Goal: Task Accomplishment & Management: Manage account settings

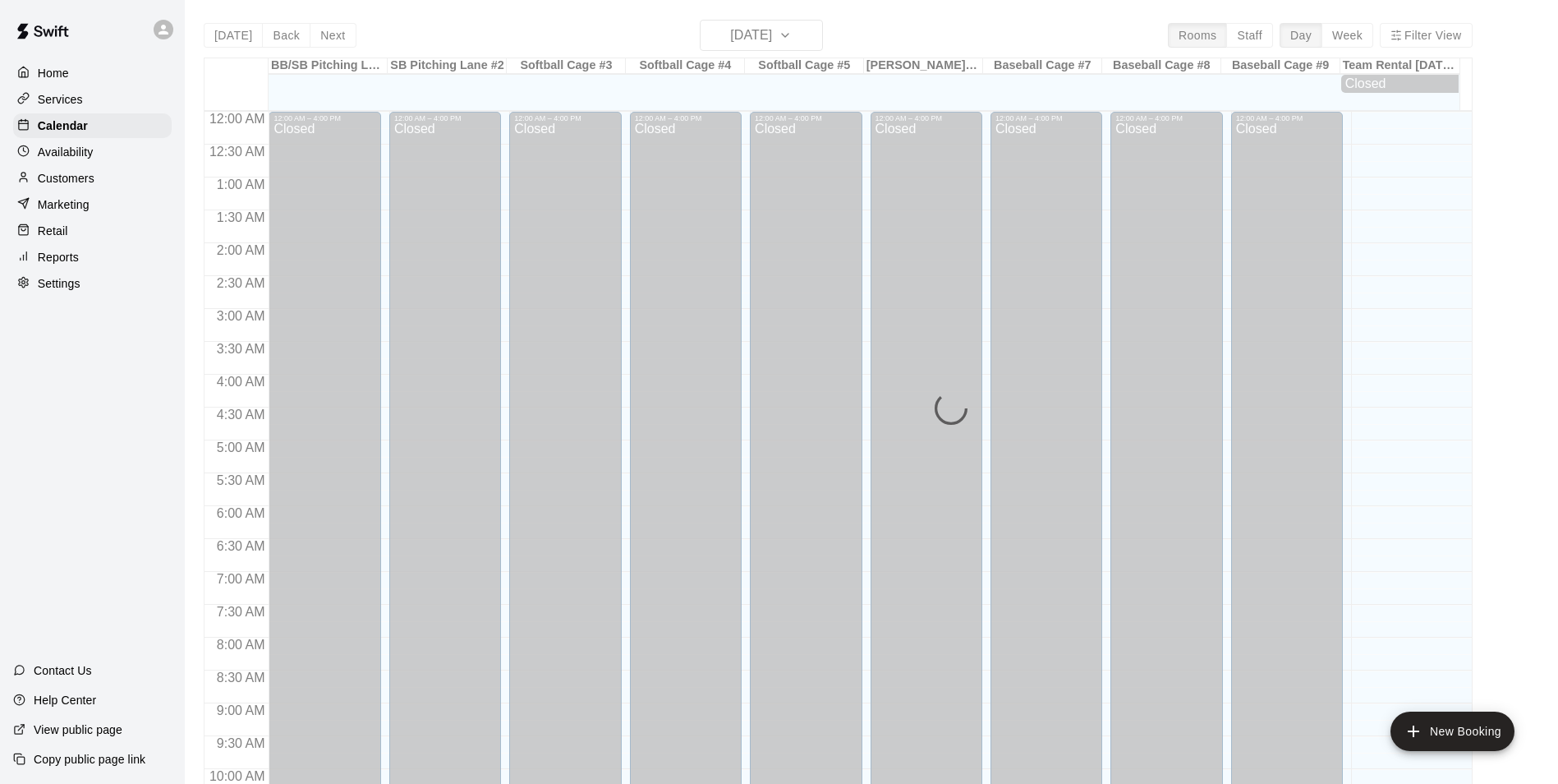
scroll to position [835, 0]
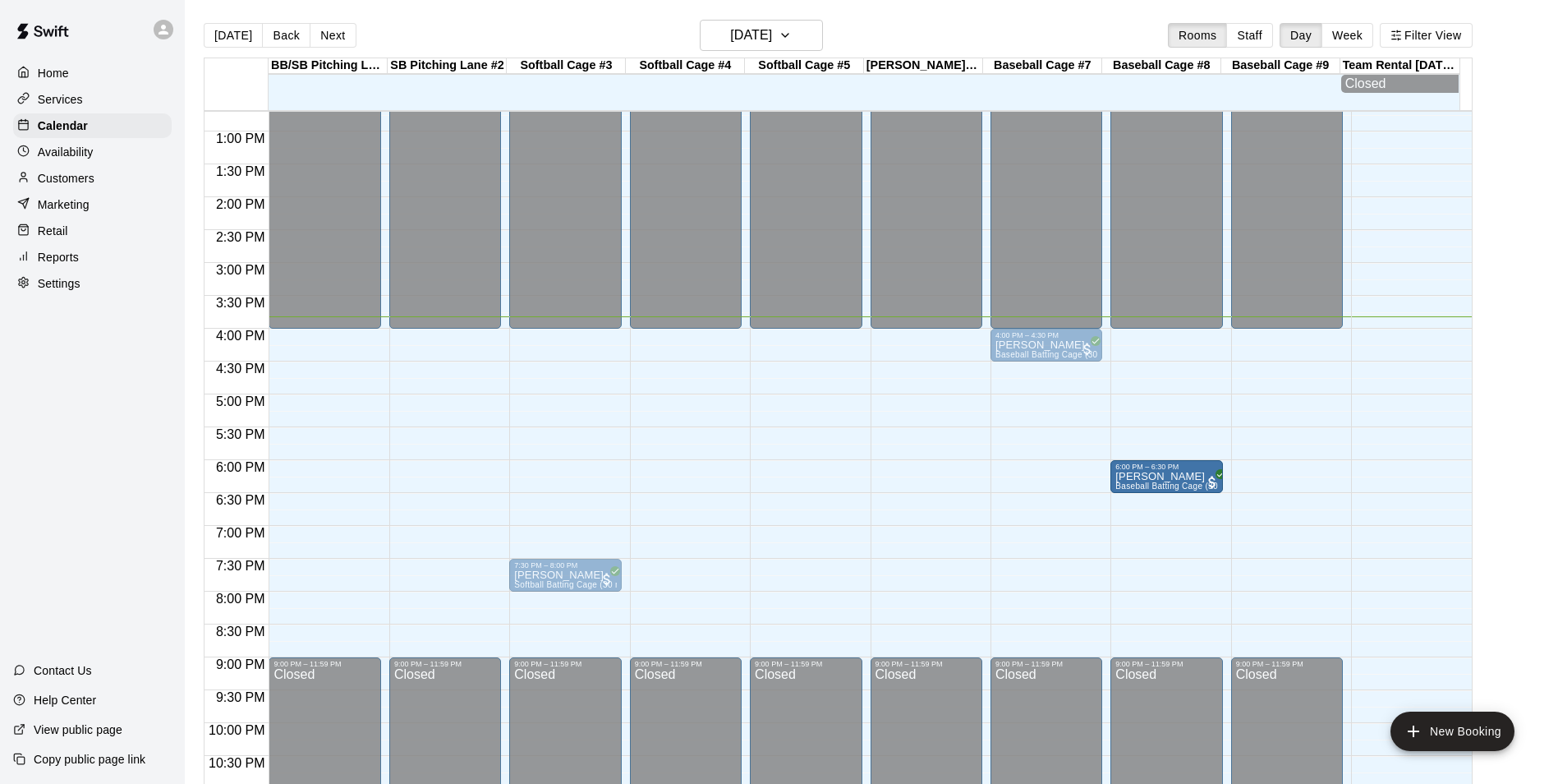
drag, startPoint x: 1056, startPoint y: 477, endPoint x: 1153, endPoint y: 487, distance: 97.5
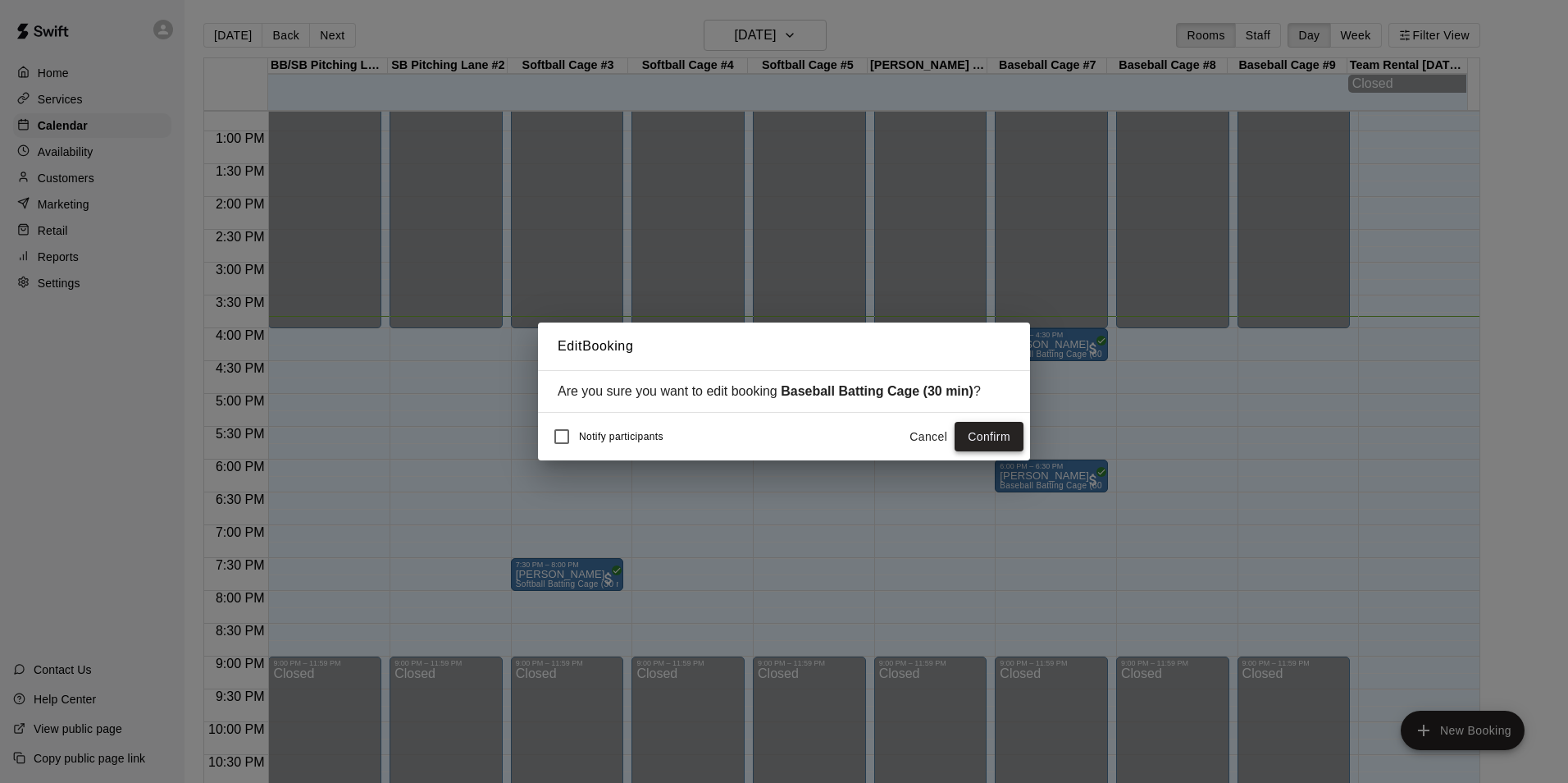
click at [1007, 433] on button "Confirm" at bounding box center [989, 437] width 69 height 30
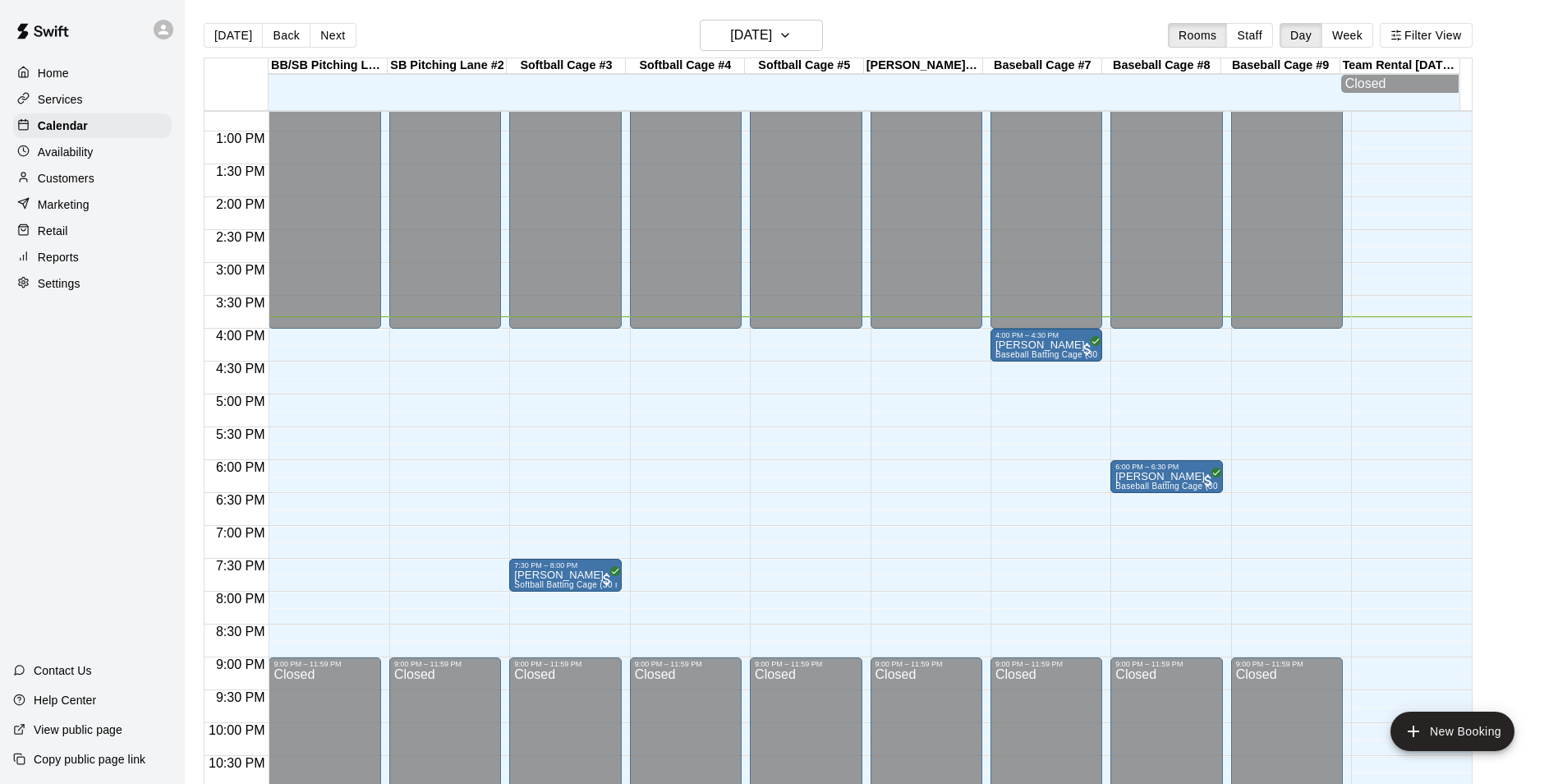
click at [1001, 500] on div "12:00 AM – 4:00 PM Closed 4:00 PM – 4:30 PM Lucas Cheramie Baseball Batting Cag…" at bounding box center [1047, 65] width 111 height 1577
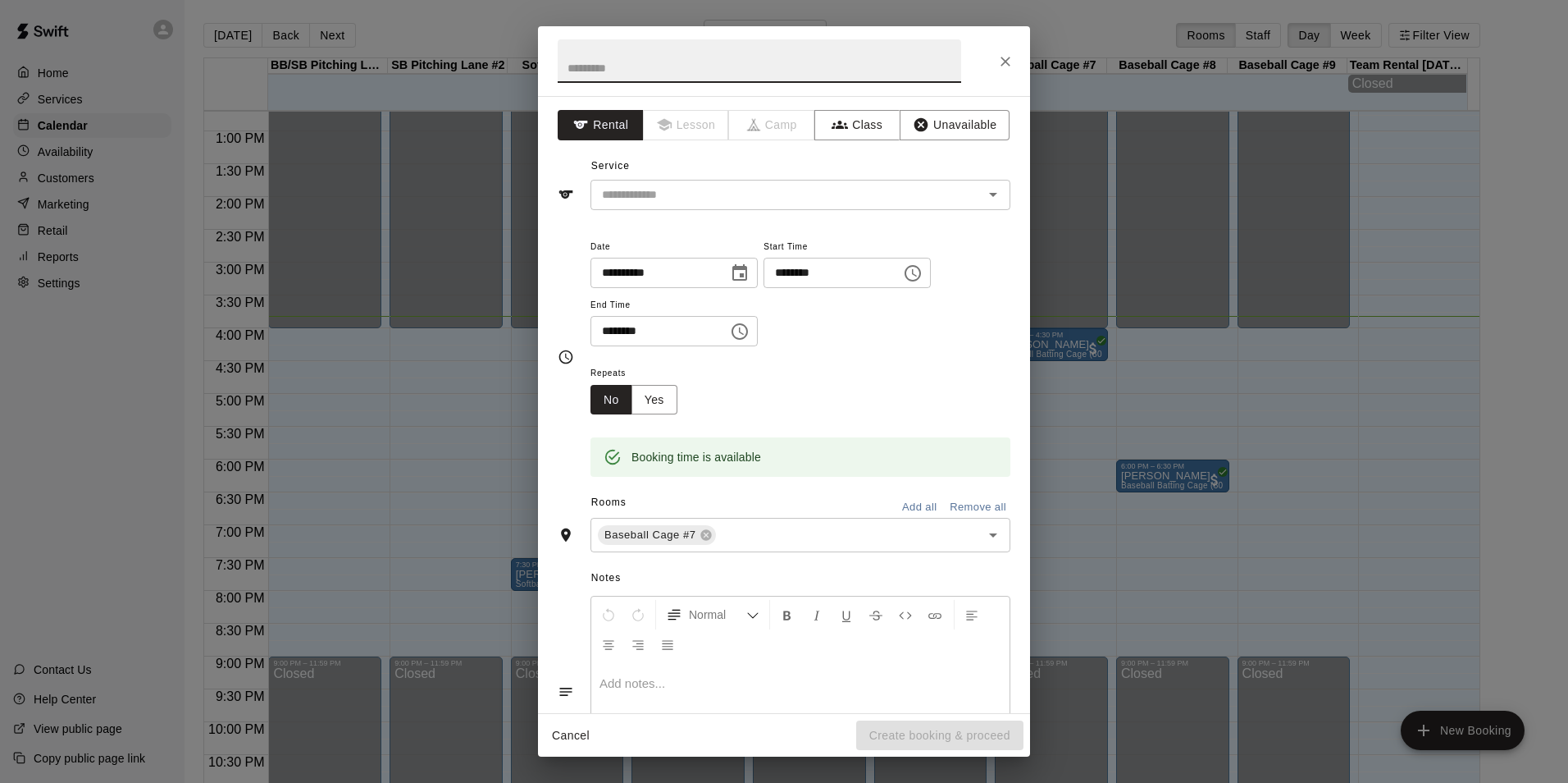
click at [614, 325] on input "********" at bounding box center [654, 331] width 126 height 30
type input "********"
click at [970, 131] on button "Unavailable" at bounding box center [955, 125] width 110 height 30
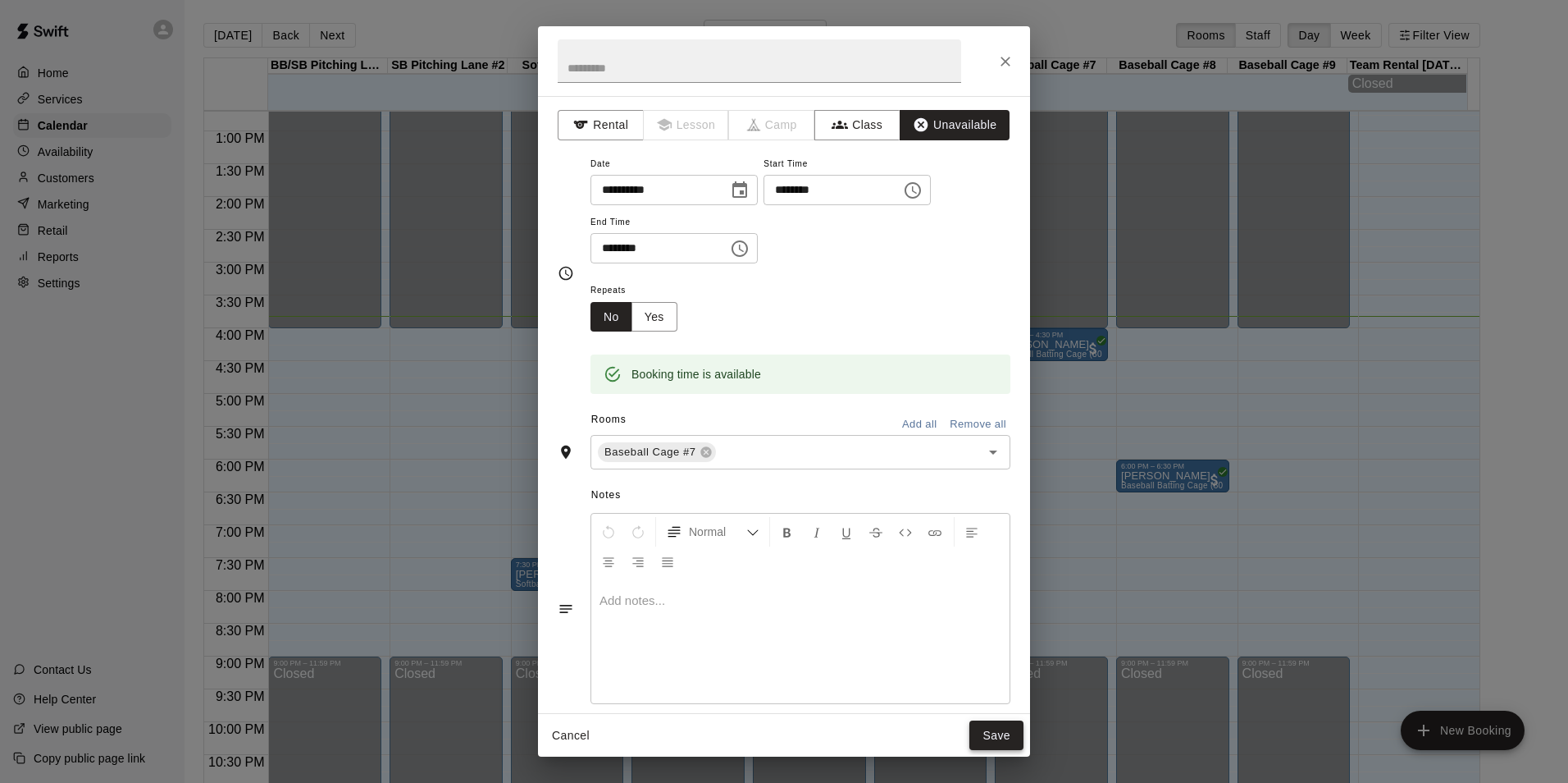
click at [998, 723] on button "Save" at bounding box center [997, 736] width 54 height 30
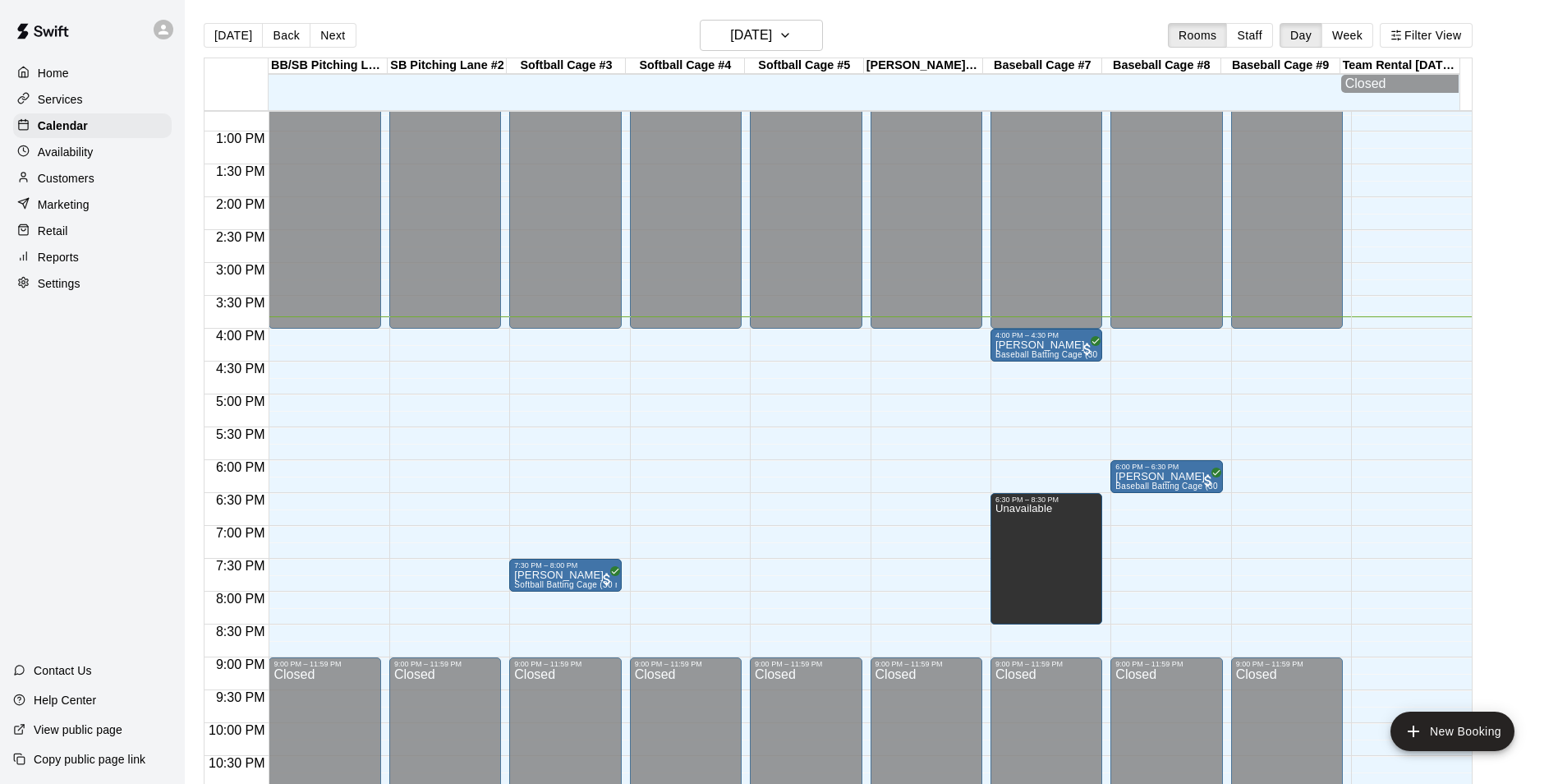
click at [636, 31] on div "Today Back Next Tuesday Aug 12 Rooms Staff Day Week Filter View" at bounding box center [838, 38] width 1269 height 38
click at [77, 183] on p "Customers" at bounding box center [66, 177] width 57 height 16
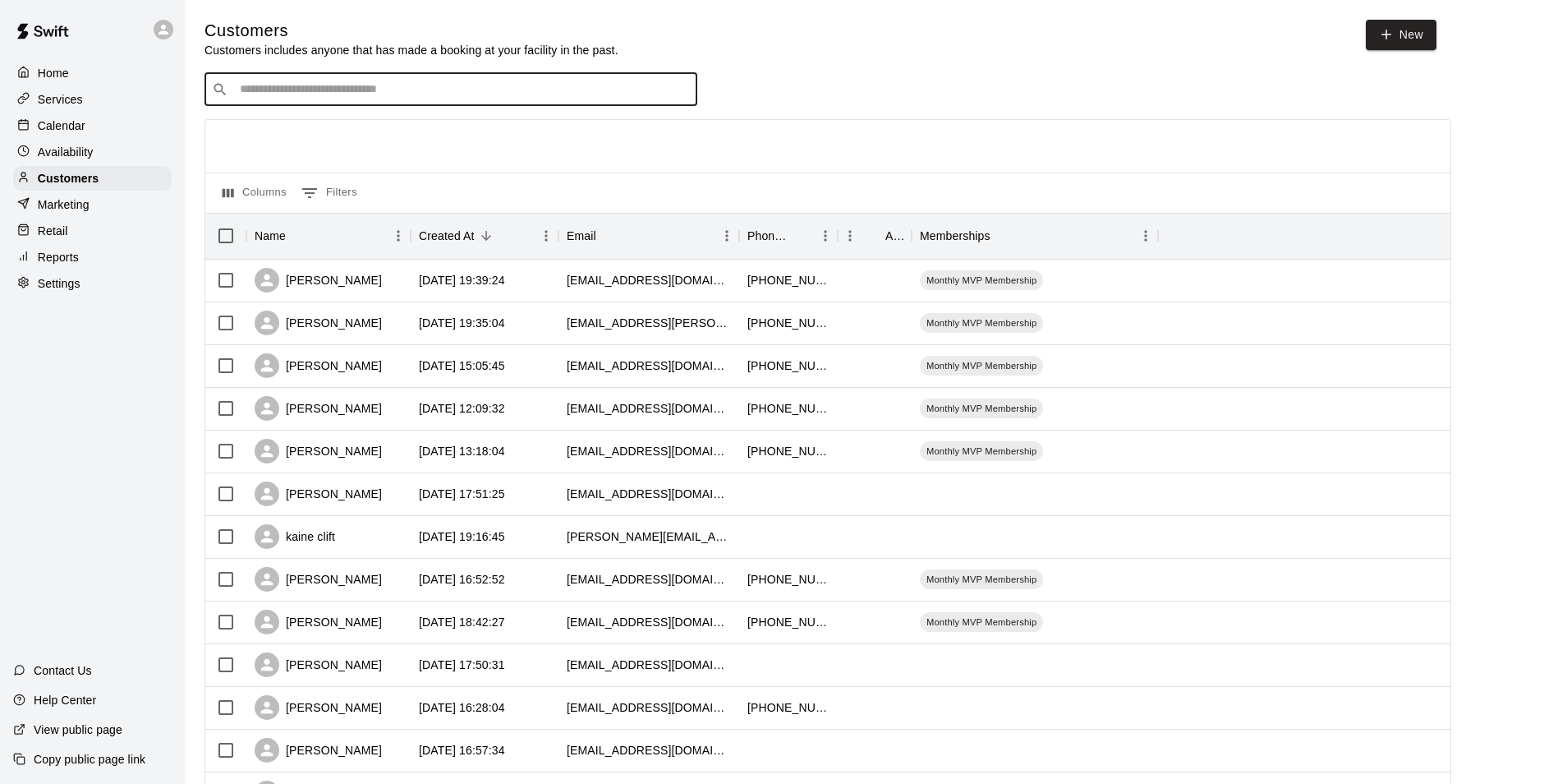
click at [500, 92] on input "Search customers by name or email" at bounding box center [462, 89] width 455 height 16
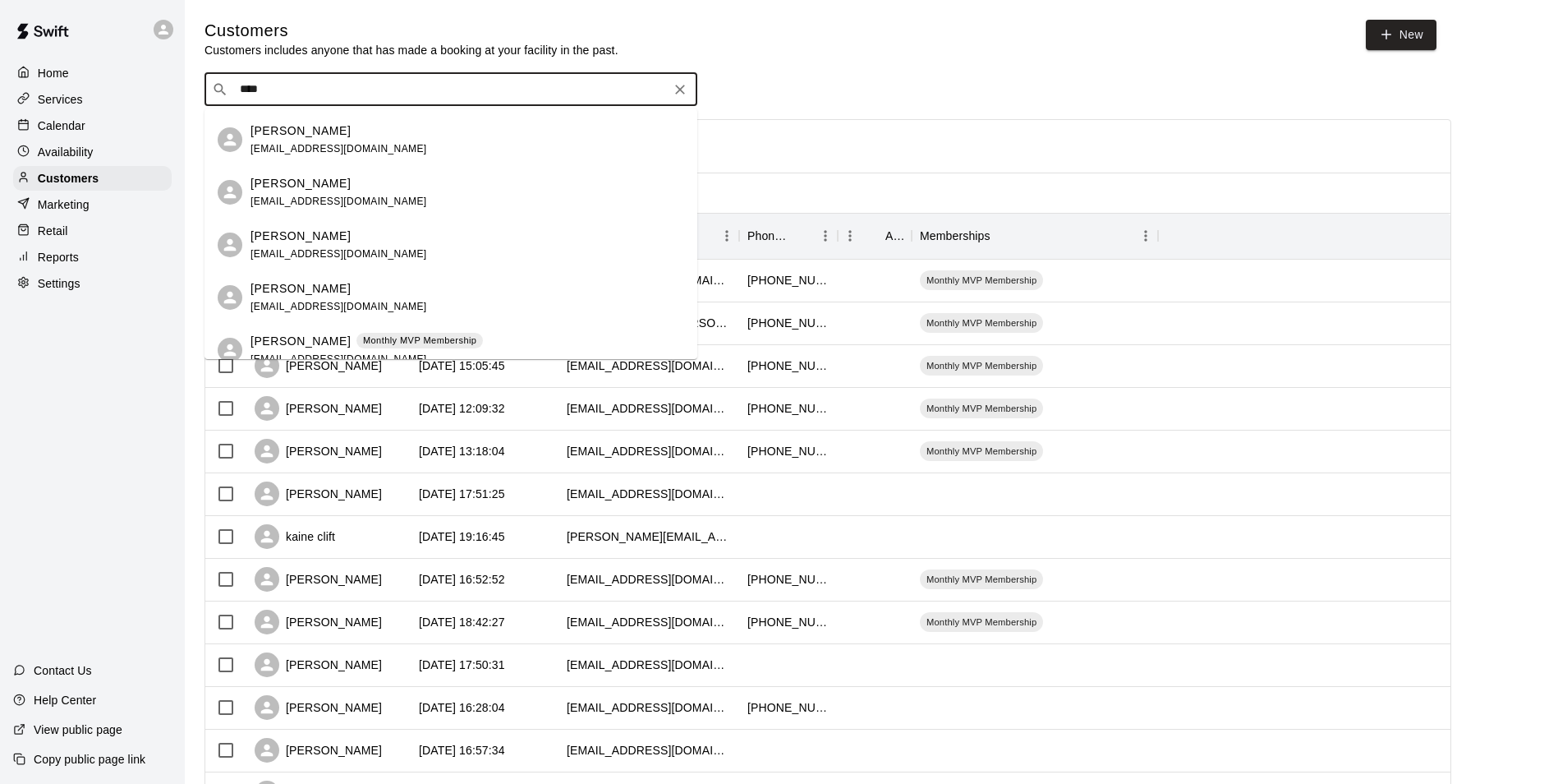
scroll to position [695, 0]
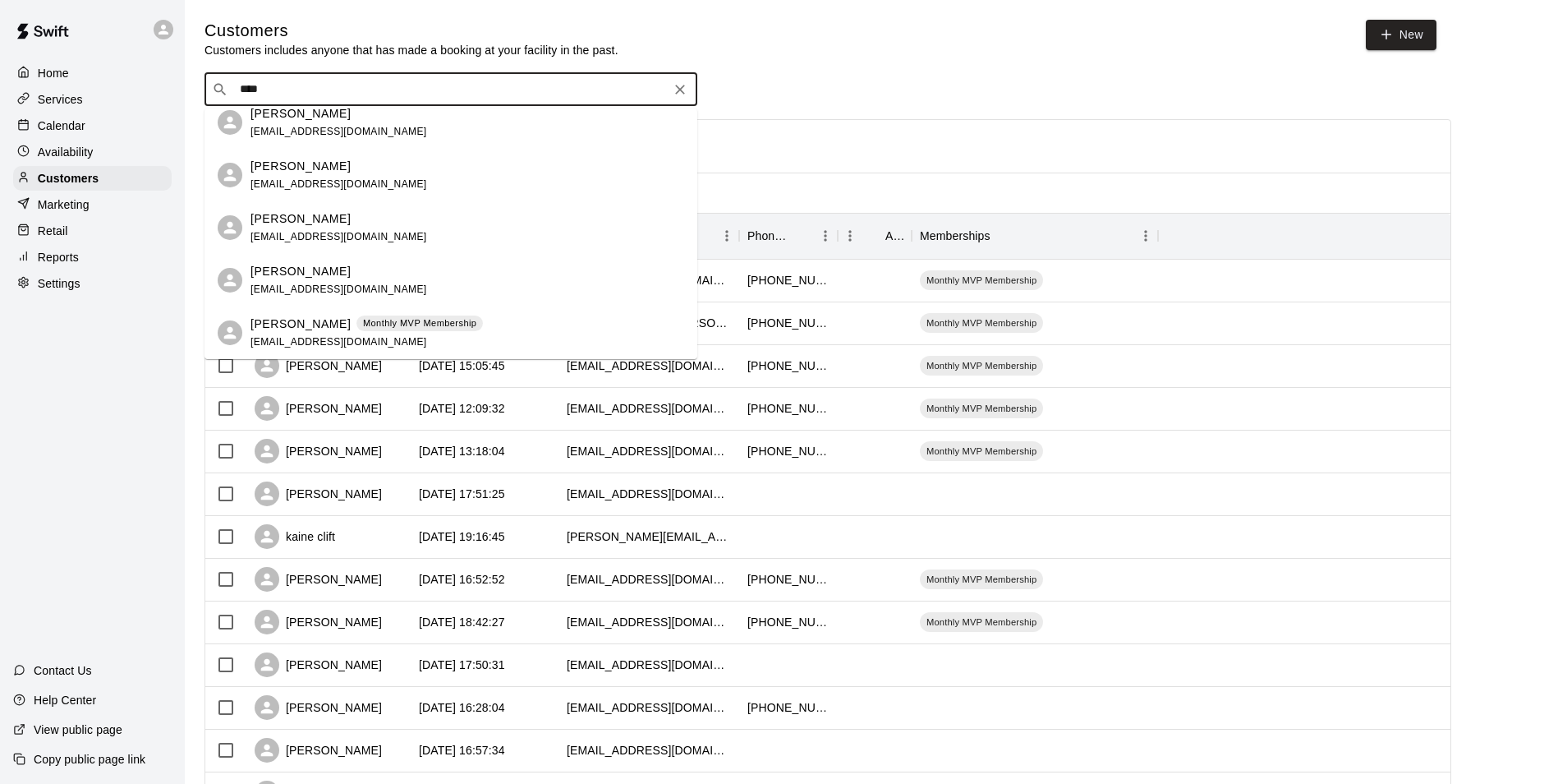
type input "****"
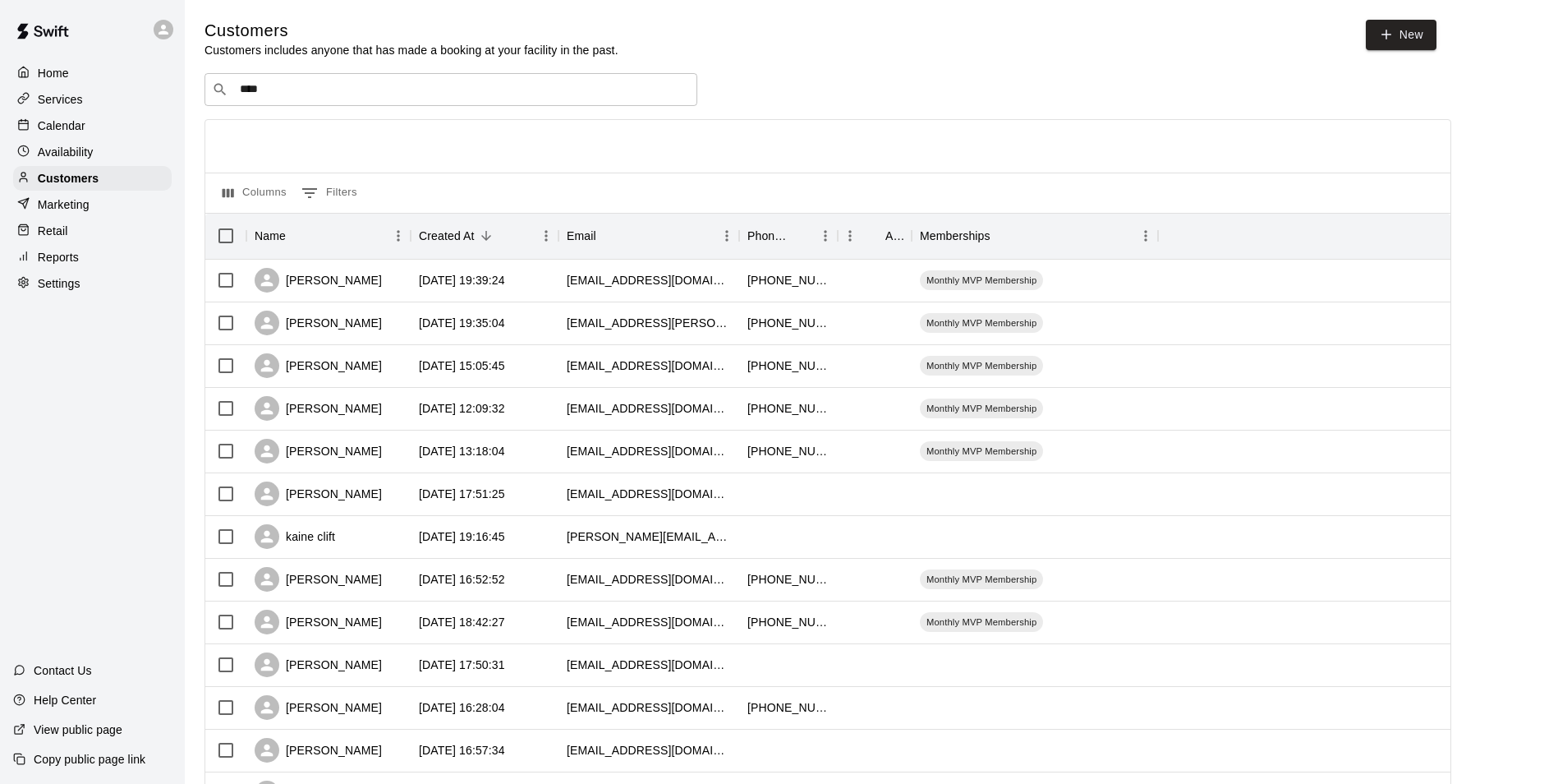
click at [1128, 84] on div "​ **** ​" at bounding box center [828, 89] width 1247 height 33
click at [53, 132] on p "Calendar" at bounding box center [62, 125] width 47 height 16
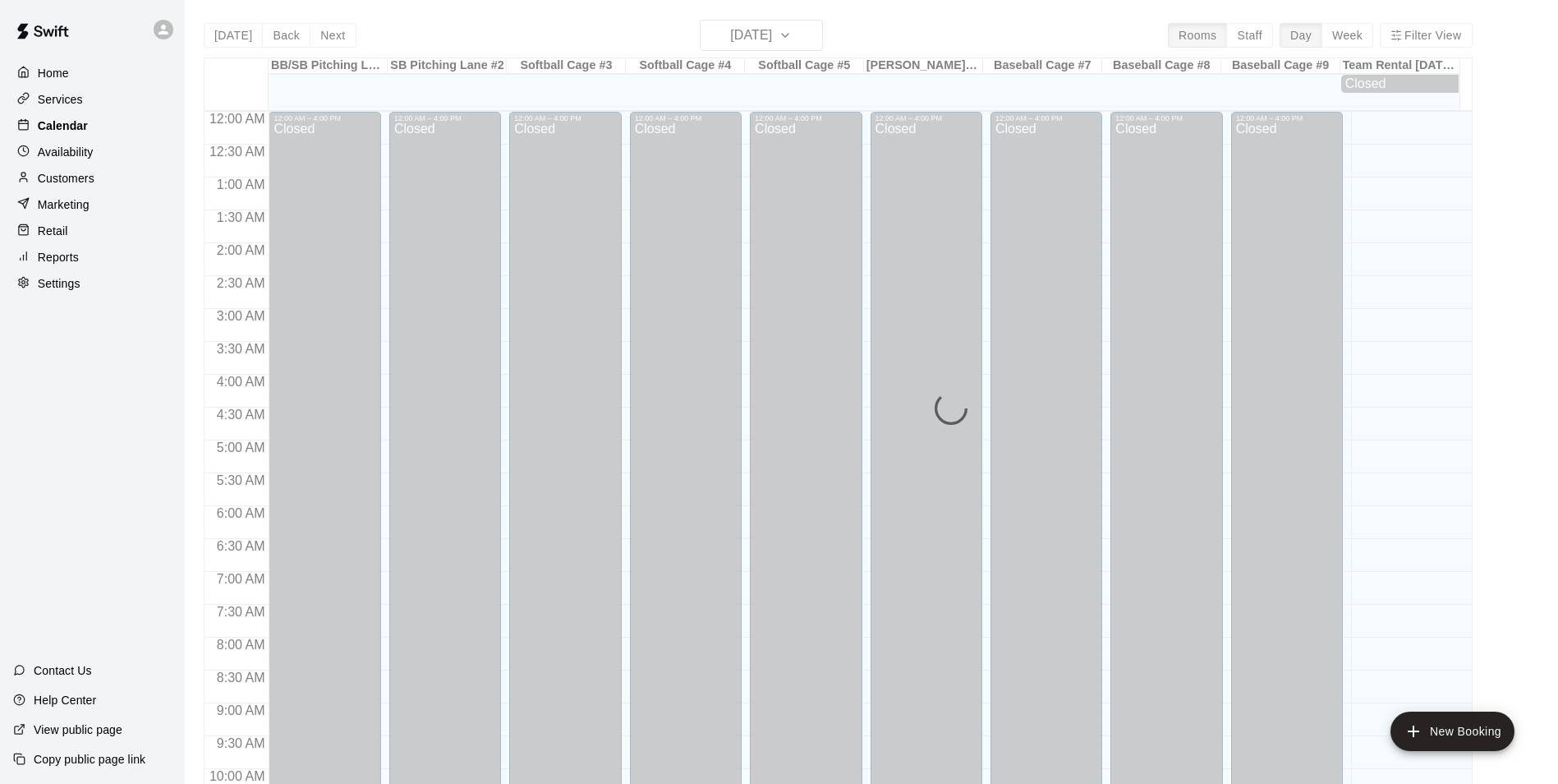
scroll to position [835, 0]
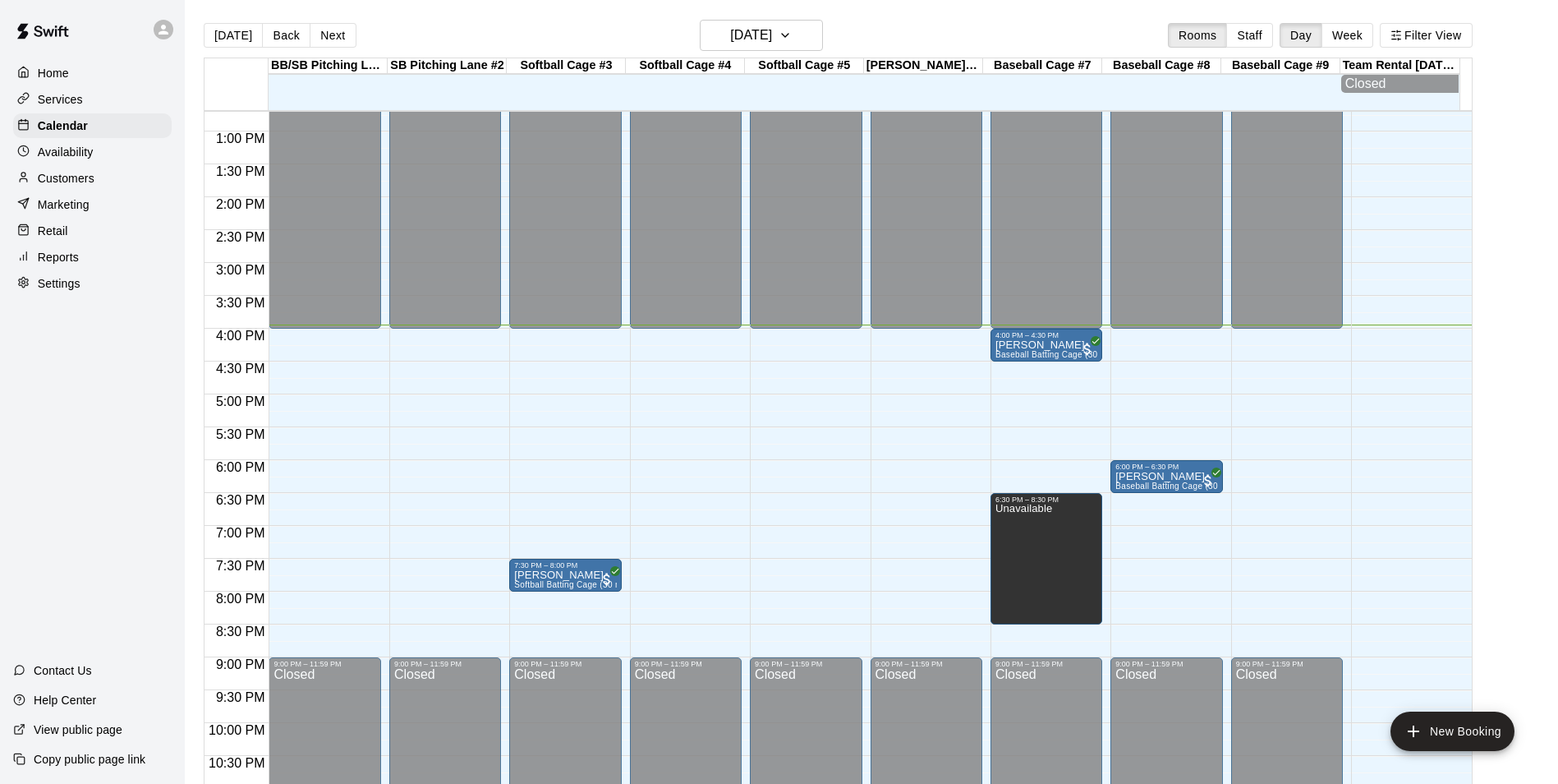
click at [79, 186] on p "Customers" at bounding box center [66, 177] width 57 height 16
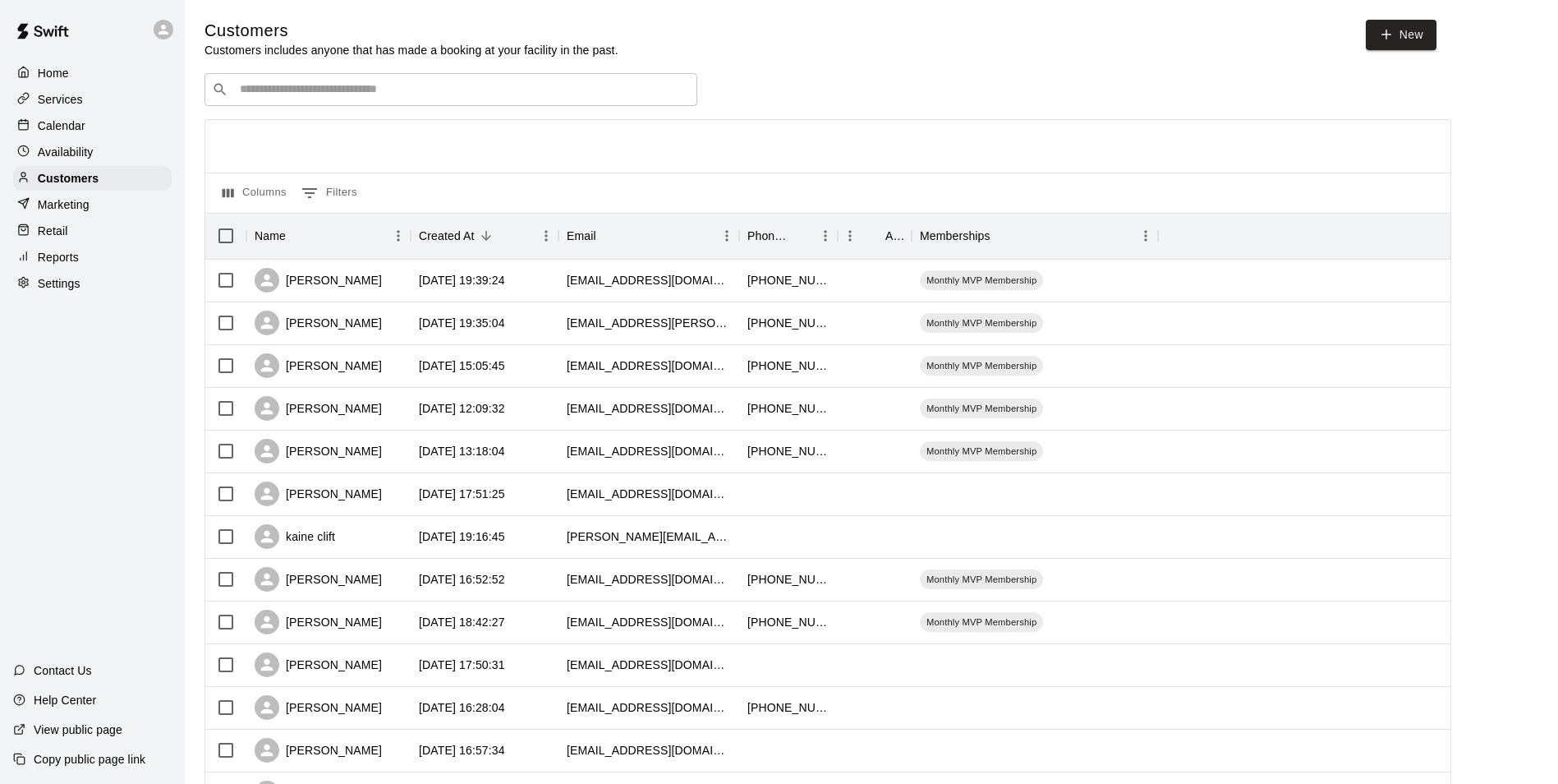
click at [535, 103] on div "​ ​" at bounding box center [451, 89] width 493 height 33
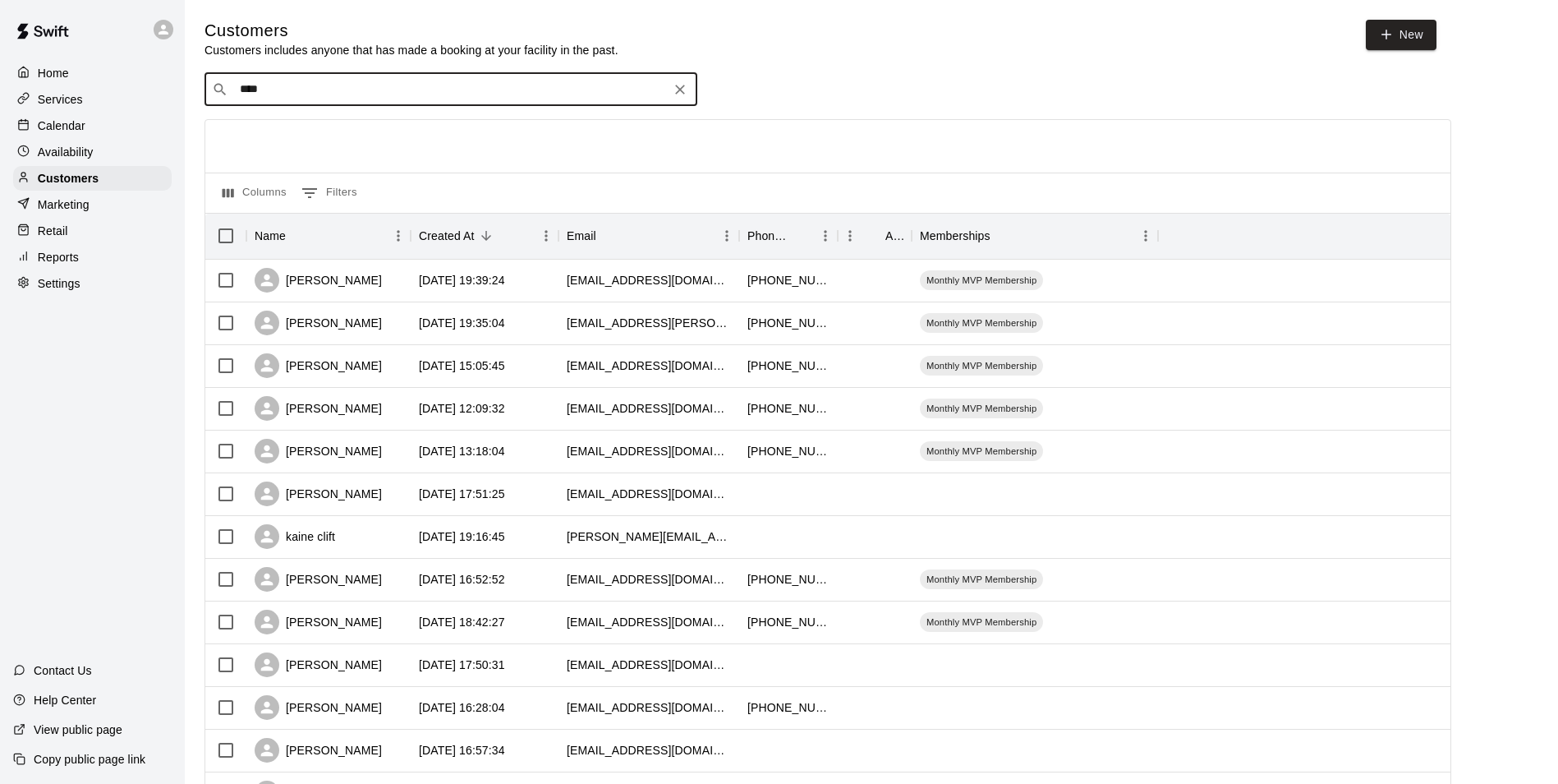
type input "*****"
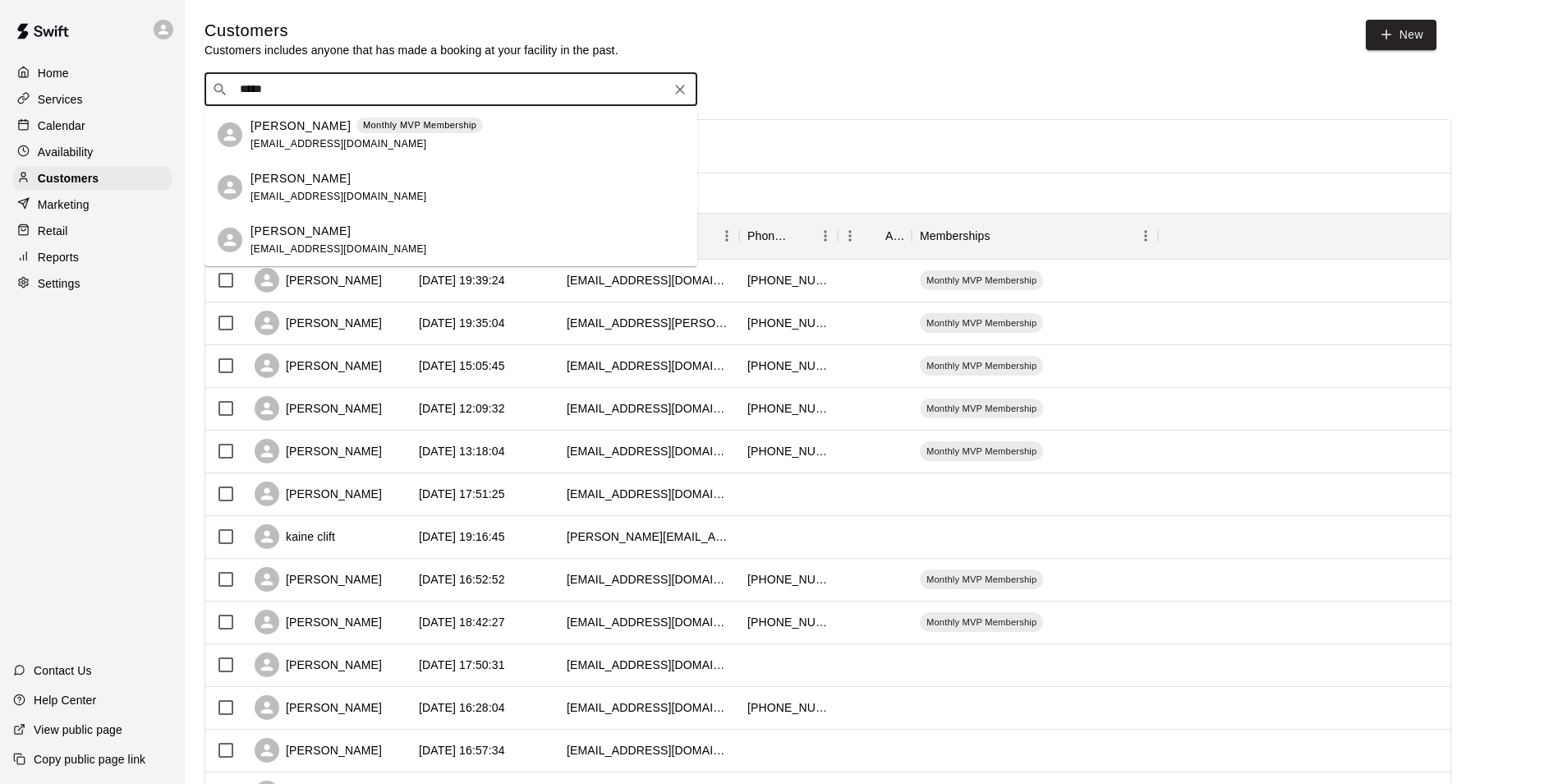
click at [503, 137] on div "Lucas Cheramie Monthly MVP Membership ketopaulsmith@gmail.com" at bounding box center [468, 135] width 434 height 35
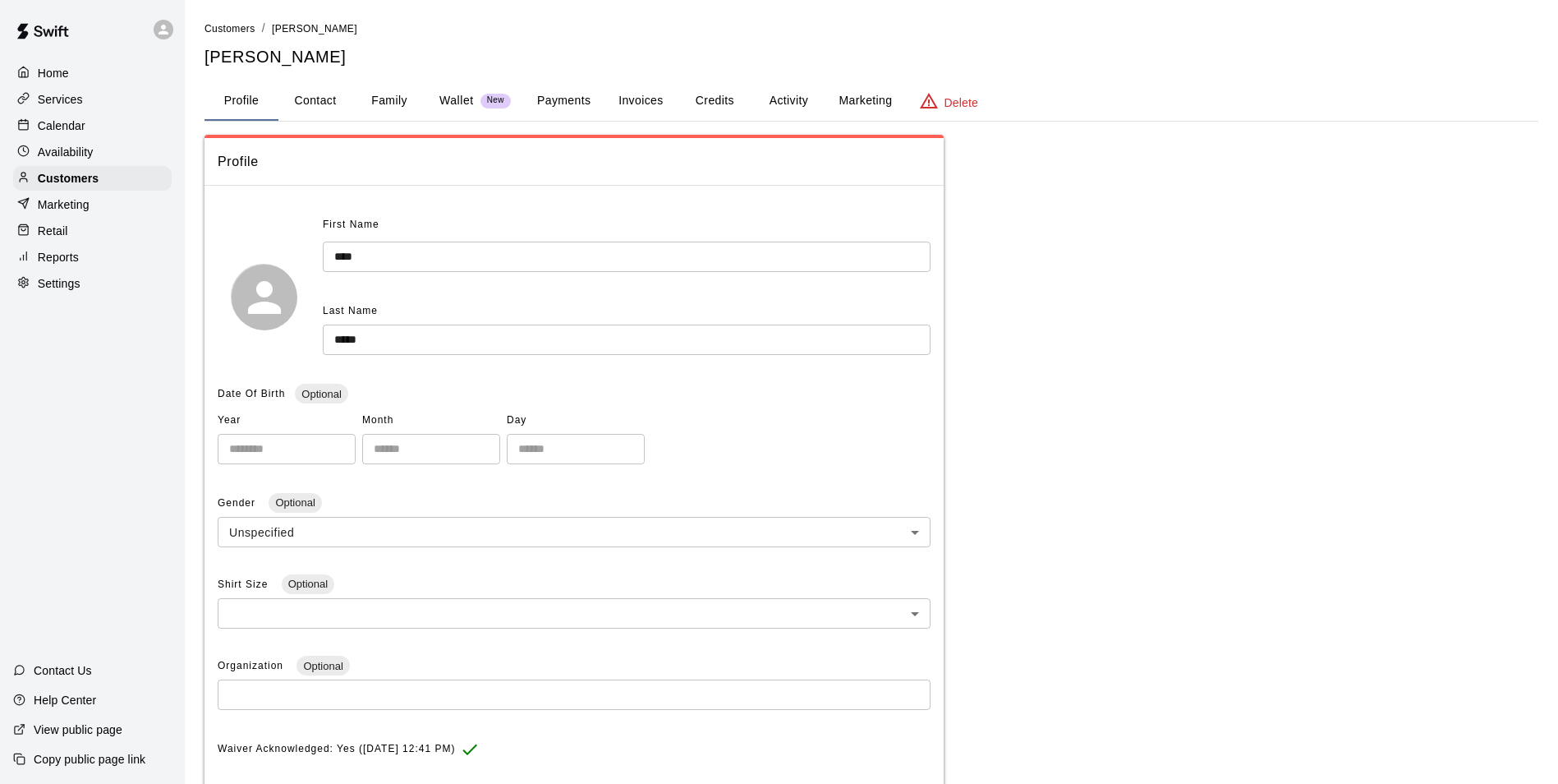
click at [802, 97] on button "Activity" at bounding box center [789, 100] width 74 height 40
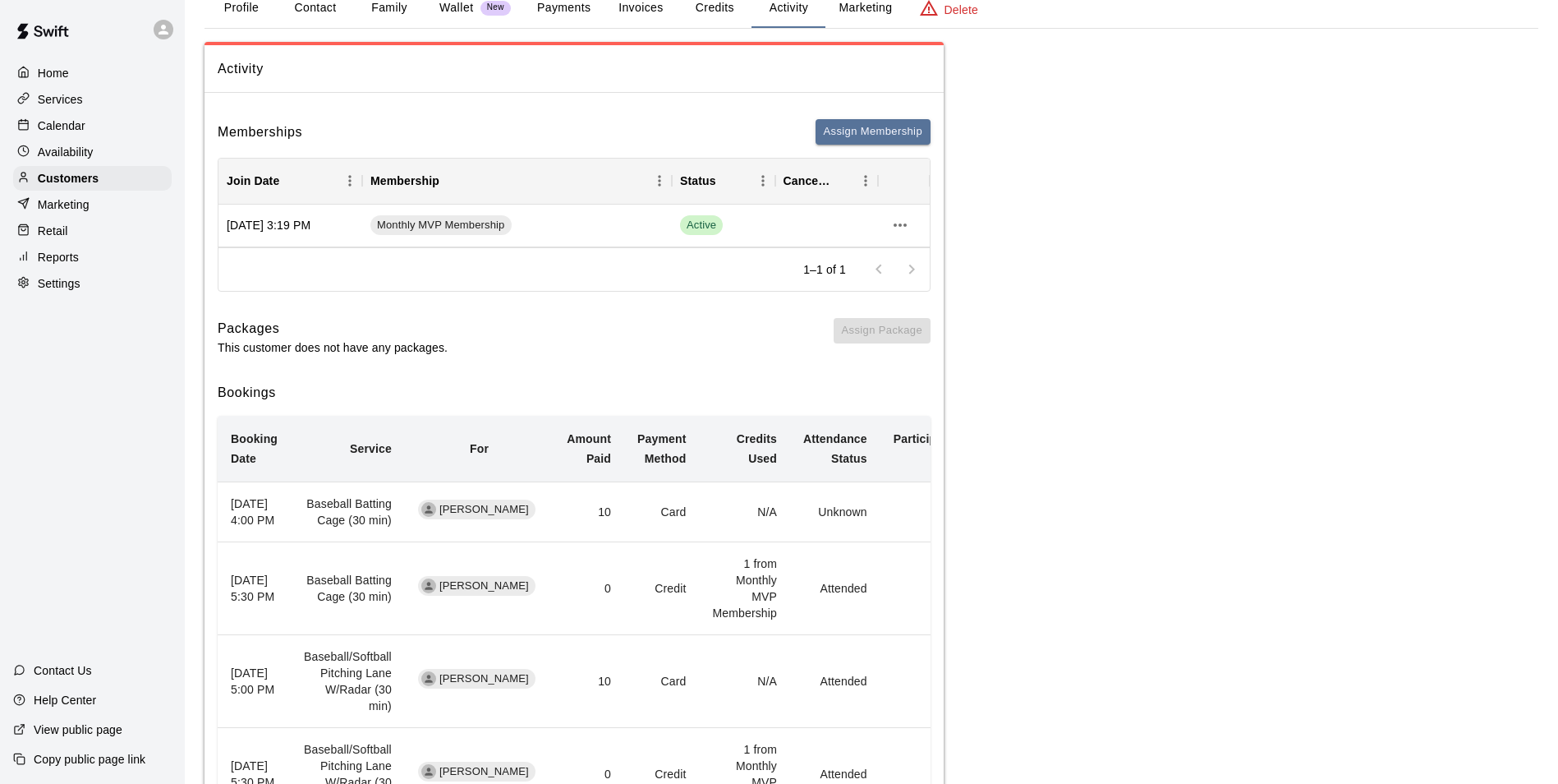
scroll to position [246, 0]
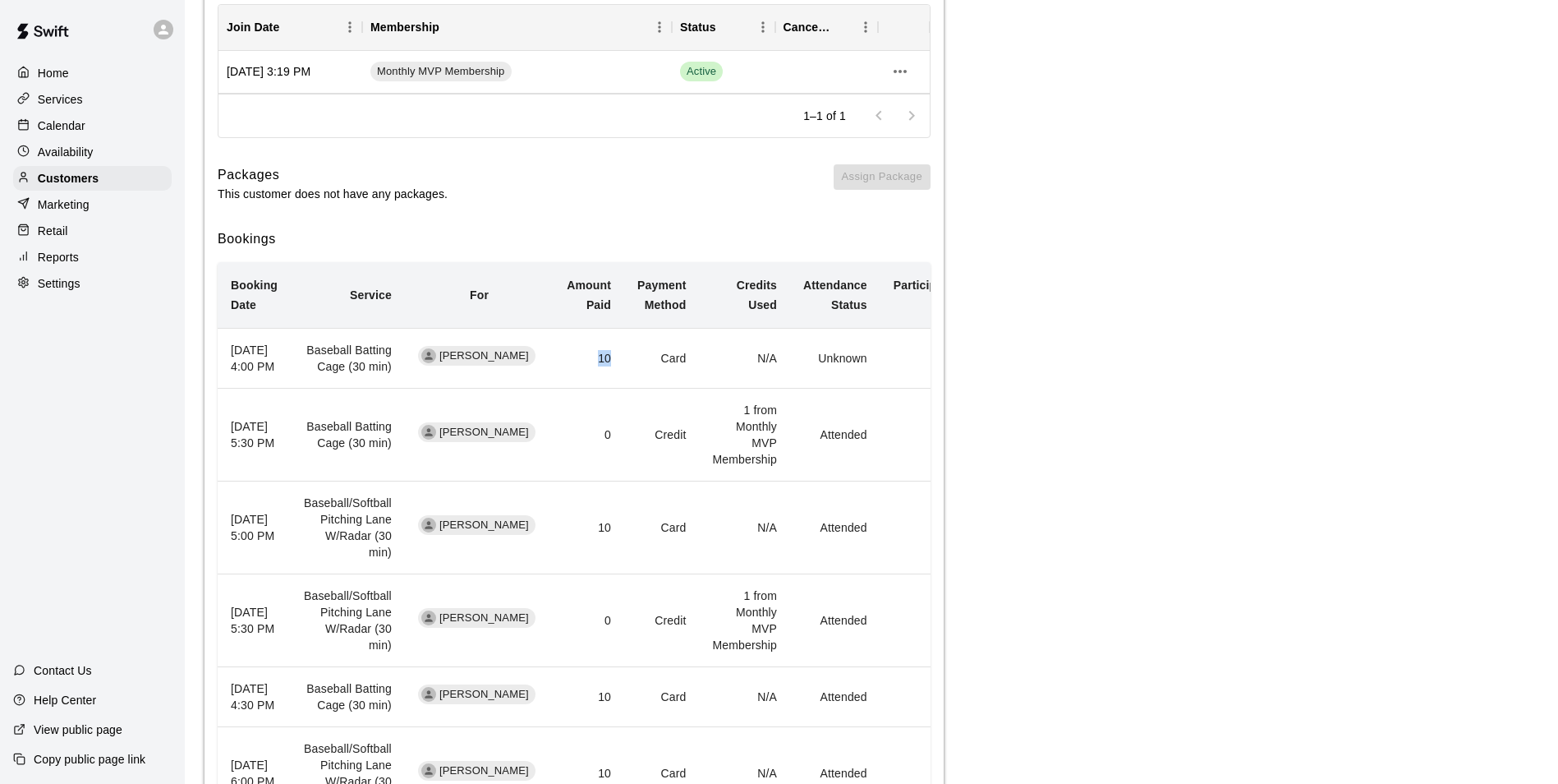
drag, startPoint x: 576, startPoint y: 369, endPoint x: 598, endPoint y: 366, distance: 22.2
click at [598, 366] on td "10" at bounding box center [589, 358] width 71 height 60
drag, startPoint x: 598, startPoint y: 366, endPoint x: 630, endPoint y: 403, distance: 48.9
click at [630, 388] on td "Card" at bounding box center [662, 358] width 75 height 60
click at [65, 133] on p "Calendar" at bounding box center [62, 125] width 47 height 16
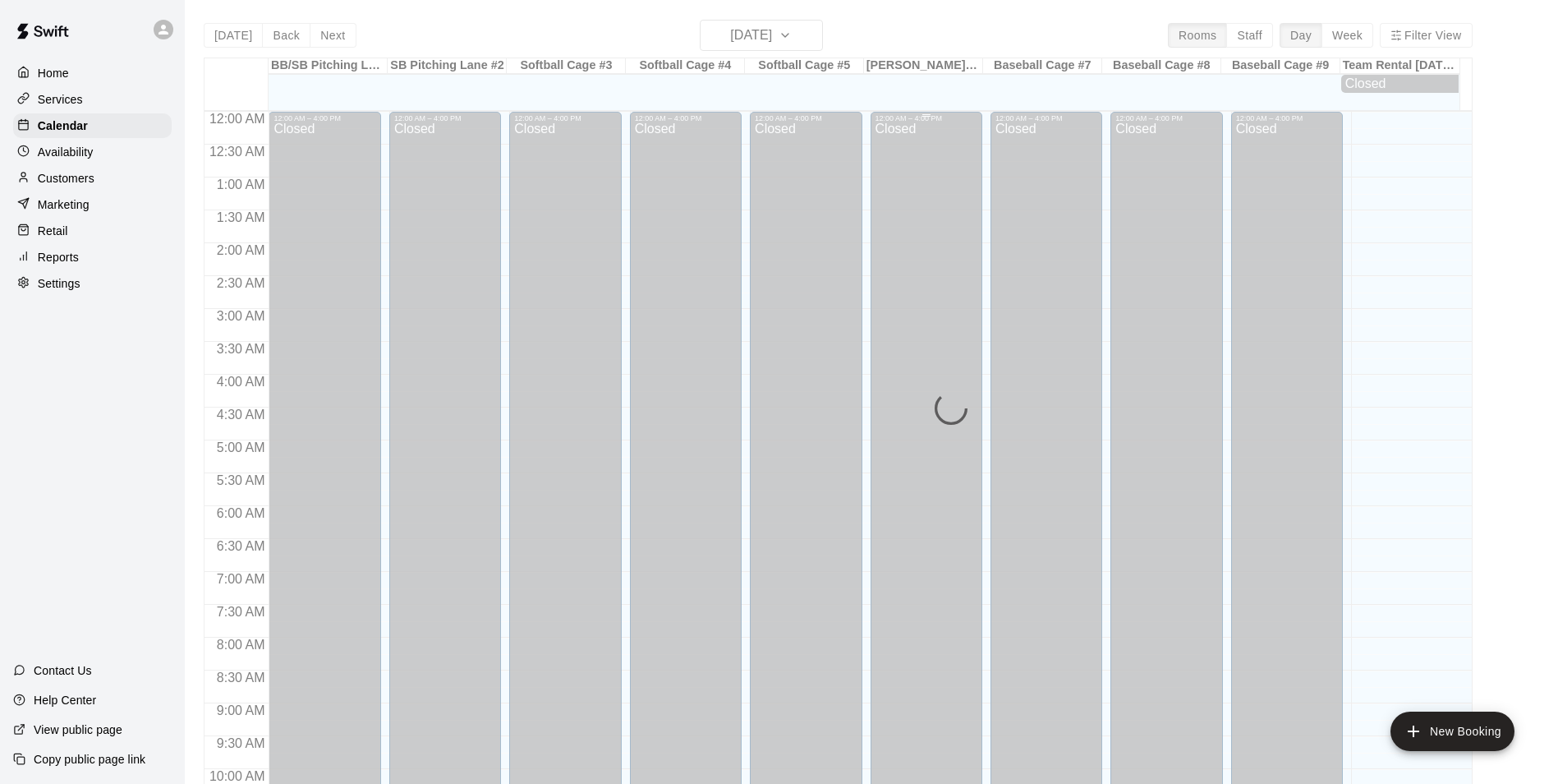
scroll to position [835, 0]
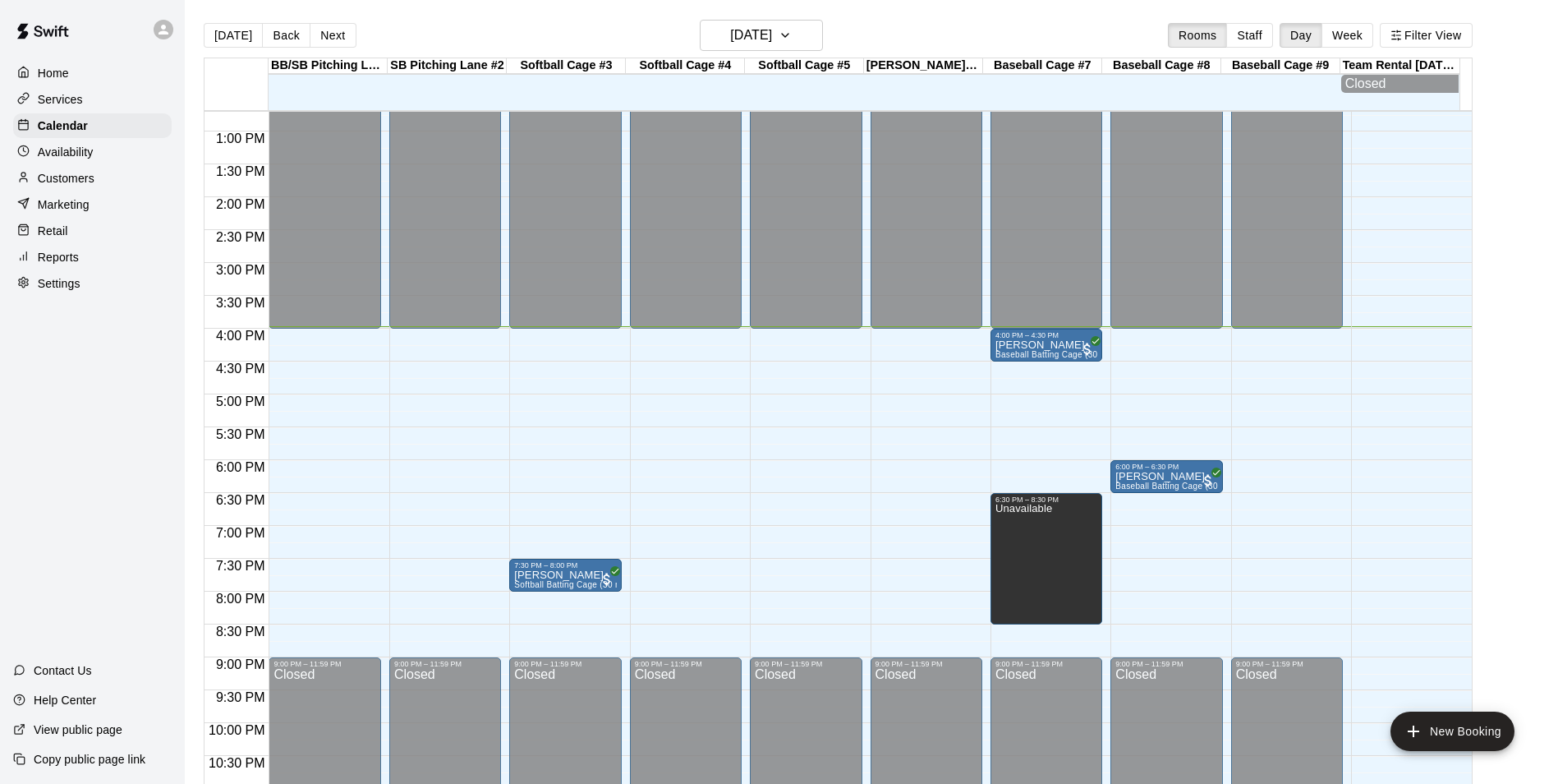
click at [1485, 333] on div "Today Back Next Tuesday Aug 12 Rooms Staff Day Week Filter View BB/SB Pitching …" at bounding box center [838, 411] width 1294 height 784
click at [1022, 345] on p "[PERSON_NAME]" at bounding box center [1047, 345] width 102 height 0
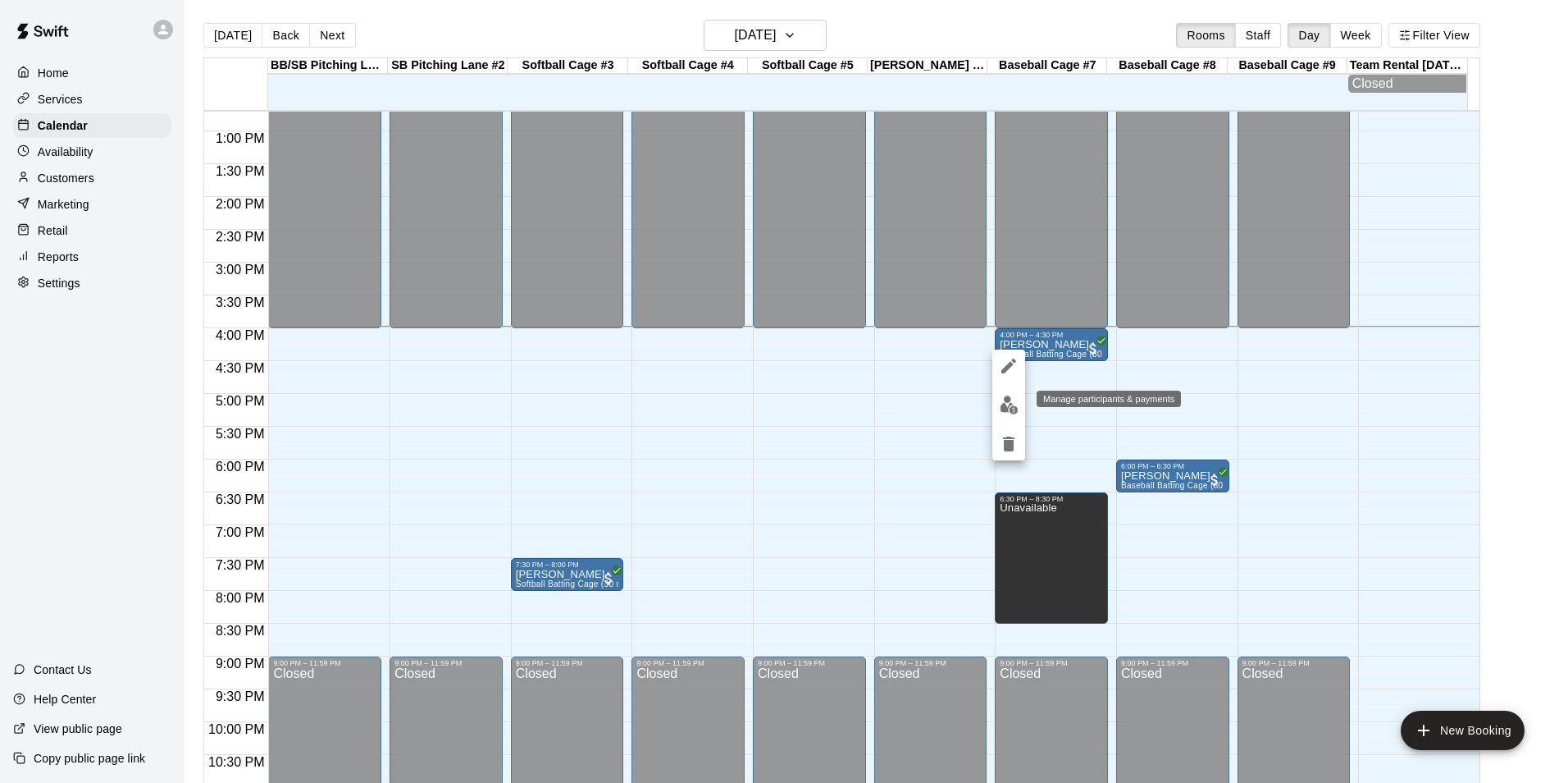
click at [1003, 404] on img "edit" at bounding box center [1009, 405] width 19 height 19
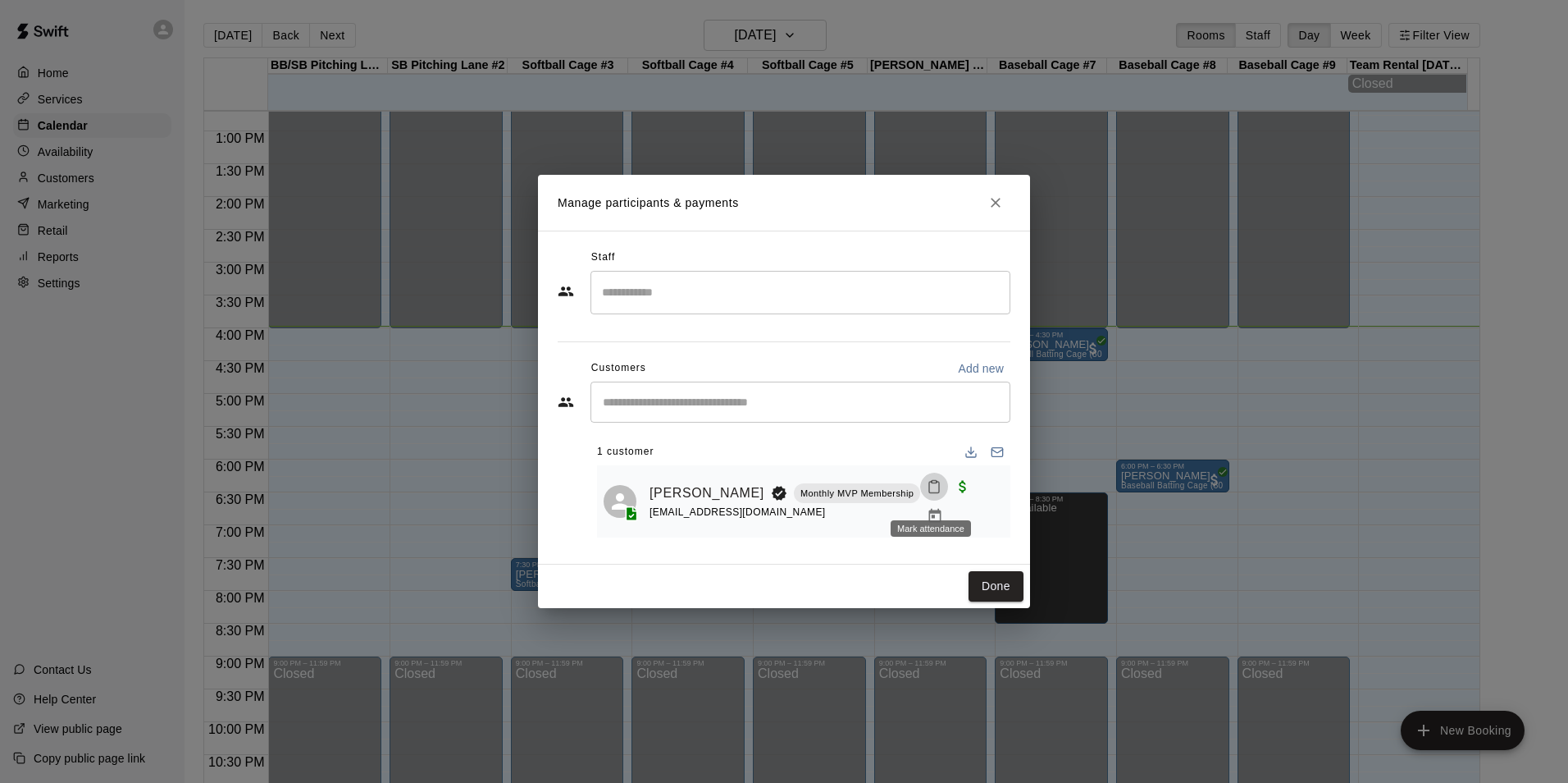
click at [929, 494] on icon "Mark attendance" at bounding box center [934, 486] width 15 height 15
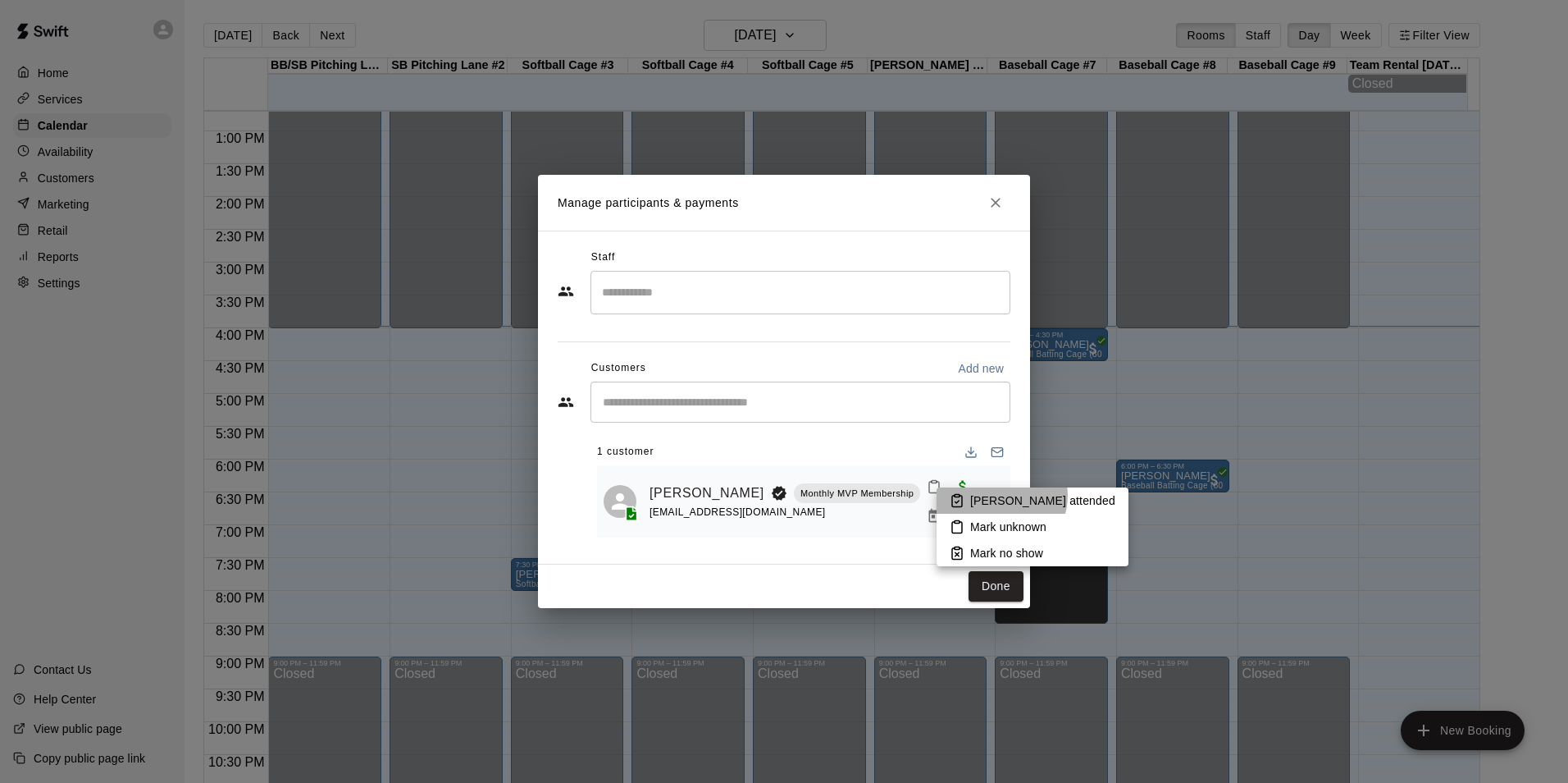
click at [1000, 496] on p "Mark attended" at bounding box center [1042, 500] width 145 height 16
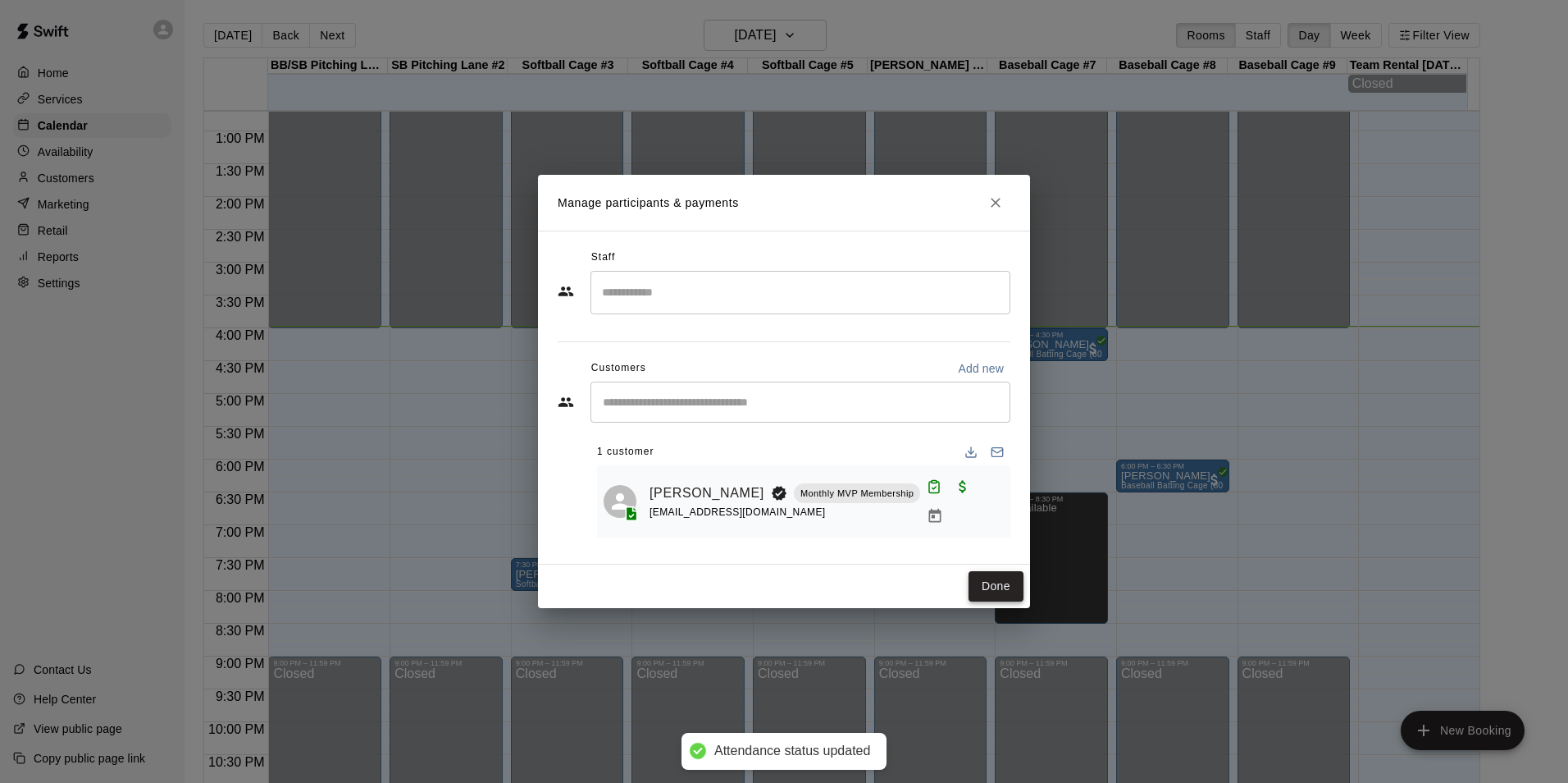
click at [987, 577] on button "Done" at bounding box center [996, 586] width 55 height 30
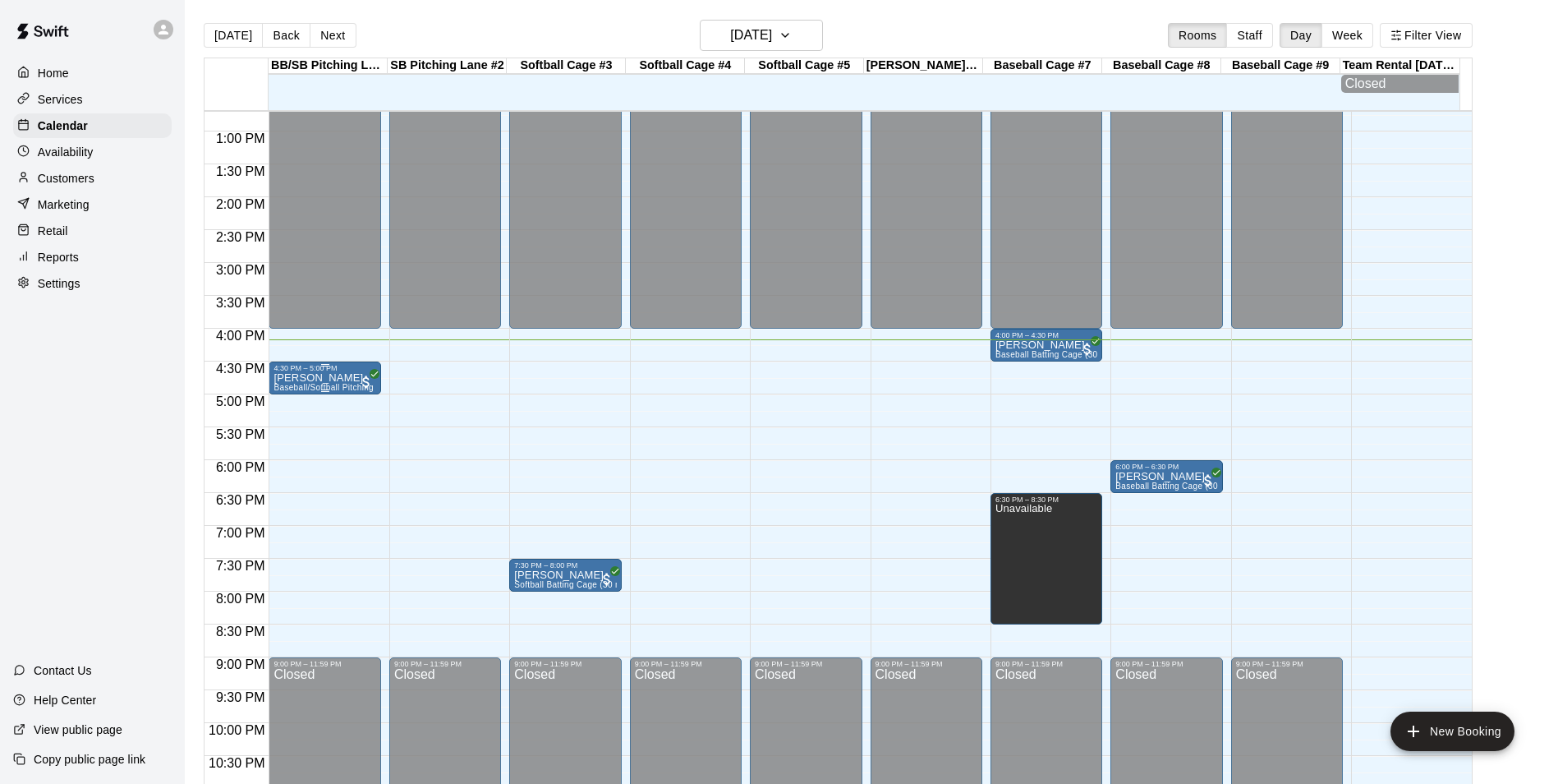
click at [350, 392] on span "Baseball/Softball Pitching Lane W/Radar (30 min)" at bounding box center [371, 387] width 194 height 9
click at [460, 454] on div at bounding box center [785, 392] width 1571 height 784
click at [94, 187] on p "Customers" at bounding box center [66, 177] width 57 height 16
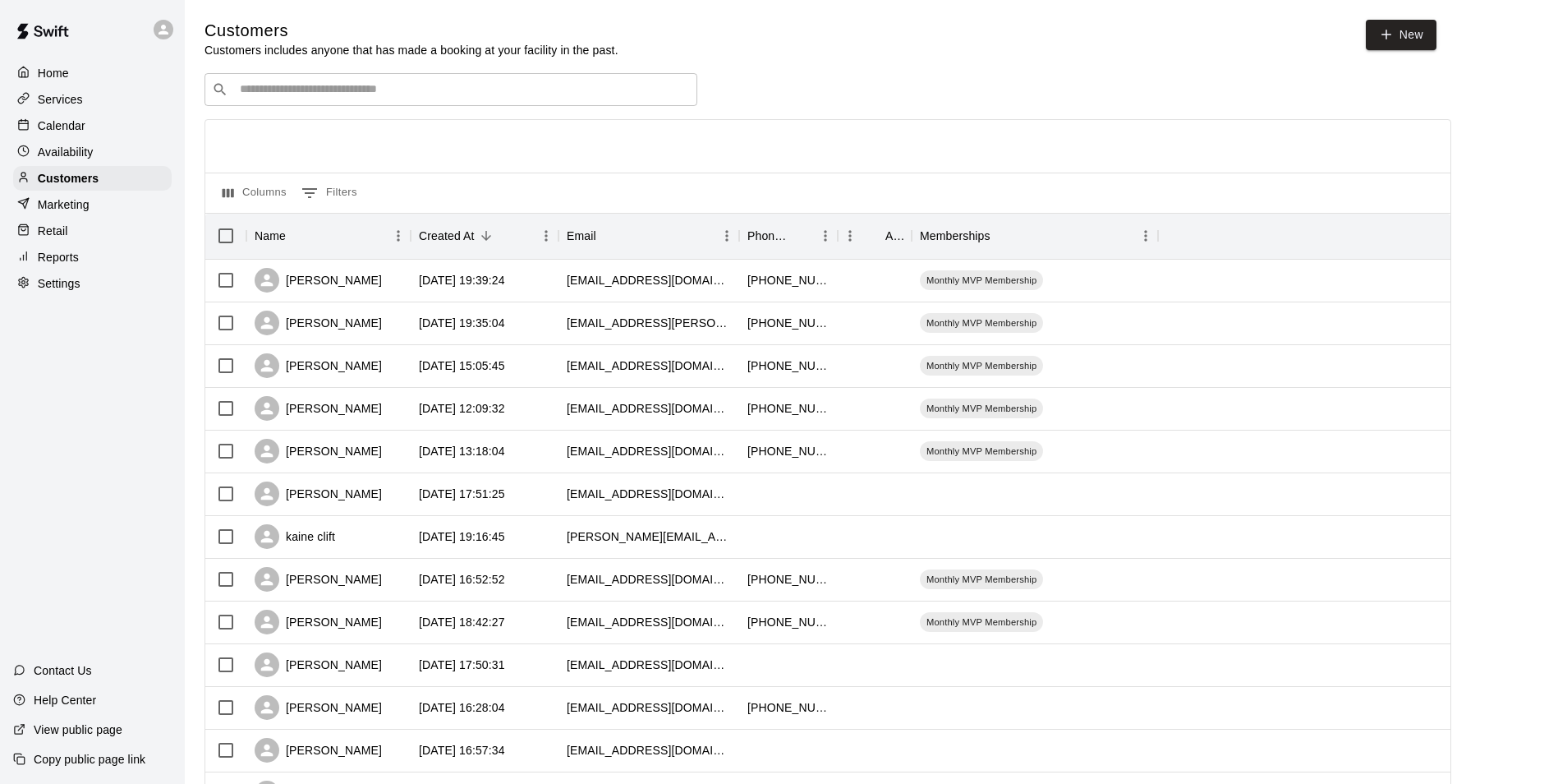
click at [416, 89] on input "Search customers by name or email" at bounding box center [462, 89] width 455 height 16
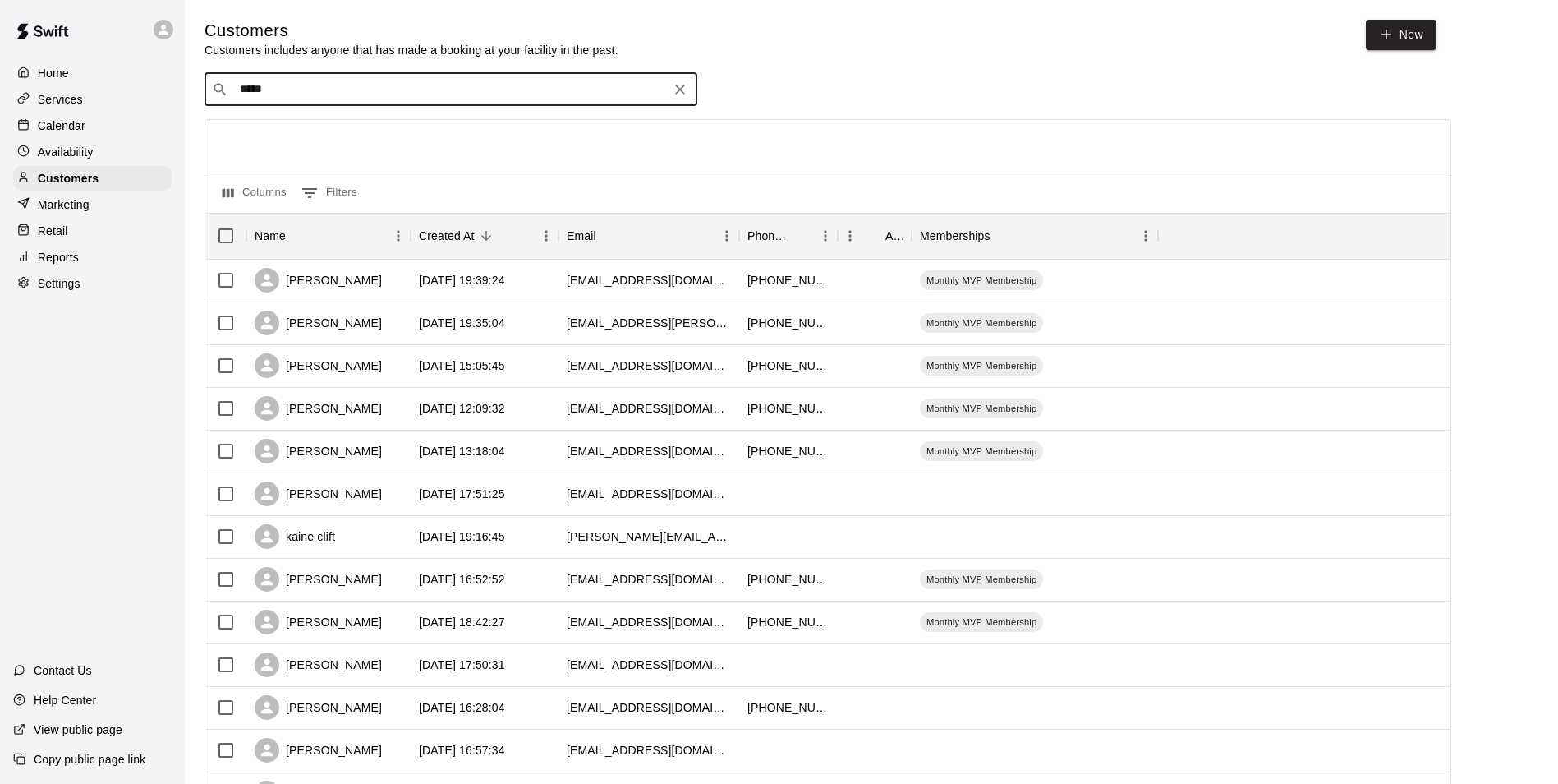
type input "****"
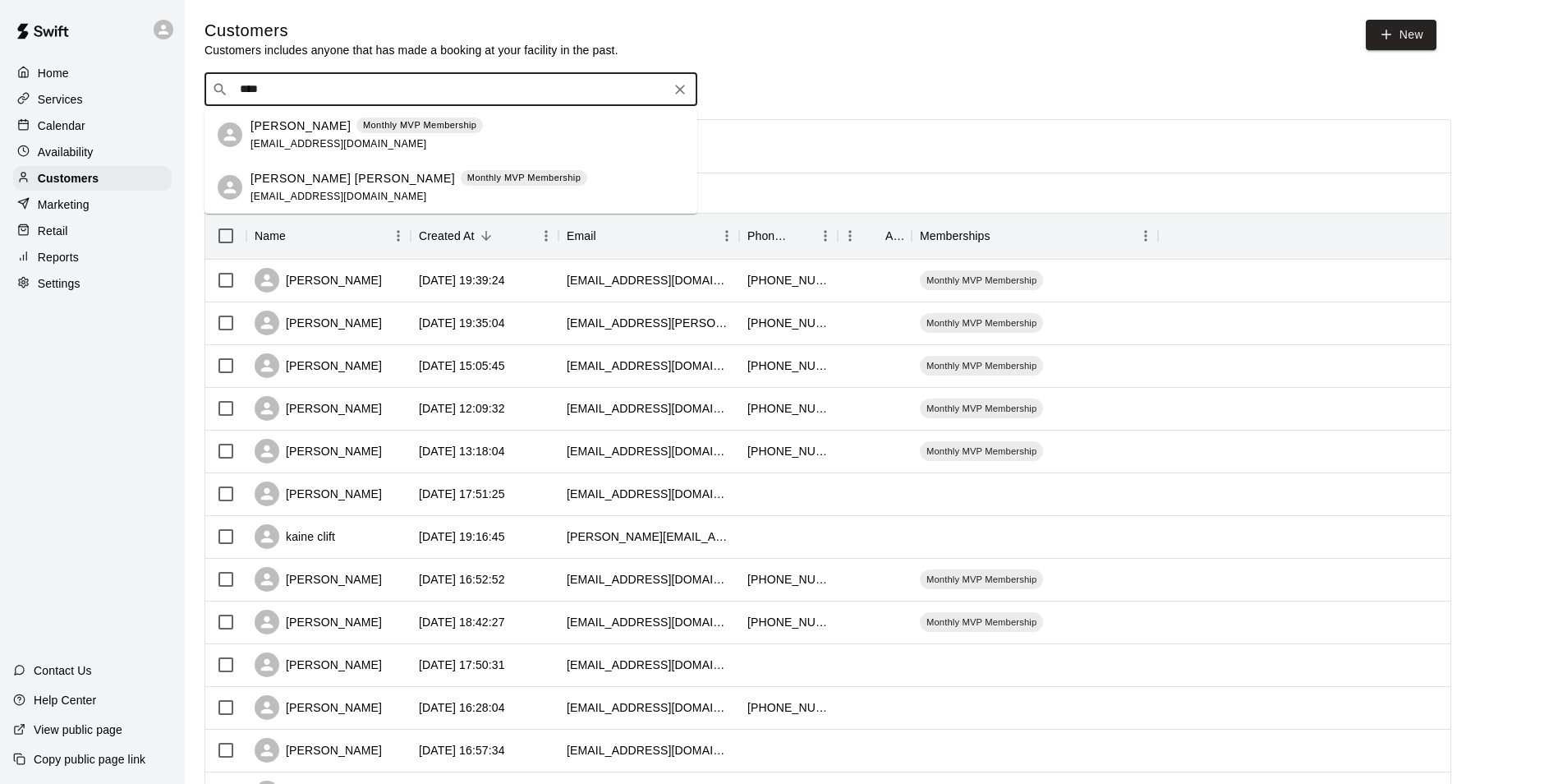
click at [301, 130] on p "[PERSON_NAME]" at bounding box center [300, 126] width 100 height 17
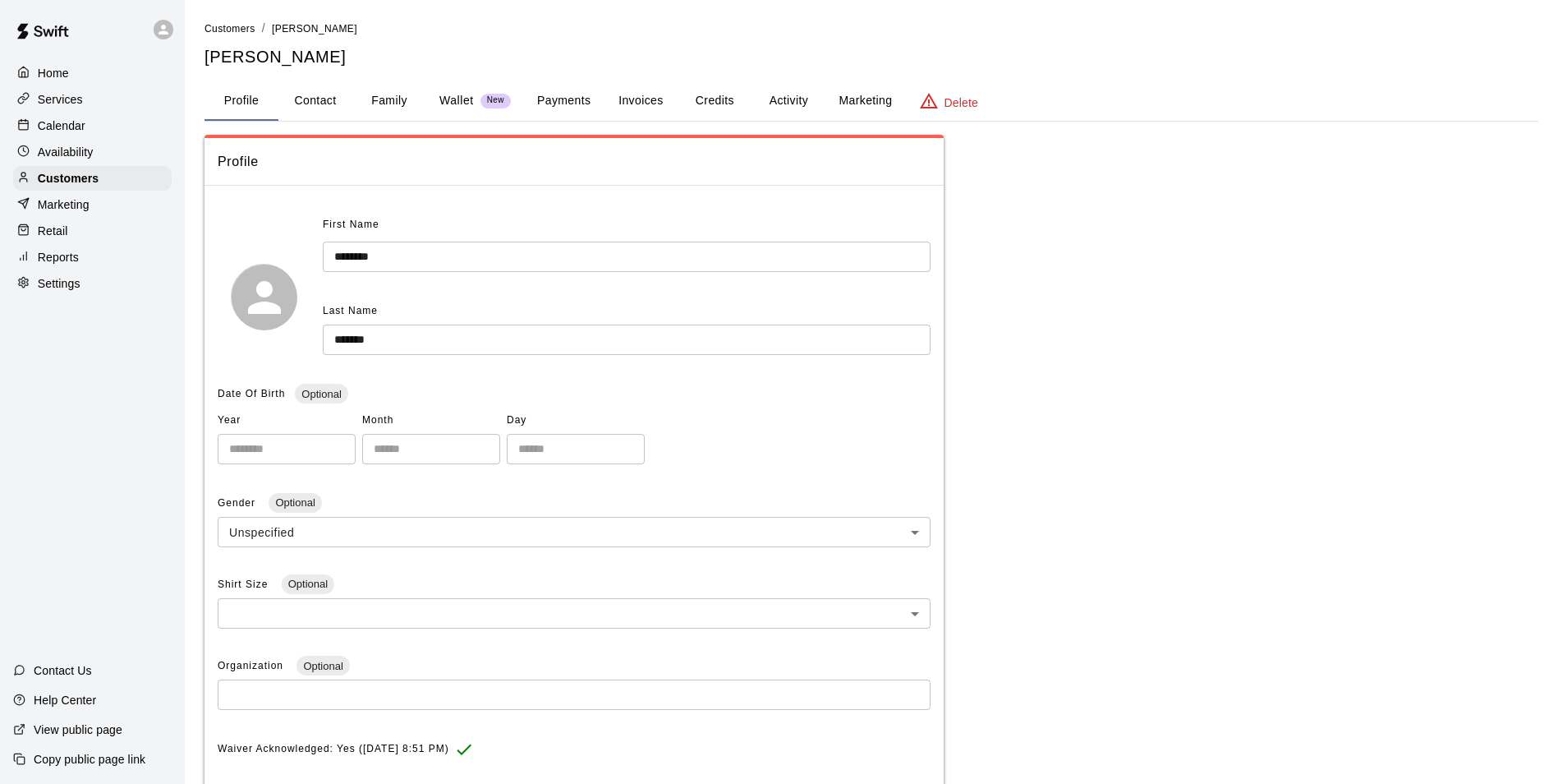
click at [387, 102] on button "Family" at bounding box center [390, 100] width 74 height 40
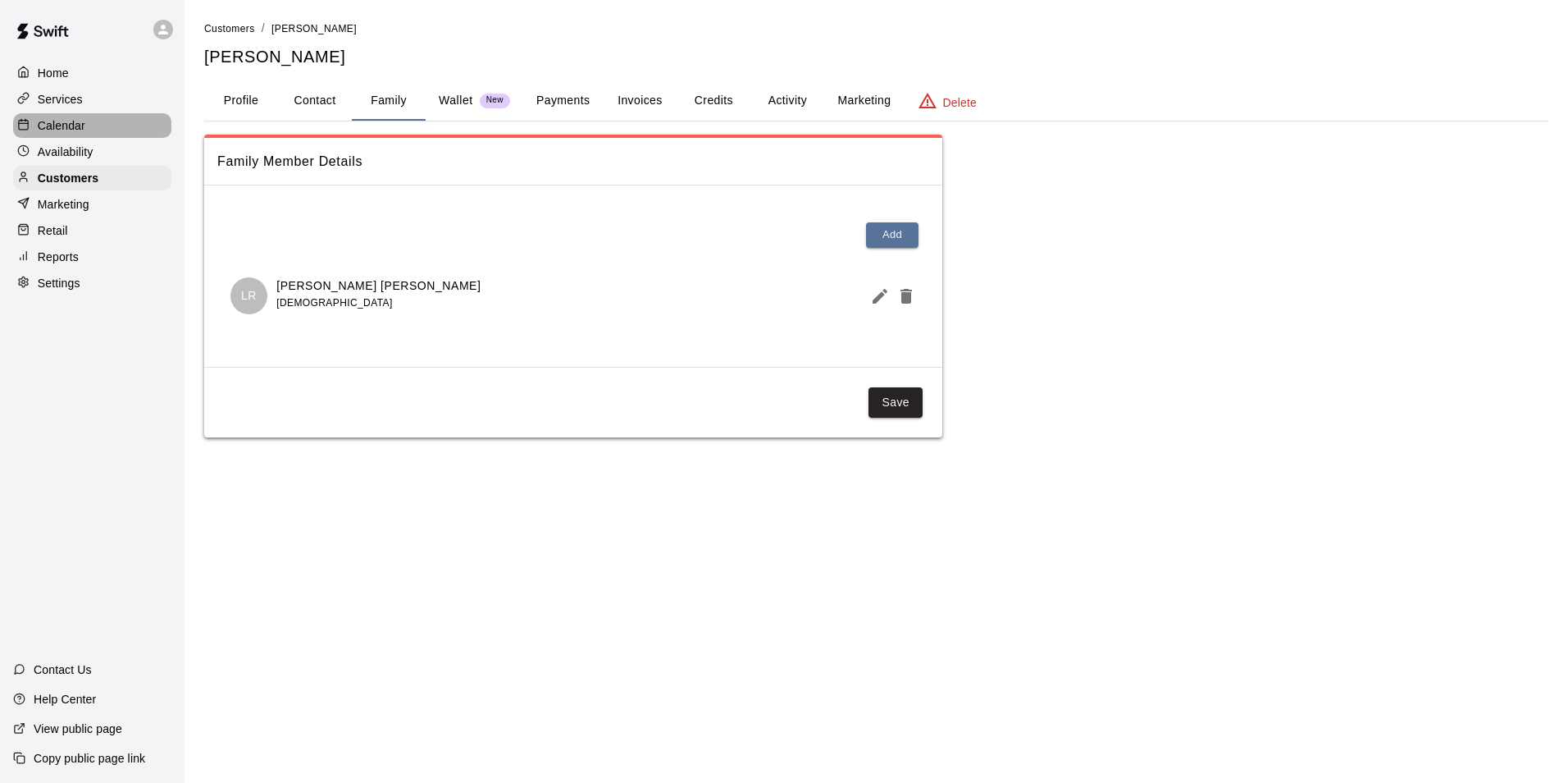
click at [122, 134] on div "Calendar" at bounding box center [93, 125] width 158 height 24
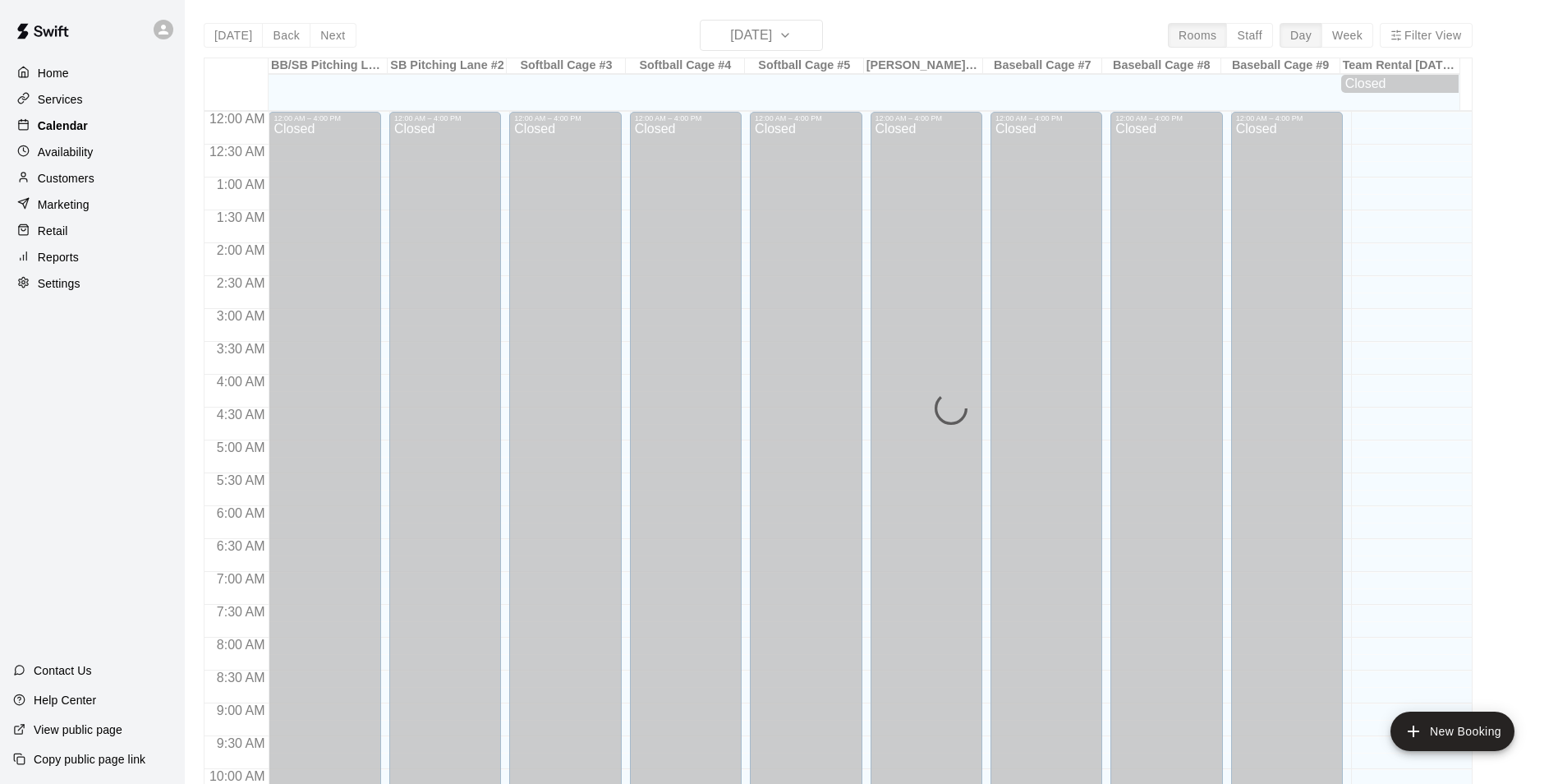
scroll to position [835, 0]
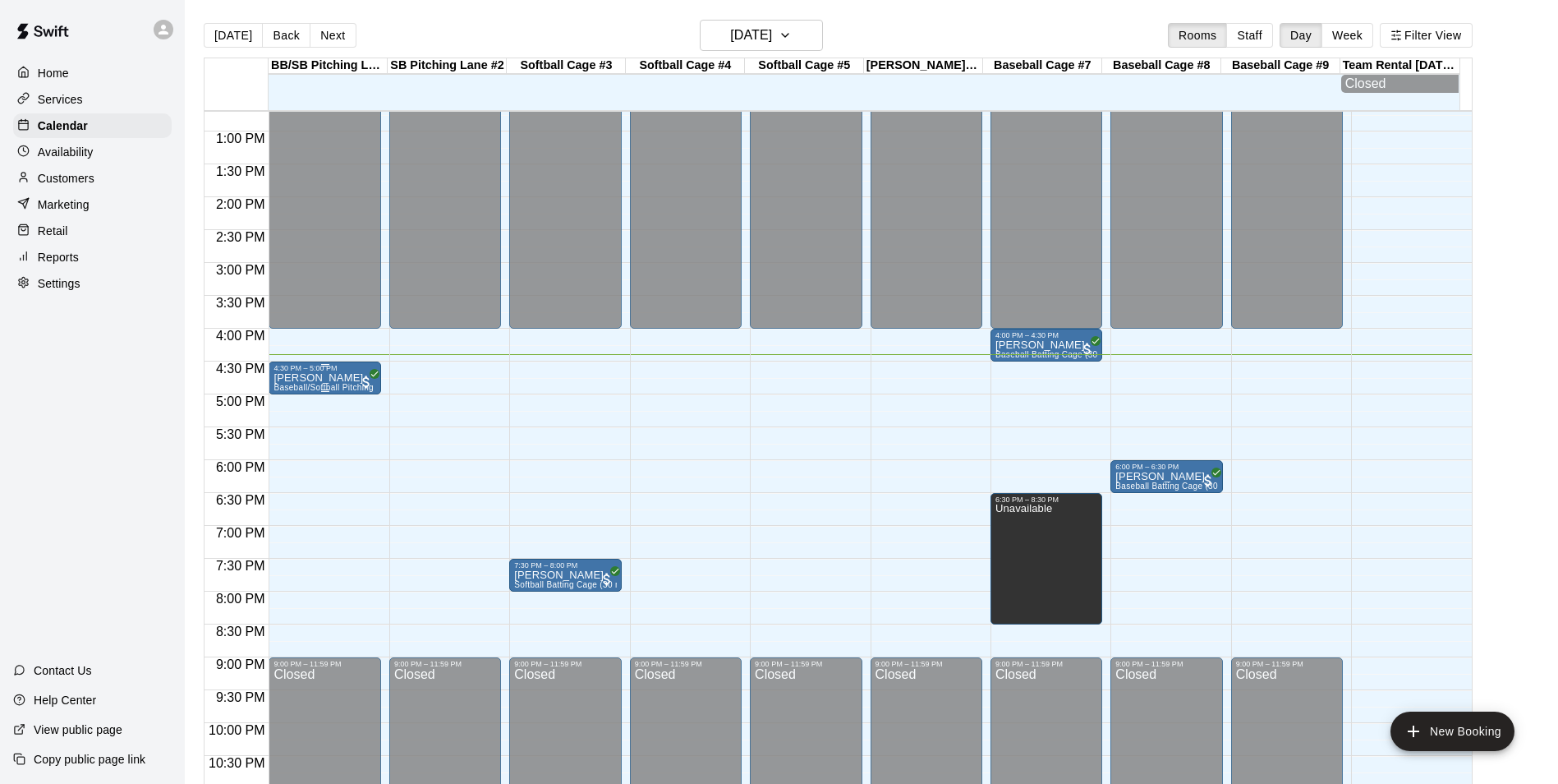
click at [344, 378] on p "[PERSON_NAME]" at bounding box center [324, 378] width 102 height 0
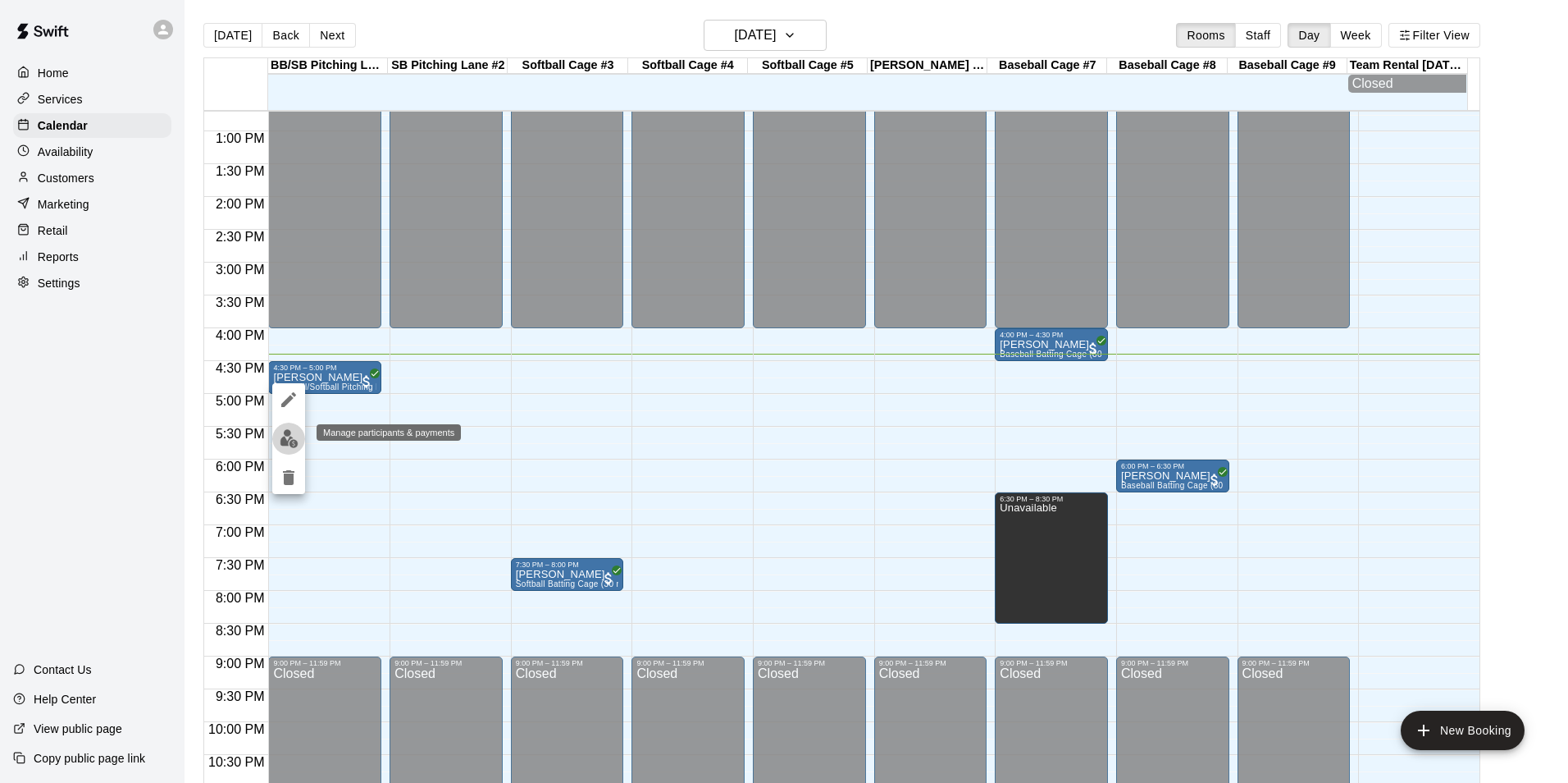
click at [297, 437] on img "edit" at bounding box center [289, 438] width 19 height 19
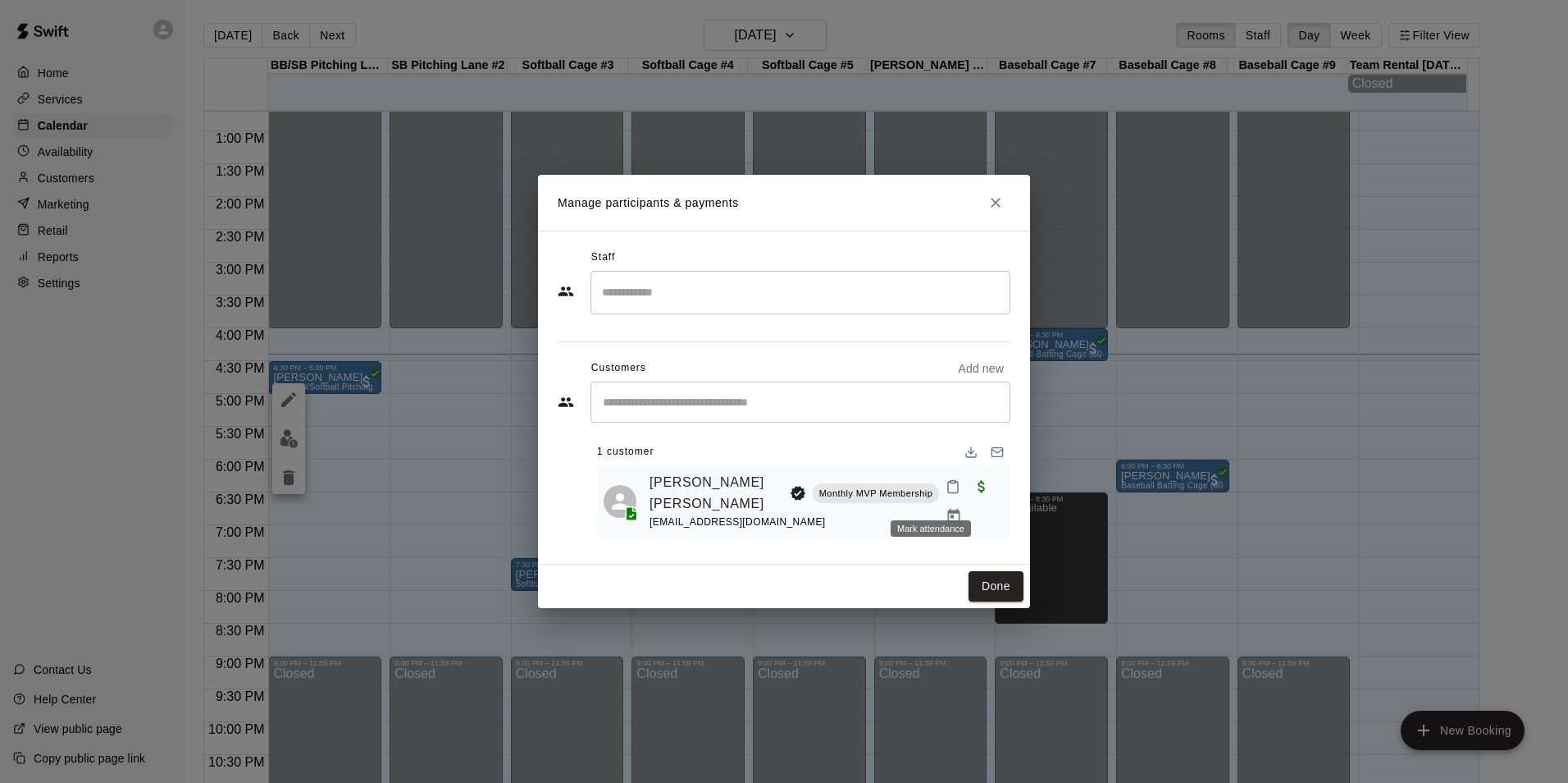
click at [948, 493] on icon "Mark attendance" at bounding box center [953, 487] width 10 height 12
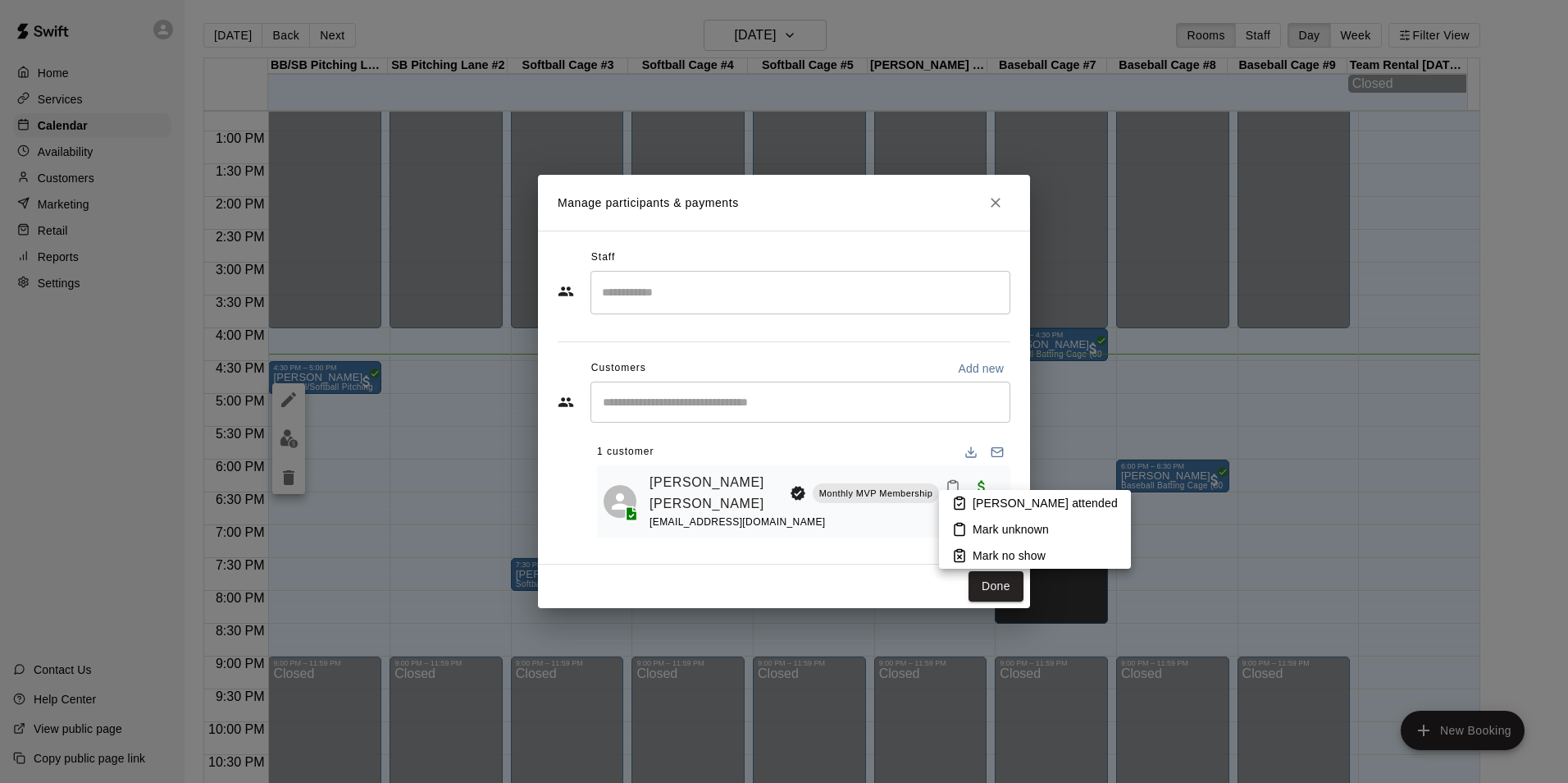
click at [981, 491] on li "Mark attended" at bounding box center [1035, 502] width 192 height 26
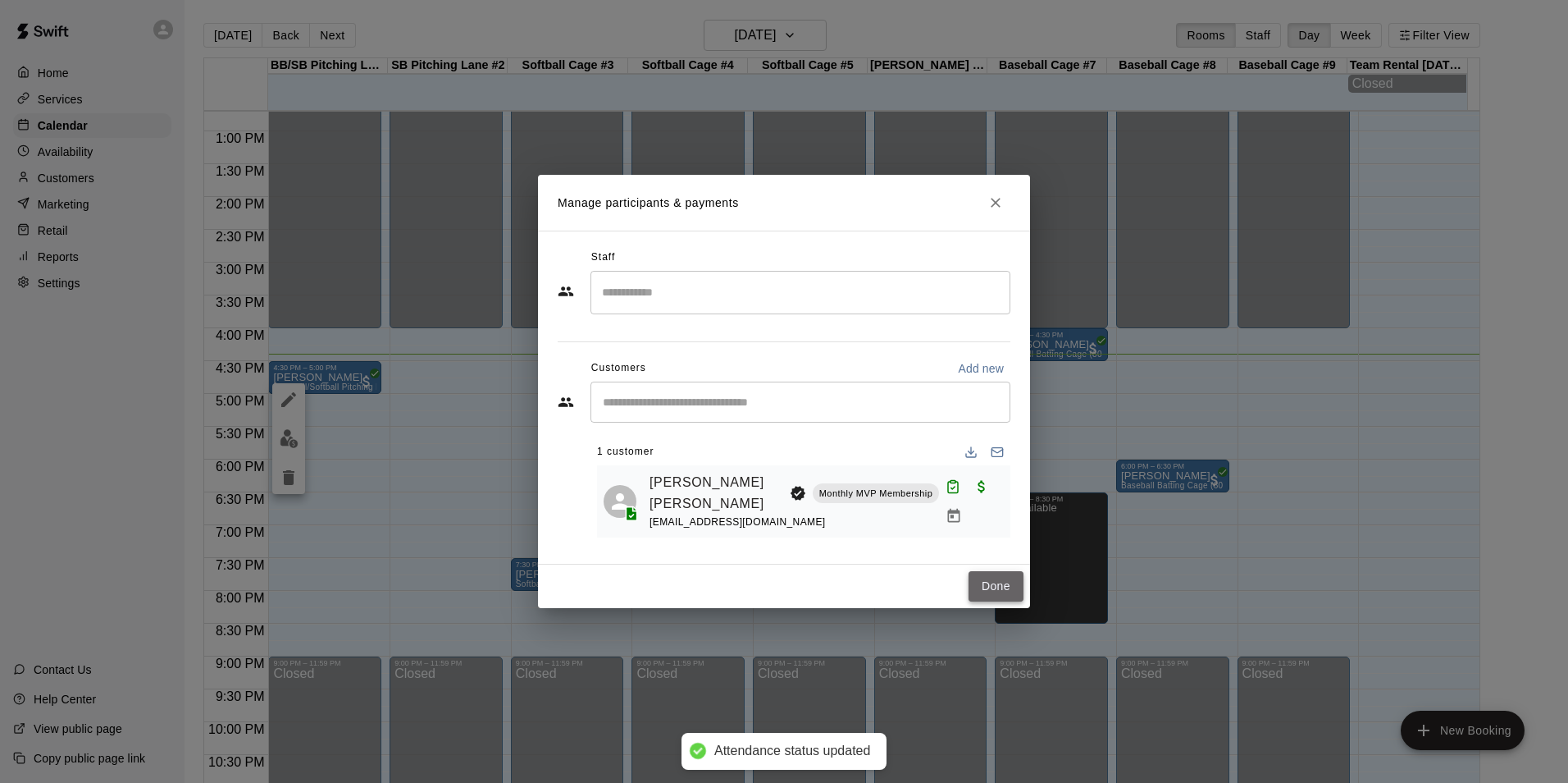
click at [1009, 582] on button "Done" at bounding box center [996, 586] width 55 height 30
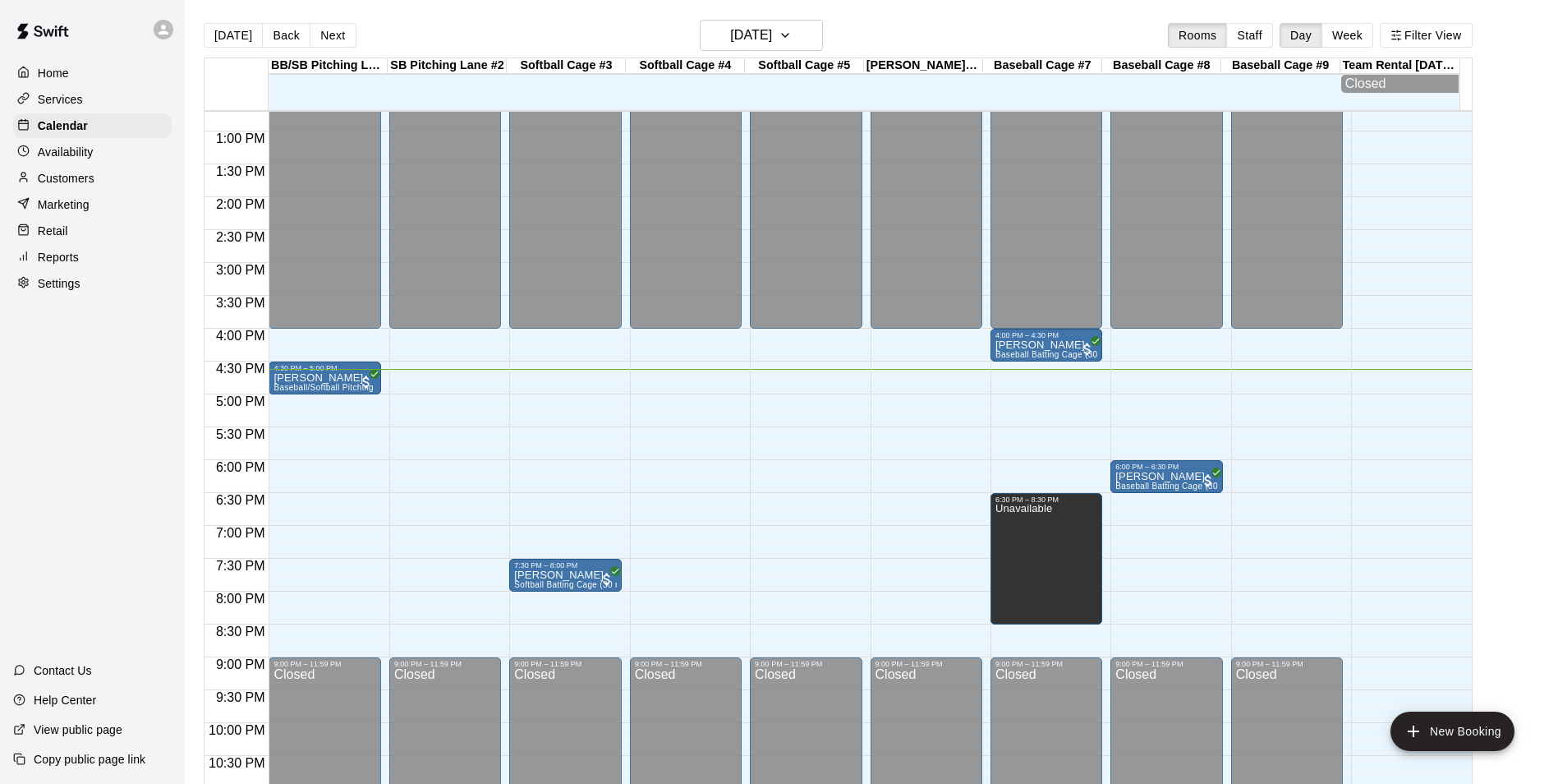
click at [436, 403] on div "12:00 AM – 4:00 PM Closed 9:00 PM – 11:59 PM Closed" at bounding box center [445, 65] width 111 height 1577
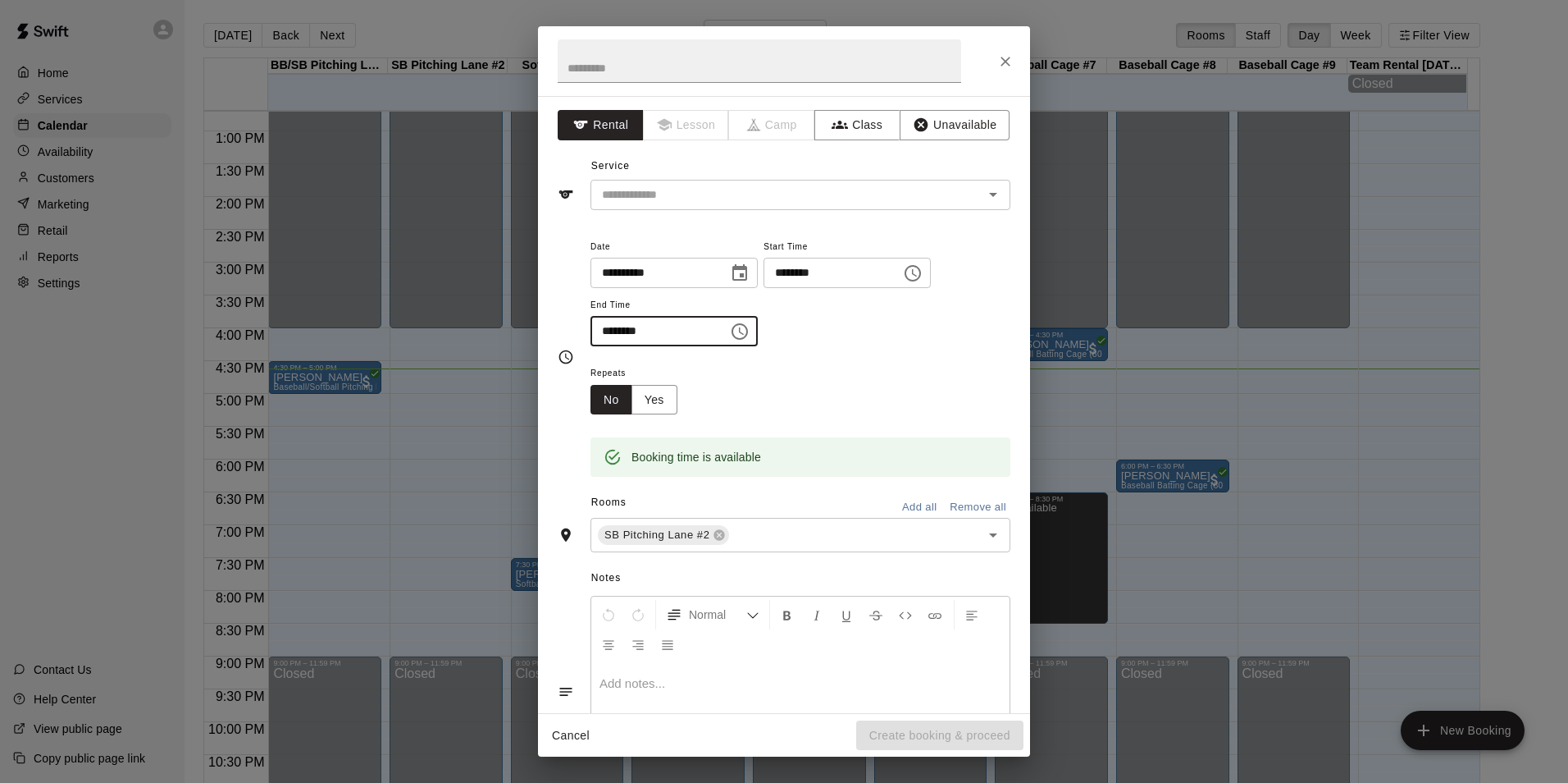
click at [613, 330] on input "********" at bounding box center [654, 331] width 126 height 30
type input "********"
click at [807, 412] on div "Repeats No Yes" at bounding box center [800, 388] width 420 height 51
click at [949, 126] on button "Unavailable" at bounding box center [955, 125] width 110 height 30
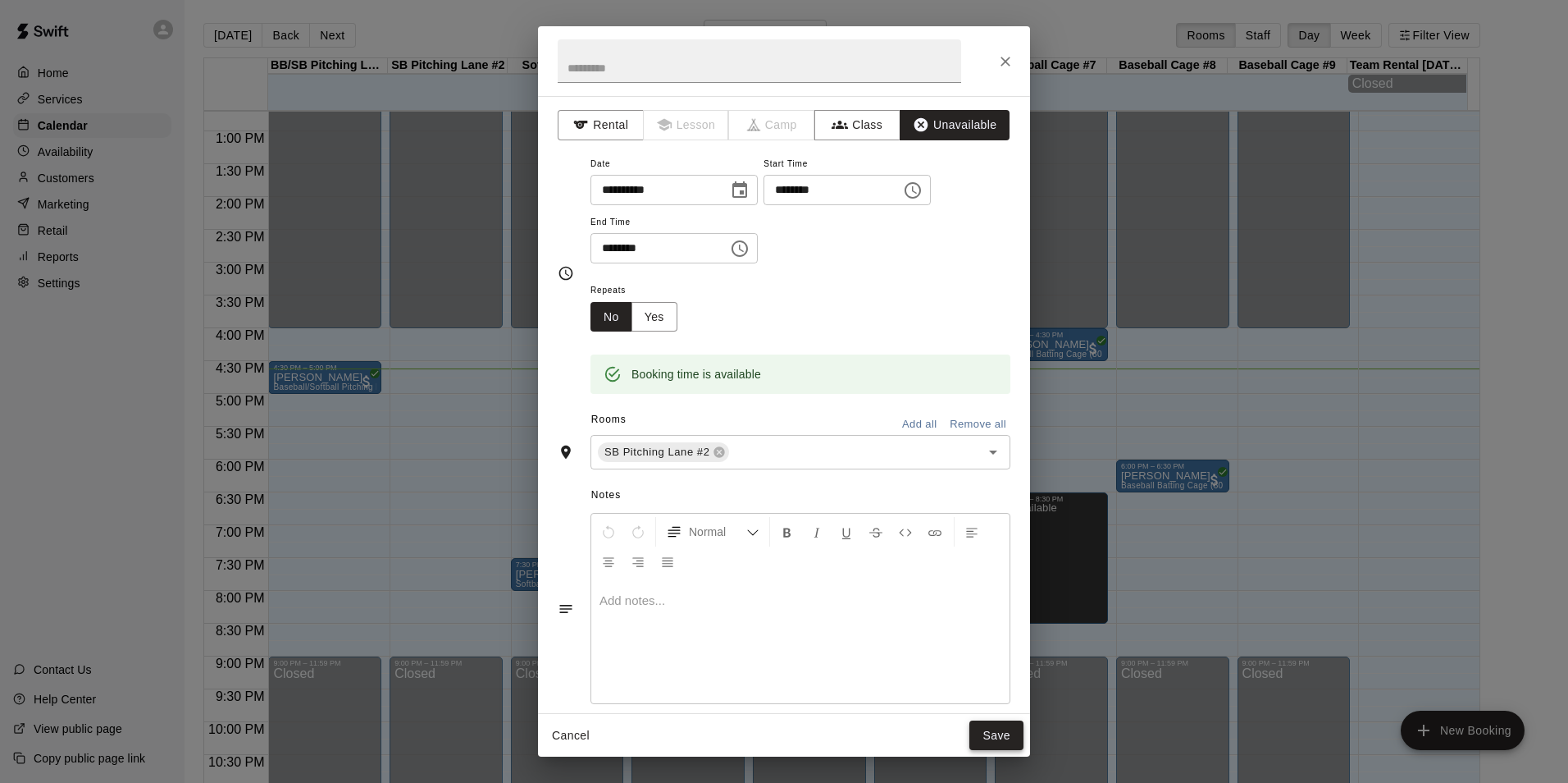
click at [990, 741] on button "Save" at bounding box center [997, 736] width 54 height 30
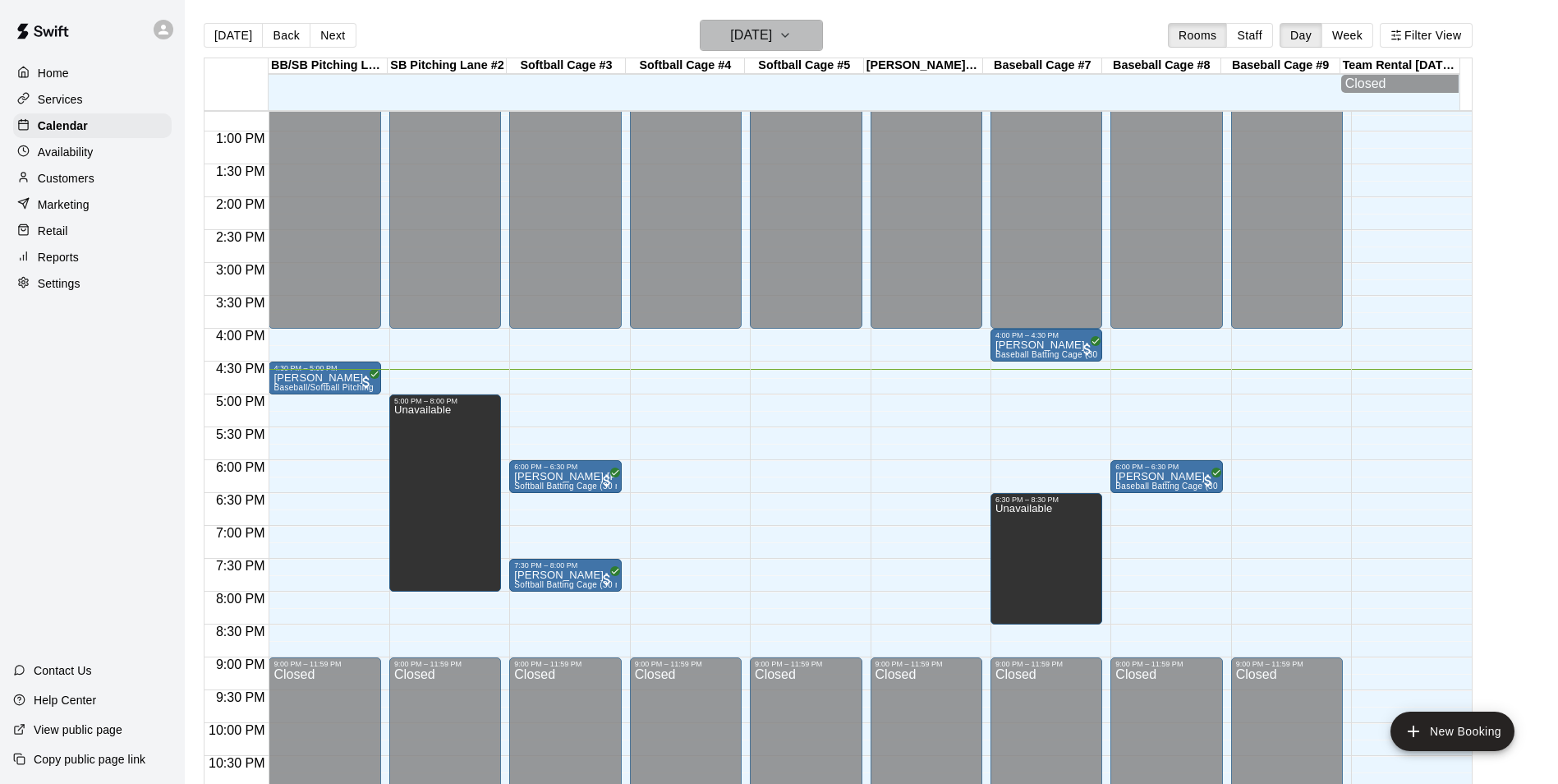
click at [772, 37] on h6 "[DATE]" at bounding box center [751, 35] width 42 height 23
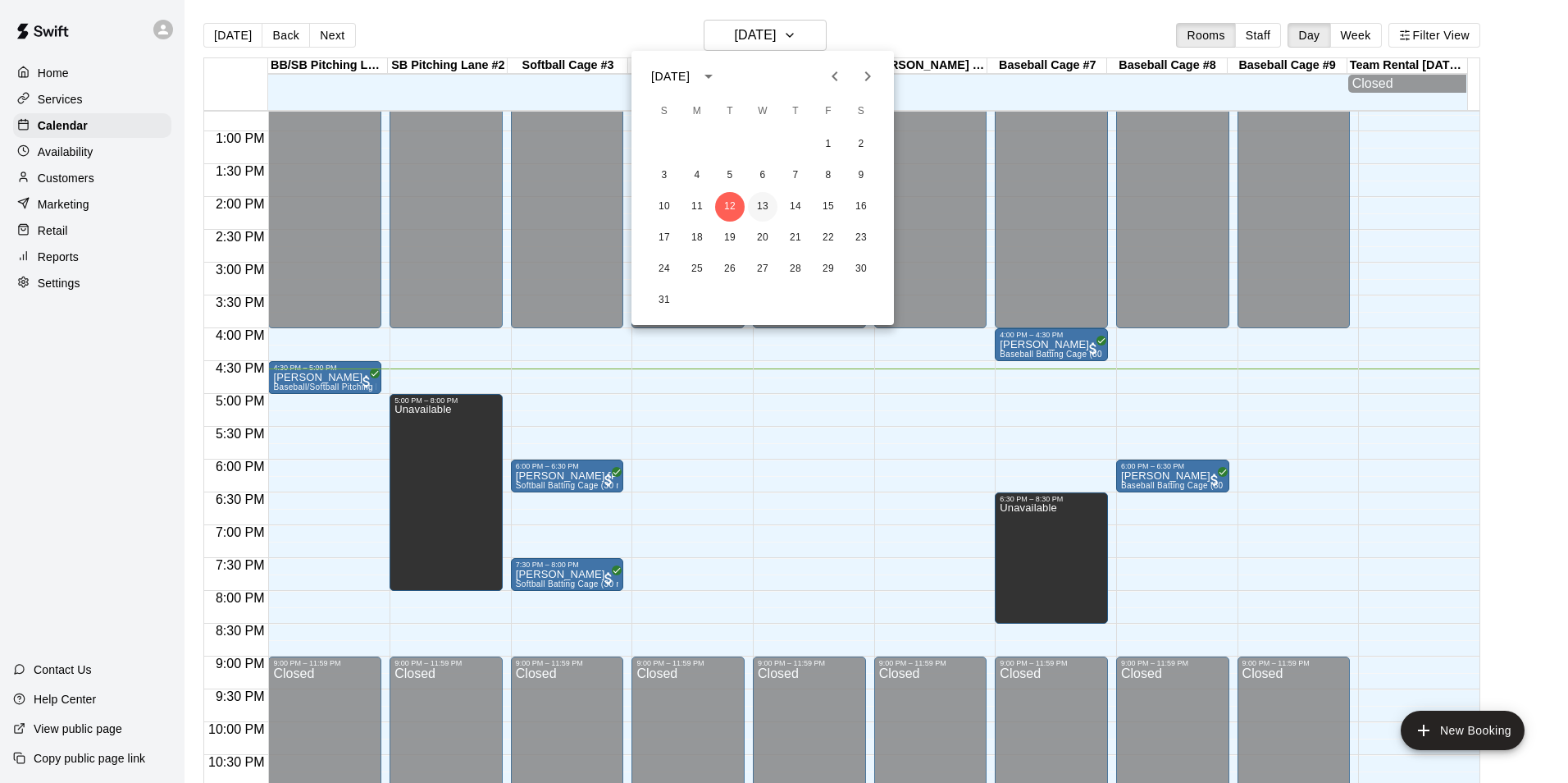
click at [756, 206] on button "13" at bounding box center [763, 206] width 29 height 29
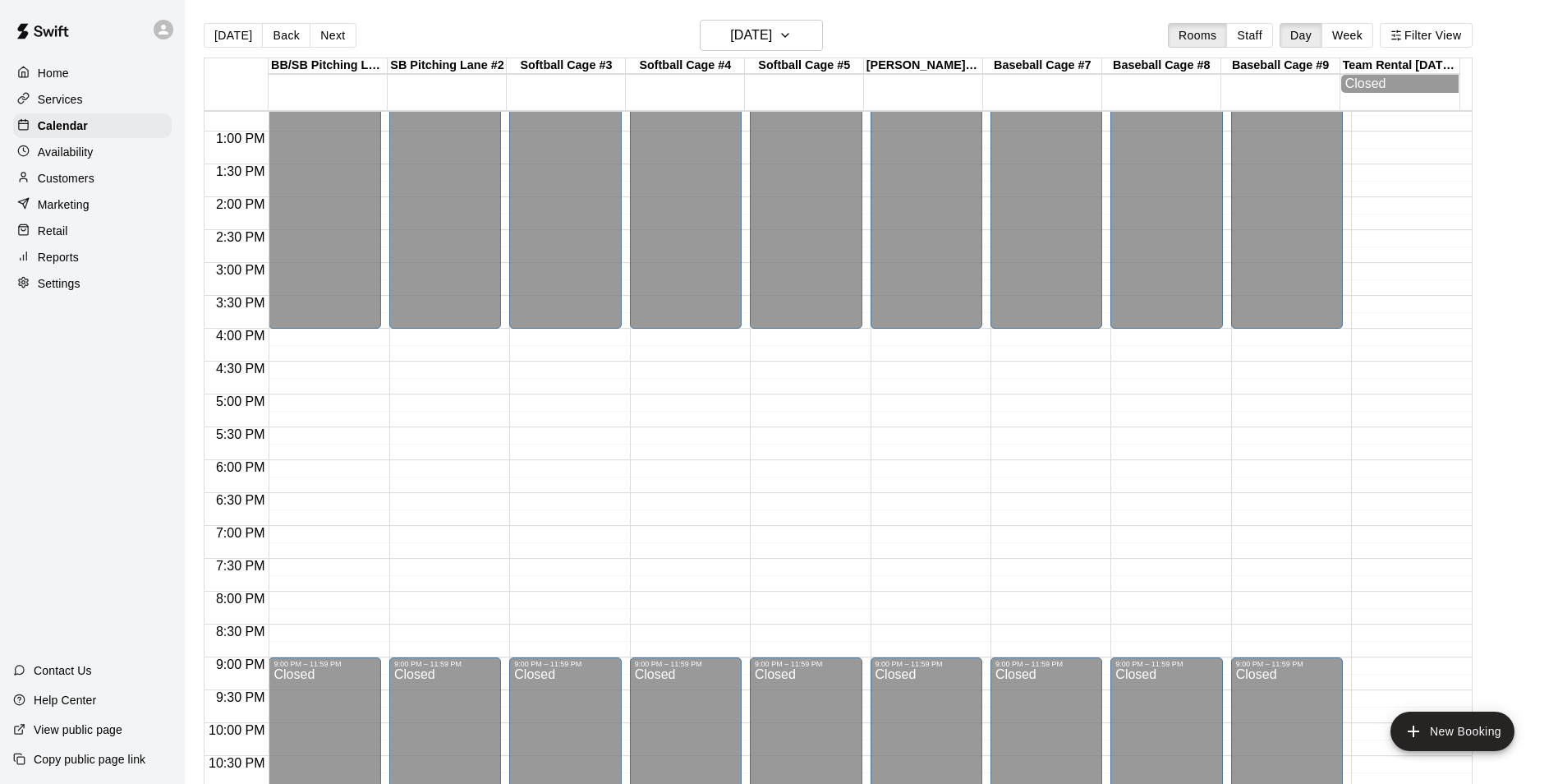
click at [404, 340] on div "12:00 AM – 4:00 PM Closed 9:00 PM – 11:59 PM Closed" at bounding box center [445, 65] width 111 height 1577
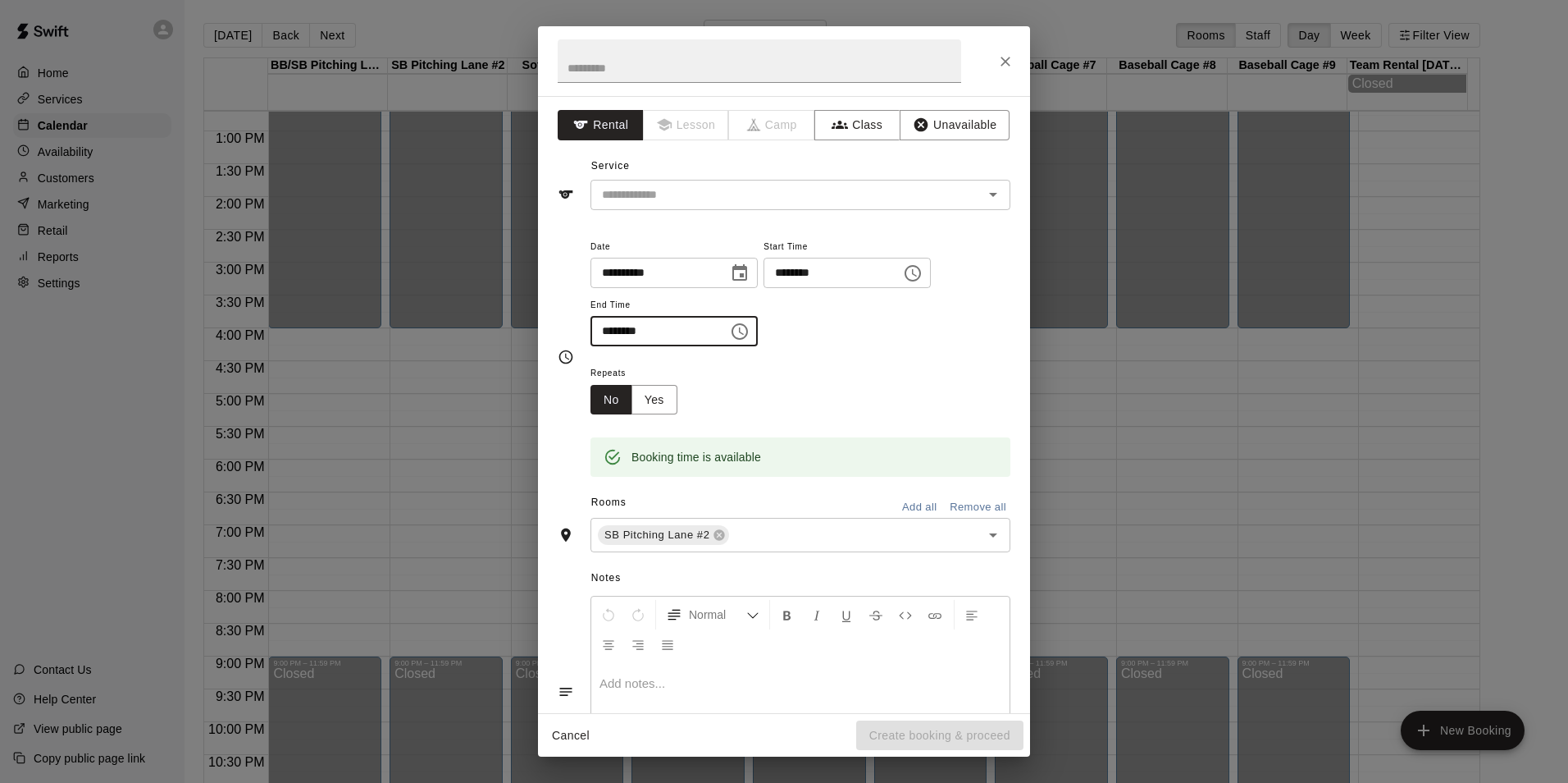
click at [610, 332] on input "********" at bounding box center [654, 331] width 126 height 30
type input "********"
click at [956, 115] on button "Unavailable" at bounding box center [955, 125] width 110 height 30
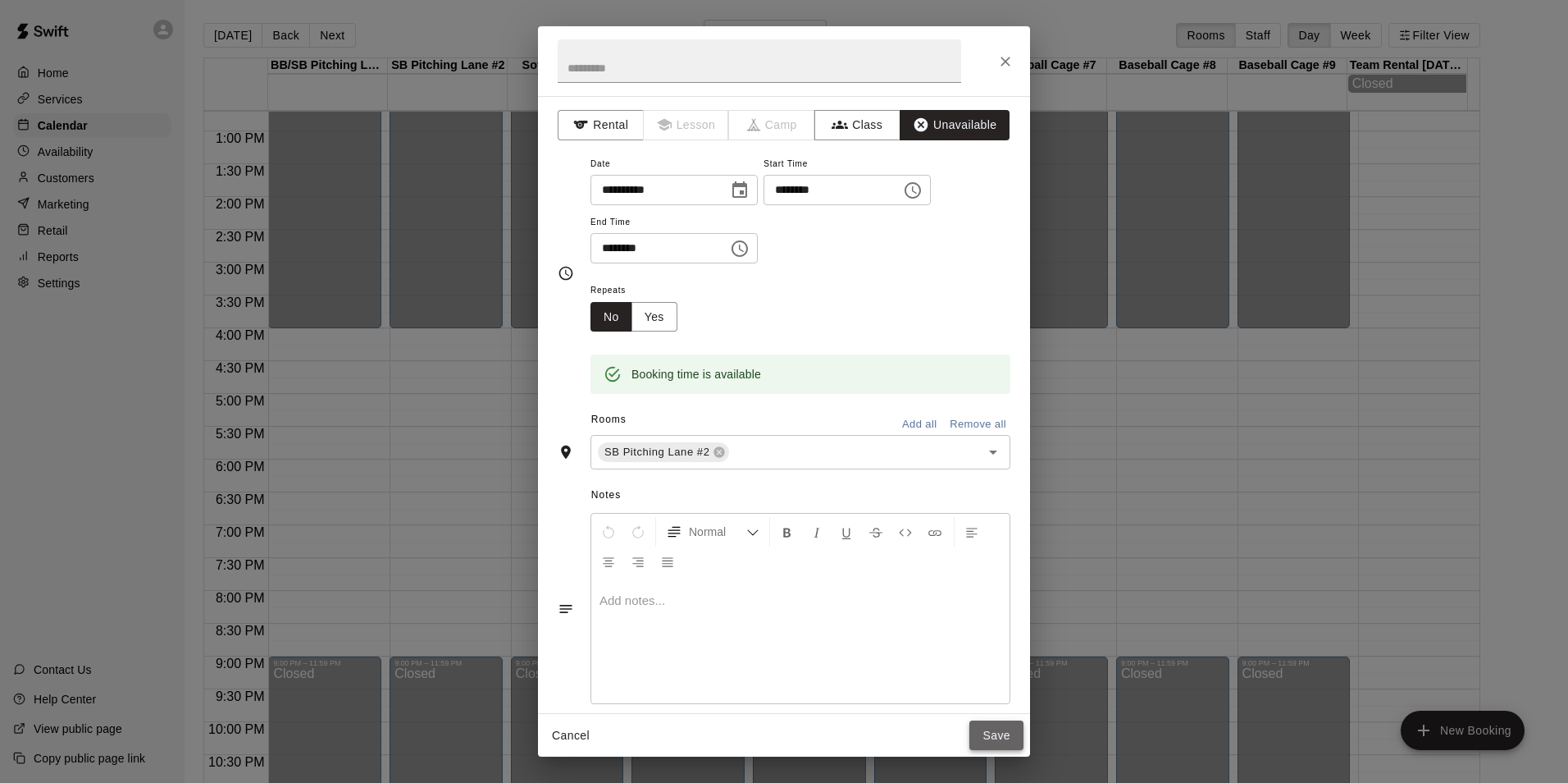
click at [1000, 737] on button "Save" at bounding box center [997, 736] width 54 height 30
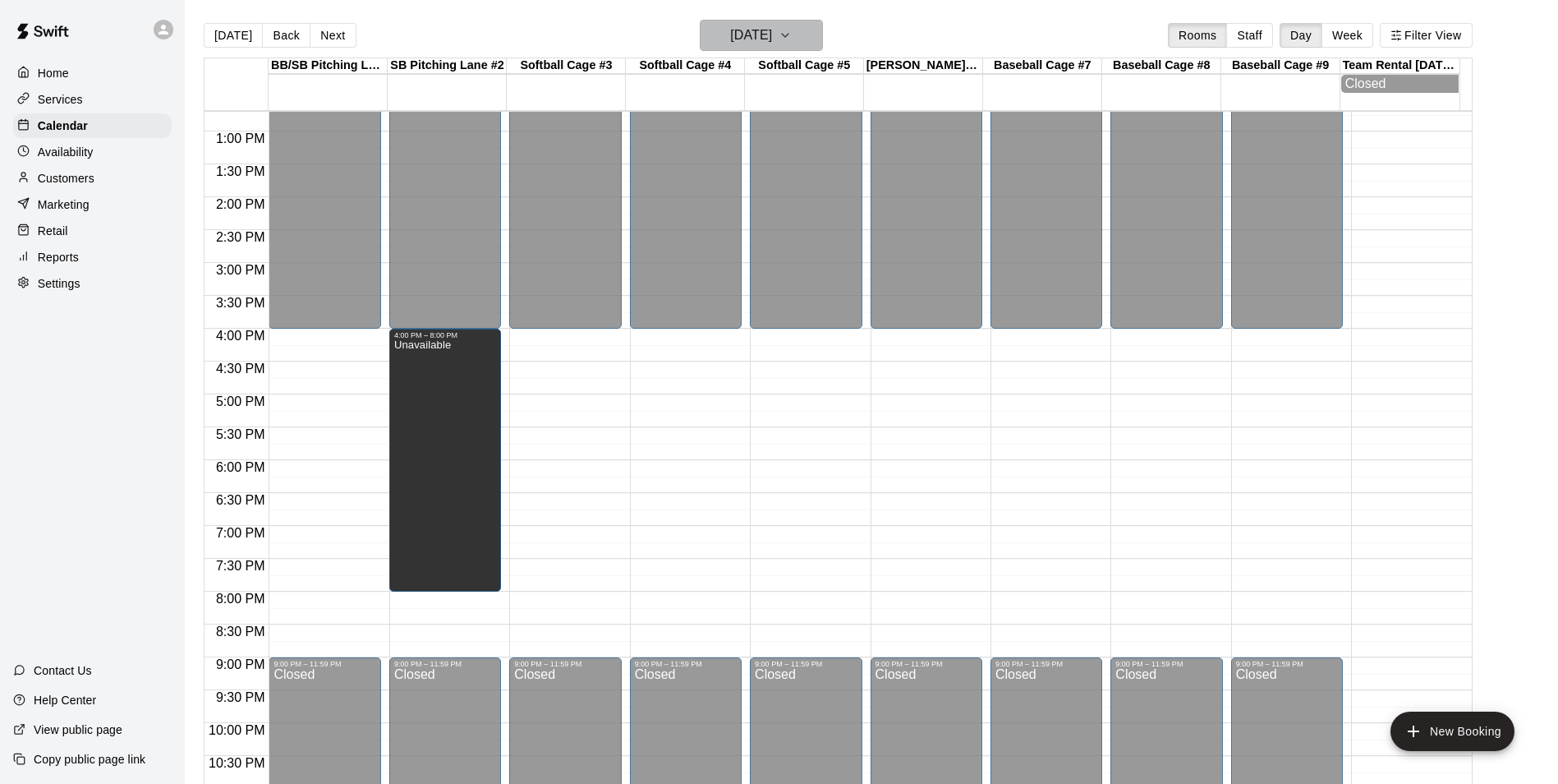
click at [772, 25] on h6 "Wednesday Aug 13" at bounding box center [751, 35] width 42 height 23
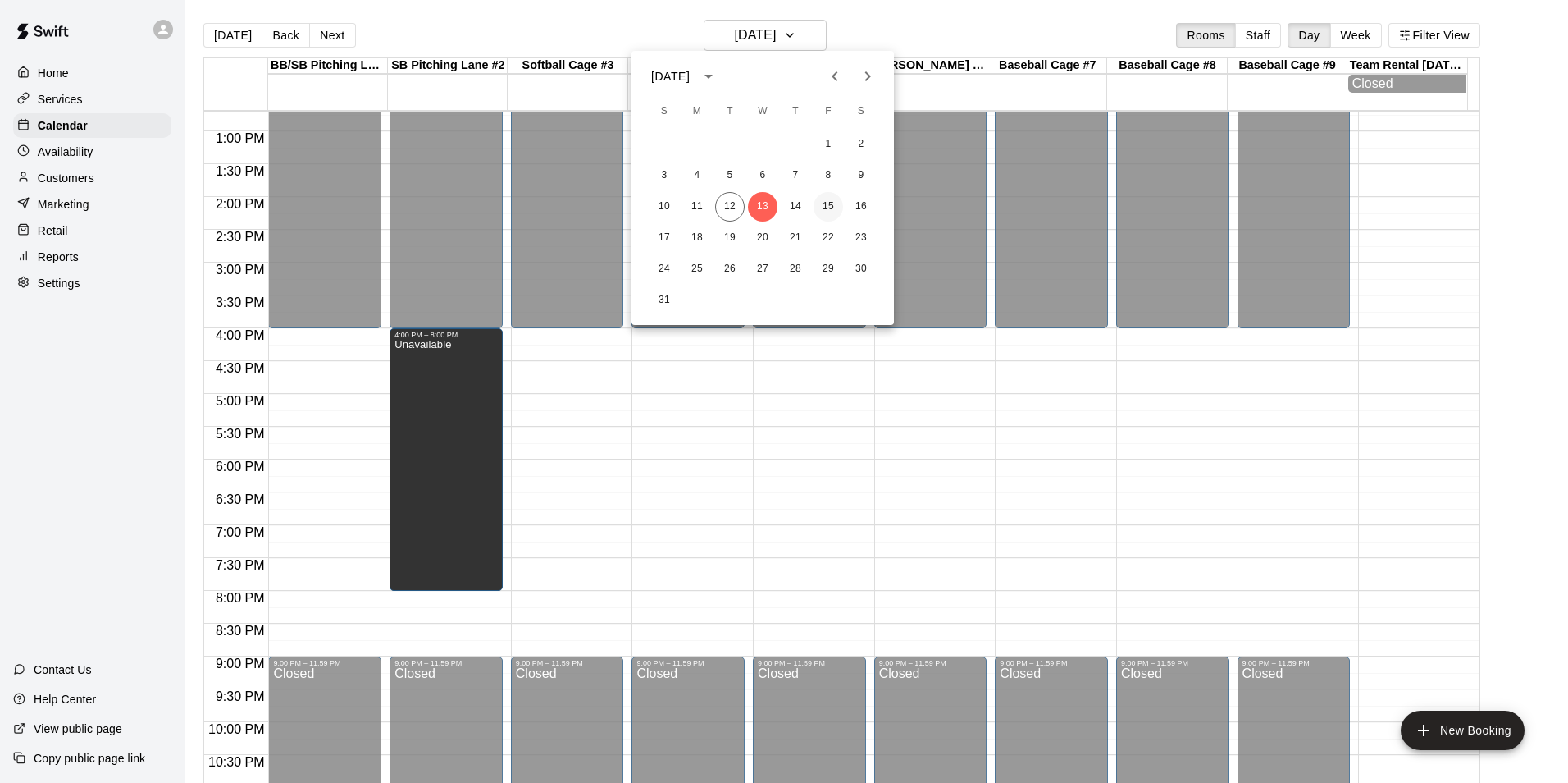
click at [823, 207] on button "15" at bounding box center [828, 206] width 29 height 29
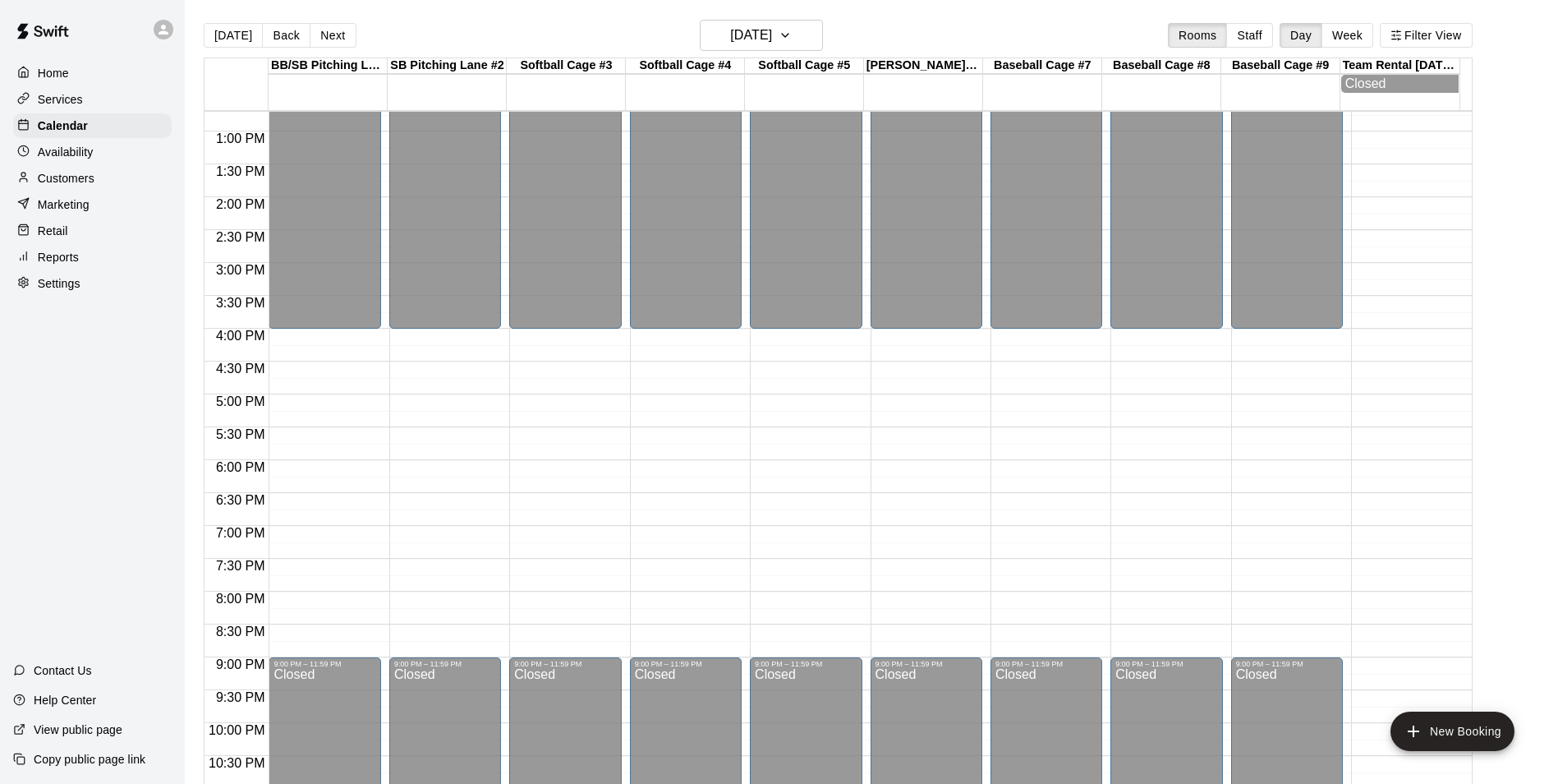
click at [417, 538] on div "12:00 AM – 4:00 PM Closed 9:00 PM – 11:59 PM Closed" at bounding box center [445, 65] width 111 height 1577
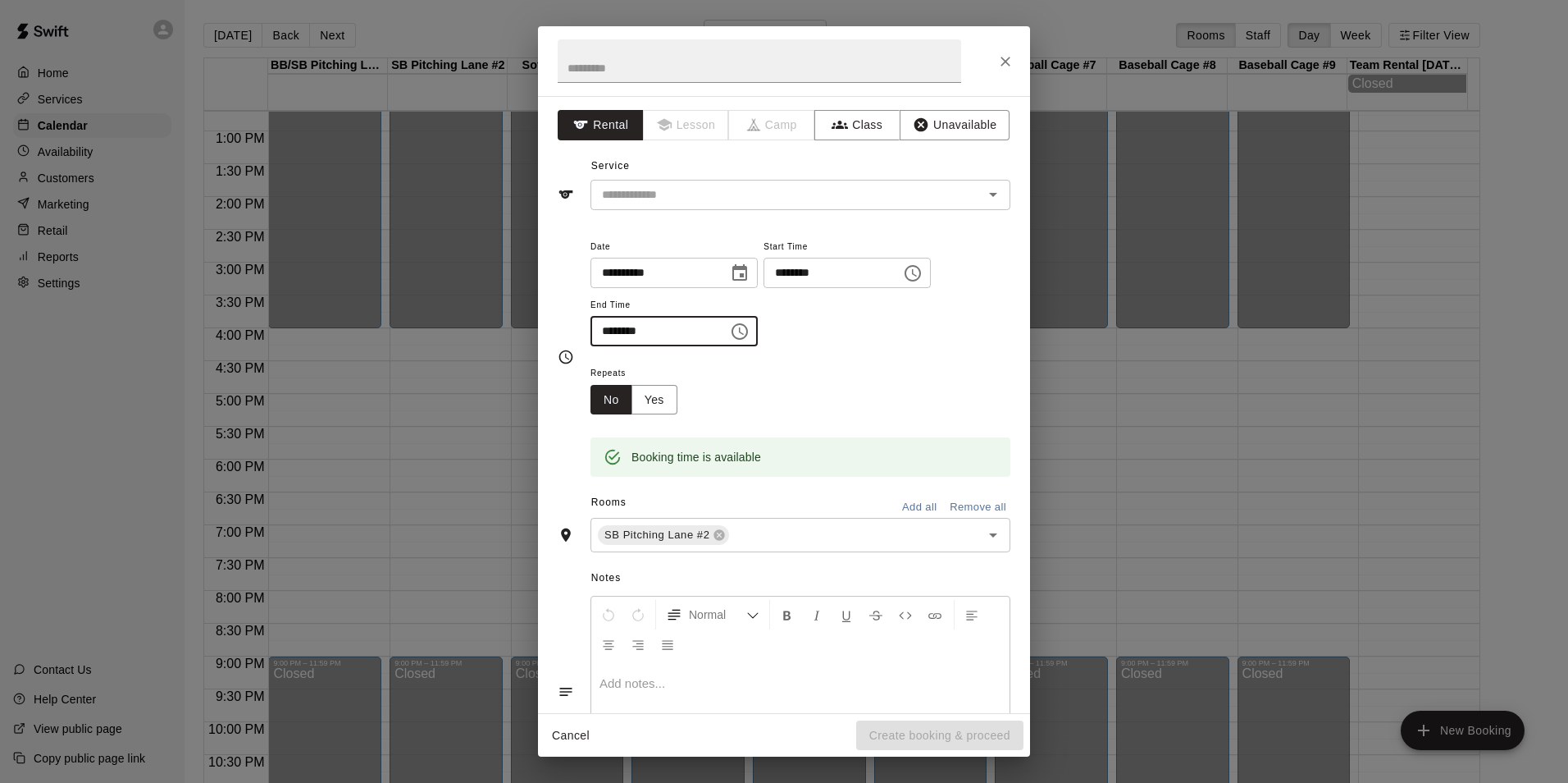
click at [608, 333] on input "********" at bounding box center [654, 331] width 126 height 30
type input "********"
click at [859, 311] on div "**********" at bounding box center [800, 291] width 420 height 110
click at [900, 119] on button "Unavailable" at bounding box center [955, 125] width 110 height 30
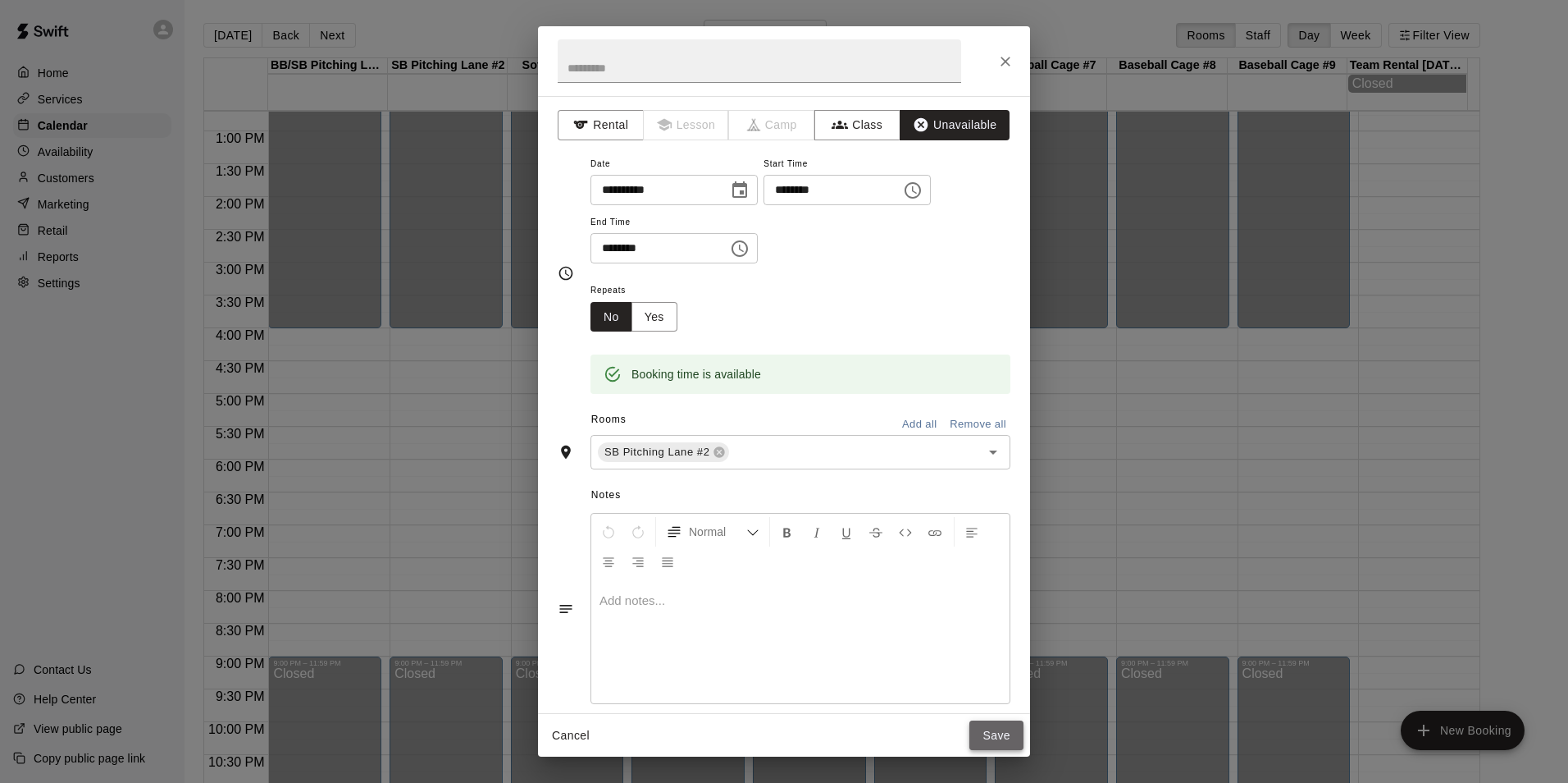
click at [995, 738] on button "Save" at bounding box center [997, 736] width 54 height 30
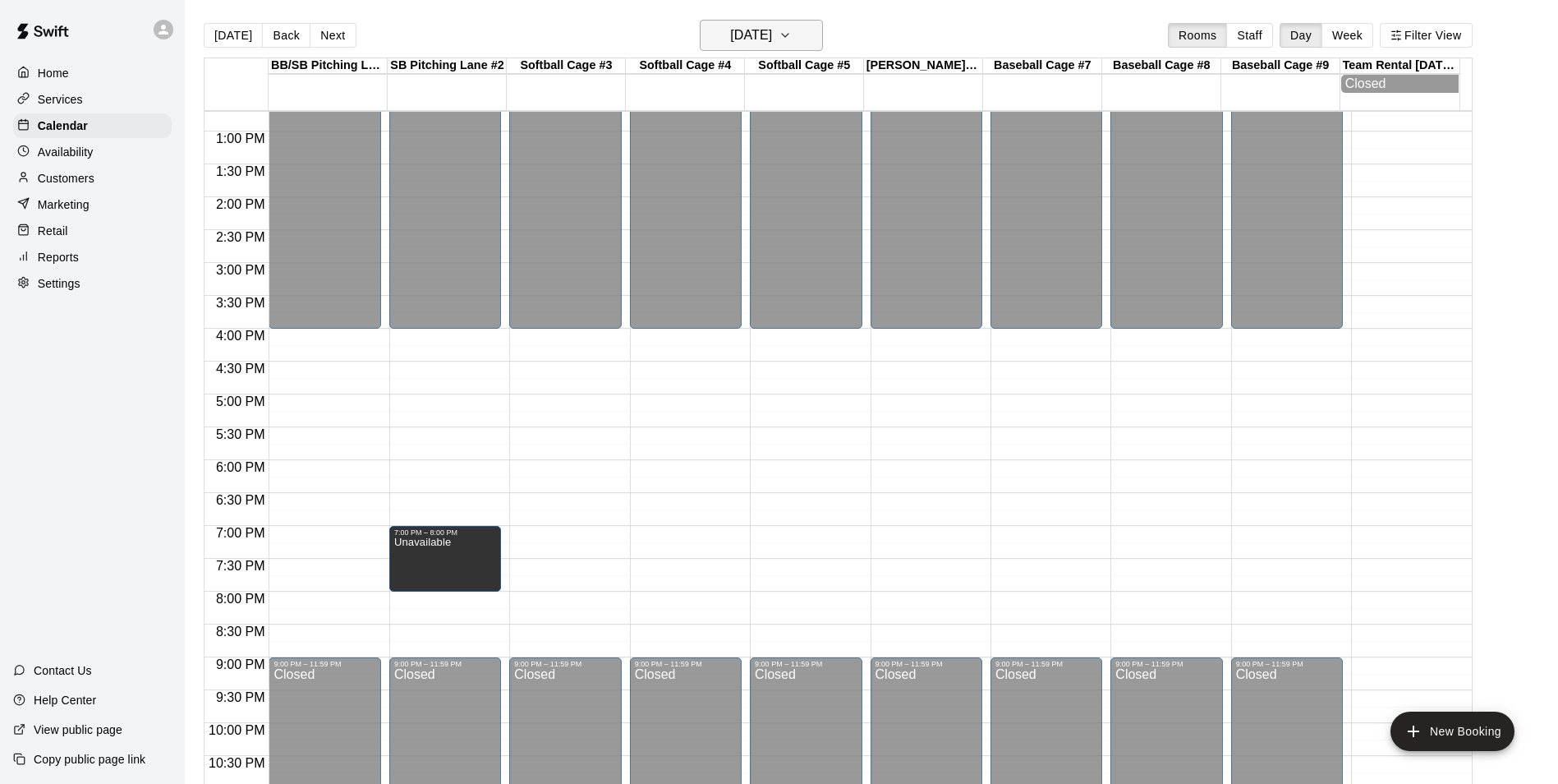
click at [772, 35] on h6 "Friday Aug 15" at bounding box center [751, 35] width 42 height 23
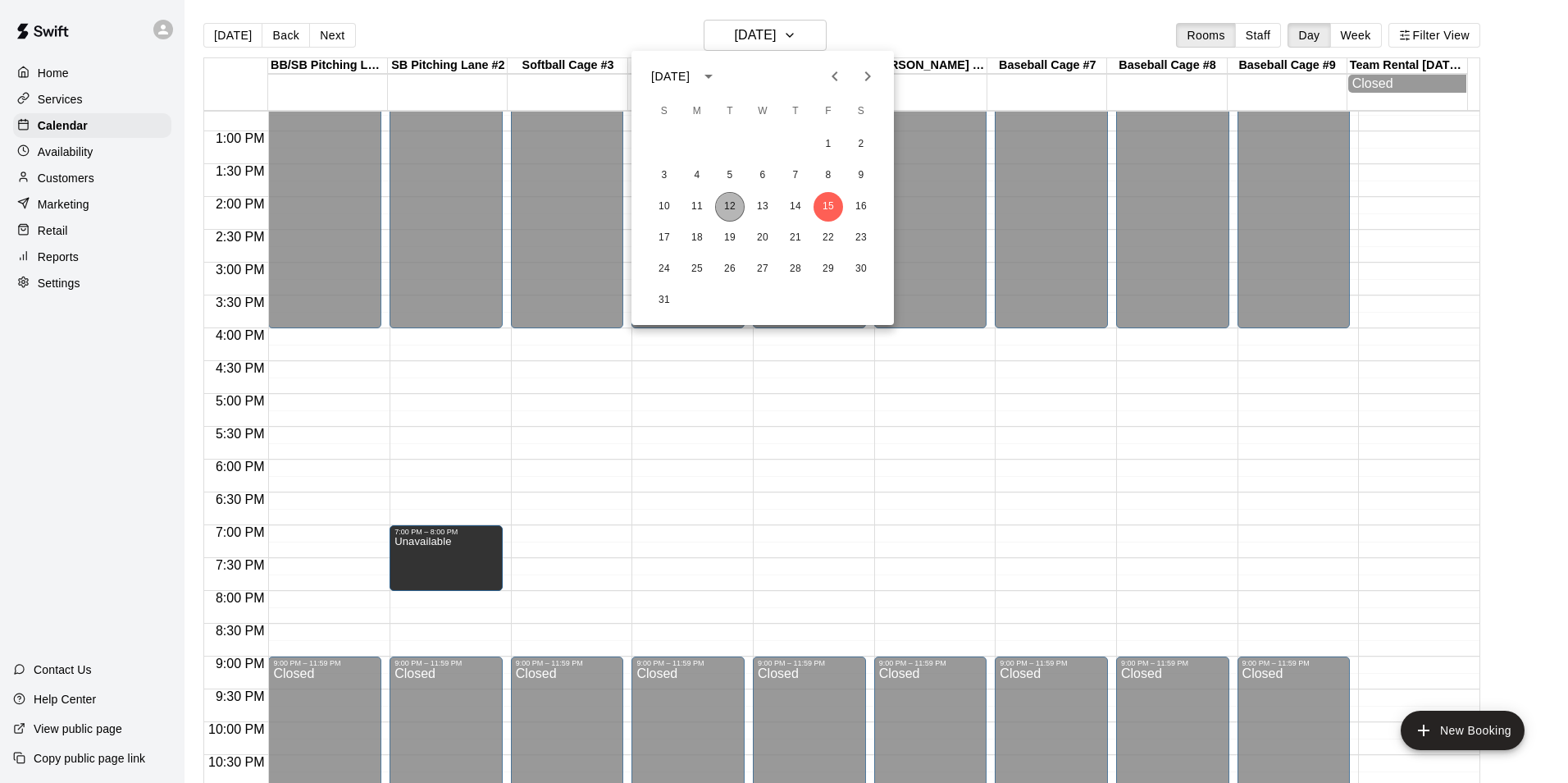
click at [729, 217] on button "12" at bounding box center [730, 206] width 29 height 29
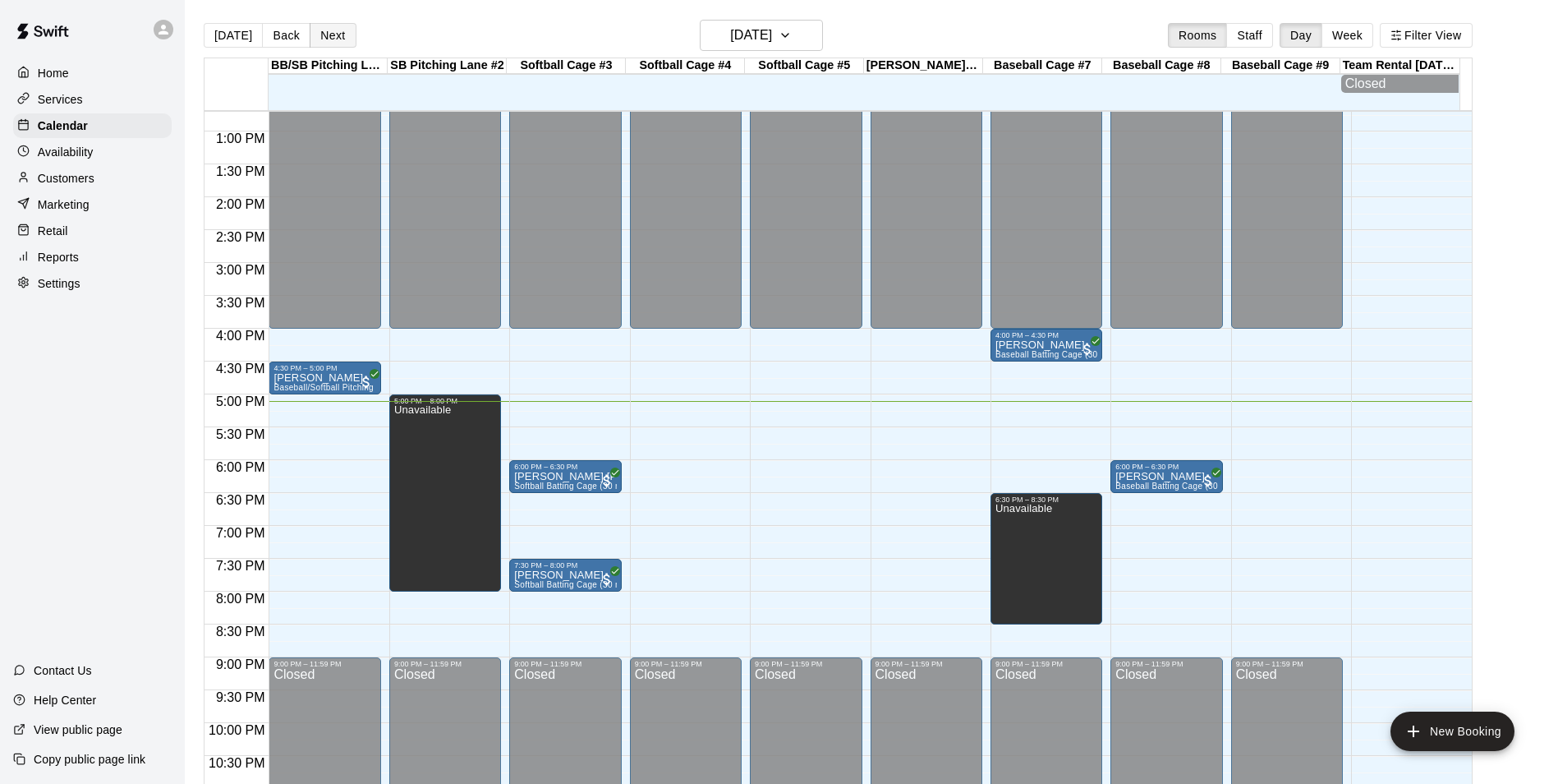
click at [318, 30] on button "Next" at bounding box center [333, 35] width 46 height 24
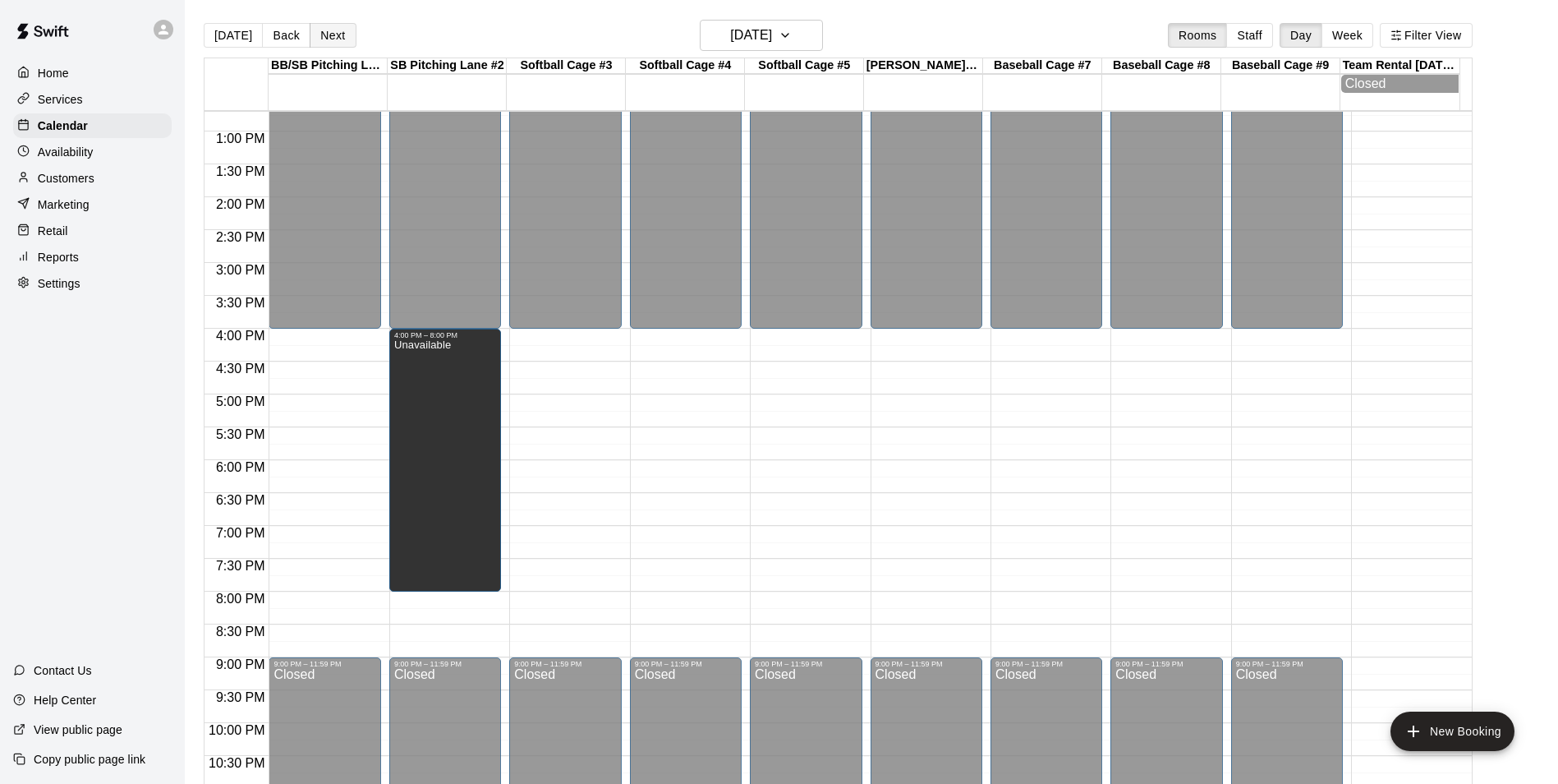
click at [322, 30] on button "Next" at bounding box center [333, 35] width 46 height 24
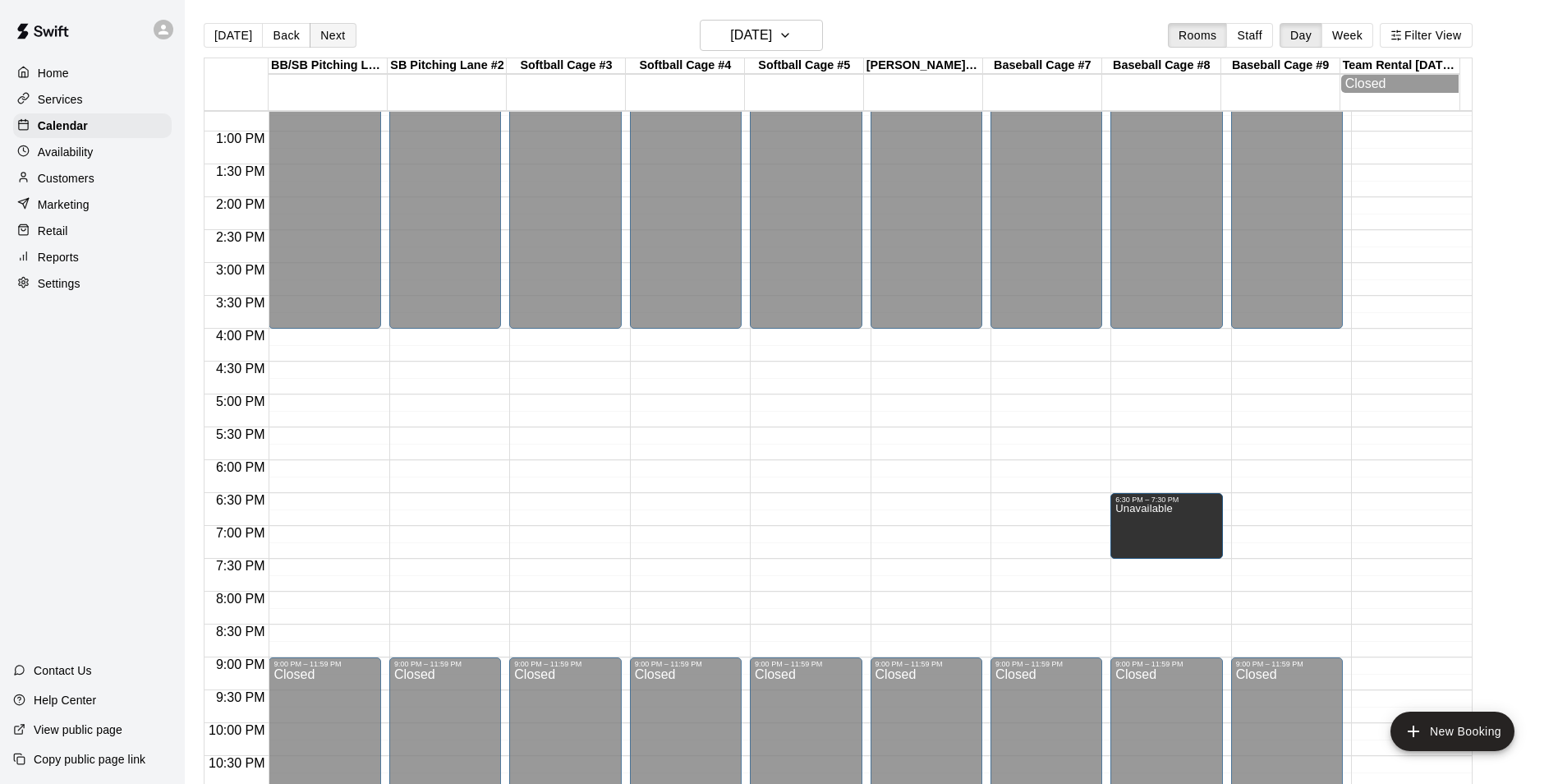
click at [322, 30] on button "Next" at bounding box center [333, 35] width 46 height 24
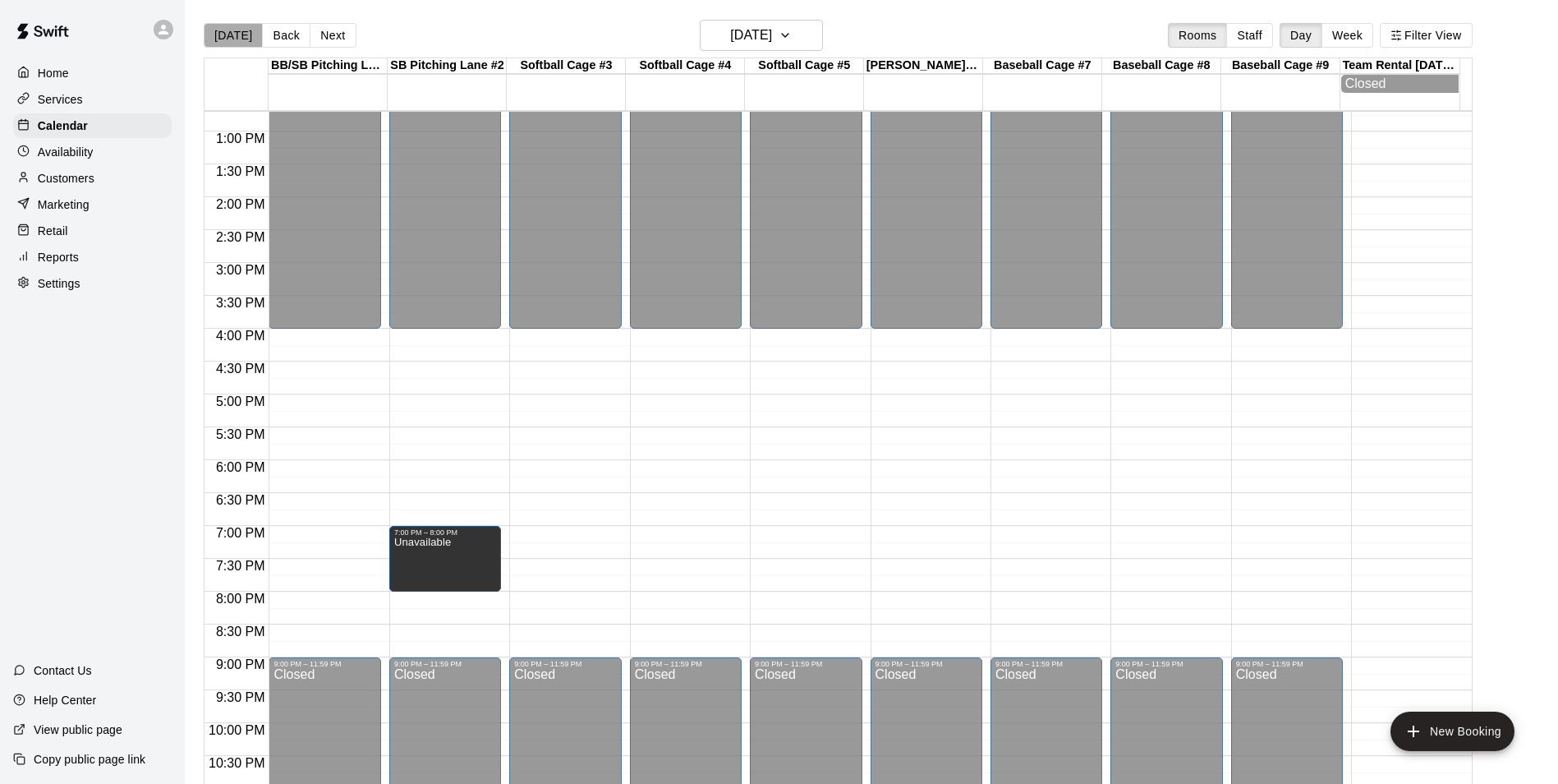
click at [243, 34] on button "[DATE]" at bounding box center [233, 35] width 59 height 24
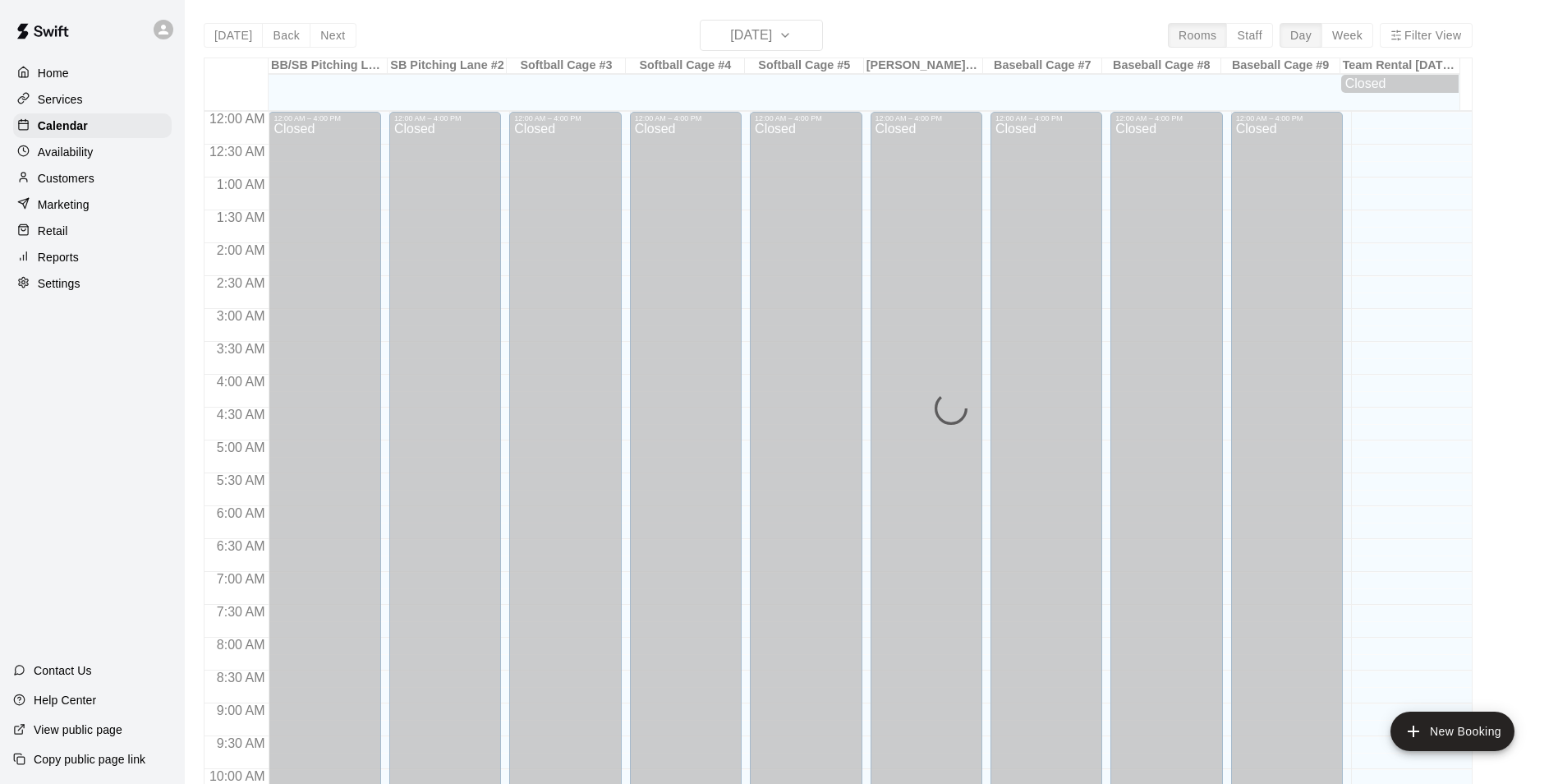
scroll to position [835, 0]
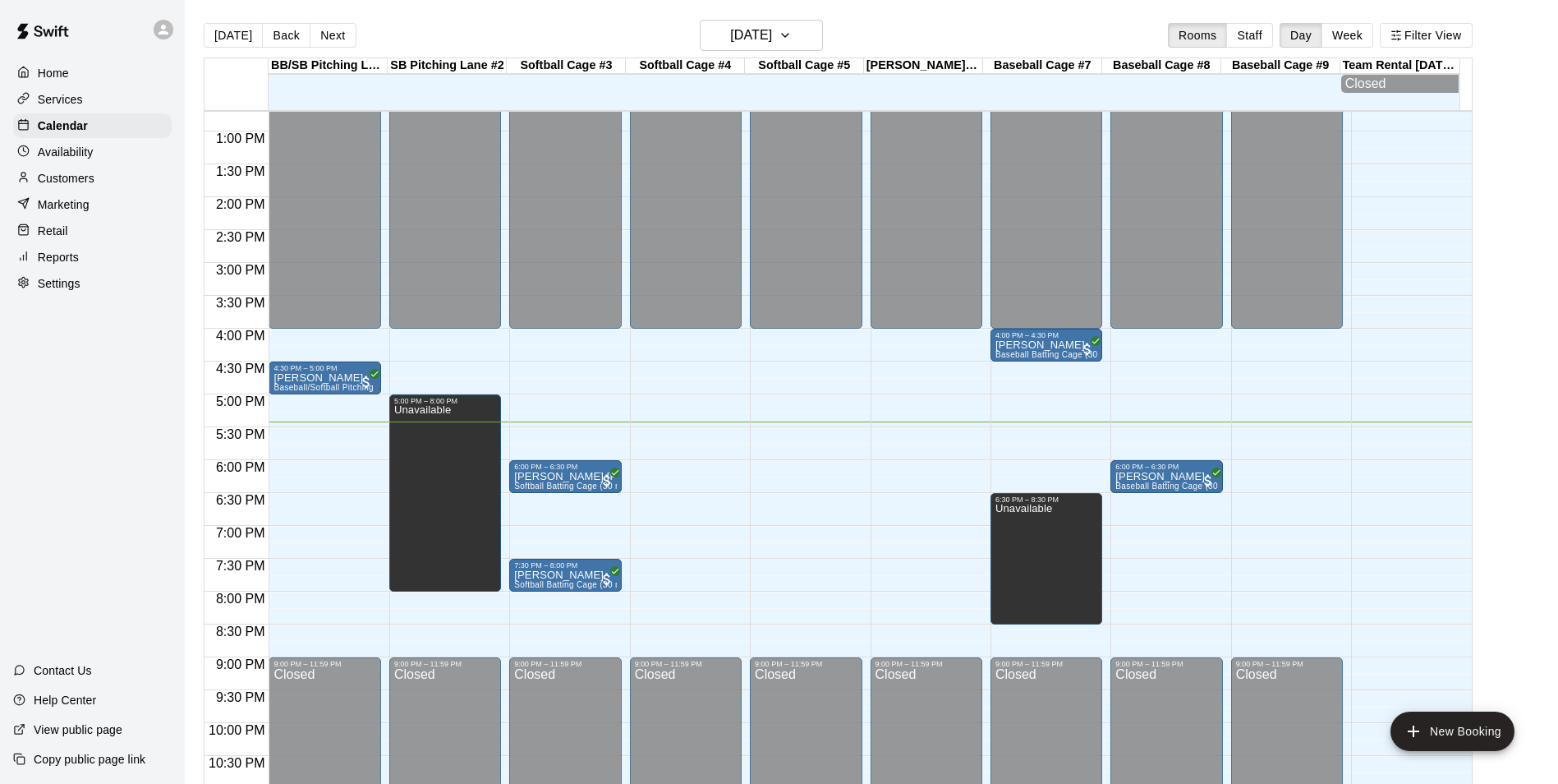
click at [58, 265] on p "Reports" at bounding box center [58, 257] width 41 height 16
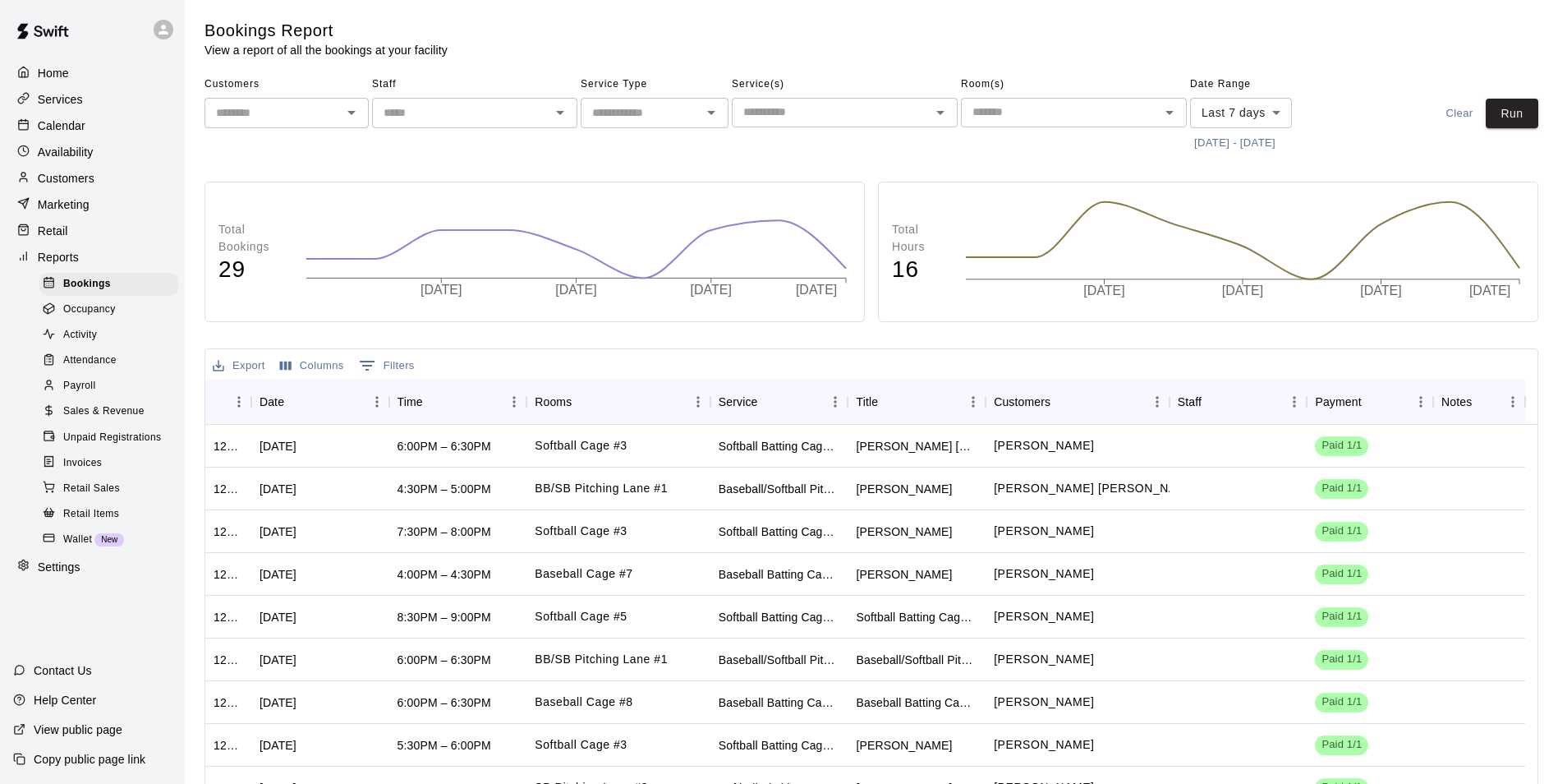
click at [87, 419] on span "Sales & Revenue" at bounding box center [104, 411] width 81 height 16
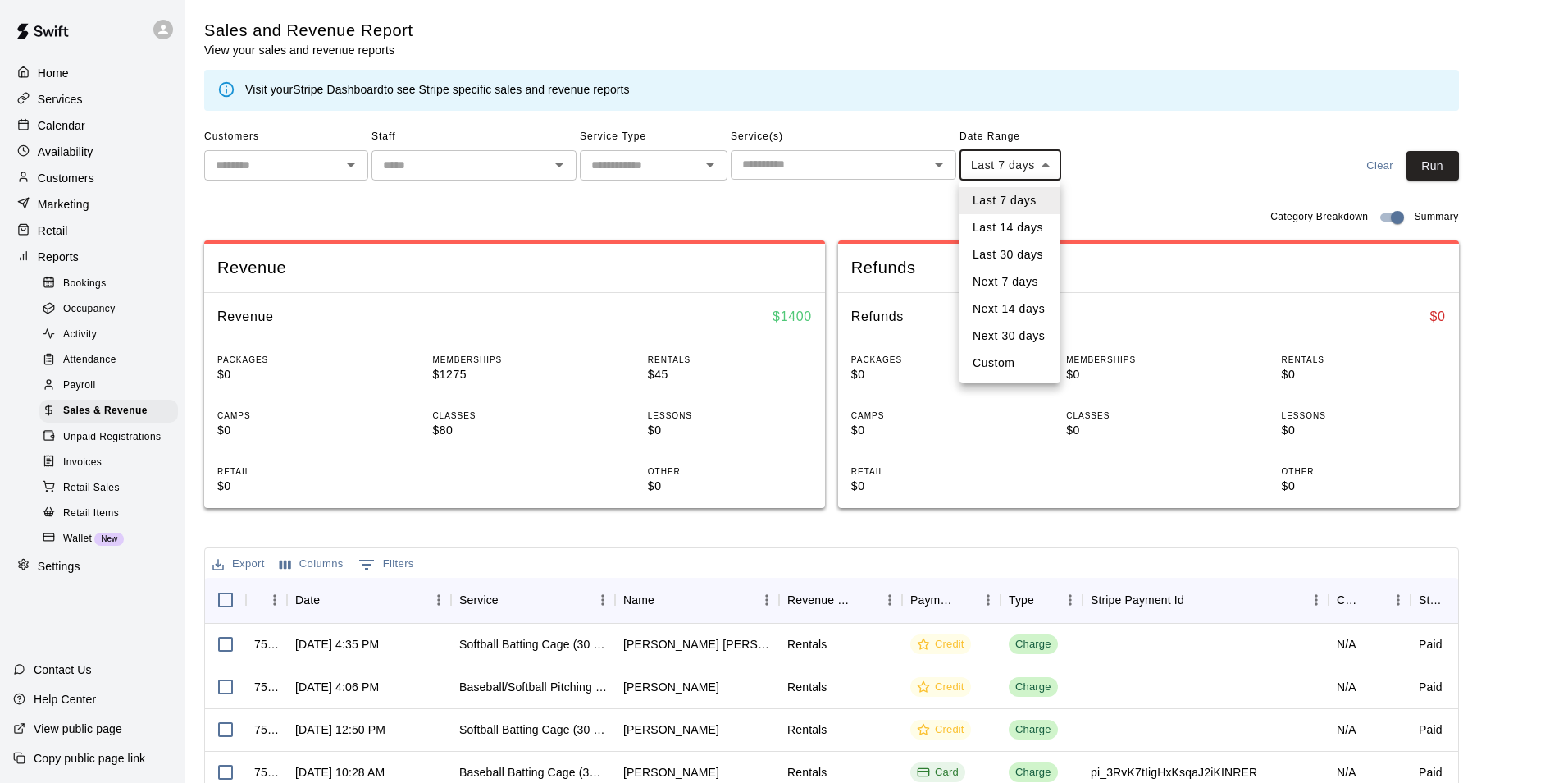
click at [1048, 164] on body "Home Services Calendar Availability Customers Marketing Retail Reports Bookings…" at bounding box center [784, 564] width 1568 height 1128
click at [1021, 256] on li "Last 30 days" at bounding box center [1010, 255] width 101 height 27
type input "*****"
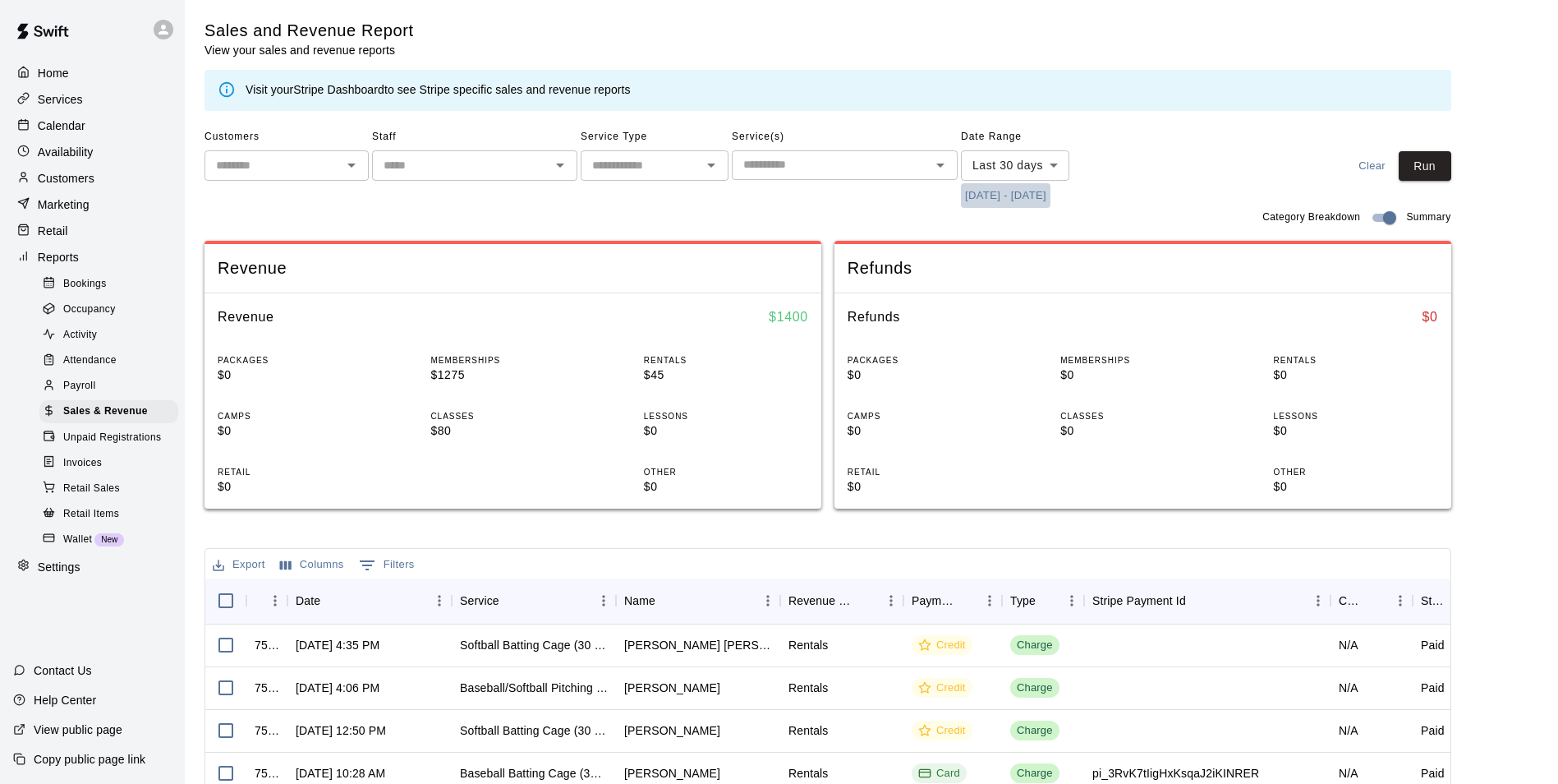
click at [1014, 197] on button "[DATE] - [DATE]" at bounding box center [1006, 196] width 89 height 25
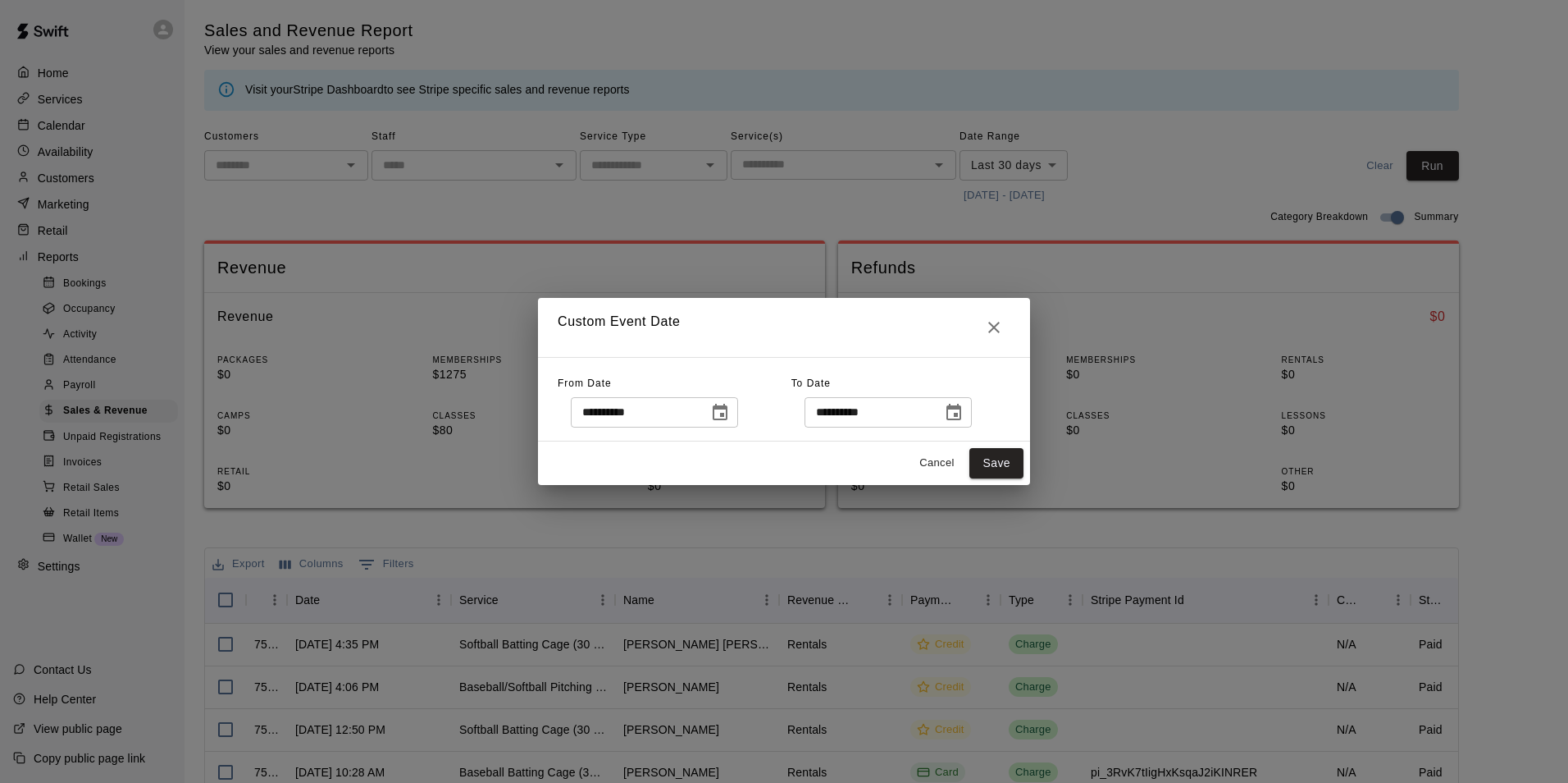
click at [743, 394] on div "**********" at bounding box center [674, 399] width 233 height 56
click at [736, 406] on button "Choose date, selected date is Jul 13, 2025" at bounding box center [720, 412] width 33 height 33
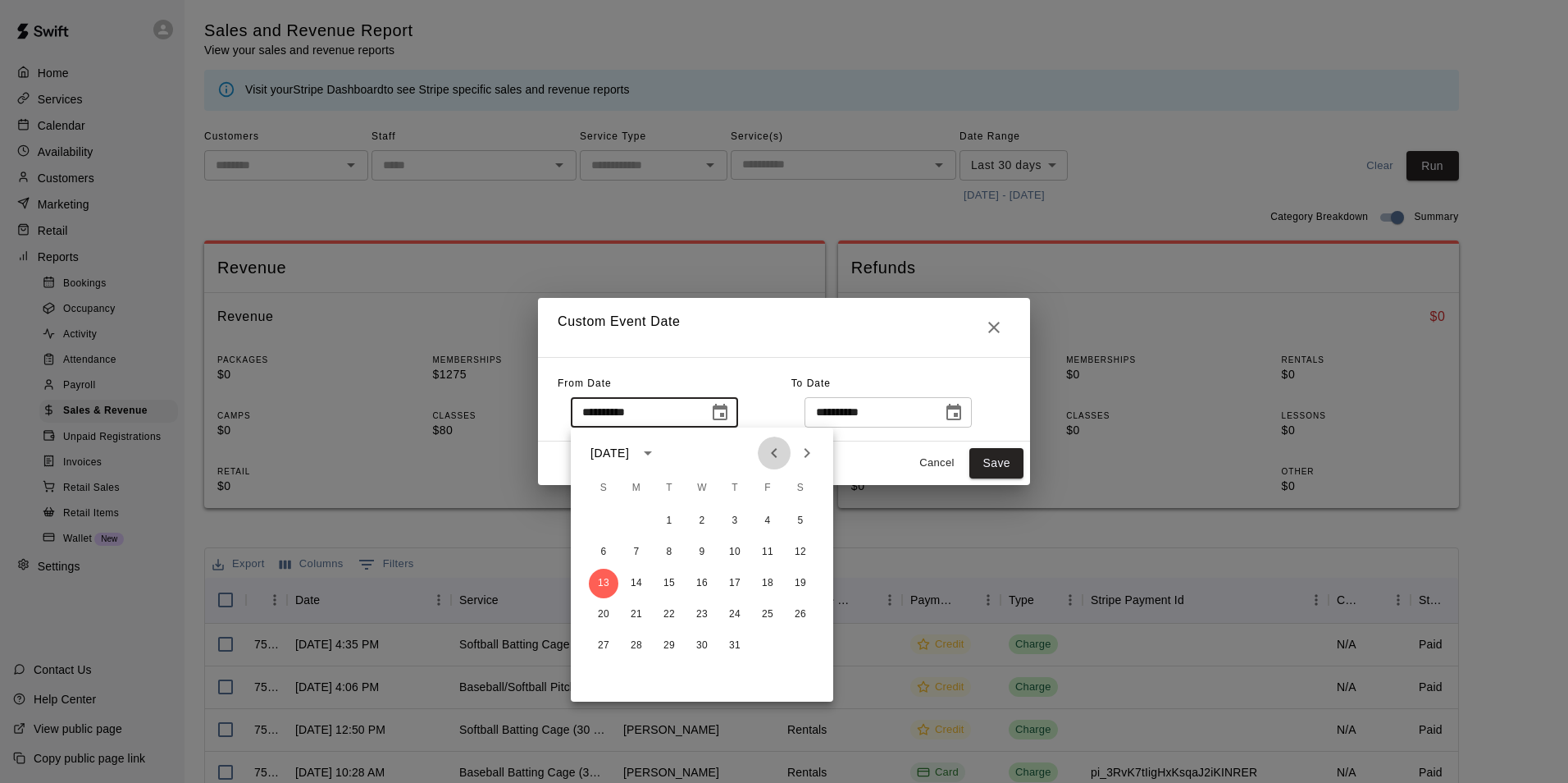
click at [773, 461] on icon "Previous month" at bounding box center [773, 453] width 19 height 19
click at [809, 451] on icon "Next month" at bounding box center [807, 453] width 6 height 10
click at [667, 518] on button "1" at bounding box center [669, 521] width 29 height 29
type input "**********"
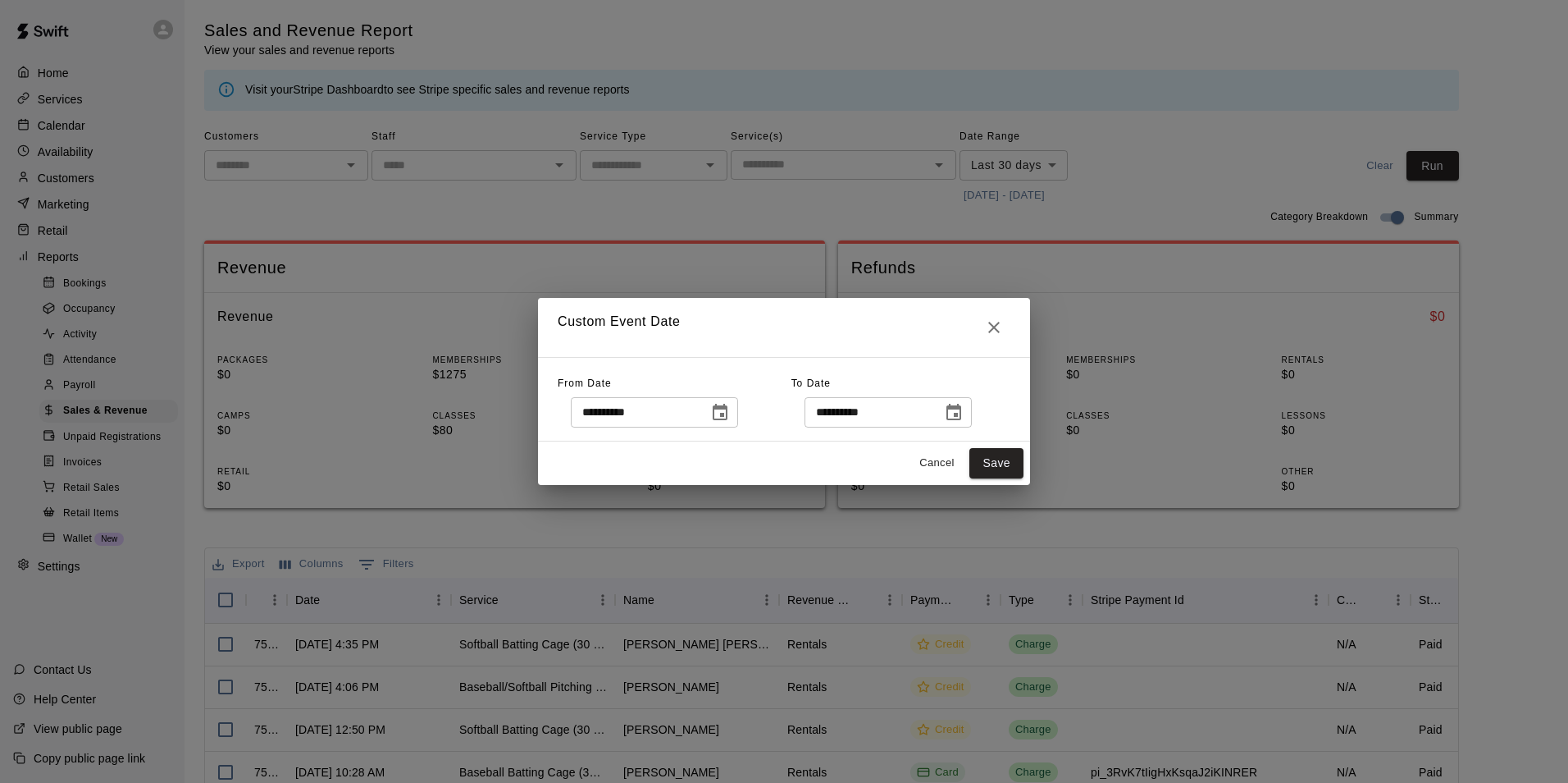
click at [963, 415] on icon "Choose date, selected date is Aug 12, 2025" at bounding box center [953, 412] width 19 height 19
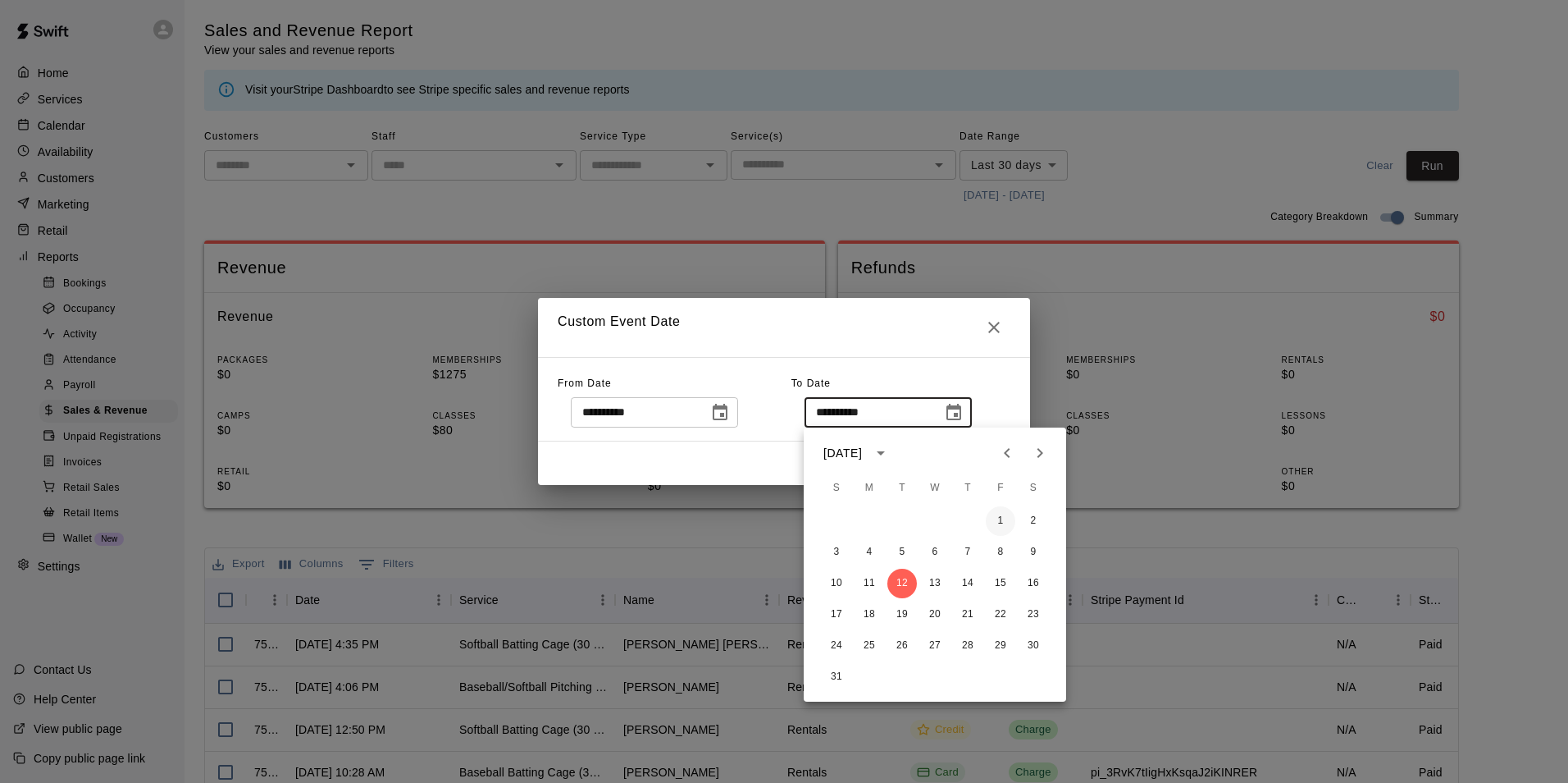
click at [997, 518] on button "1" at bounding box center [1000, 521] width 29 height 29
type input "**********"
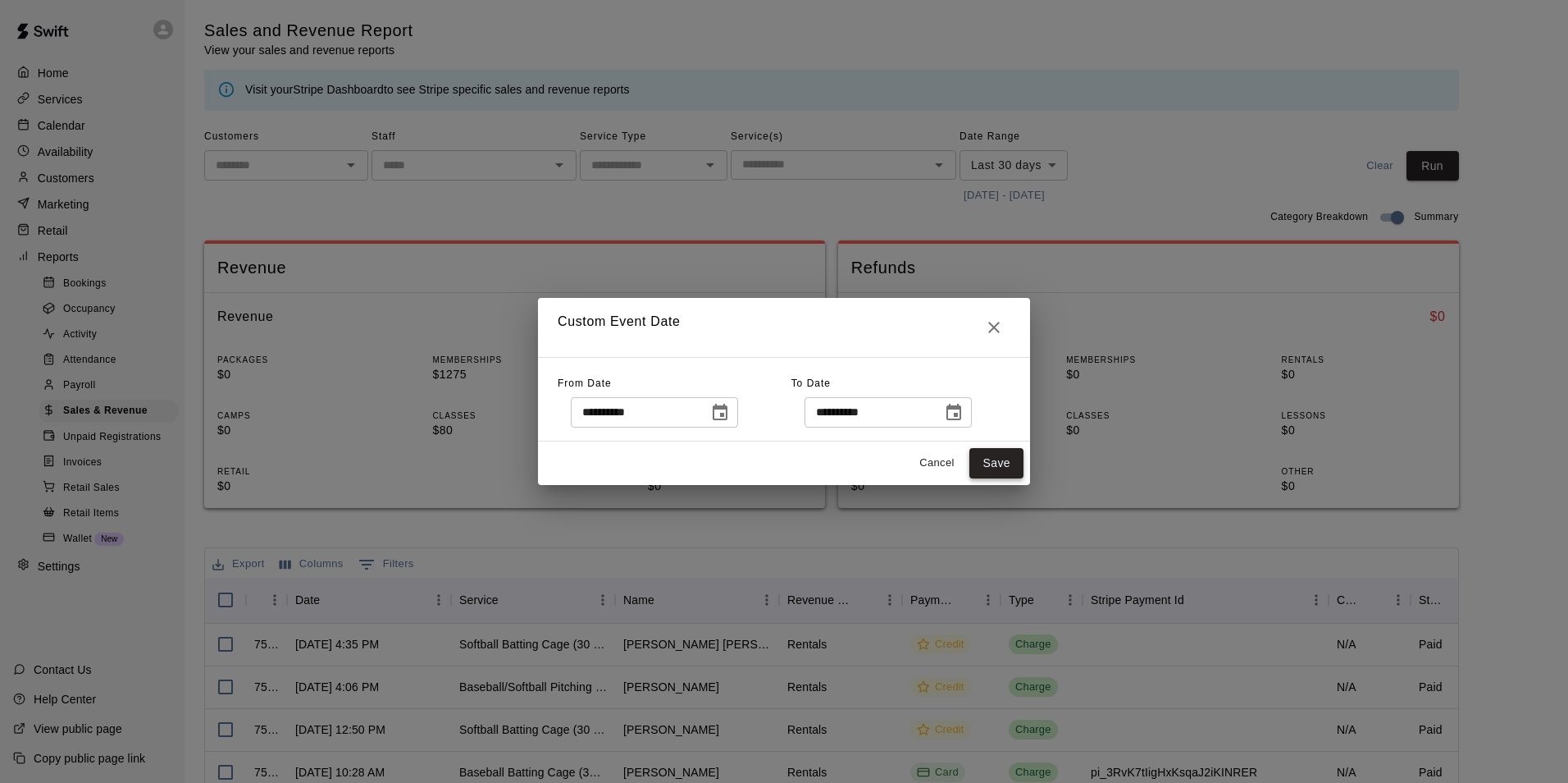
click at [1000, 464] on button "Save" at bounding box center [997, 463] width 54 height 30
type input "******"
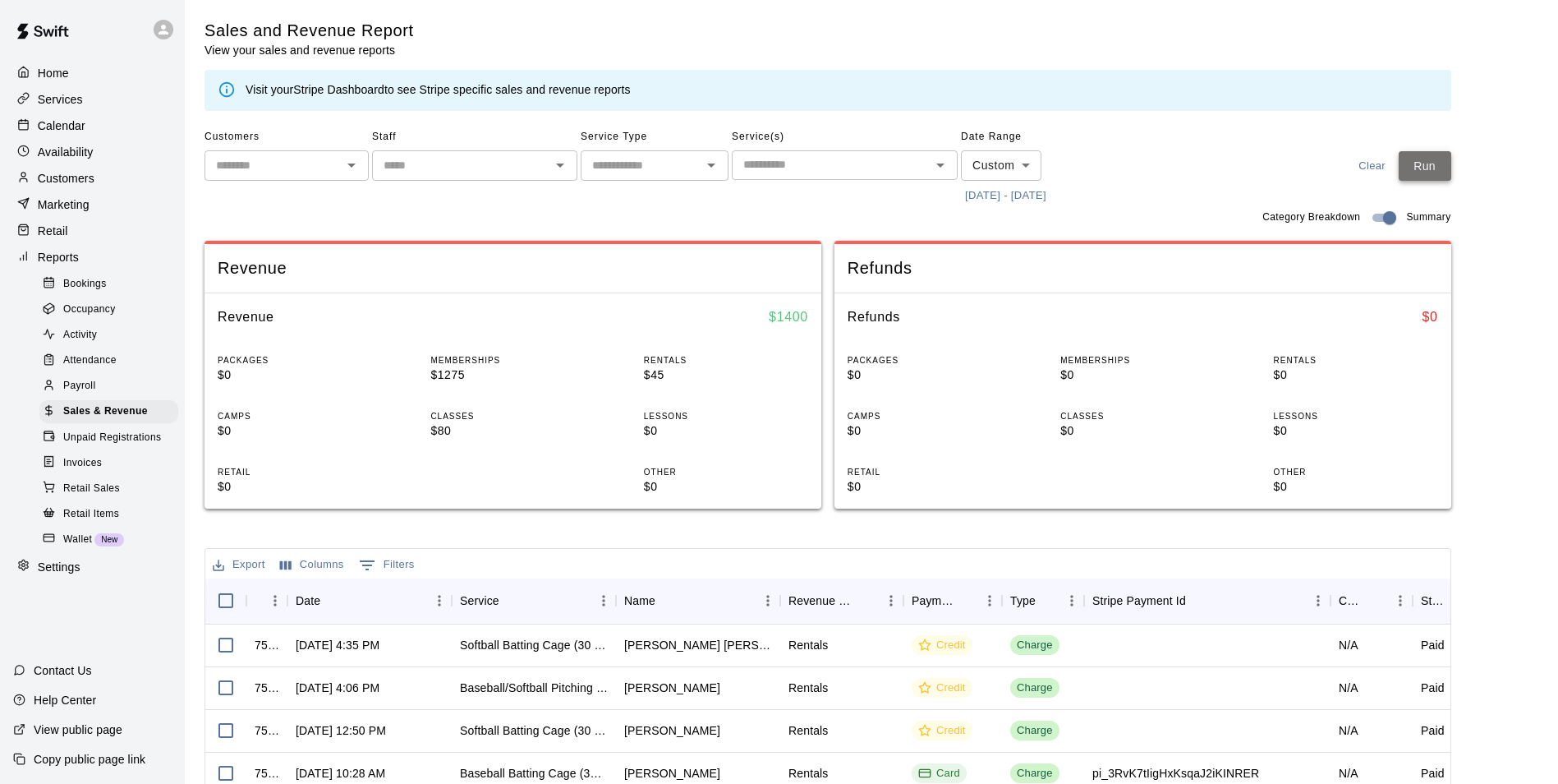
click at [1445, 161] on button "Run" at bounding box center [1425, 166] width 52 height 30
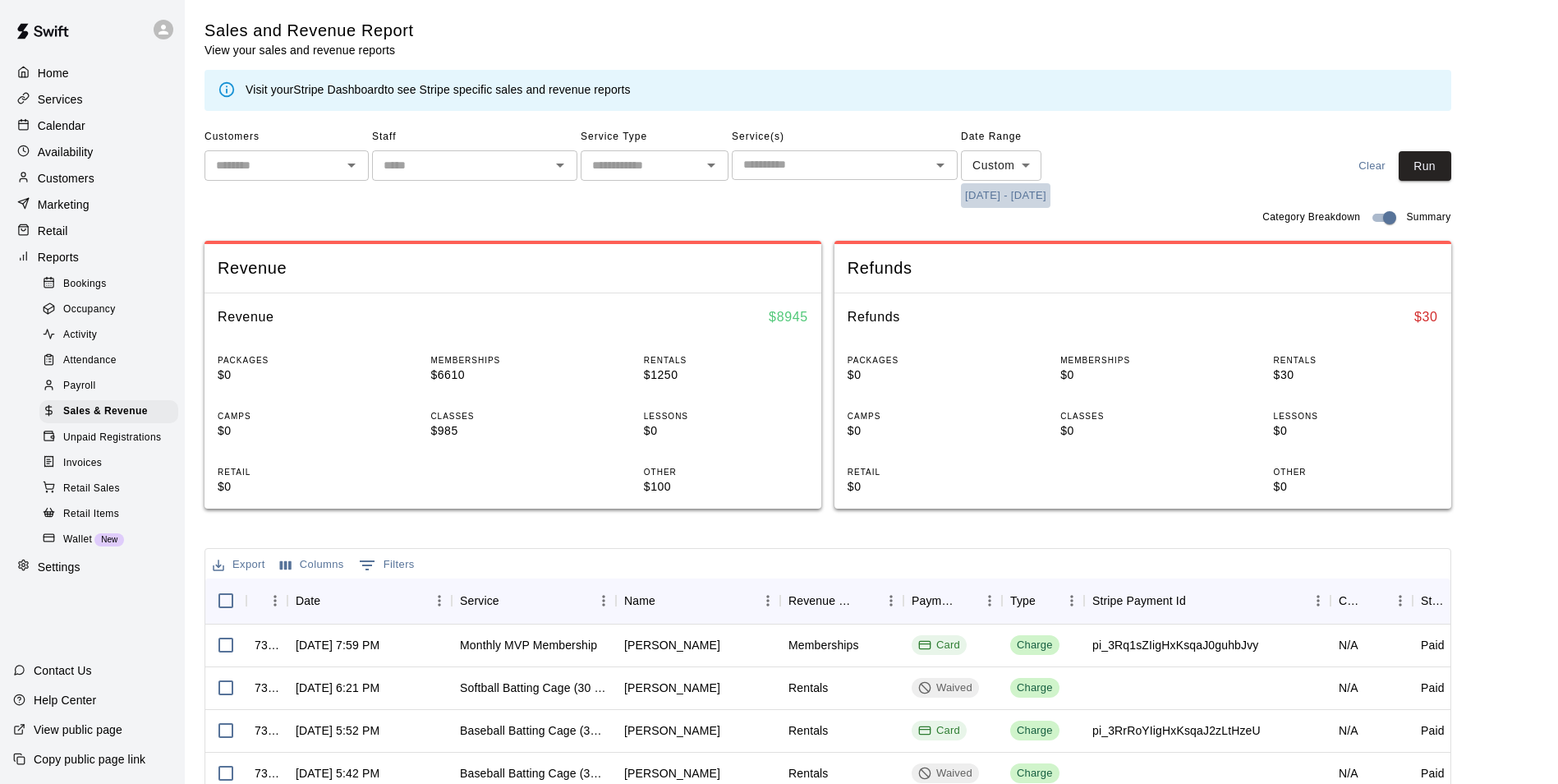
click at [1008, 197] on button "[DATE] - [DATE]" at bounding box center [1006, 196] width 89 height 25
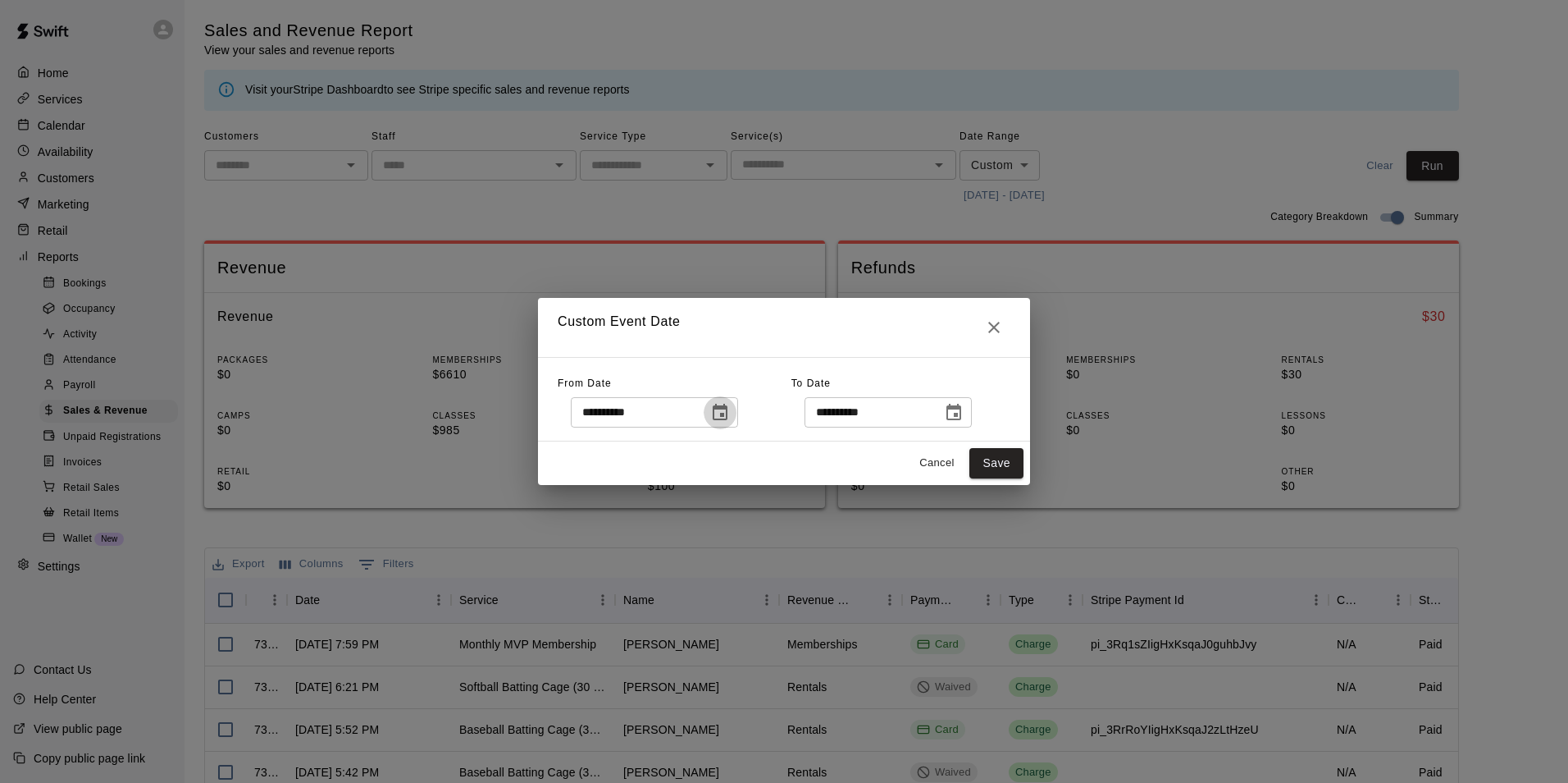
click at [730, 416] on icon "Choose date, selected date is Jul 1, 2025" at bounding box center [720, 412] width 19 height 19
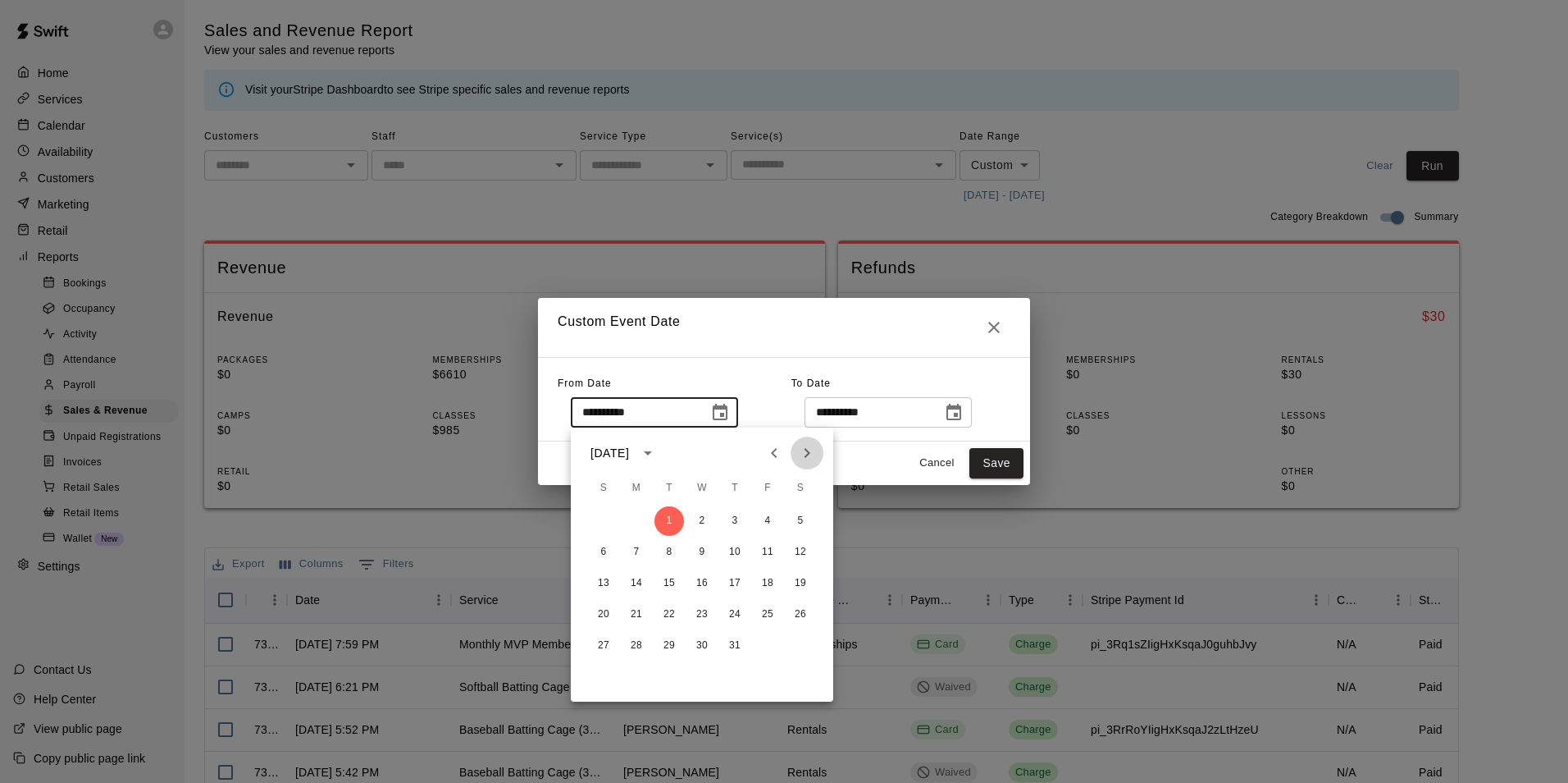
click at [799, 455] on icon "Next month" at bounding box center [806, 453] width 19 height 19
click at [766, 512] on button "1" at bounding box center [768, 521] width 29 height 29
type input "**********"
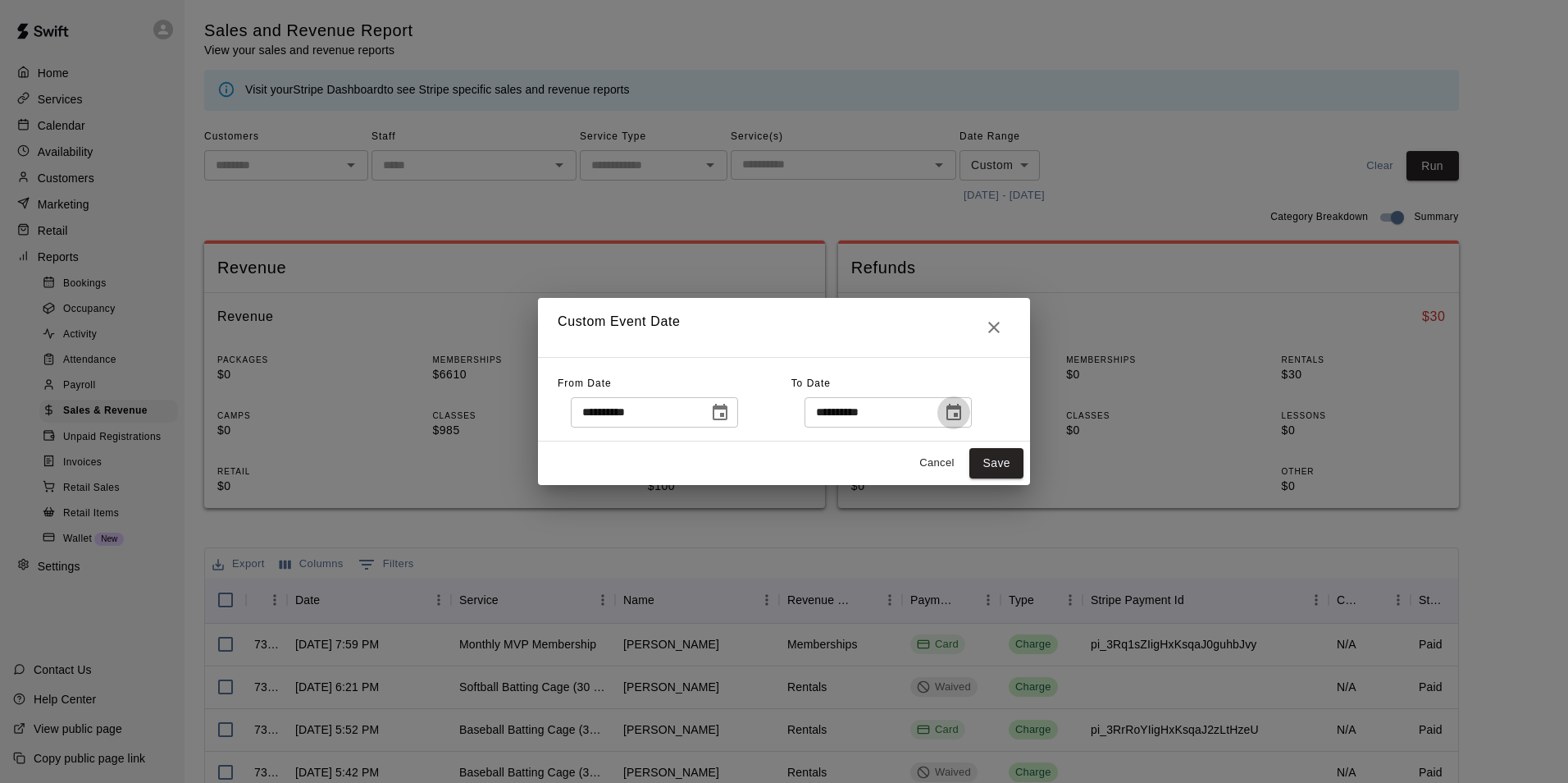
click at [964, 413] on icon "Choose date, selected date is Aug 1, 2025" at bounding box center [953, 412] width 19 height 19
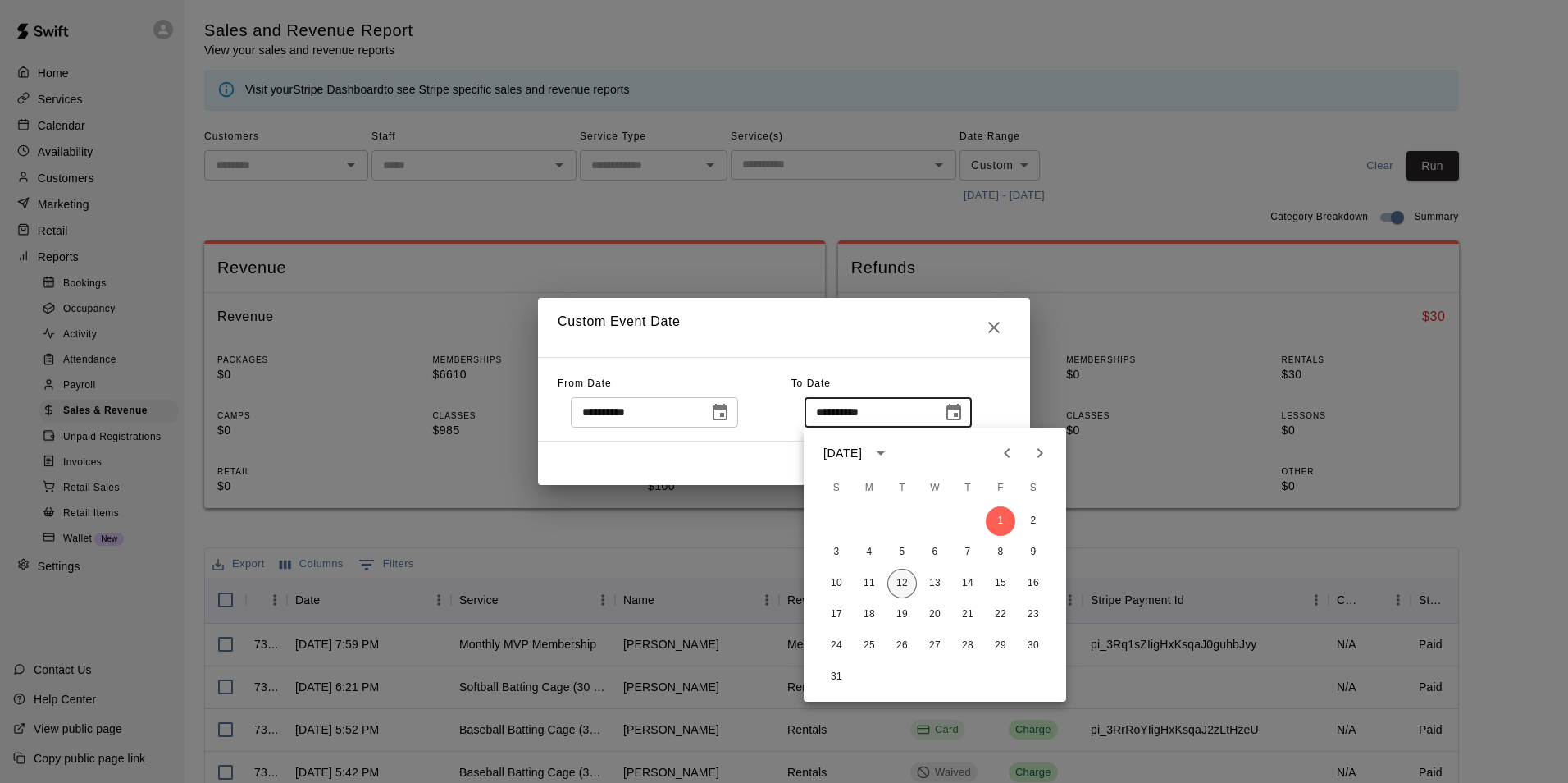
click at [907, 587] on button "12" at bounding box center [902, 583] width 29 height 29
type input "**********"
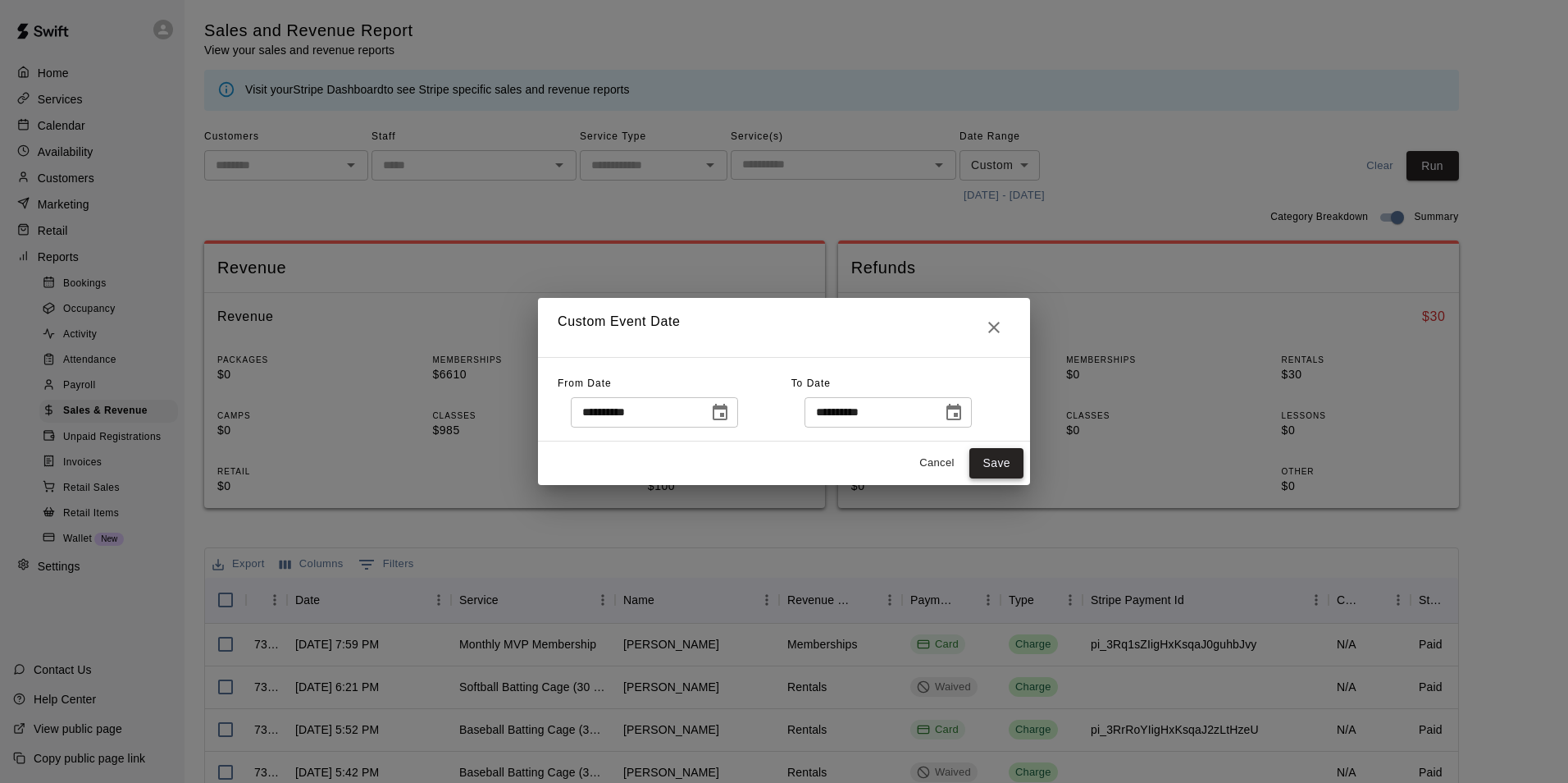
click at [1003, 464] on button "Save" at bounding box center [997, 463] width 54 height 30
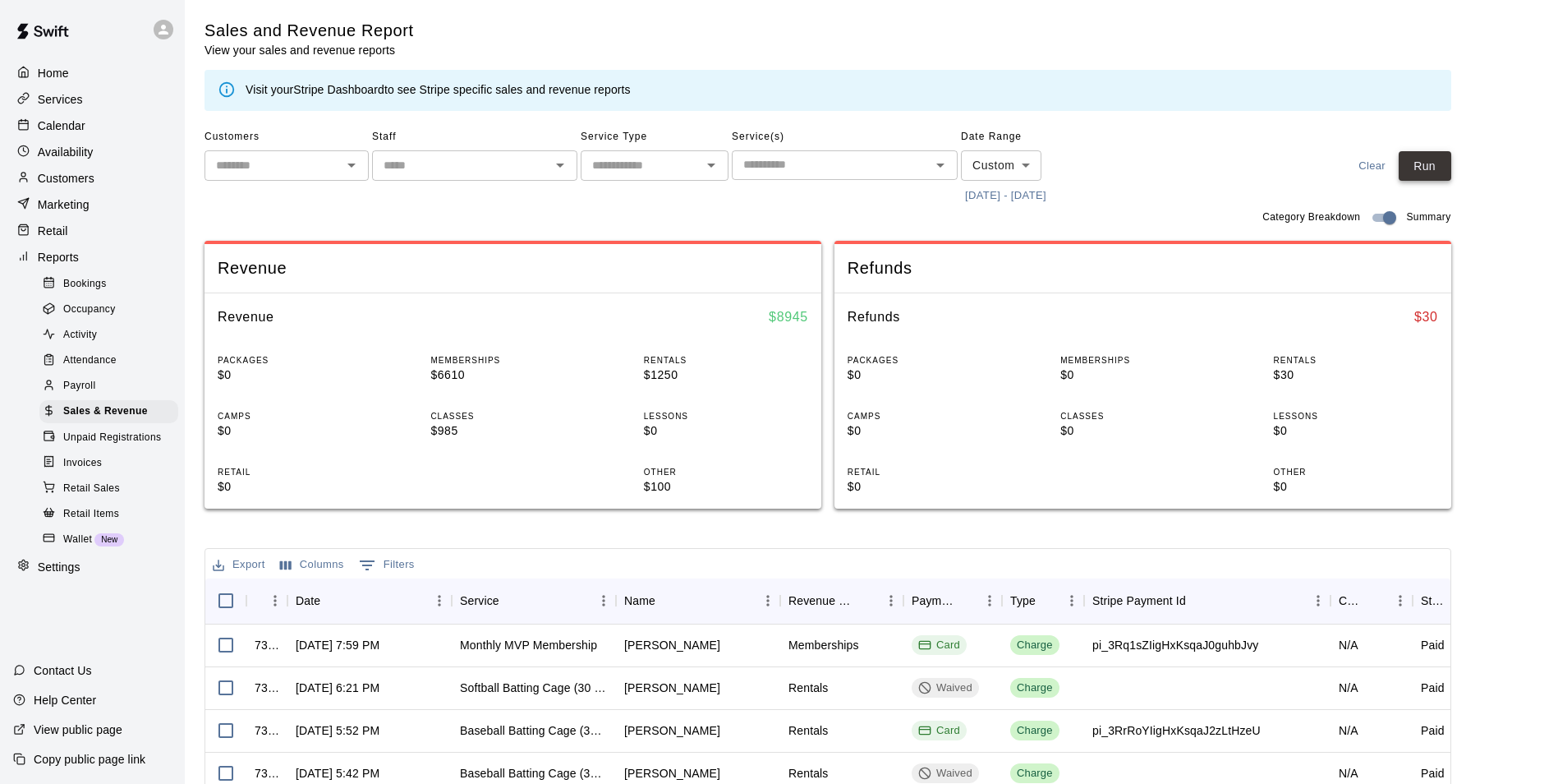
click at [1443, 174] on button "Run" at bounding box center [1425, 166] width 52 height 30
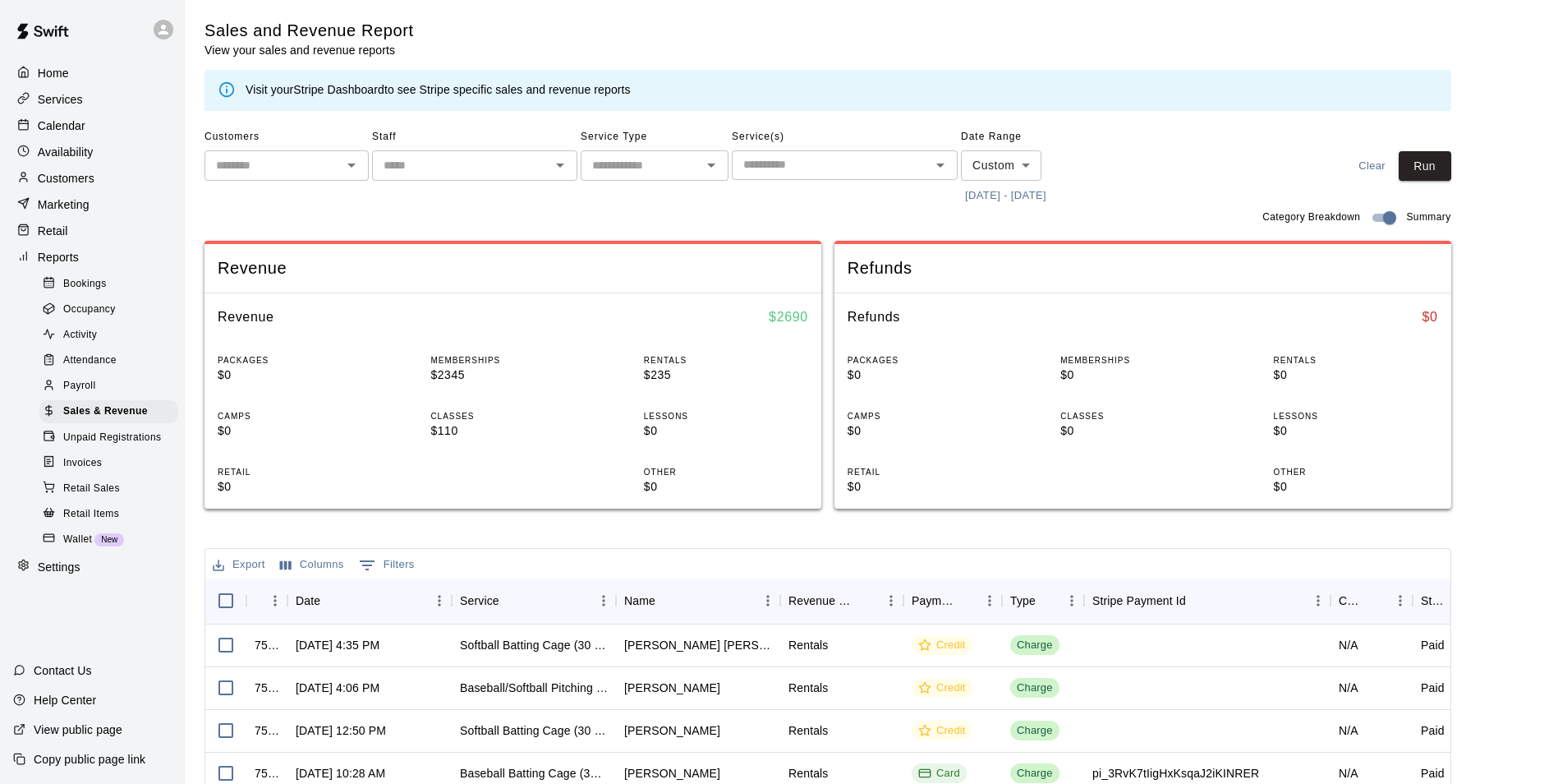
click at [830, 226] on div "Category Breakdown Summary" at bounding box center [828, 217] width 1247 height 19
click at [1051, 194] on button "[DATE] - [DATE]" at bounding box center [1006, 196] width 89 height 25
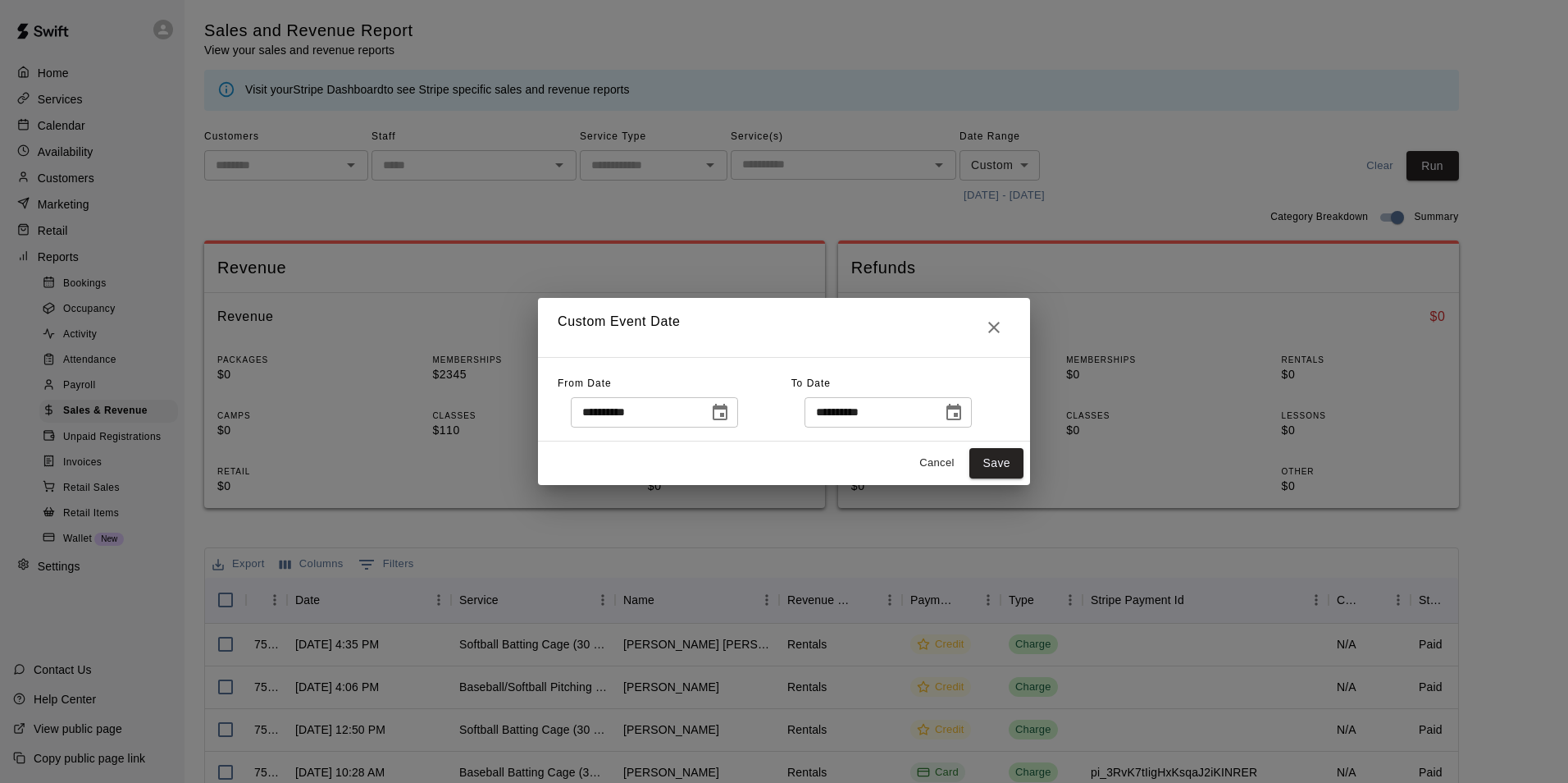
click at [727, 415] on icon "Choose date, selected date is Aug 1, 2025" at bounding box center [720, 411] width 15 height 16
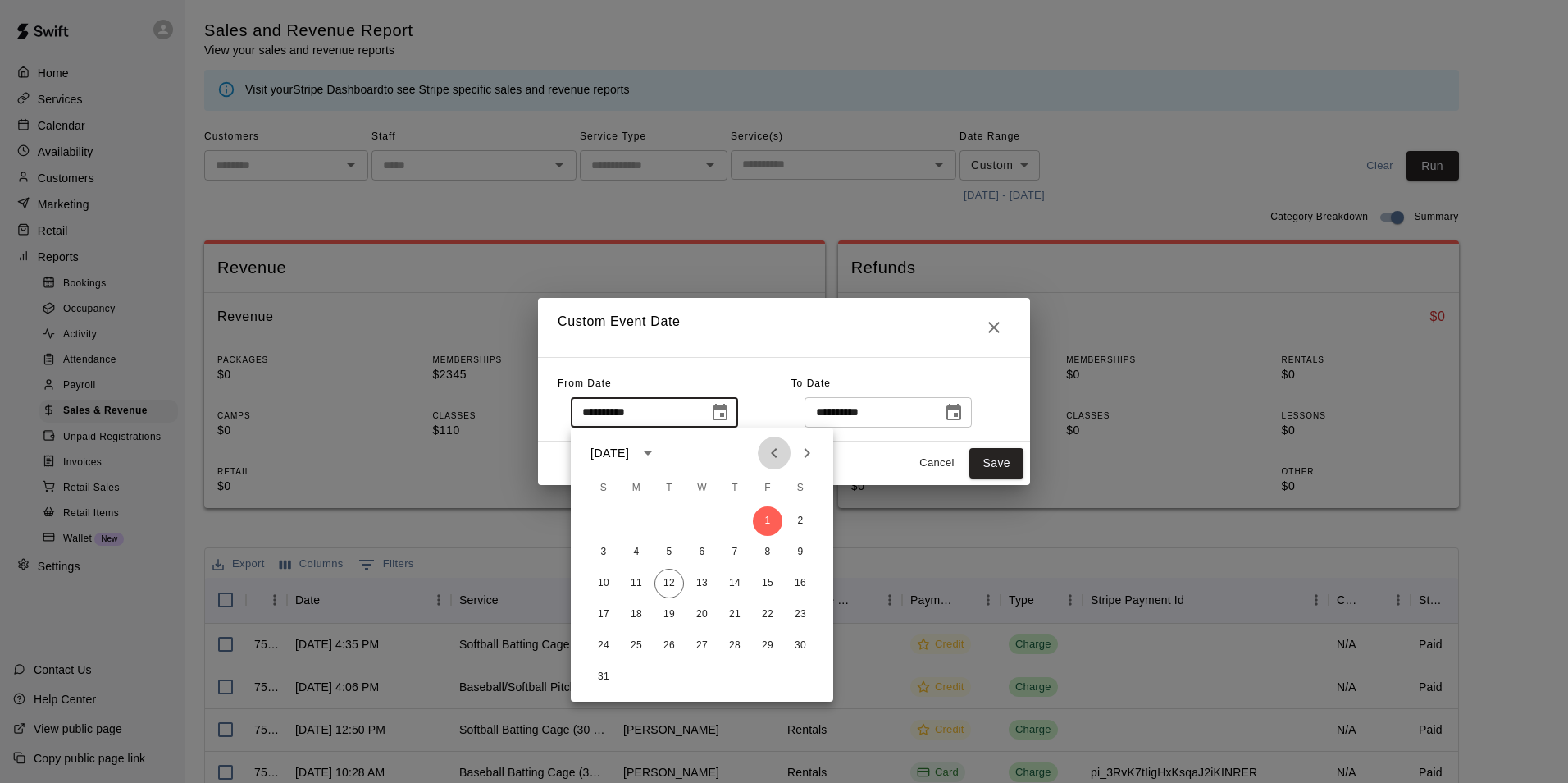
click at [777, 448] on icon "Previous month" at bounding box center [773, 453] width 19 height 19
click at [599, 587] on button "13" at bounding box center [603, 583] width 29 height 29
type input "**********"
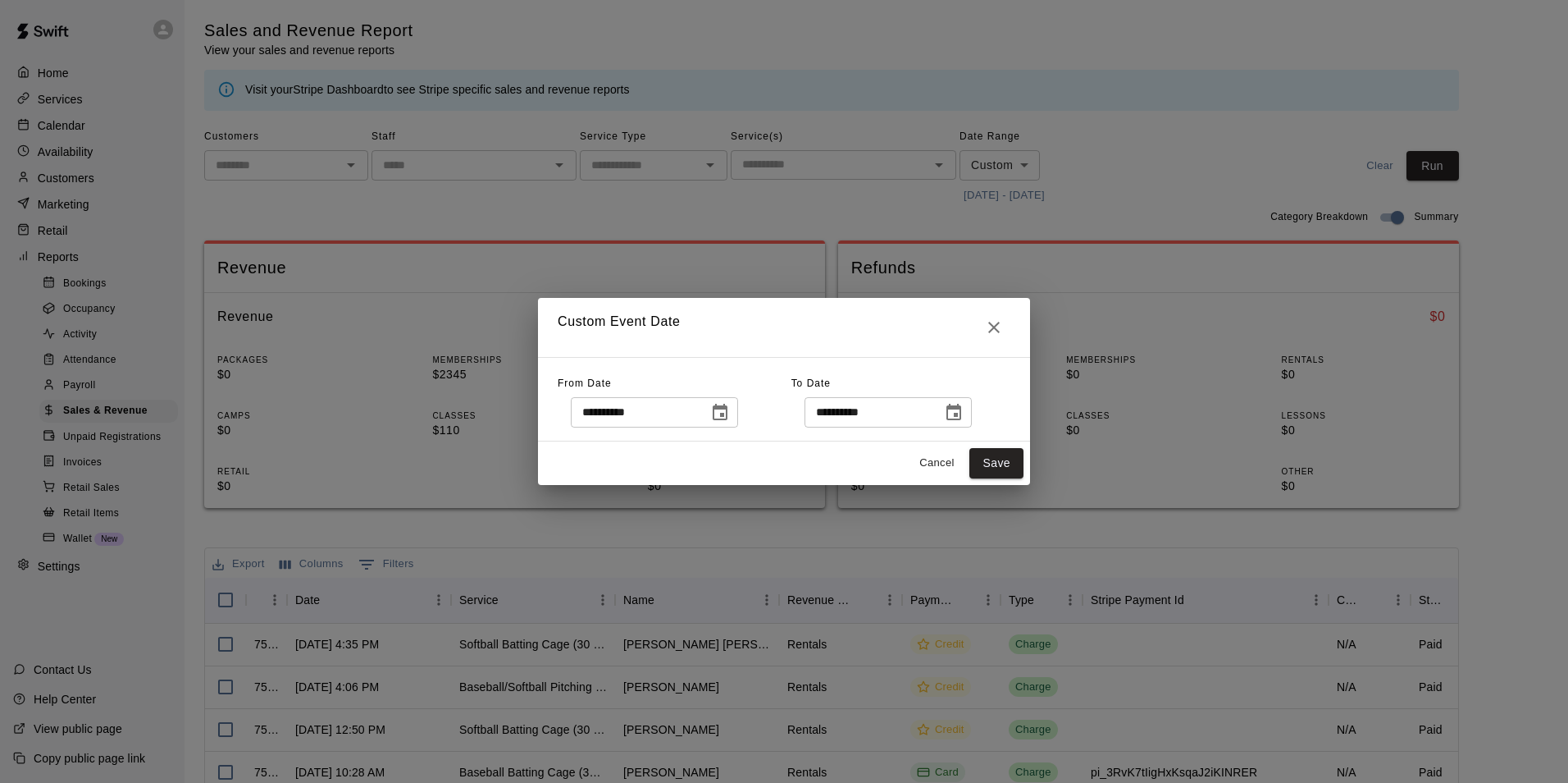
click at [964, 415] on icon "Choose date, selected date is Aug 12, 2025" at bounding box center [953, 412] width 19 height 19
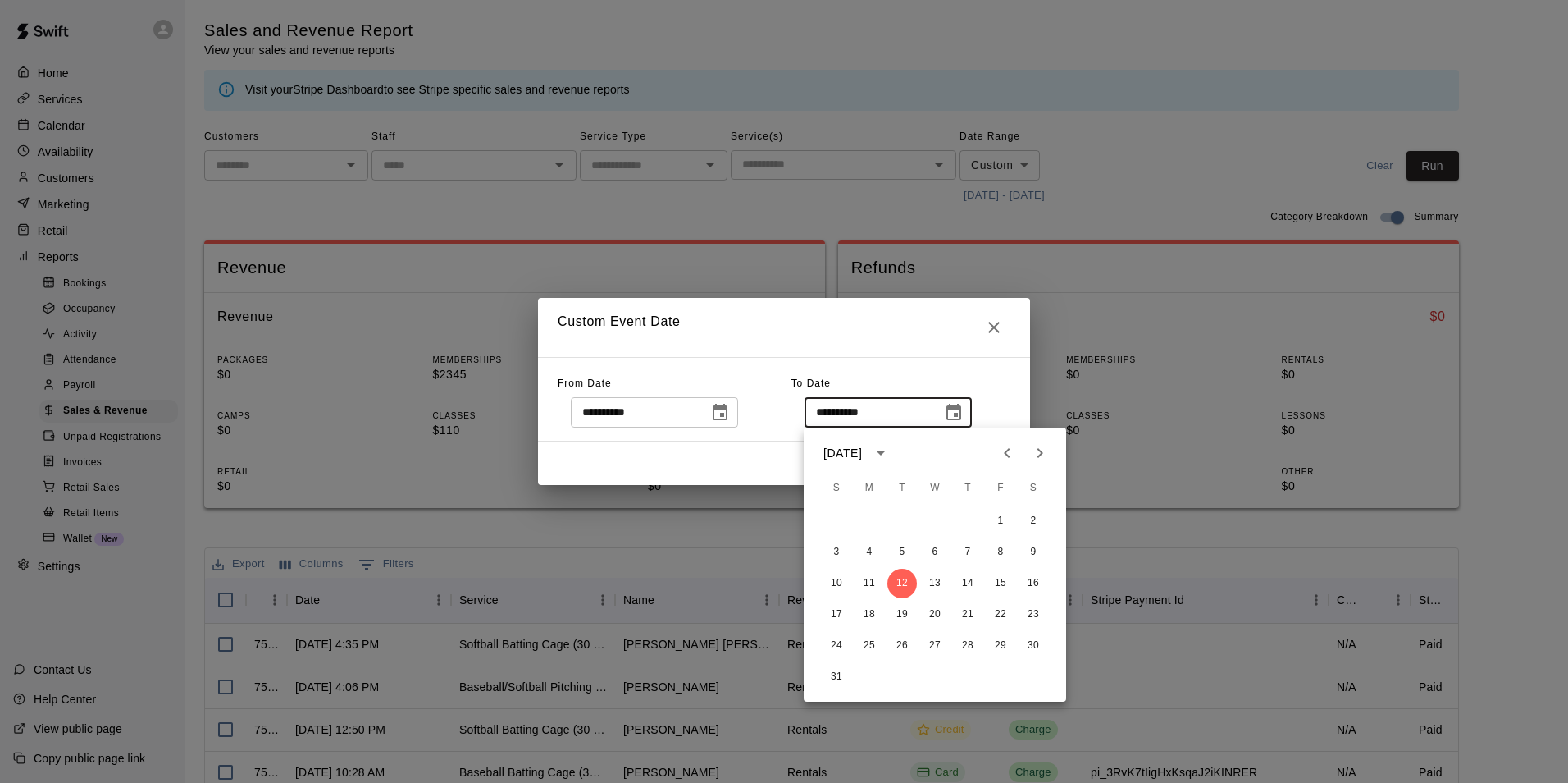
click at [999, 448] on icon "Previous month" at bounding box center [1007, 453] width 19 height 19
click at [903, 587] on button "15" at bounding box center [902, 583] width 29 height 29
type input "**********"
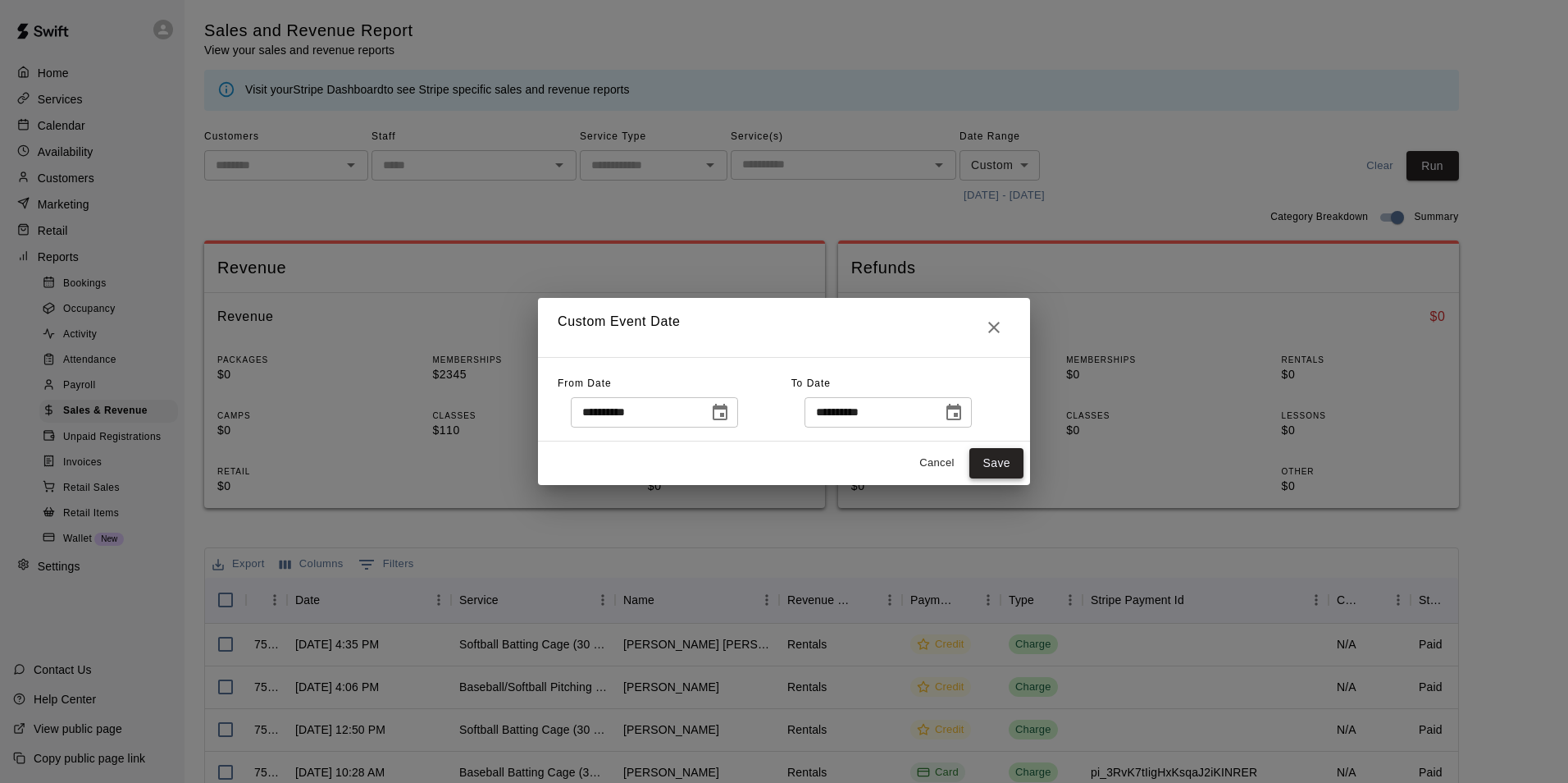
click at [1002, 461] on button "Save" at bounding box center [997, 463] width 54 height 30
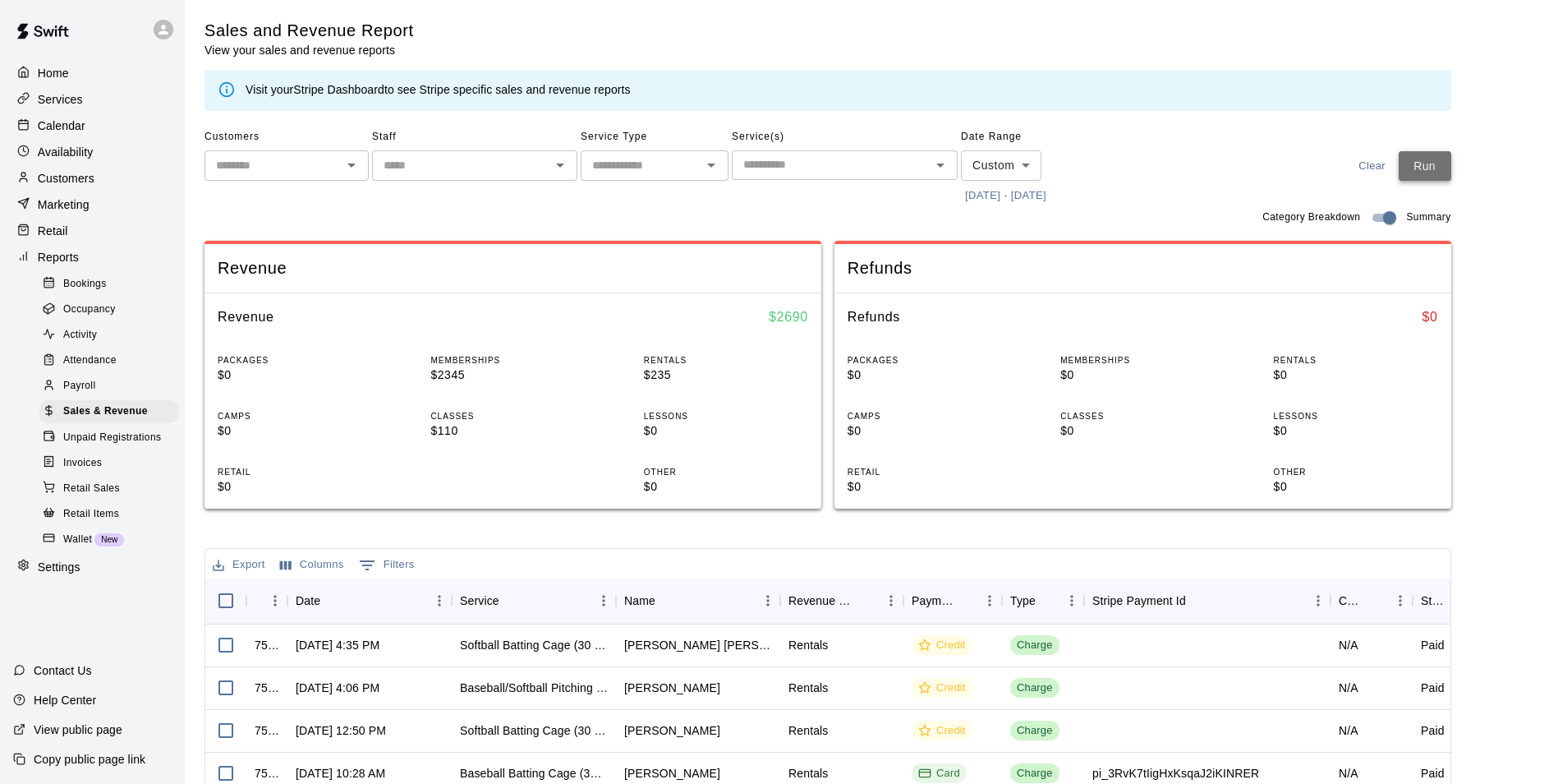
click at [1448, 160] on button "Run" at bounding box center [1425, 166] width 52 height 30
click at [58, 125] on p "Calendar" at bounding box center [62, 125] width 47 height 16
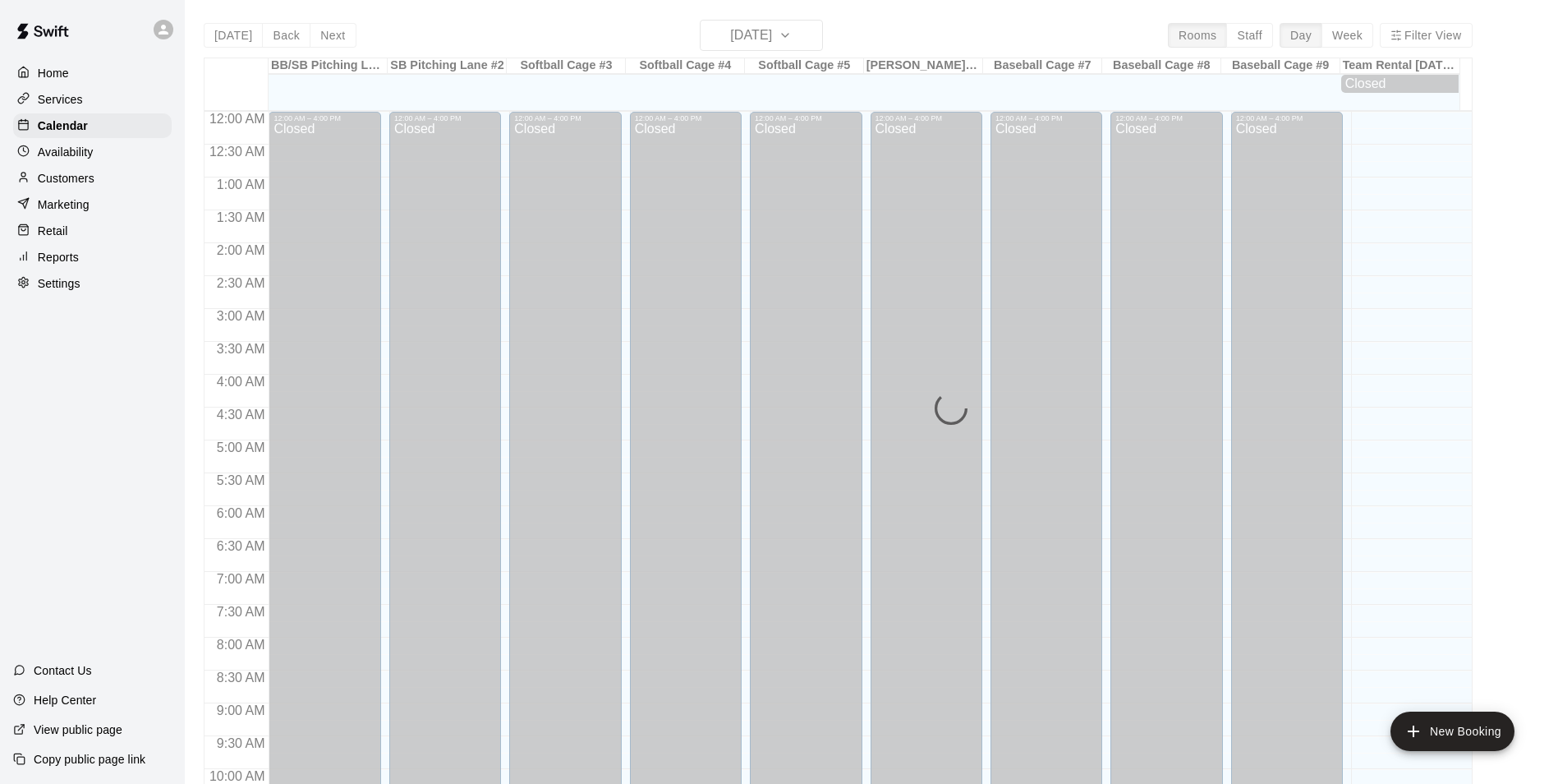
scroll to position [835, 0]
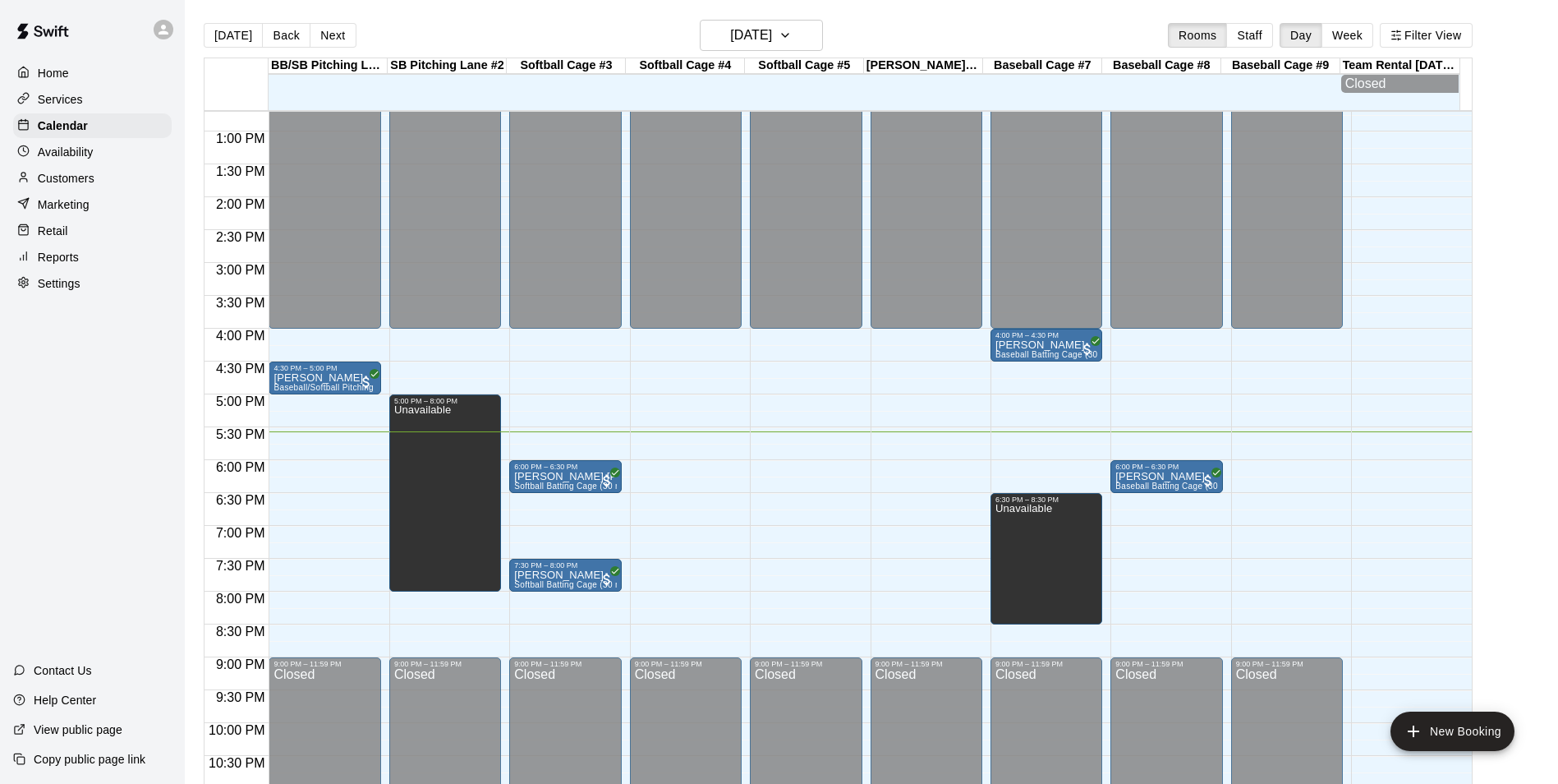
click at [65, 177] on p "Customers" at bounding box center [66, 177] width 57 height 16
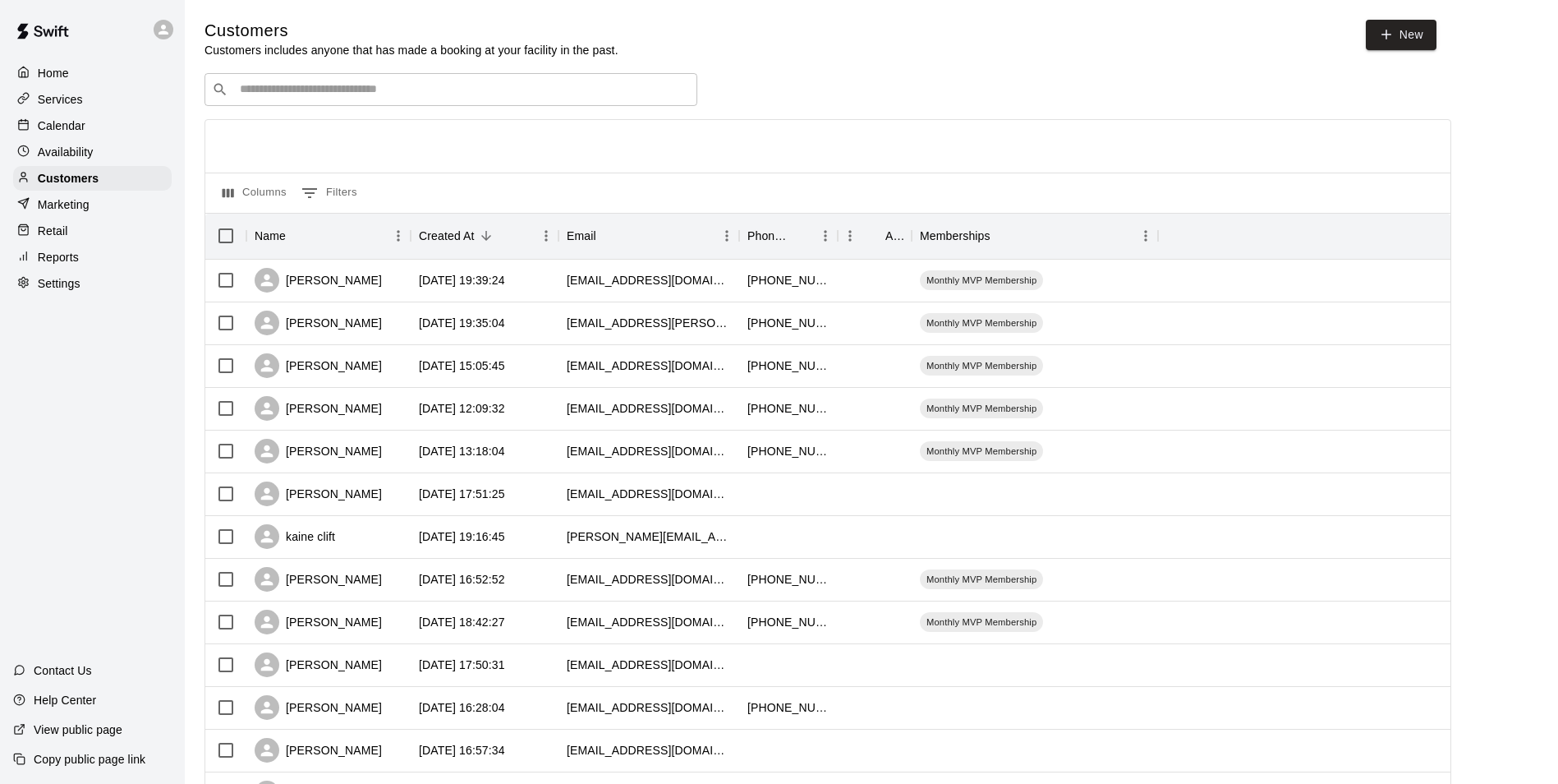
click at [423, 94] on input "Search customers by name or email" at bounding box center [462, 89] width 455 height 16
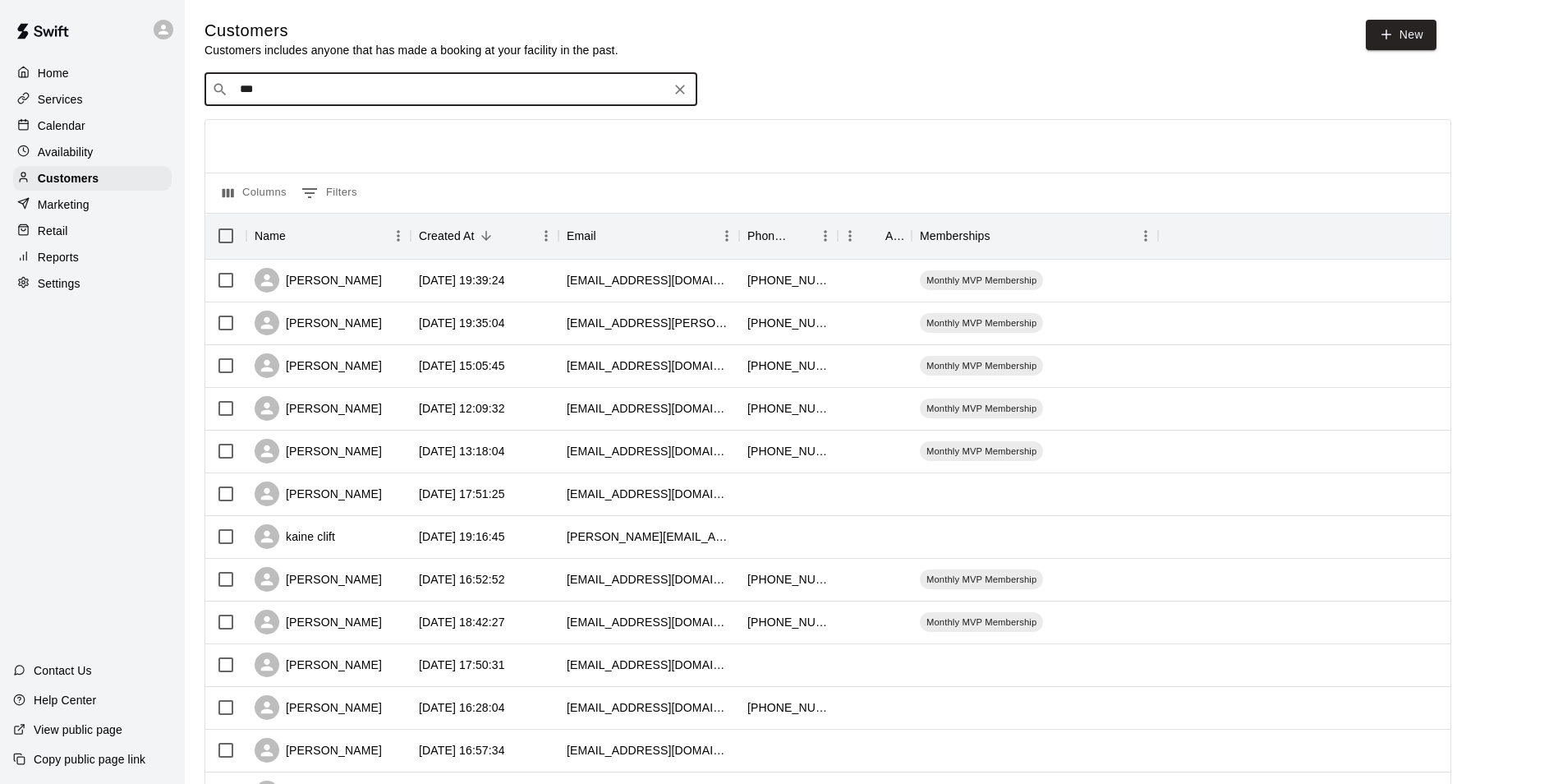
type input "****"
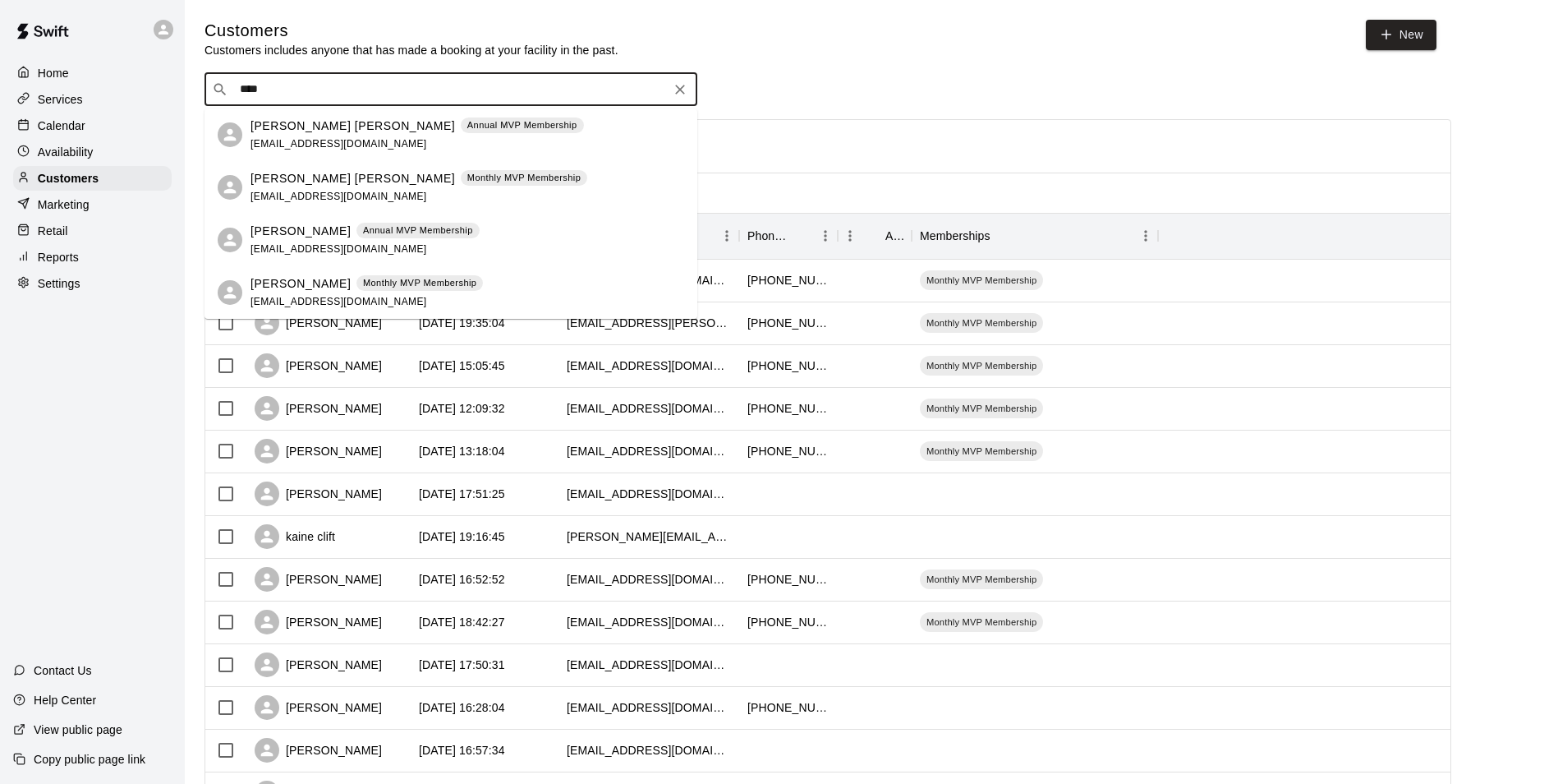
click at [577, 193] on div "[PERSON_NAME] [PERSON_NAME] Monthly MVP Membership [EMAIL_ADDRESS][DOMAIN_NAME]" at bounding box center [468, 187] width 434 height 35
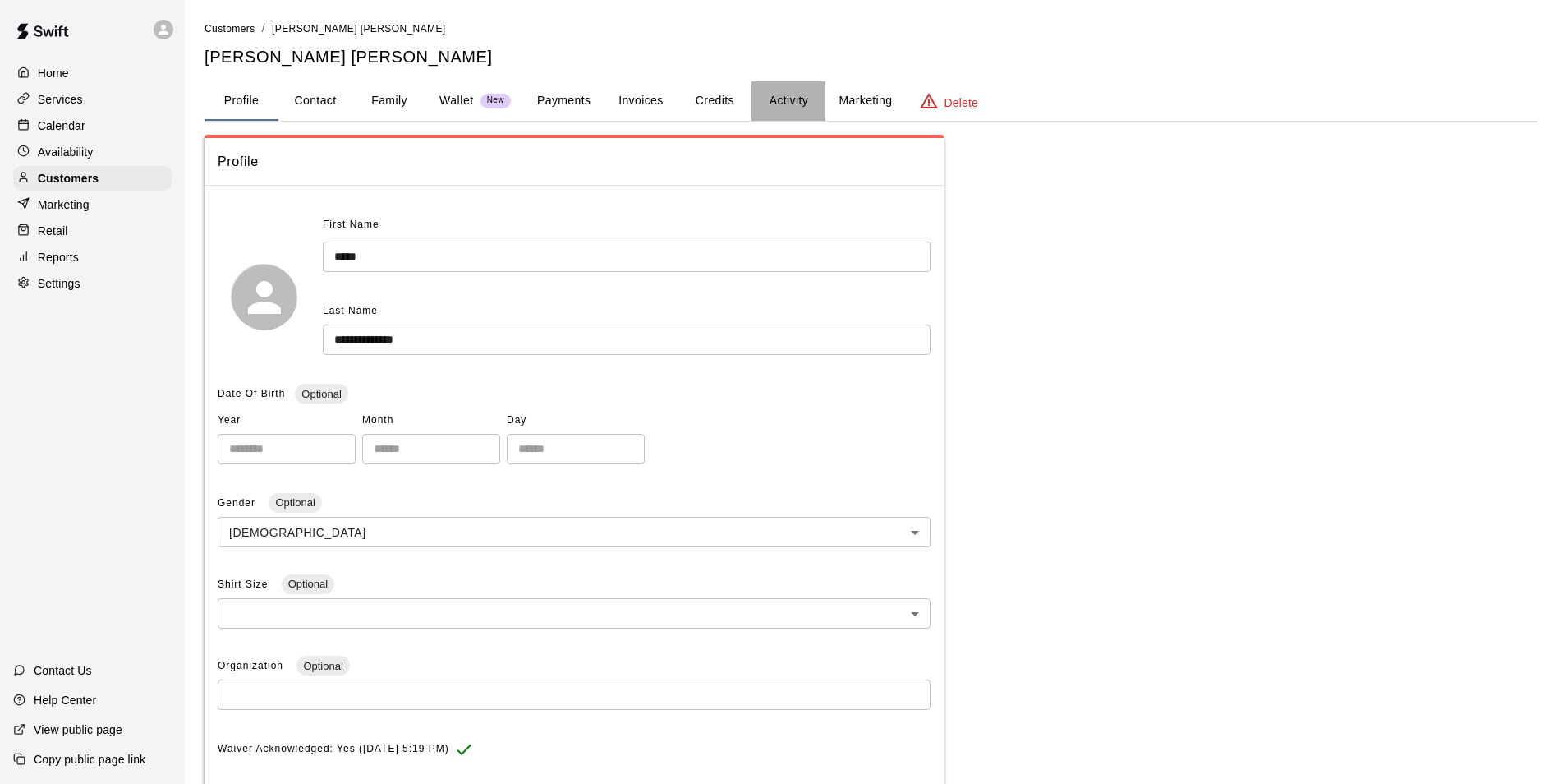
click at [786, 102] on button "Activity" at bounding box center [789, 100] width 74 height 40
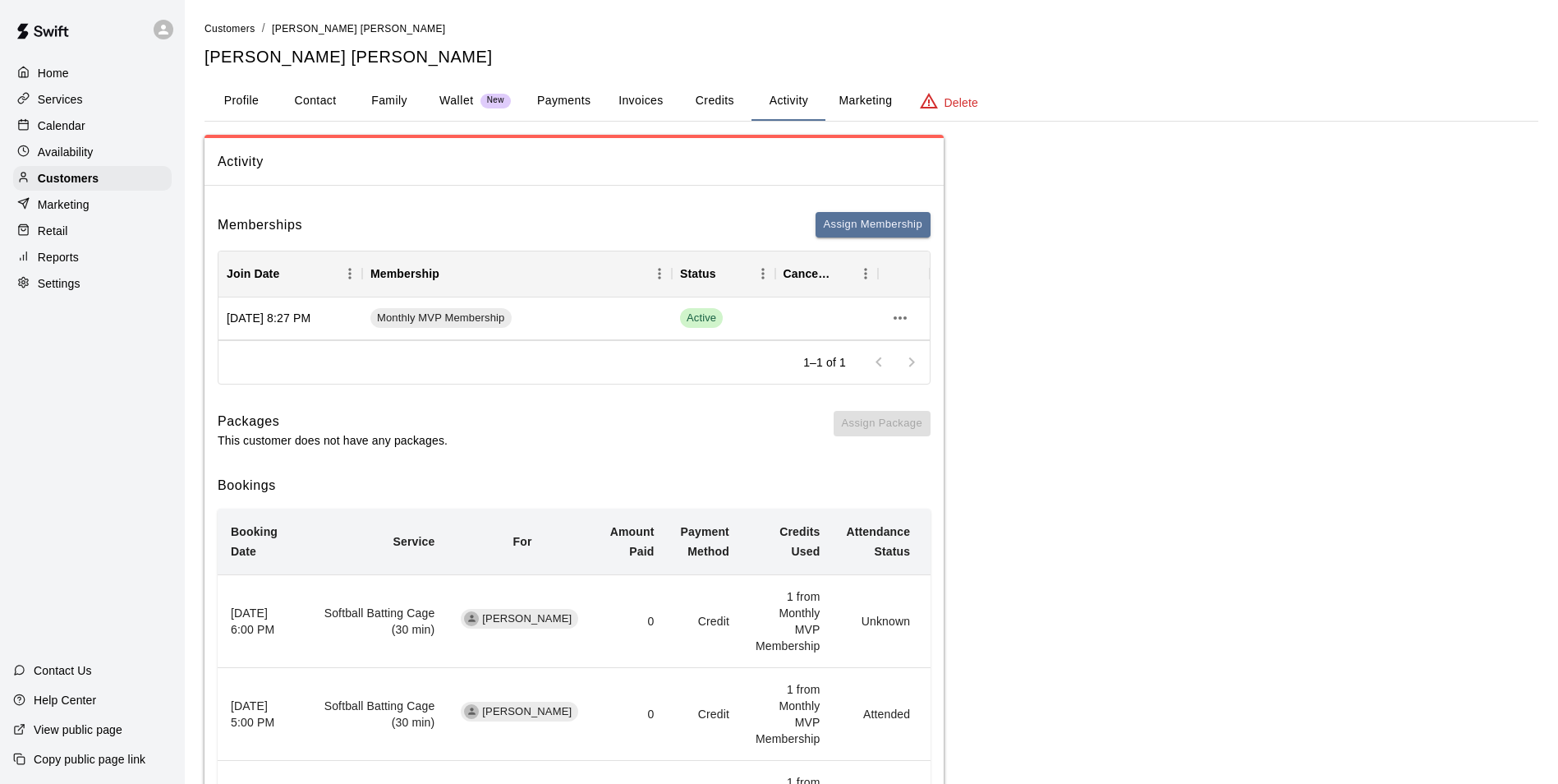
click at [190, 234] on main "Customers / [PERSON_NAME] [PERSON_NAME] [PERSON_NAME] [PERSON_NAME] Profile Con…" at bounding box center [871, 799] width 1373 height 1598
click at [327, 93] on button "Contact" at bounding box center [316, 100] width 74 height 40
select select "**"
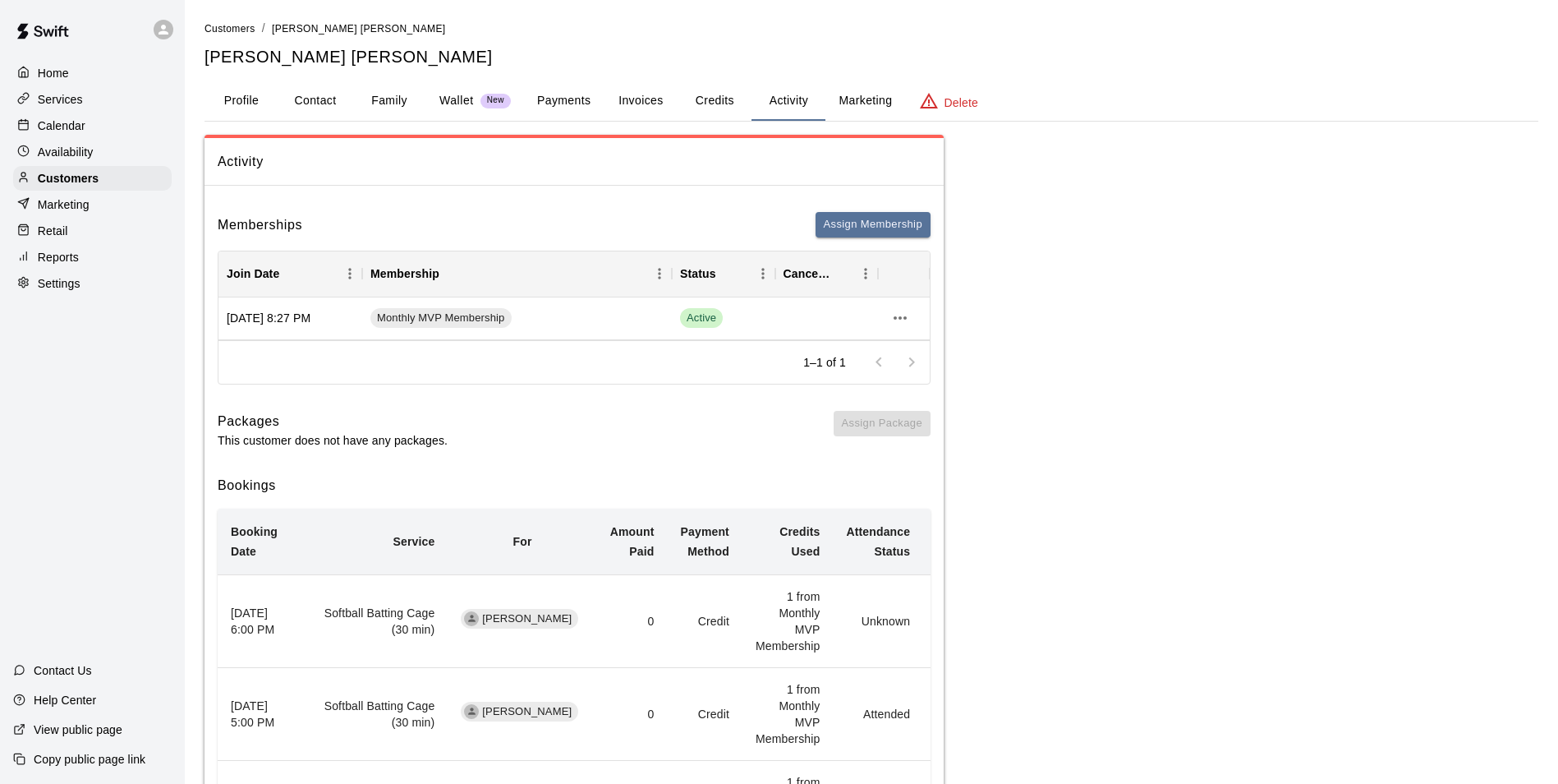
select select "**"
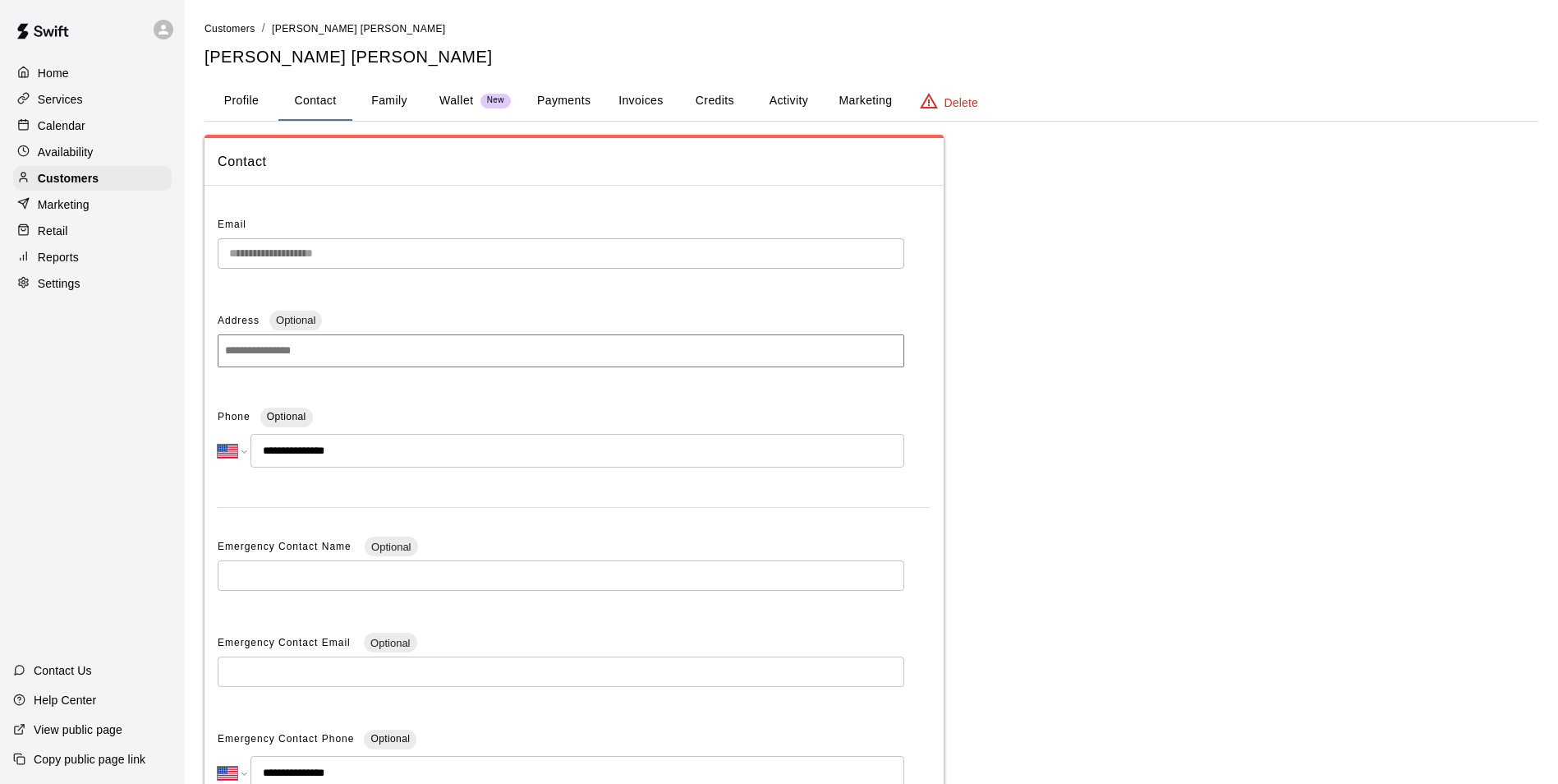
click at [789, 106] on button "Activity" at bounding box center [789, 100] width 74 height 40
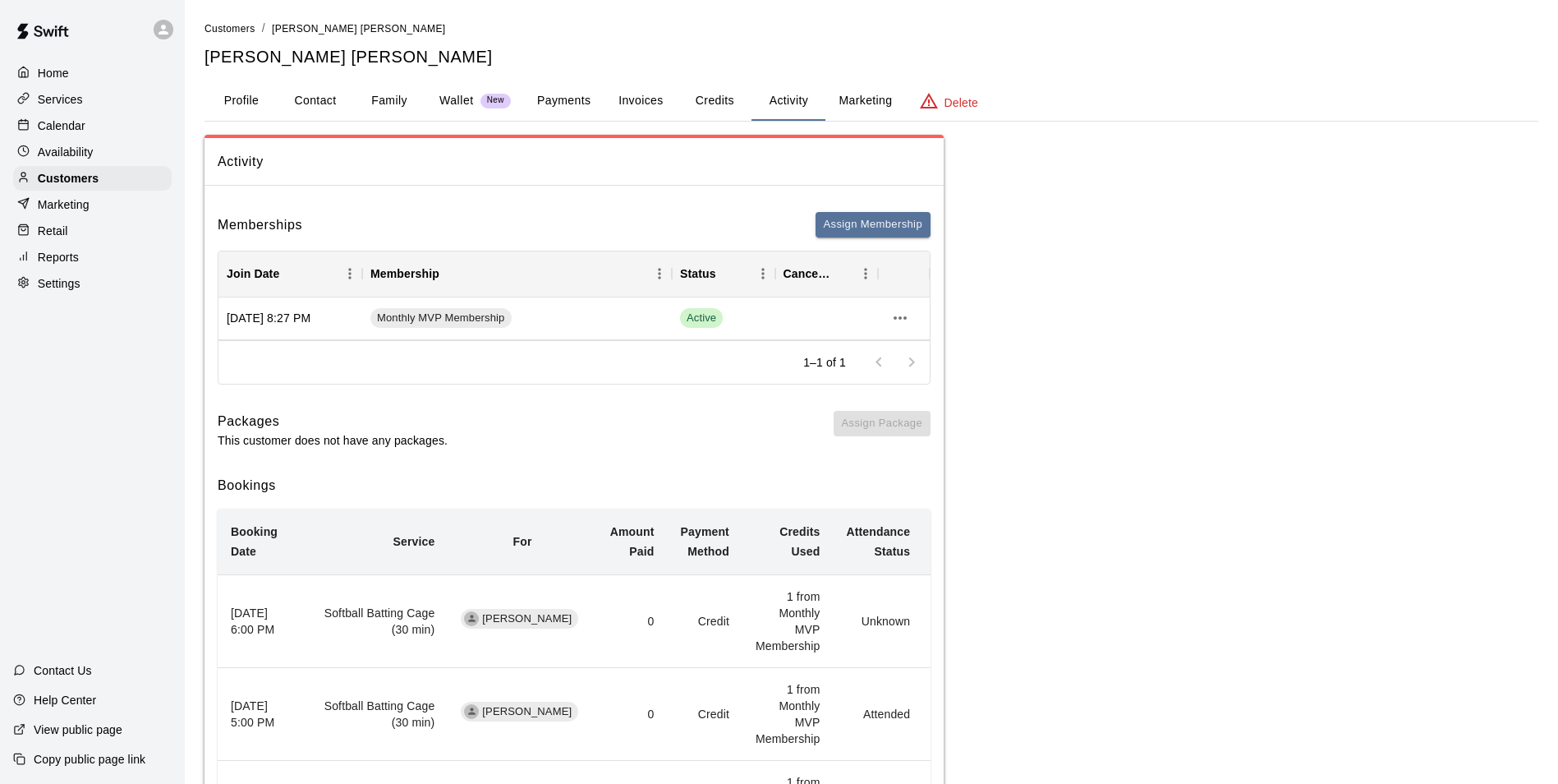
click at [910, 311] on icon "more actions" at bounding box center [900, 317] width 19 height 19
click at [926, 381] on li "Cancel" at bounding box center [933, 379] width 93 height 27
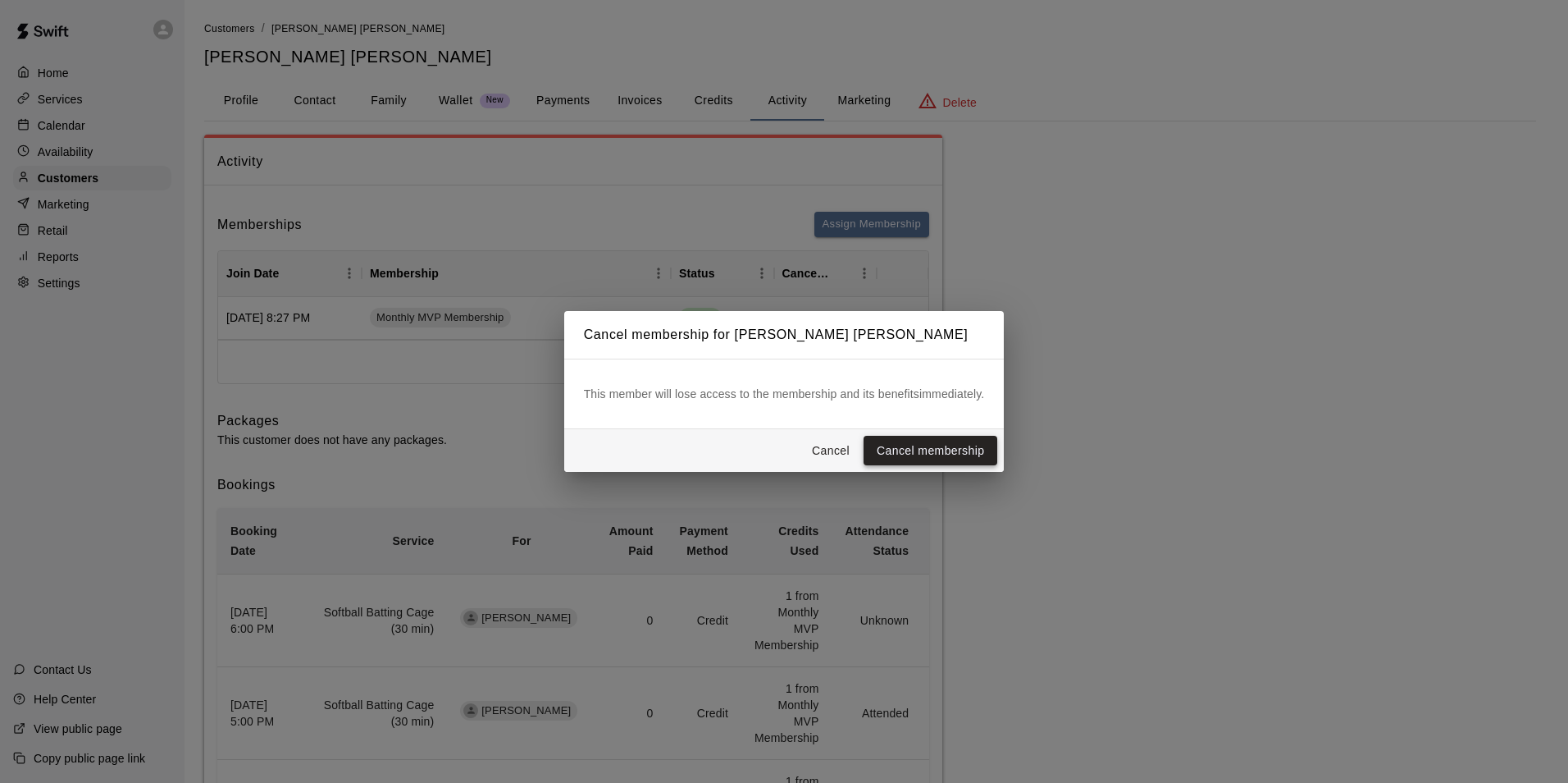
click at [937, 445] on button "Cancel membership" at bounding box center [930, 451] width 134 height 30
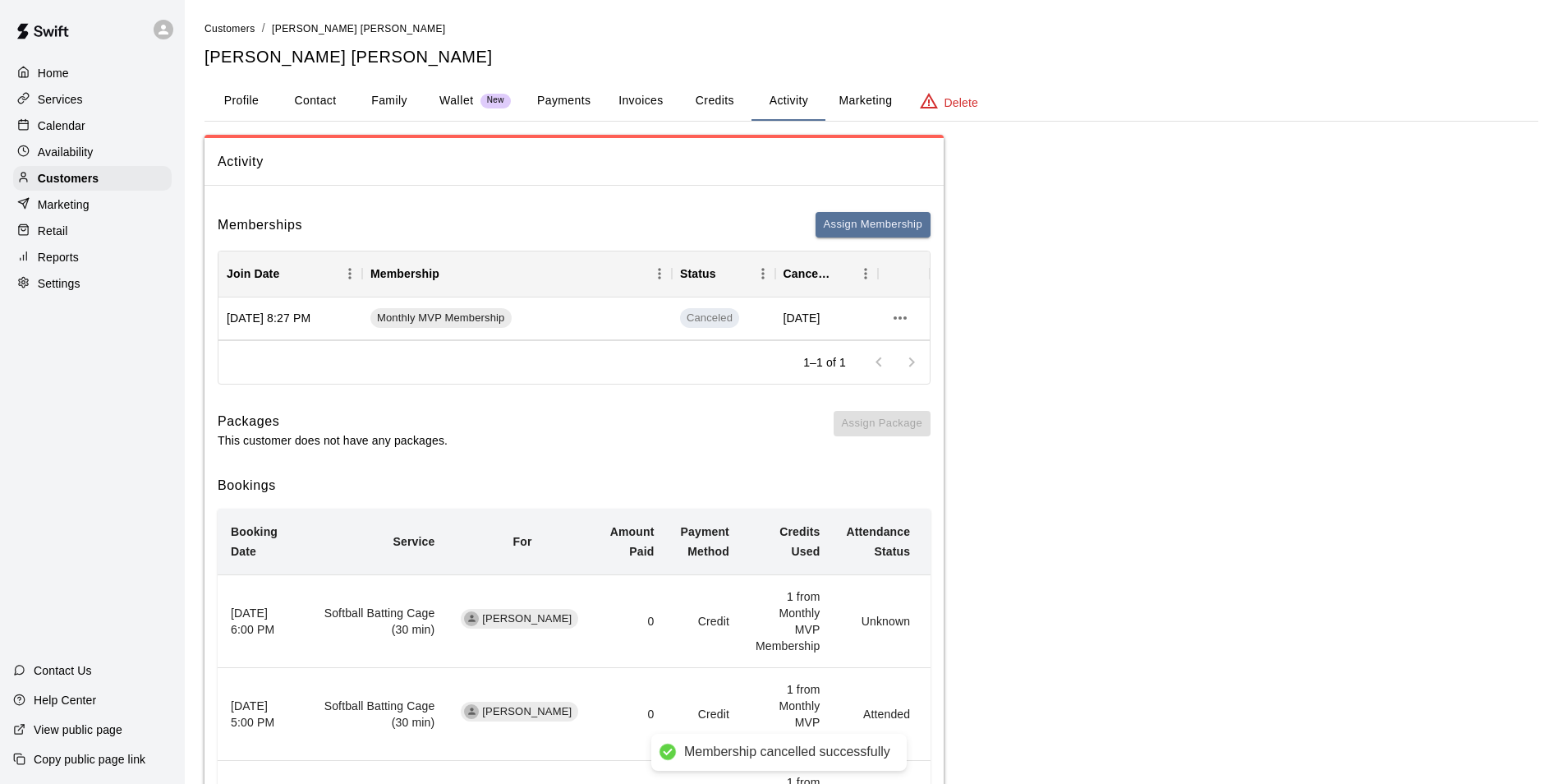
click at [961, 103] on p "Delete" at bounding box center [961, 102] width 34 height 16
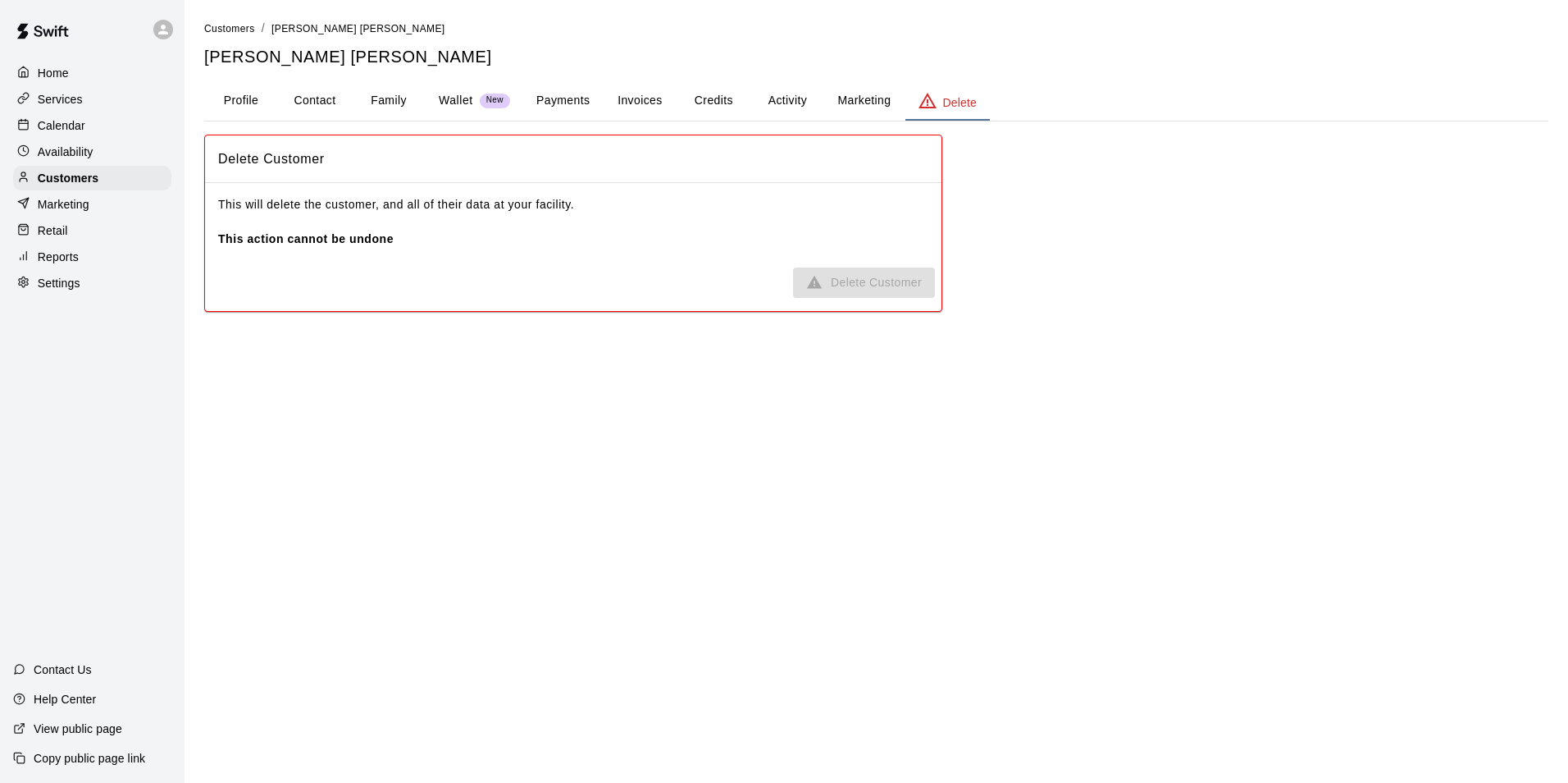
click at [920, 229] on p "This will delete the customer, and all of their data at your facility. This act…" at bounding box center [573, 222] width 710 height 51
click at [882, 288] on span "Delete Customer" at bounding box center [864, 282] width 142 height 30
click at [989, 252] on div "Delete Customer This will delete the customer, and all of their data at your fa…" at bounding box center [875, 223] width 1344 height 177
click at [1037, 249] on div "Delete Customer This will delete the customer, and all of their data at your fa…" at bounding box center [875, 223] width 1344 height 177
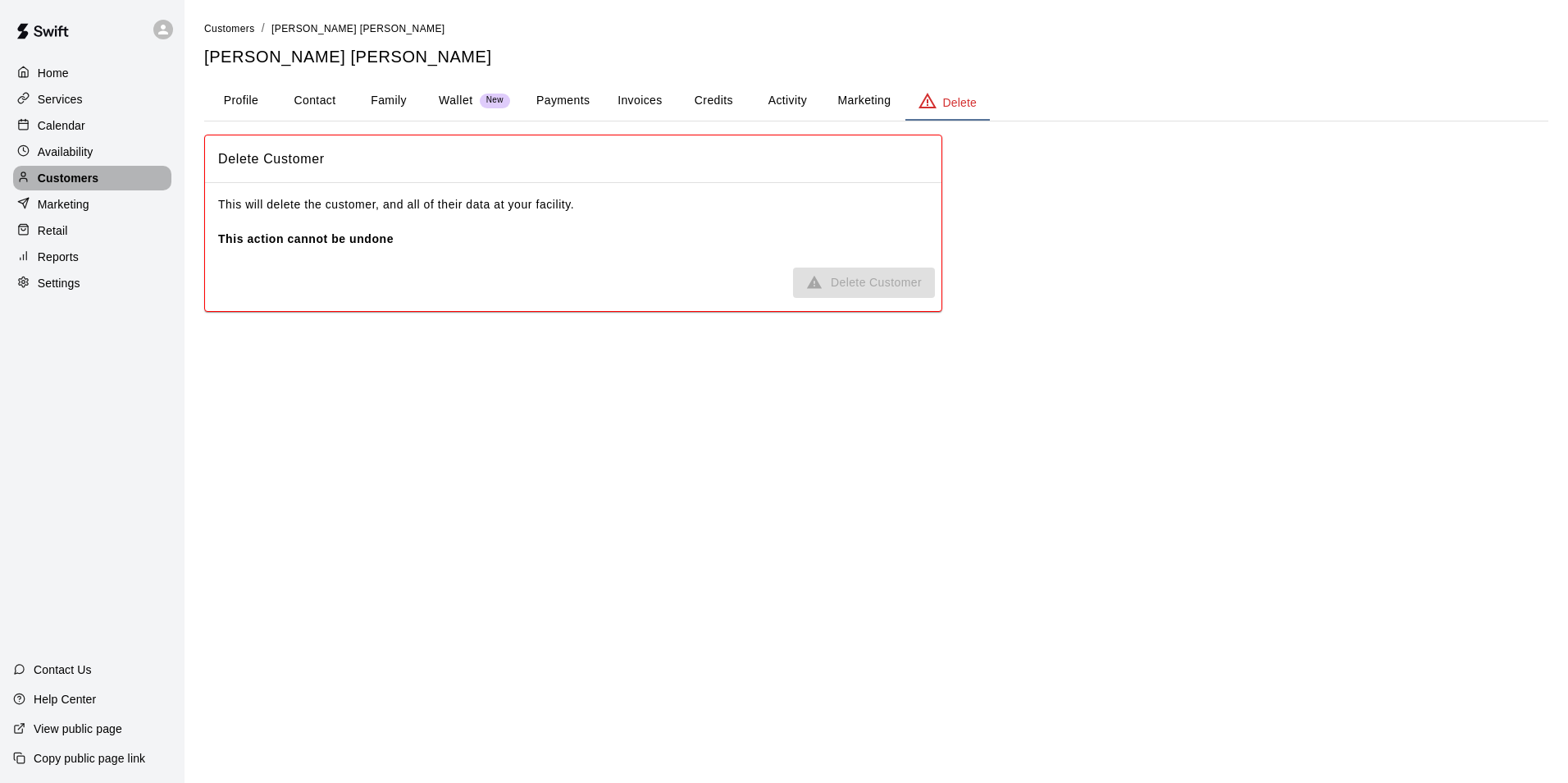
click at [72, 184] on p "Customers" at bounding box center [68, 177] width 61 height 16
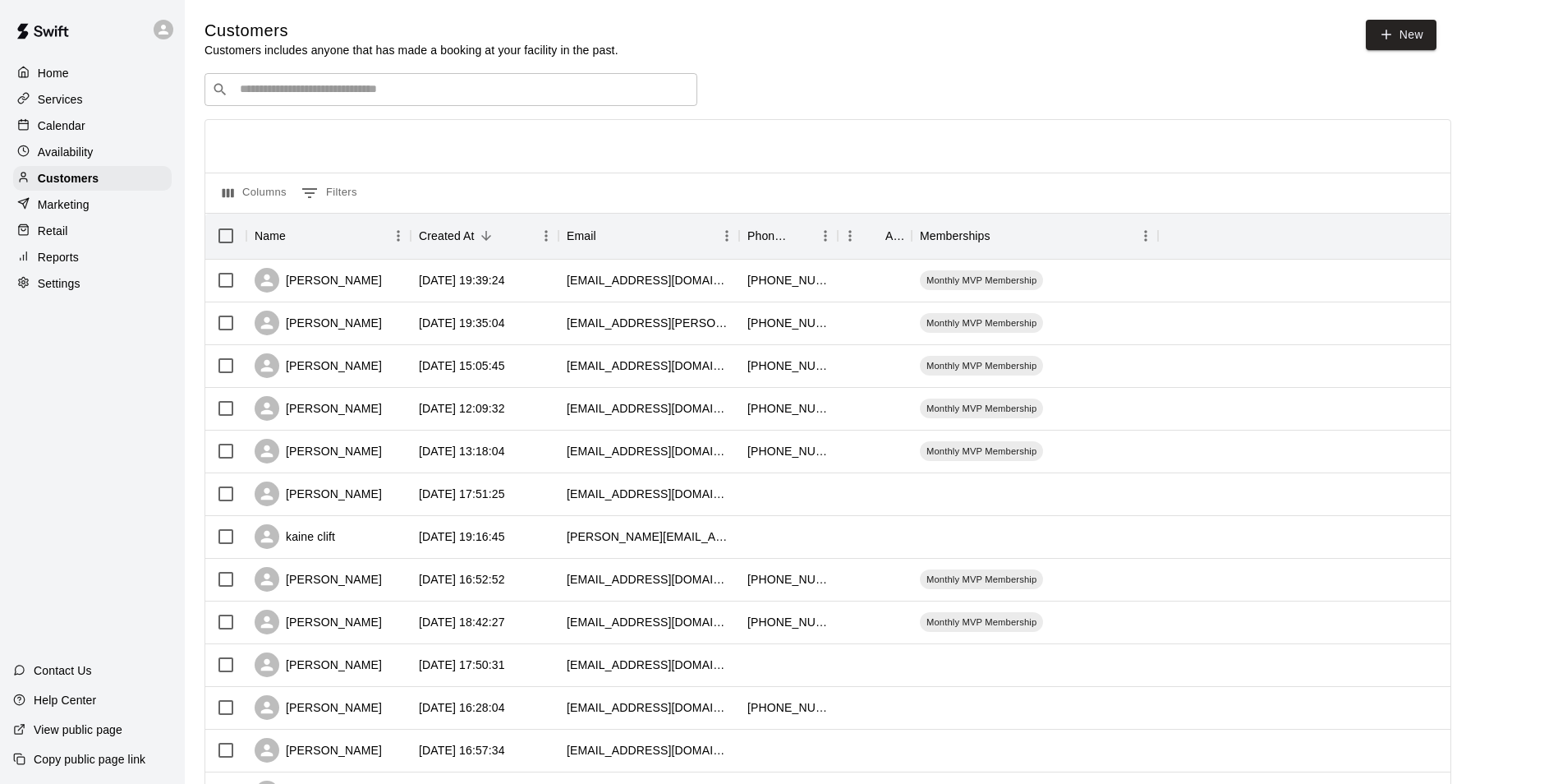
click at [59, 127] on p "Calendar" at bounding box center [62, 125] width 47 height 16
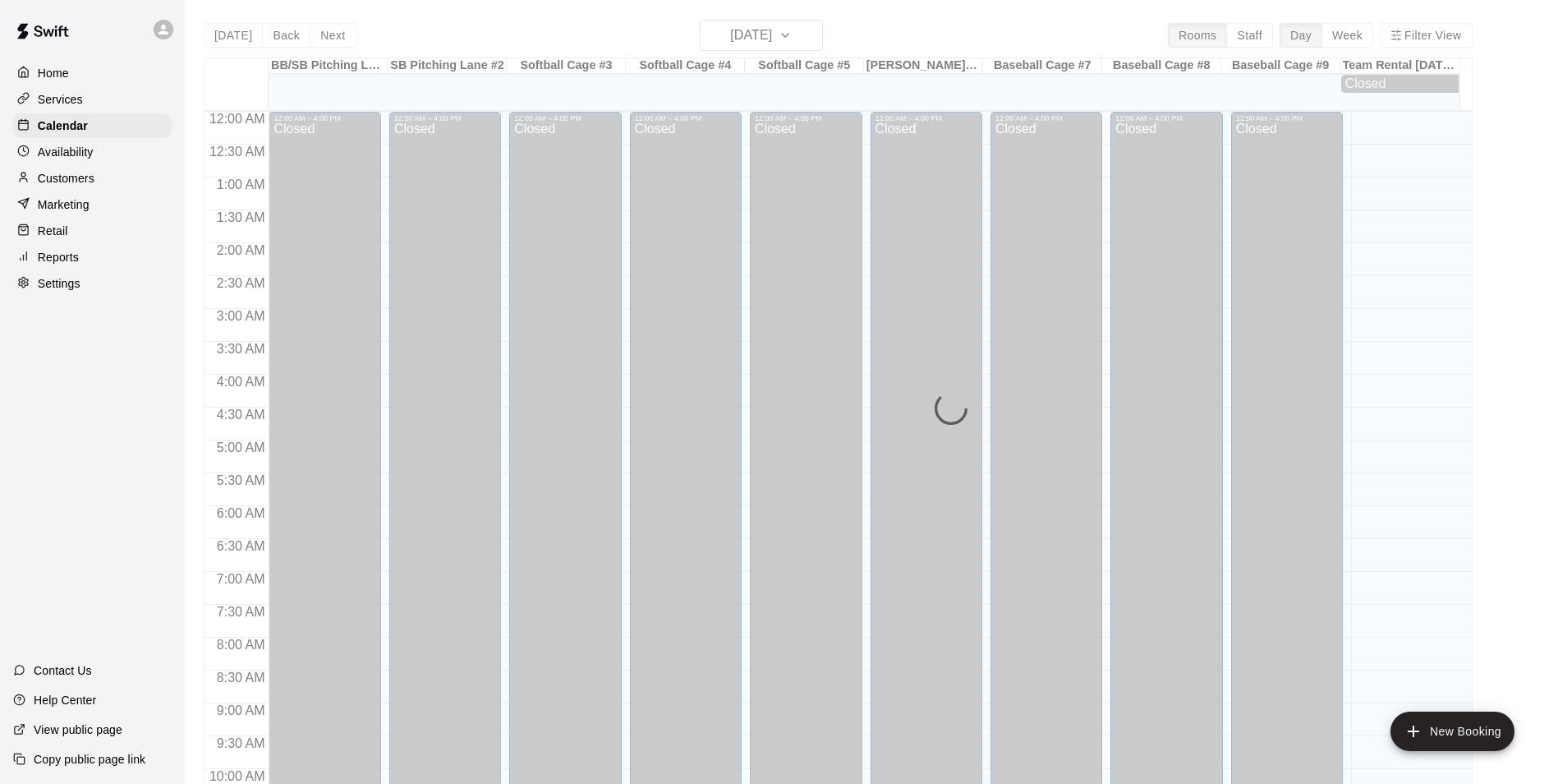
scroll to position [835, 0]
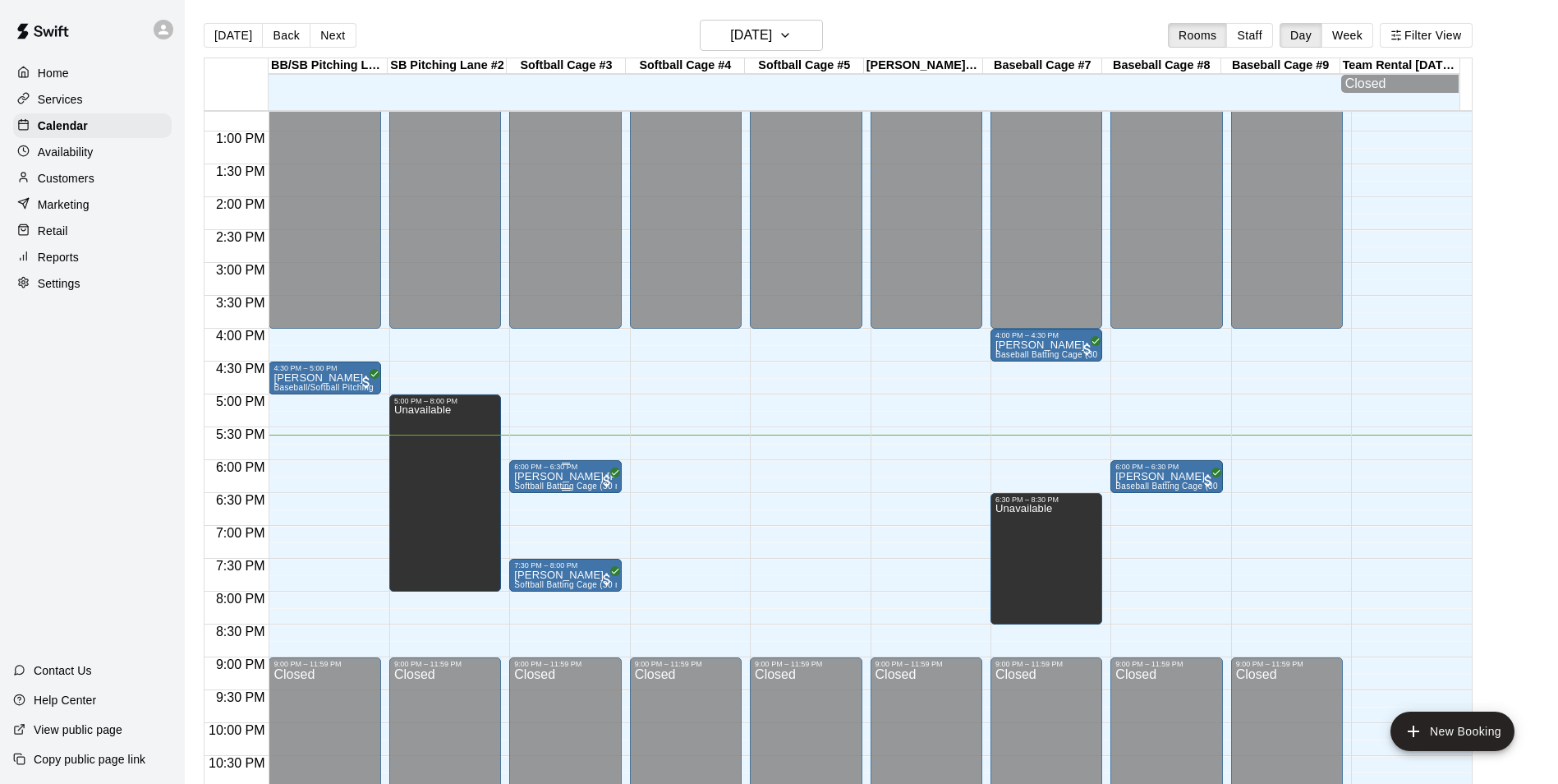
click at [547, 477] on p "[PERSON_NAME] [PERSON_NAME]" at bounding box center [565, 477] width 102 height 0
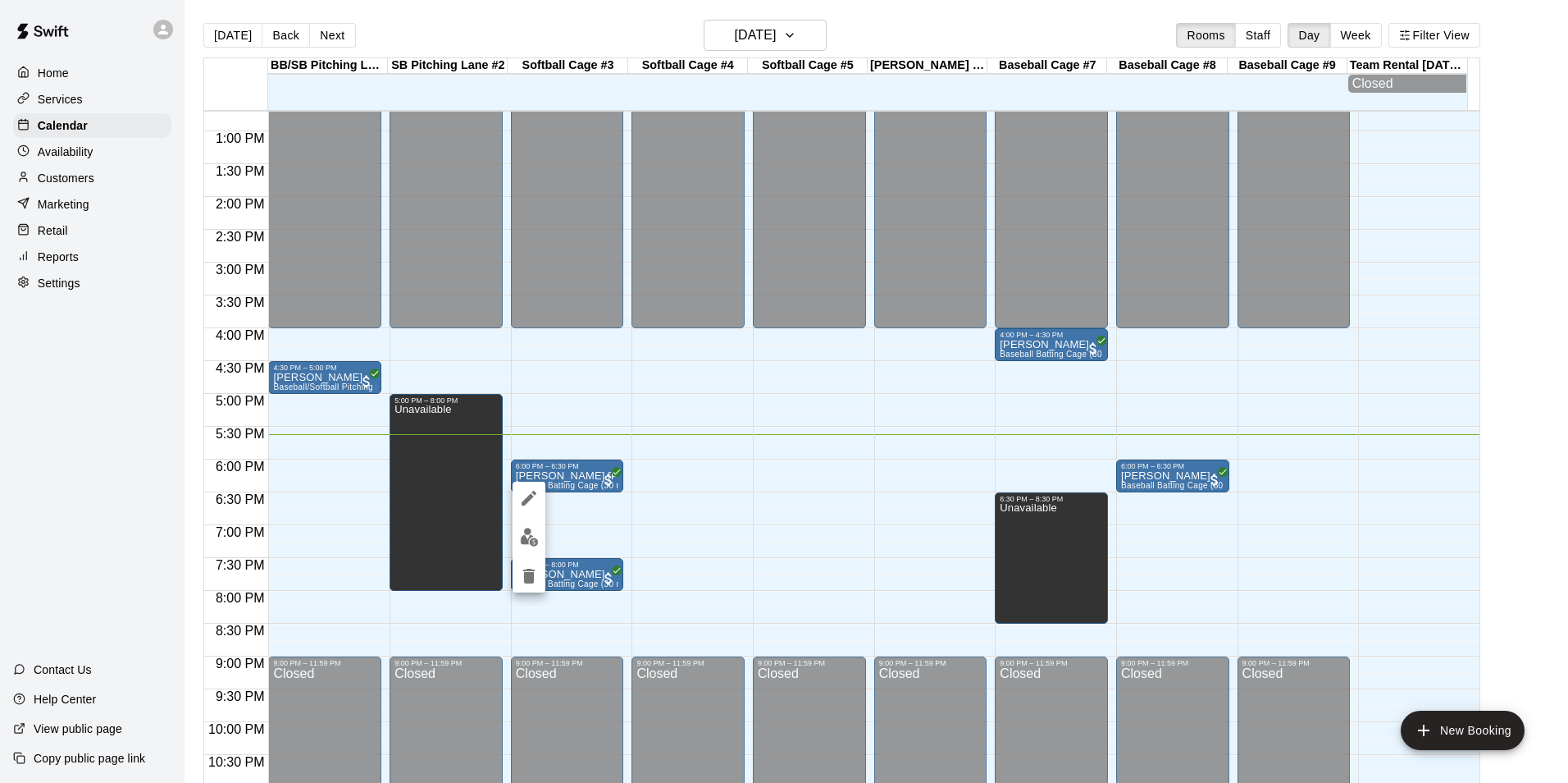
click at [535, 537] on img "edit" at bounding box center [529, 537] width 19 height 19
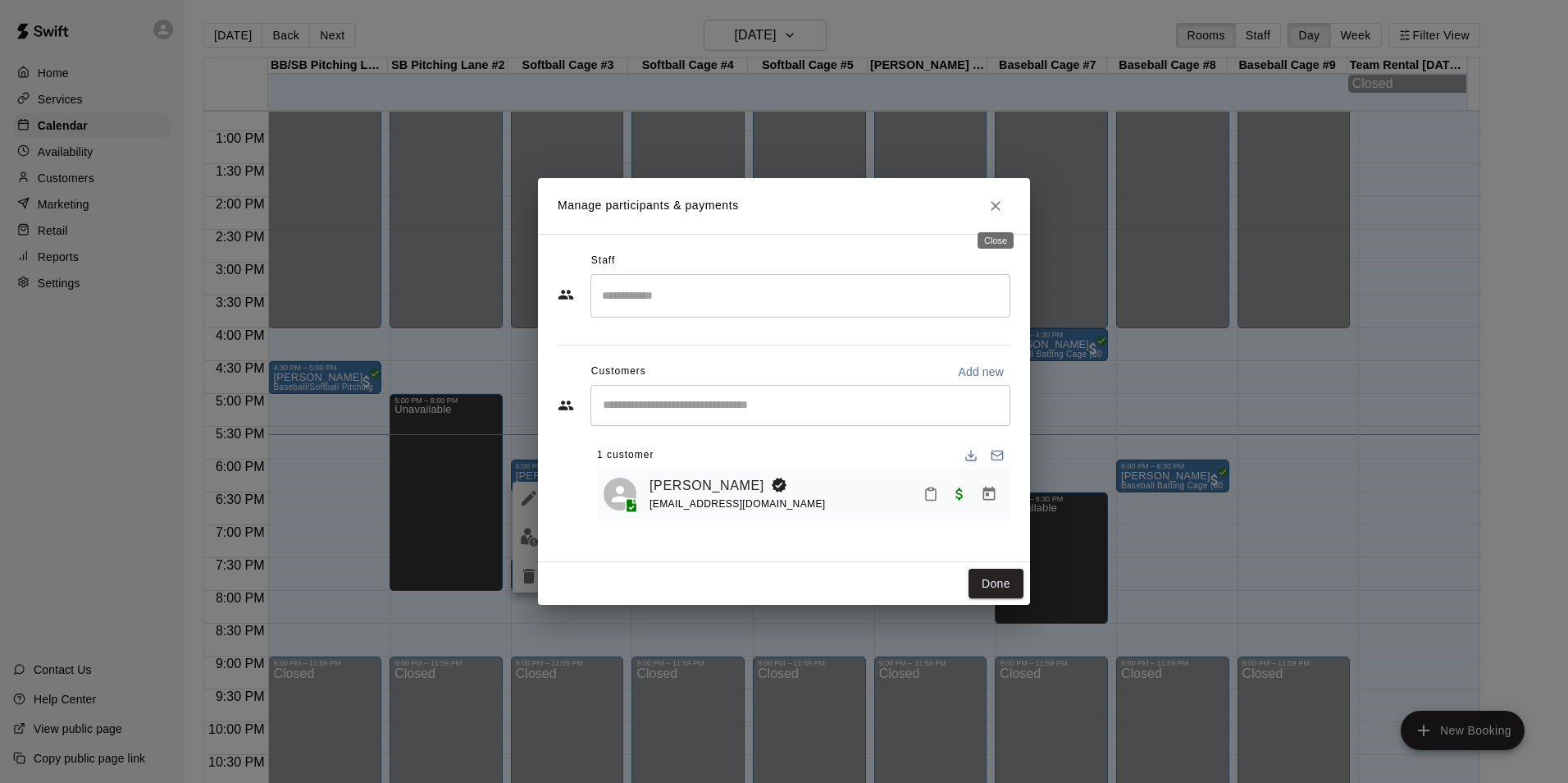
click at [998, 208] on icon "Close" at bounding box center [995, 206] width 16 height 16
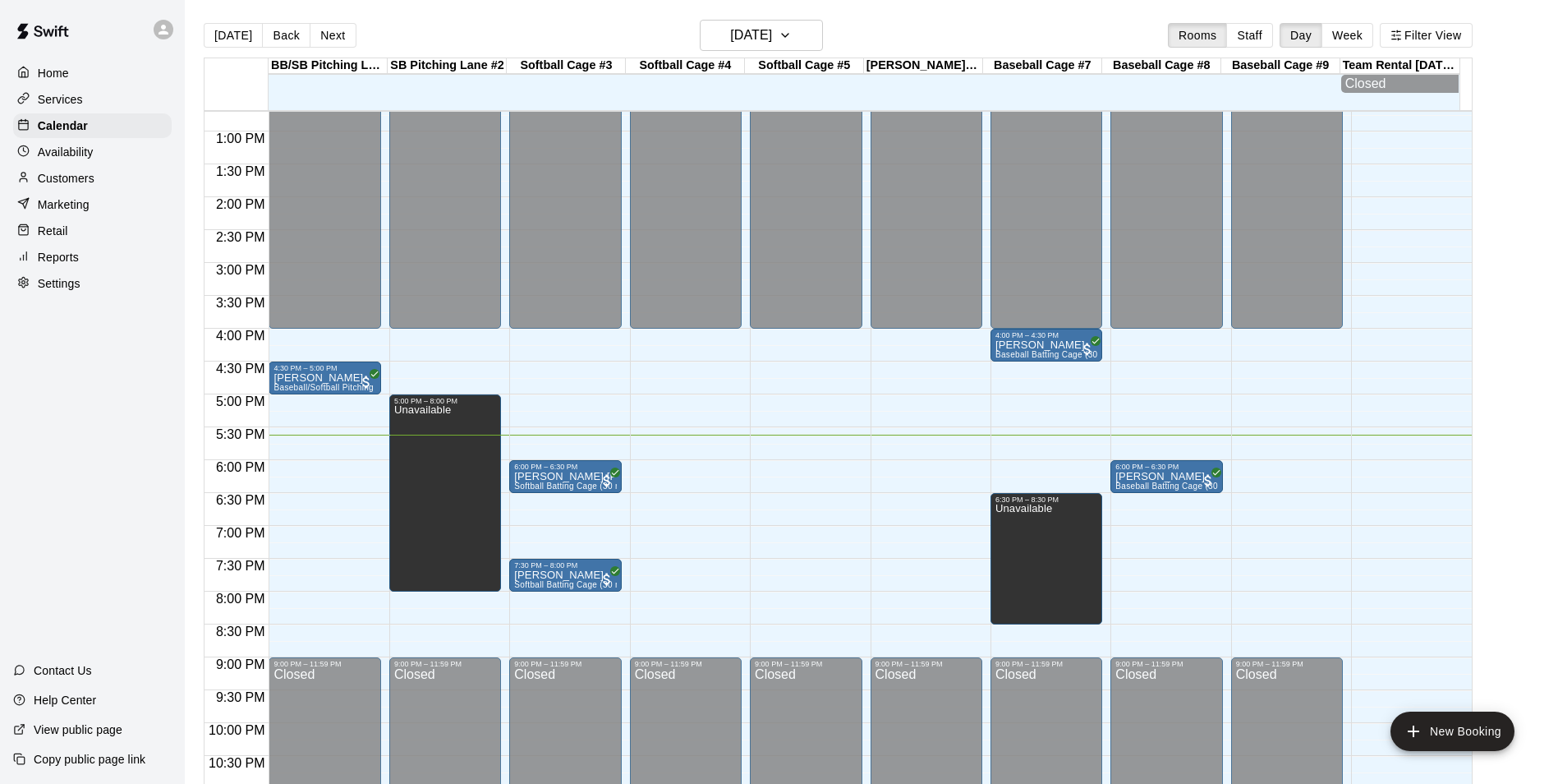
drag, startPoint x: 63, startPoint y: 173, endPoint x: 170, endPoint y: 143, distance: 111.1
click at [65, 173] on p "Customers" at bounding box center [66, 177] width 57 height 16
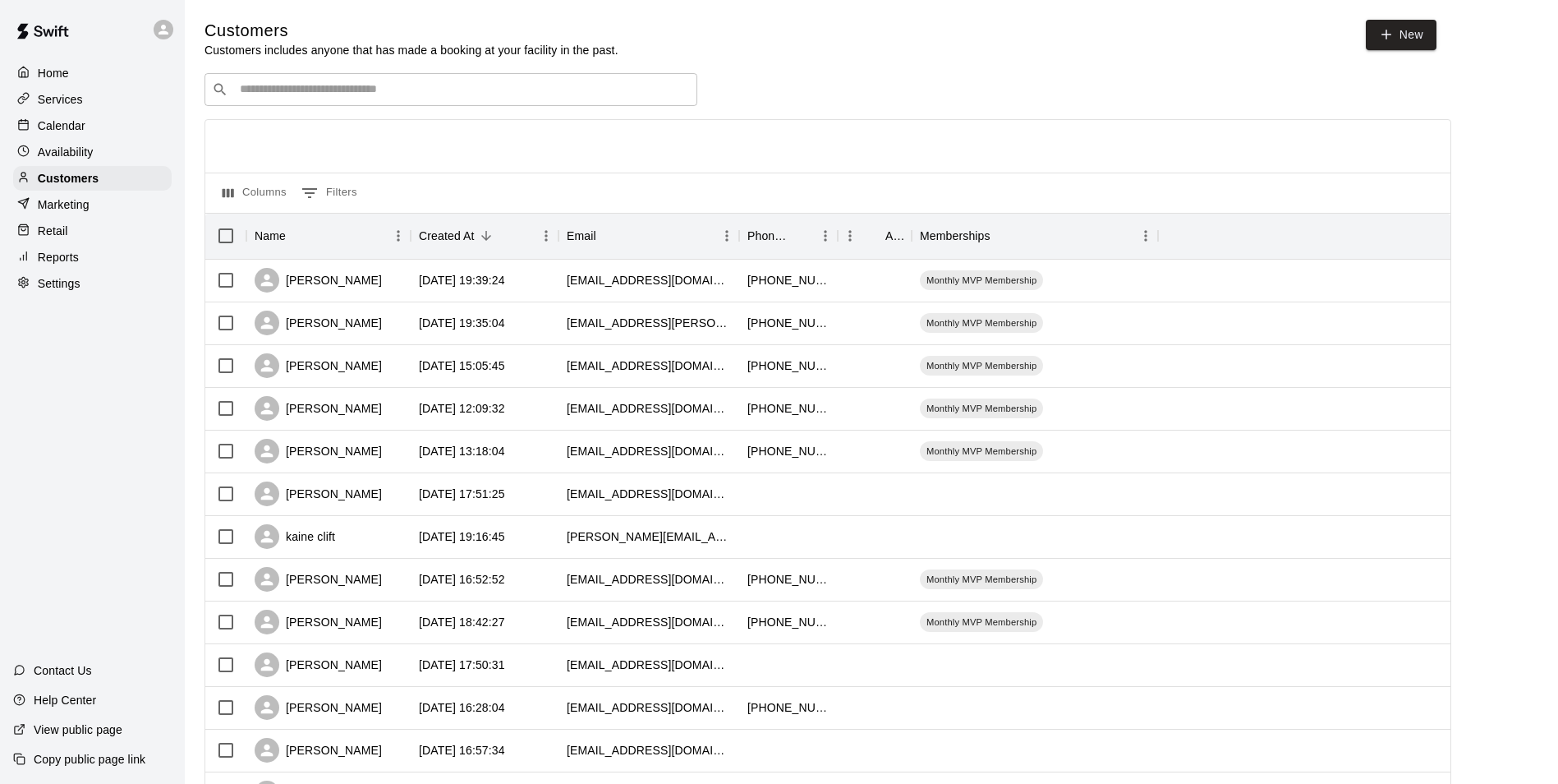
click at [402, 87] on input "Search customers by name or email" at bounding box center [462, 89] width 455 height 16
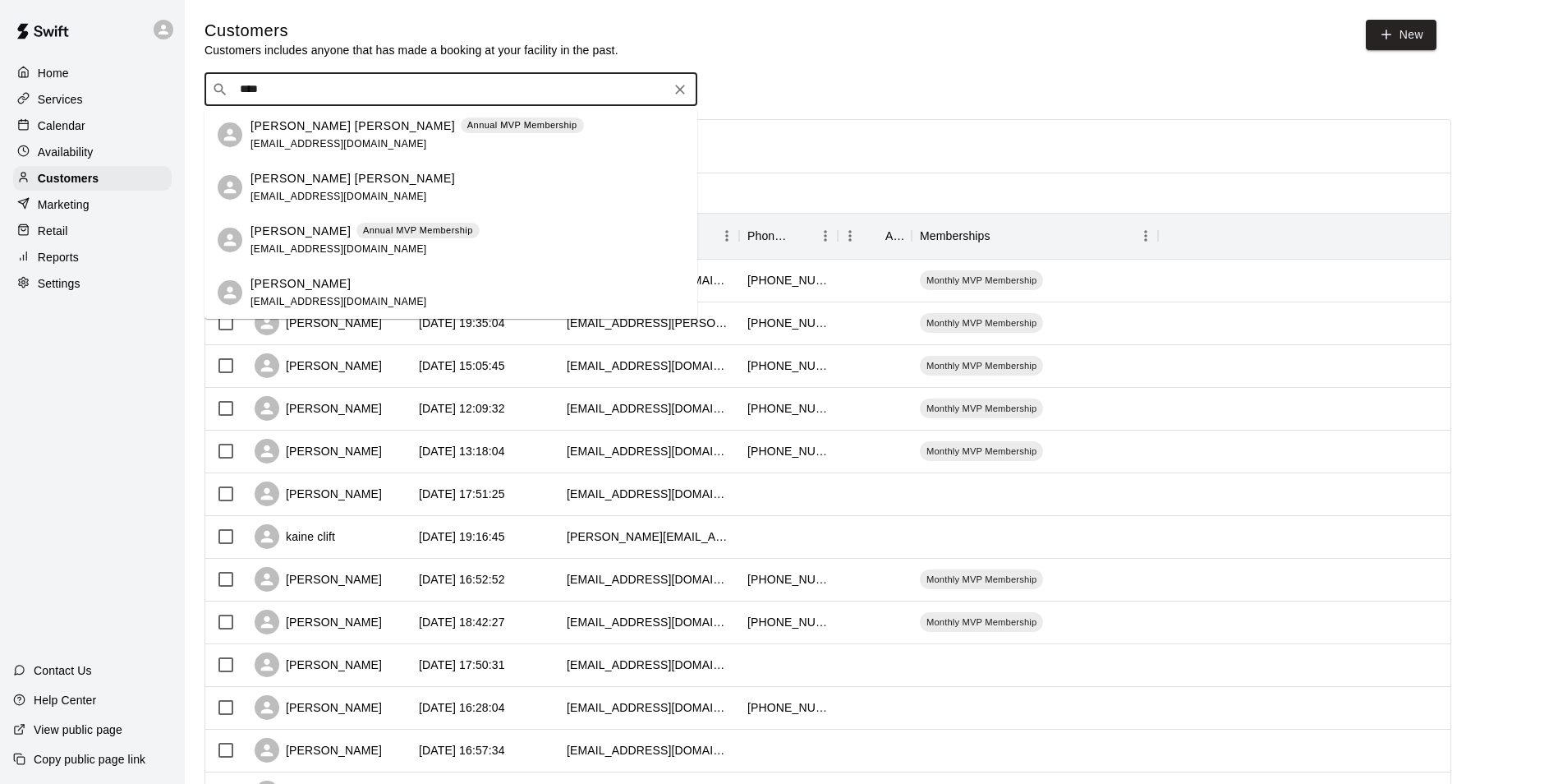
type input "****"
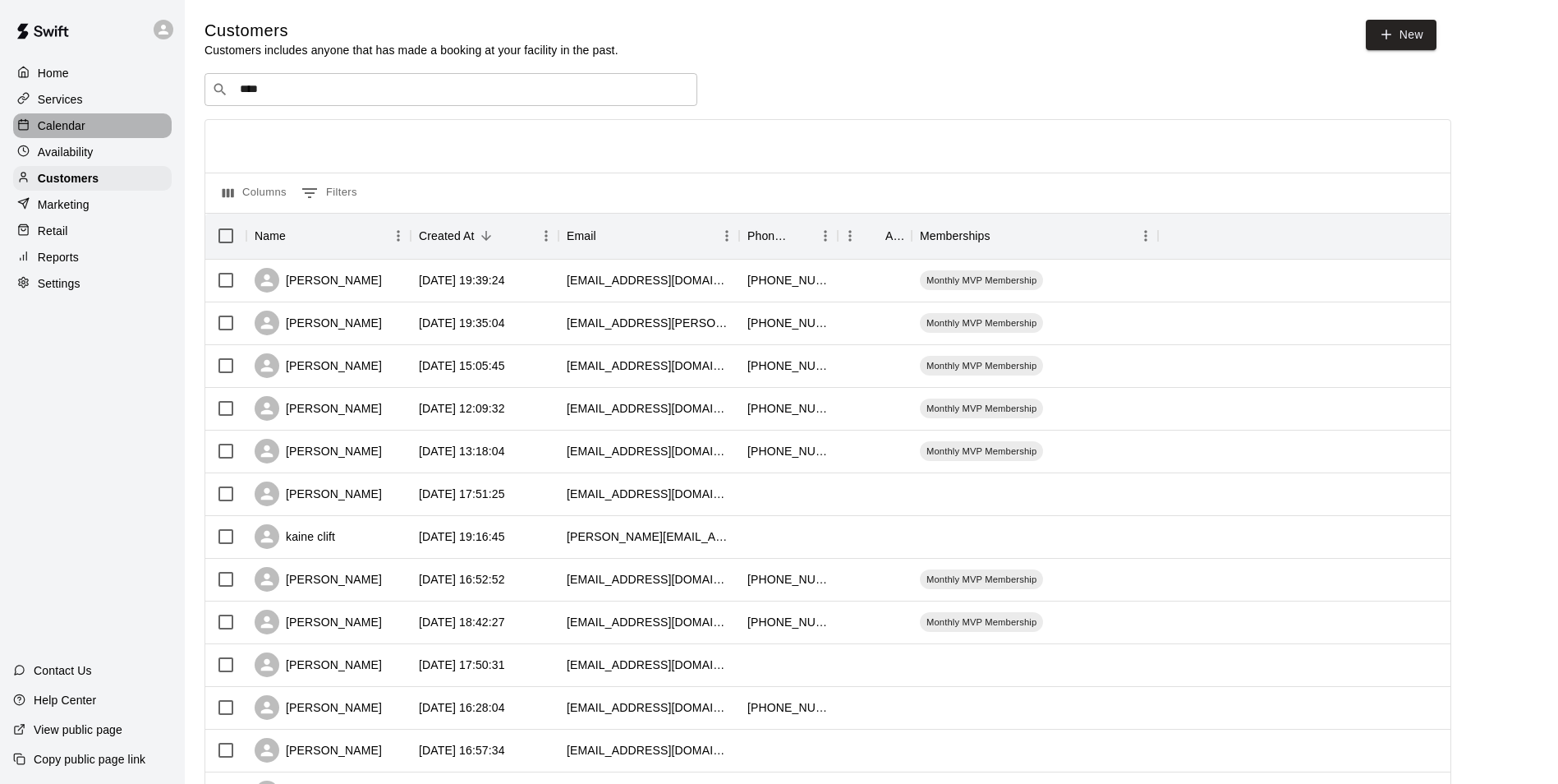
click at [63, 127] on p "Calendar" at bounding box center [62, 125] width 47 height 16
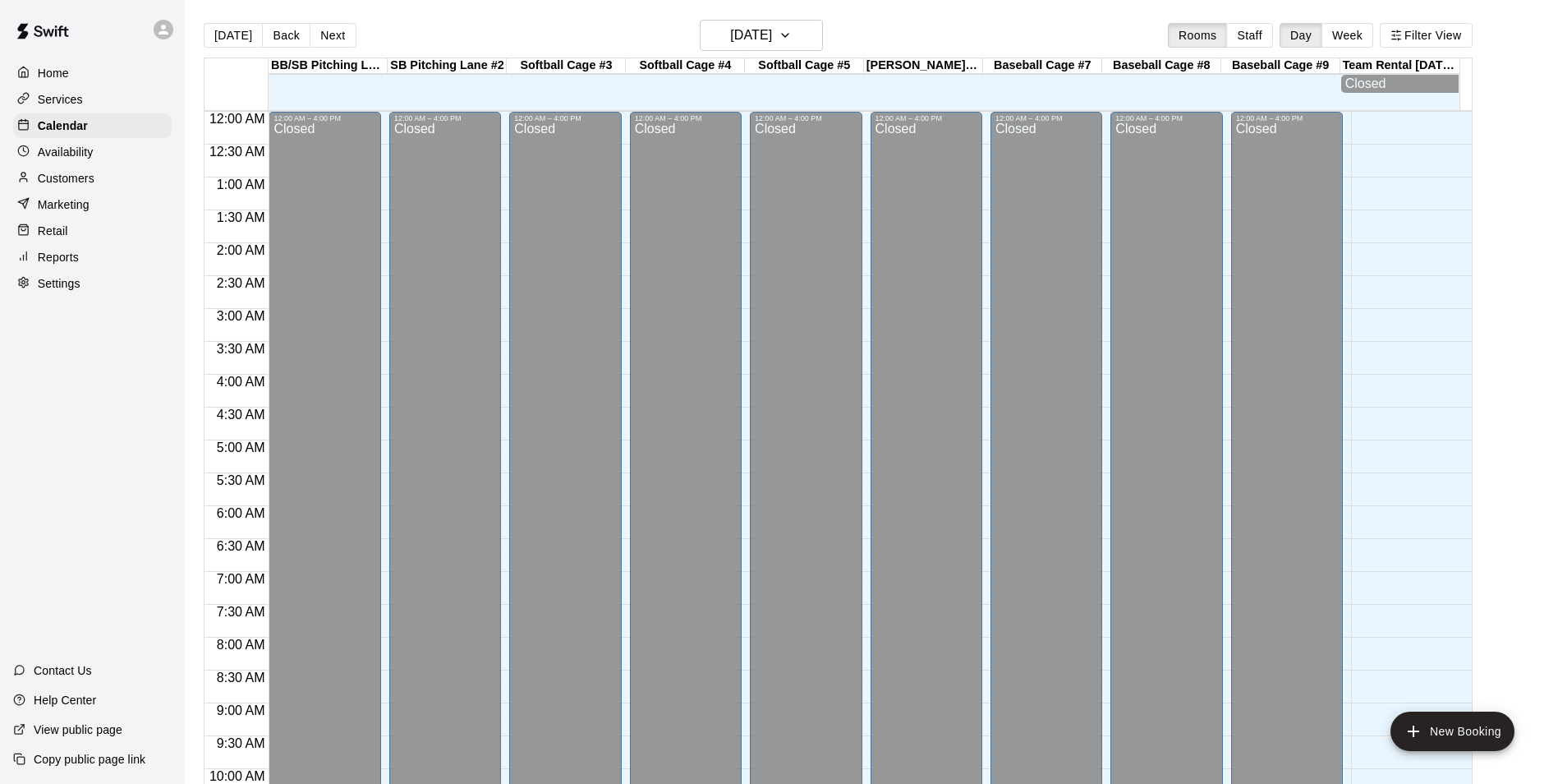
scroll to position [835, 0]
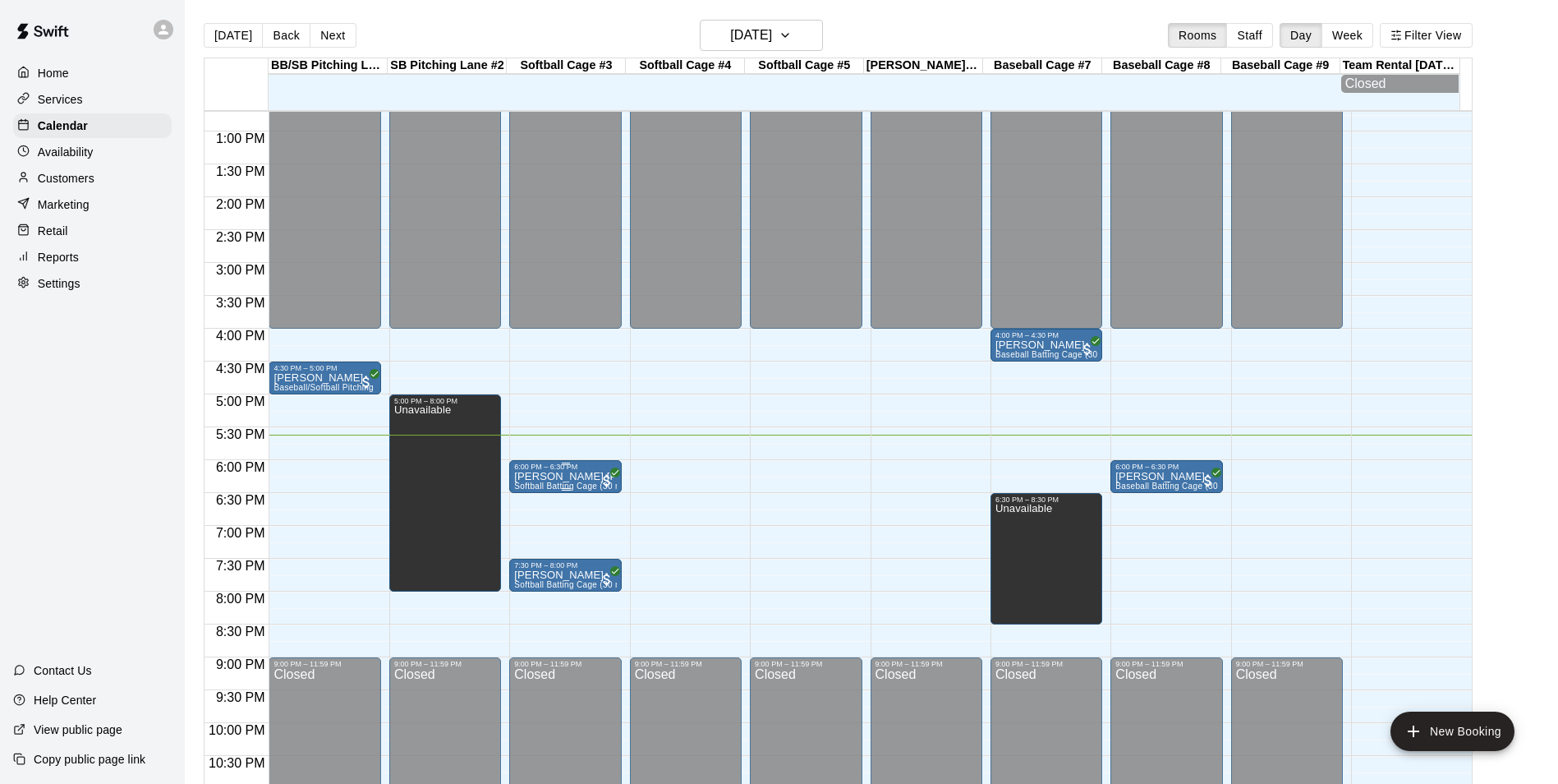
click at [539, 477] on p "[PERSON_NAME] [PERSON_NAME]" at bounding box center [565, 477] width 102 height 0
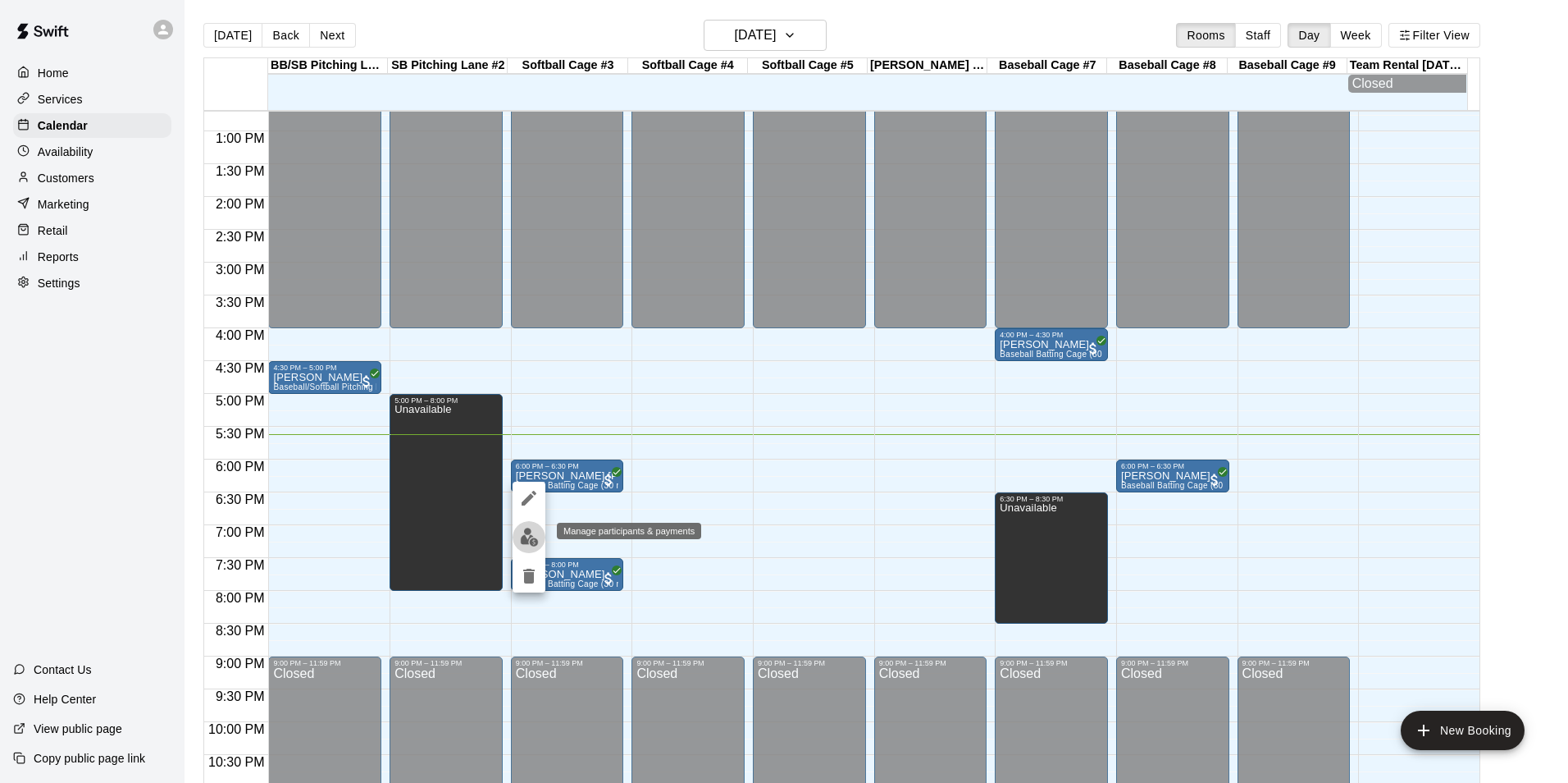
click at [525, 534] on img "edit" at bounding box center [529, 537] width 19 height 19
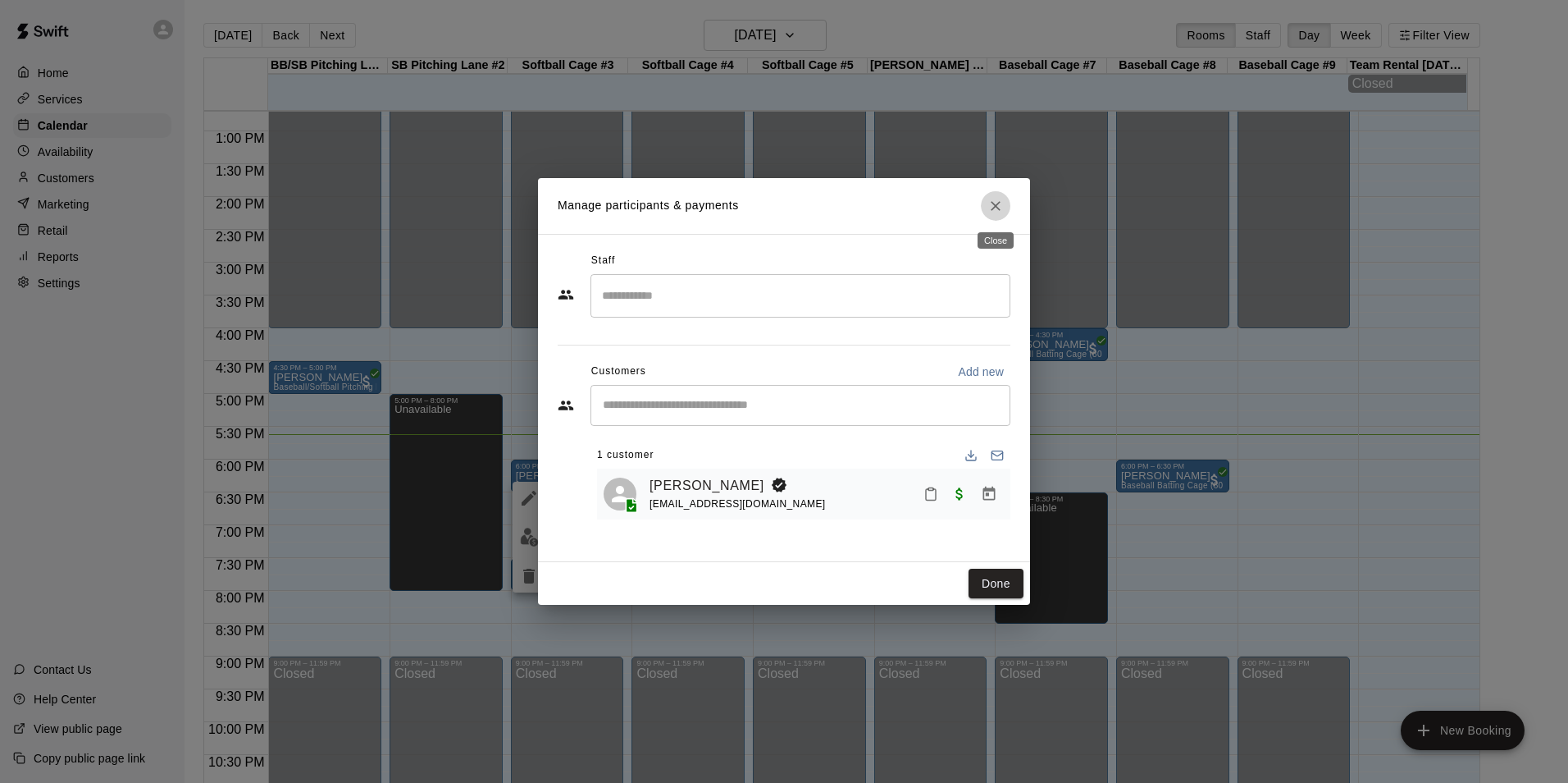
click at [1000, 210] on icon "Close" at bounding box center [995, 206] width 16 height 16
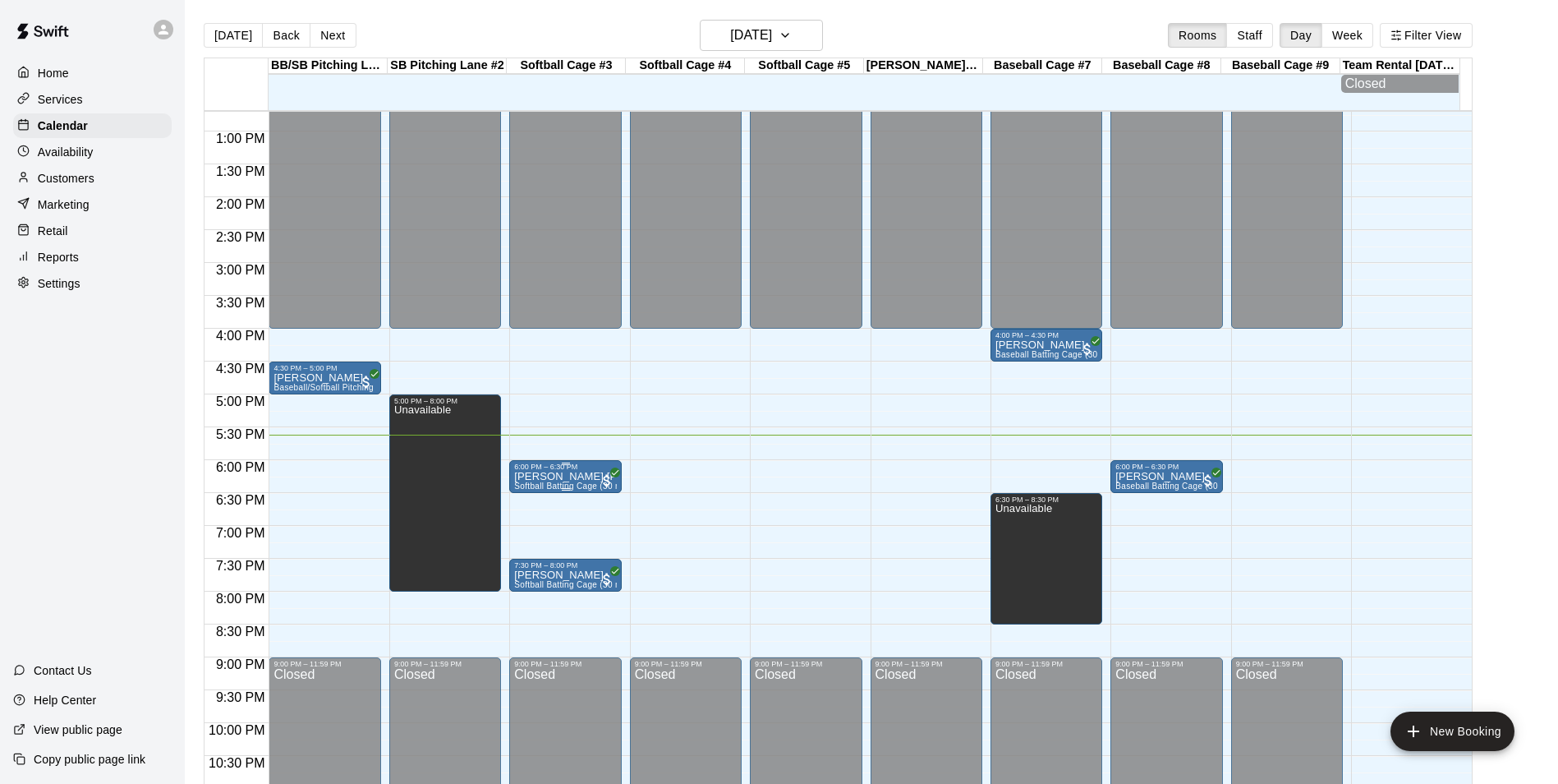
click at [559, 477] on p "[PERSON_NAME] [PERSON_NAME]" at bounding box center [565, 477] width 102 height 0
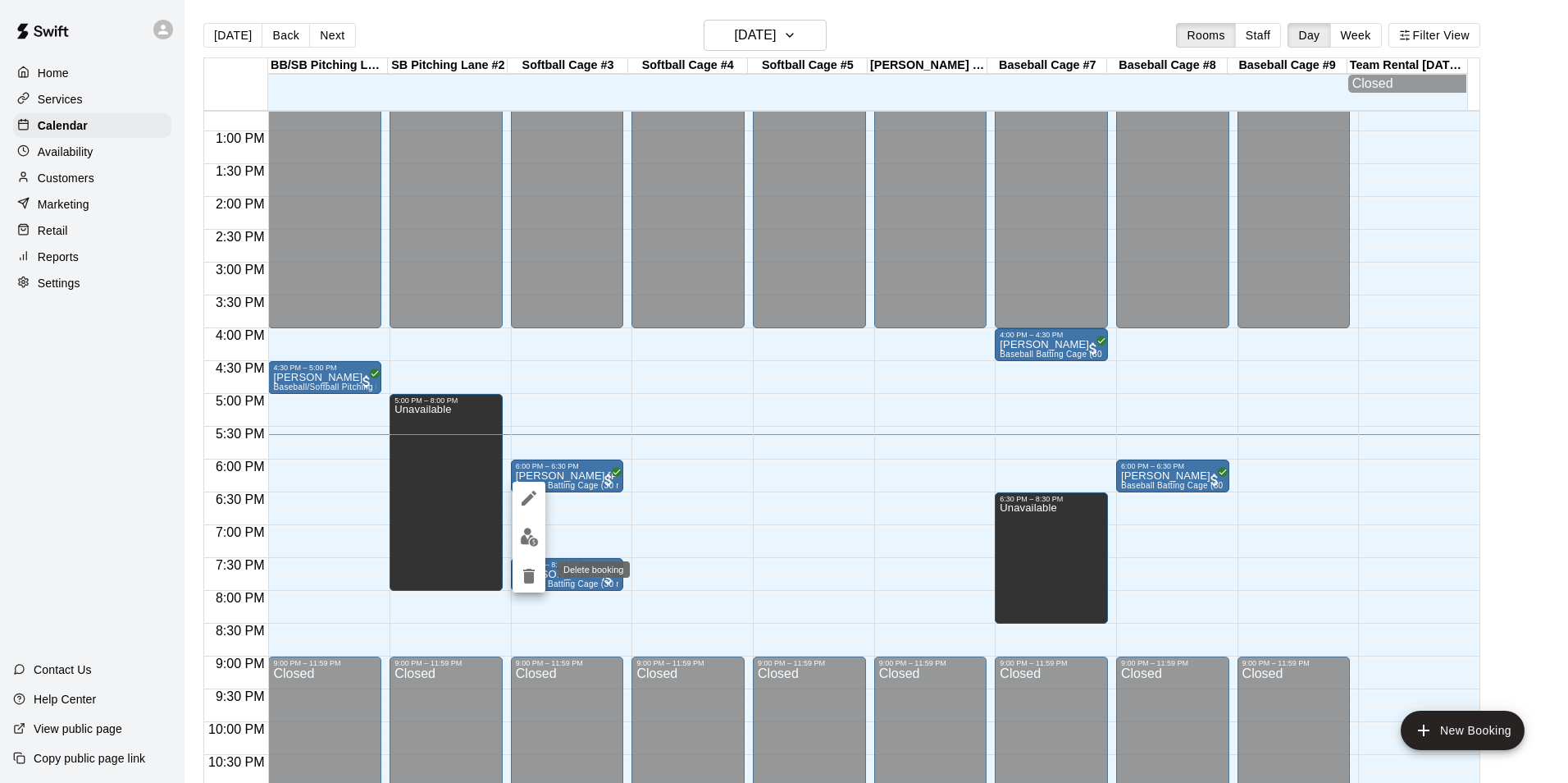
click at [524, 581] on icon "delete" at bounding box center [529, 577] width 12 height 15
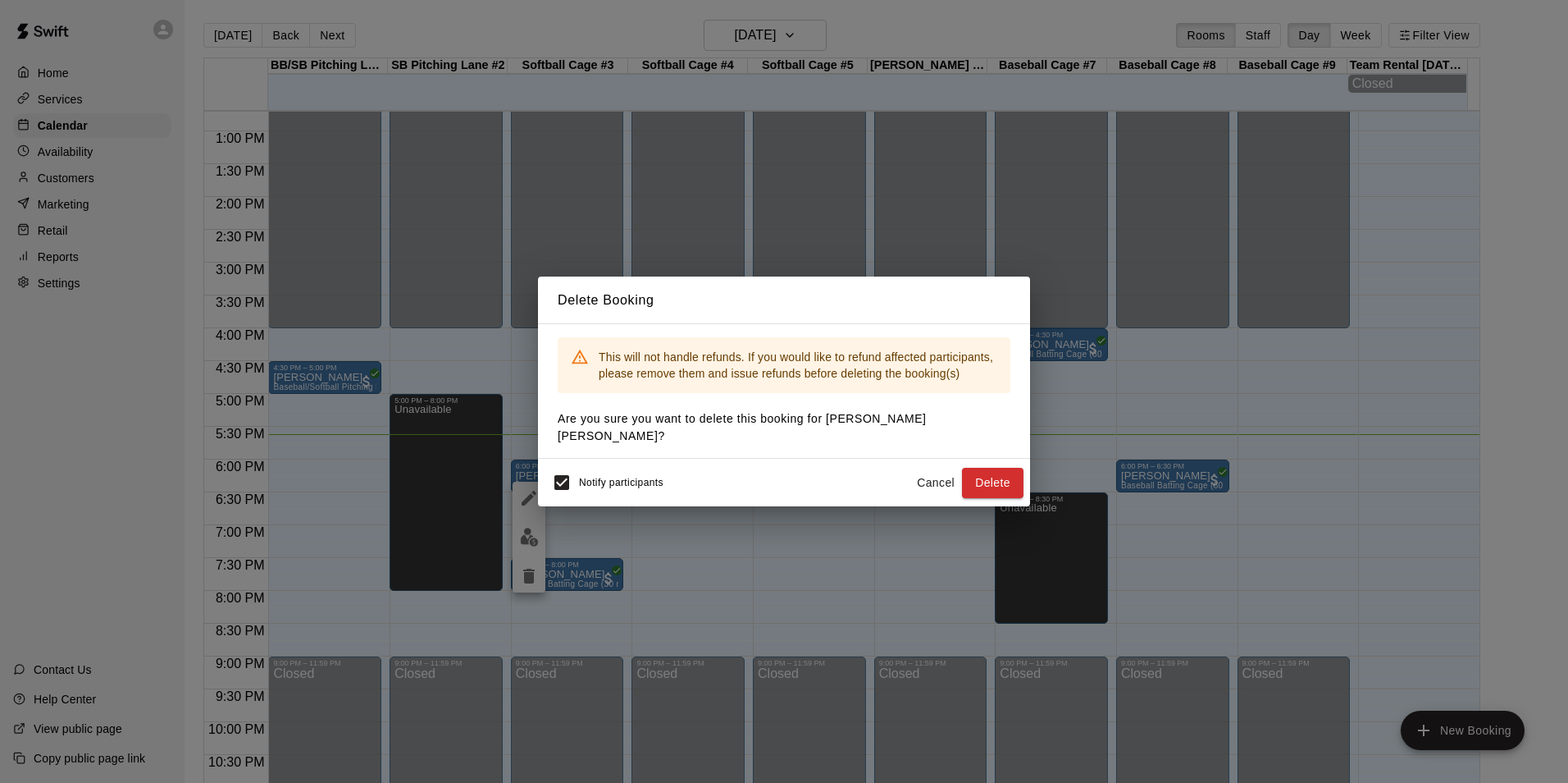
click at [991, 471] on button "Delete" at bounding box center [993, 483] width 62 height 30
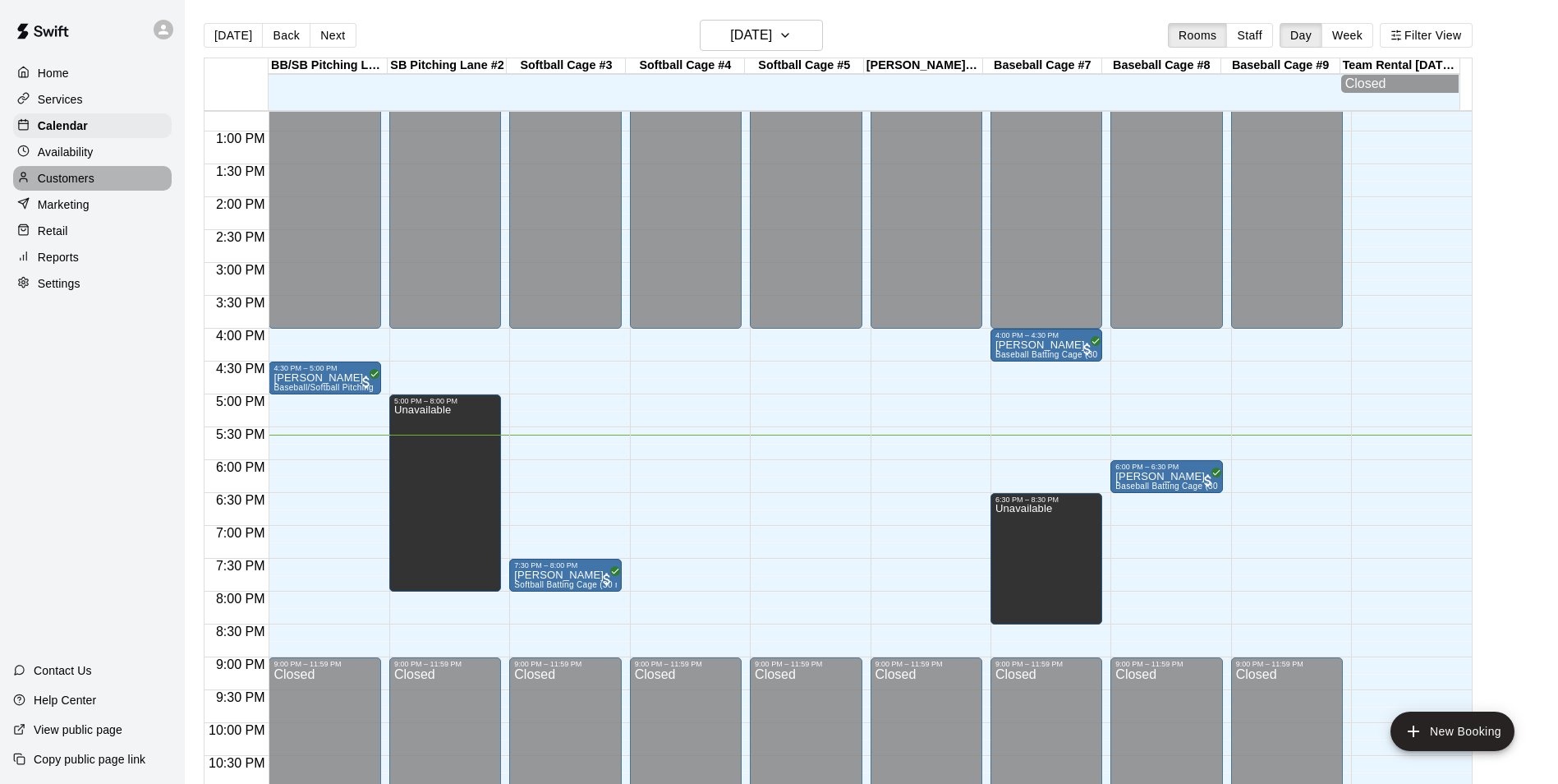
drag, startPoint x: 76, startPoint y: 180, endPoint x: 159, endPoint y: 191, distance: 83.7
click at [77, 180] on p "Customers" at bounding box center [66, 177] width 57 height 16
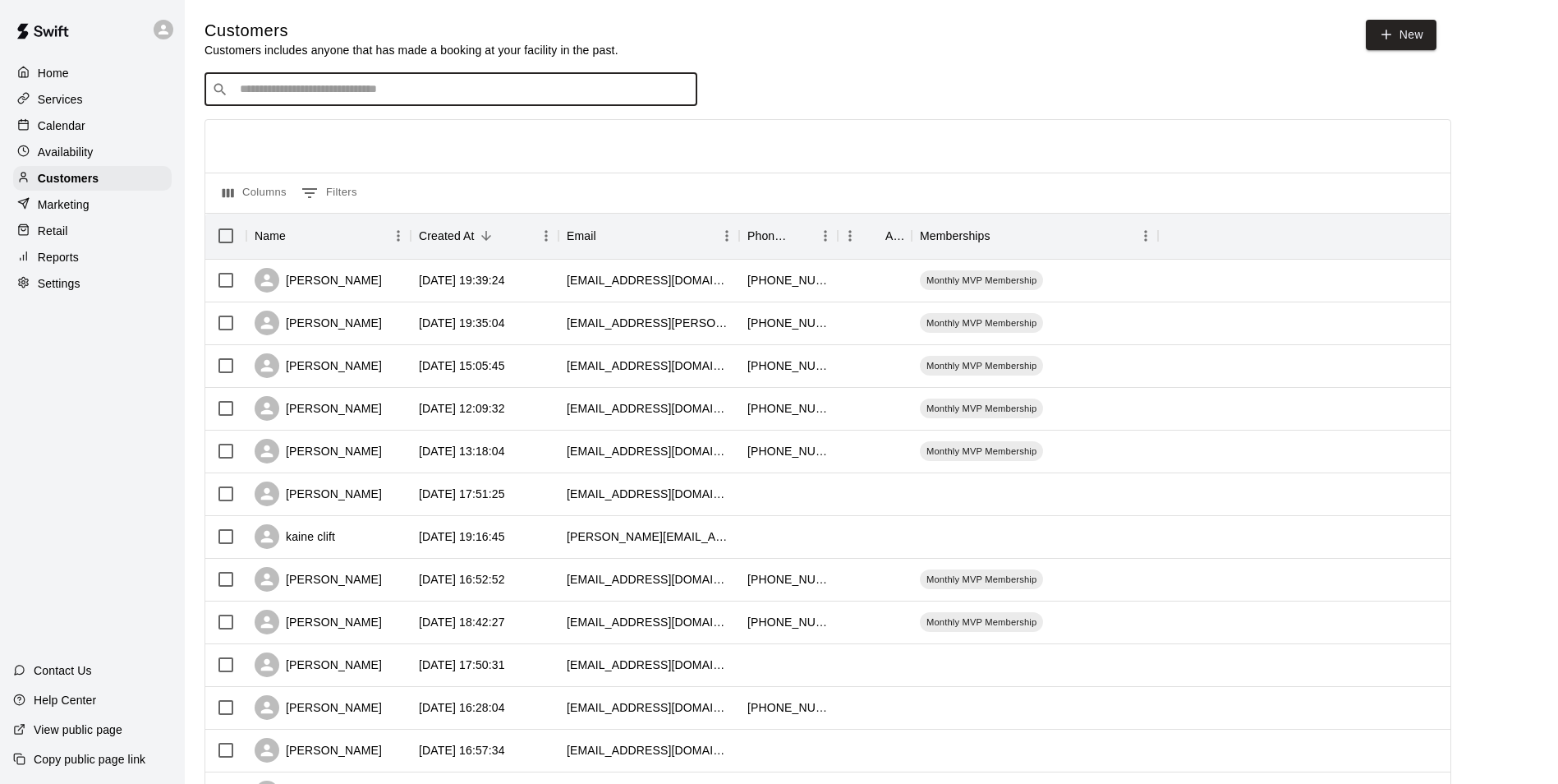
click at [309, 95] on input "Search customers by name or email" at bounding box center [462, 89] width 455 height 16
type input "****"
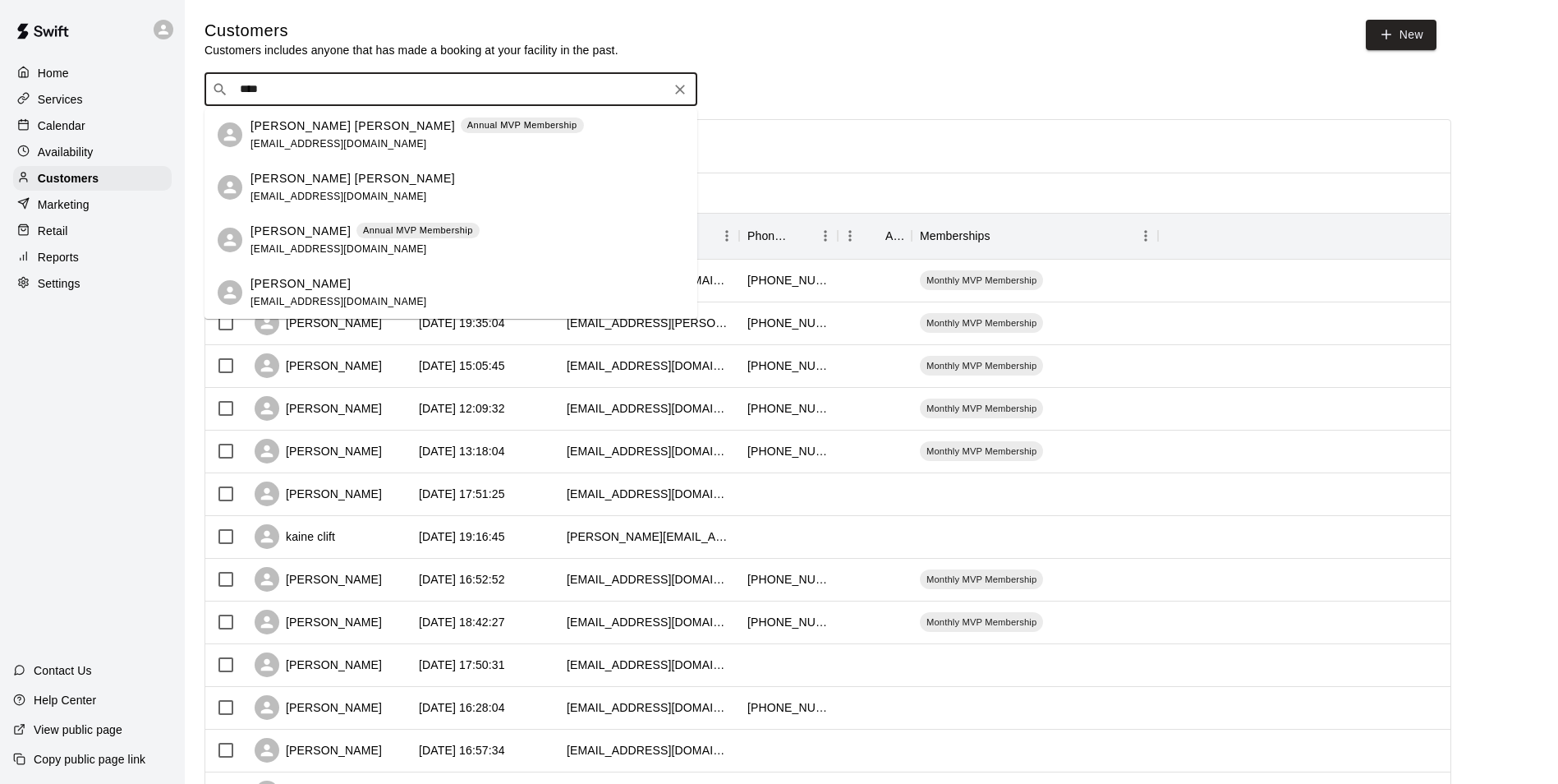
click at [427, 186] on div "[PERSON_NAME] [PERSON_NAME] [EMAIL_ADDRESS][DOMAIN_NAME]" at bounding box center [468, 187] width 434 height 35
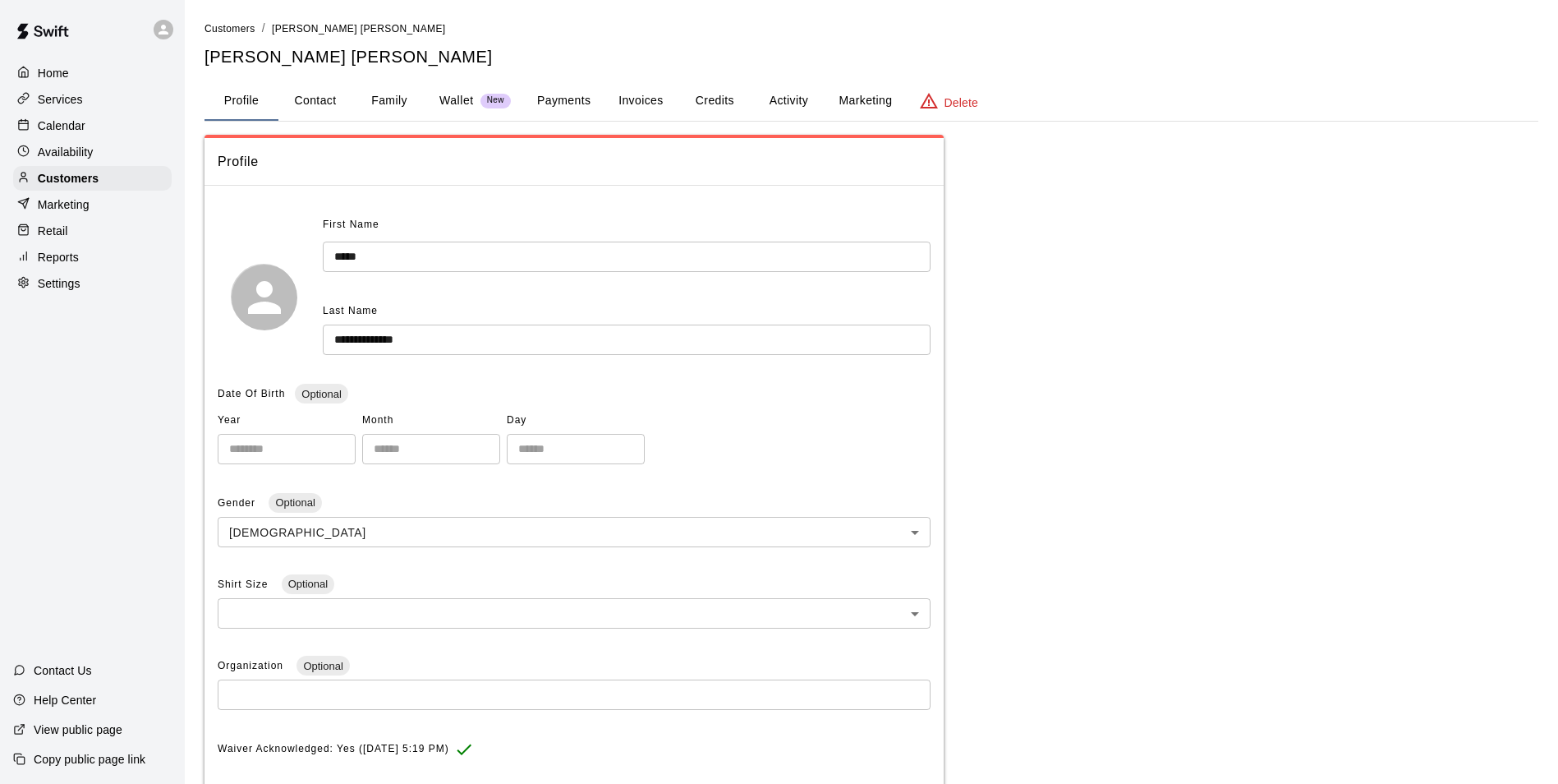
click at [963, 108] on p "Delete" at bounding box center [961, 102] width 34 height 16
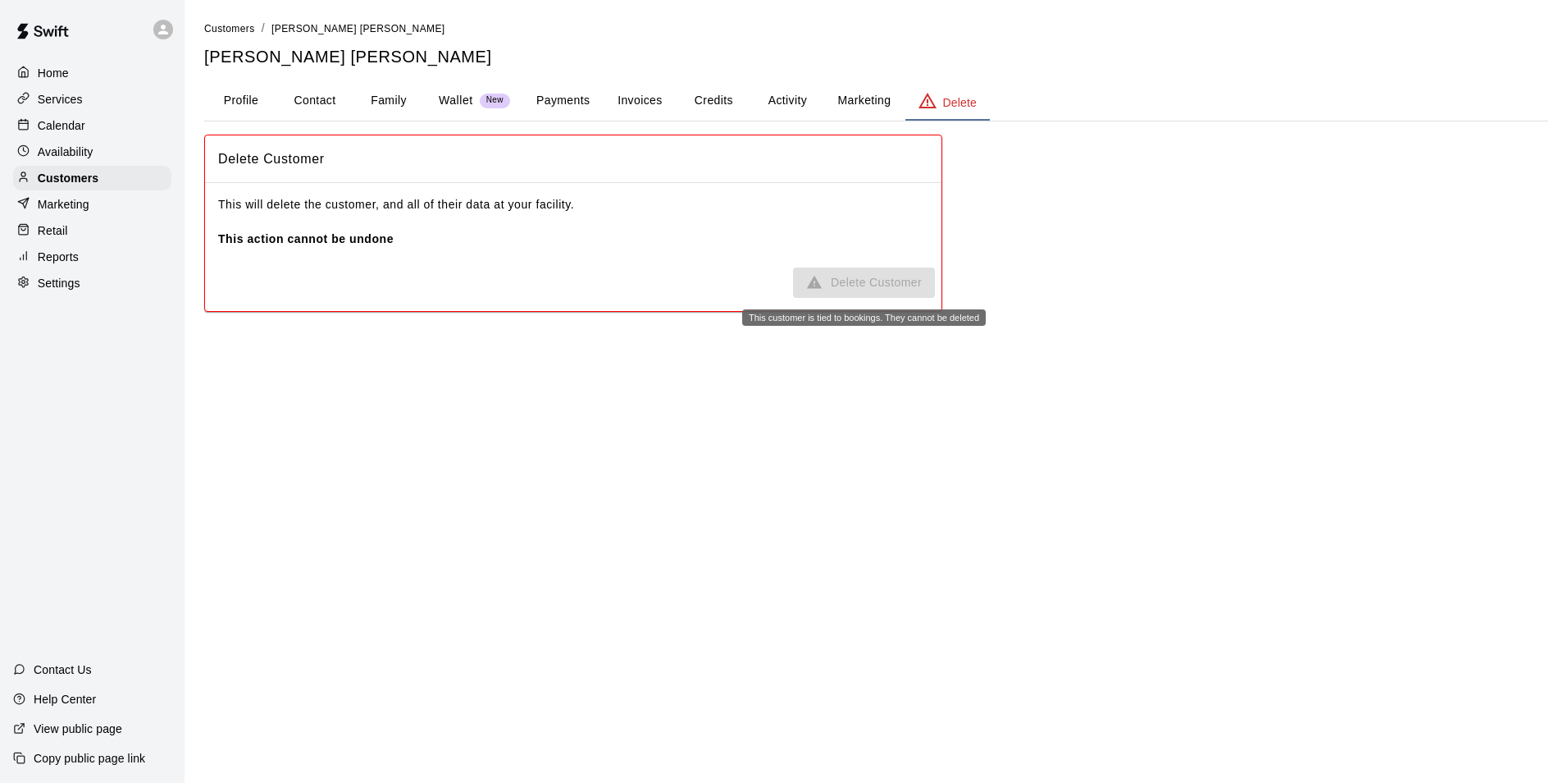
click at [842, 282] on span "Delete Customer" at bounding box center [864, 282] width 142 height 30
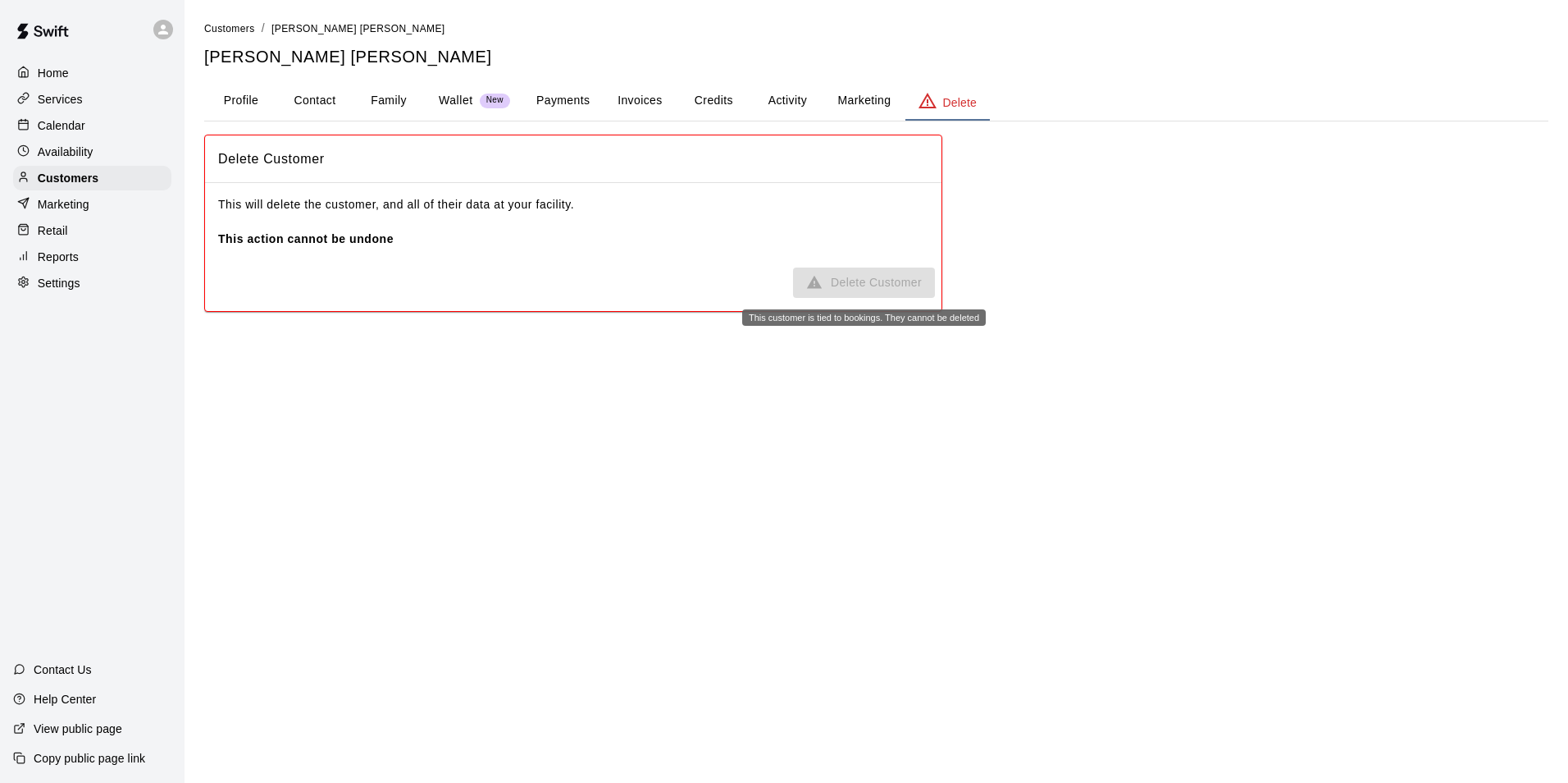
click at [842, 282] on span "Delete Customer" at bounding box center [864, 282] width 142 height 30
click at [1148, 336] on main "Customers / [PERSON_NAME] [PERSON_NAME] [PERSON_NAME] [PERSON_NAME] Profile Con…" at bounding box center [876, 172] width 1383 height 345
click at [865, 278] on span "Delete Customer" at bounding box center [864, 282] width 142 height 30
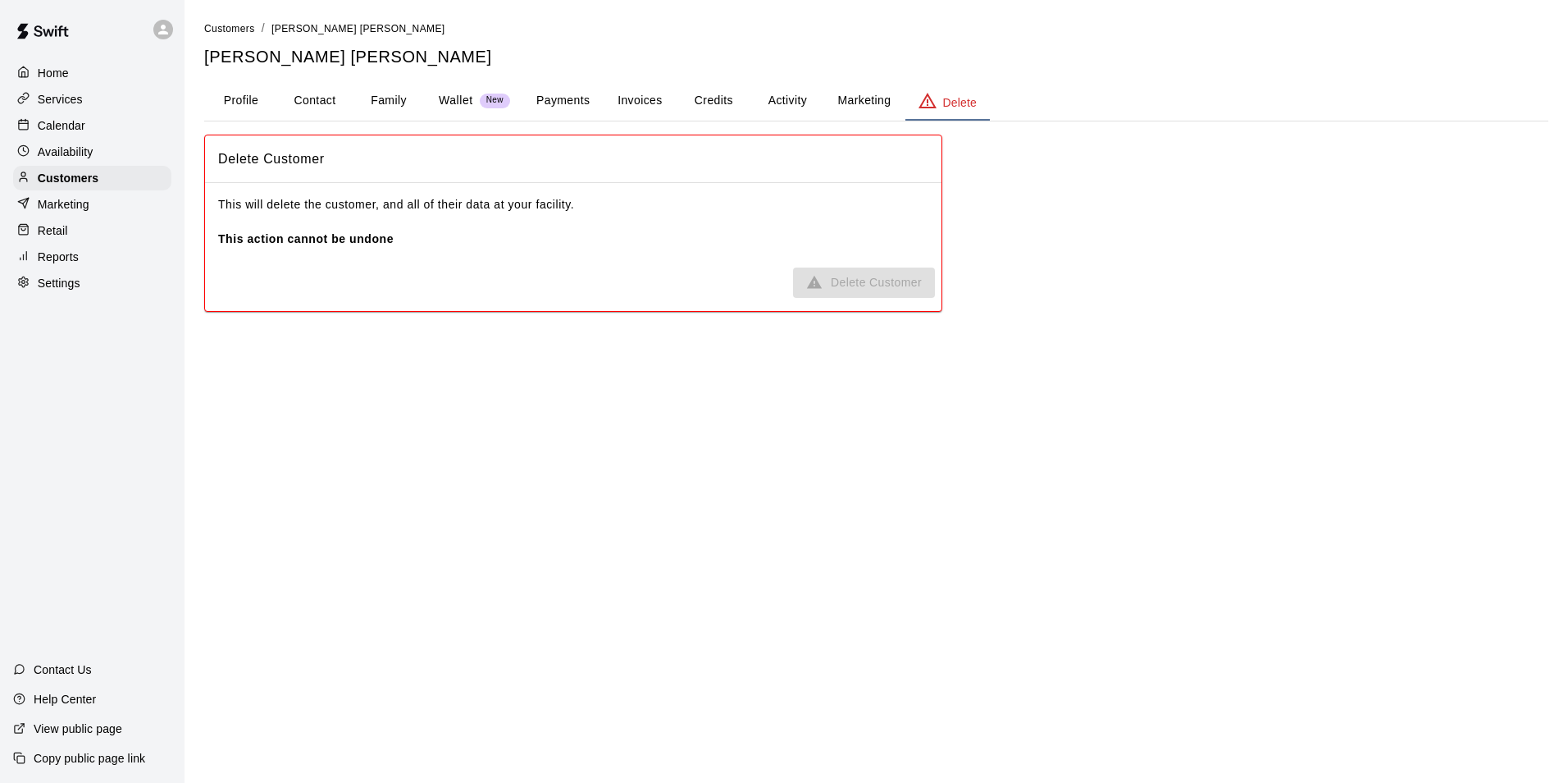
click at [1076, 260] on div "Delete Customer This will delete the customer, and all of their data at your fa…" at bounding box center [875, 223] width 1344 height 177
click at [779, 90] on button "Activity" at bounding box center [788, 100] width 74 height 40
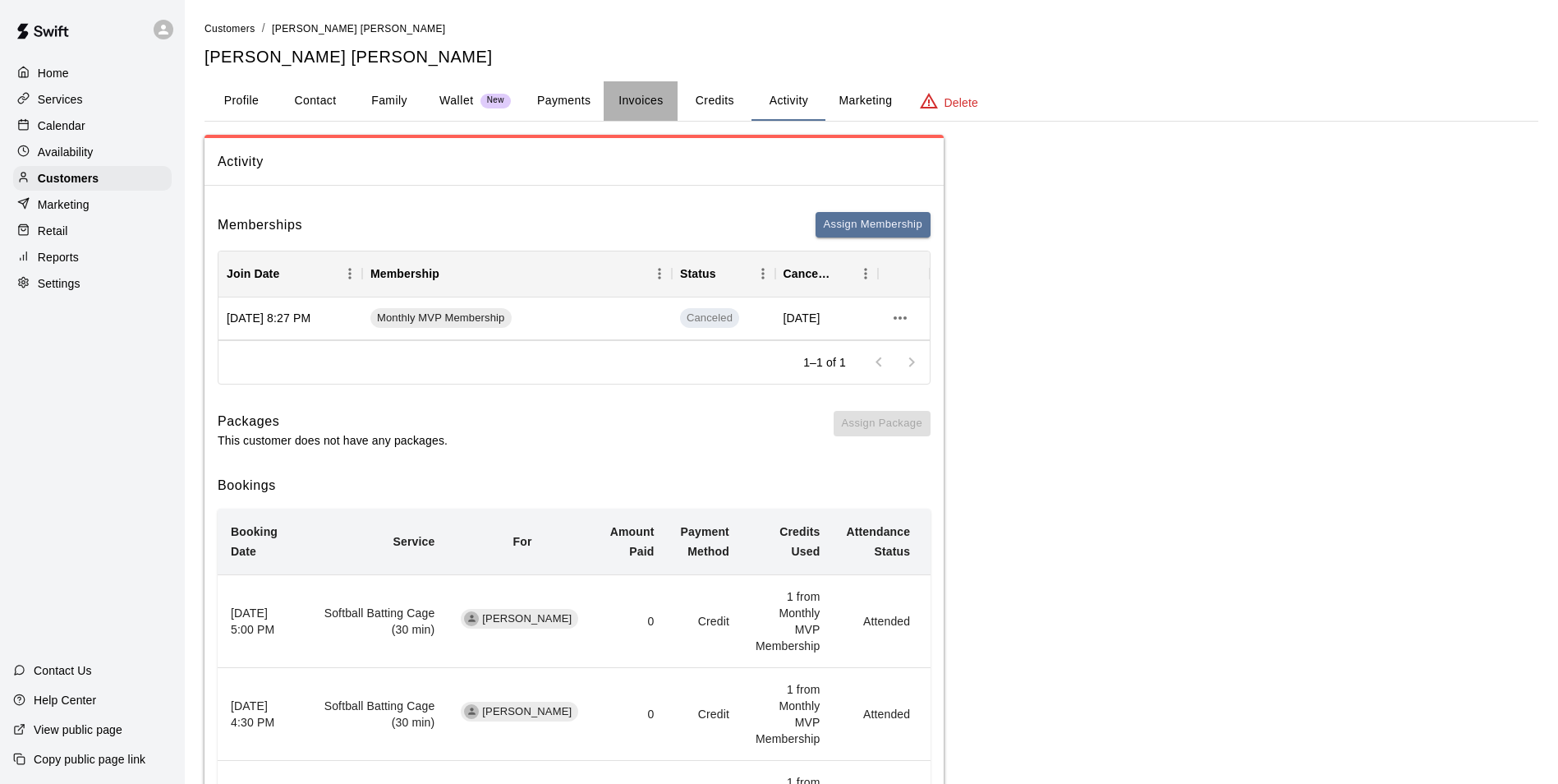
click at [647, 108] on button "Invoices" at bounding box center [641, 100] width 74 height 40
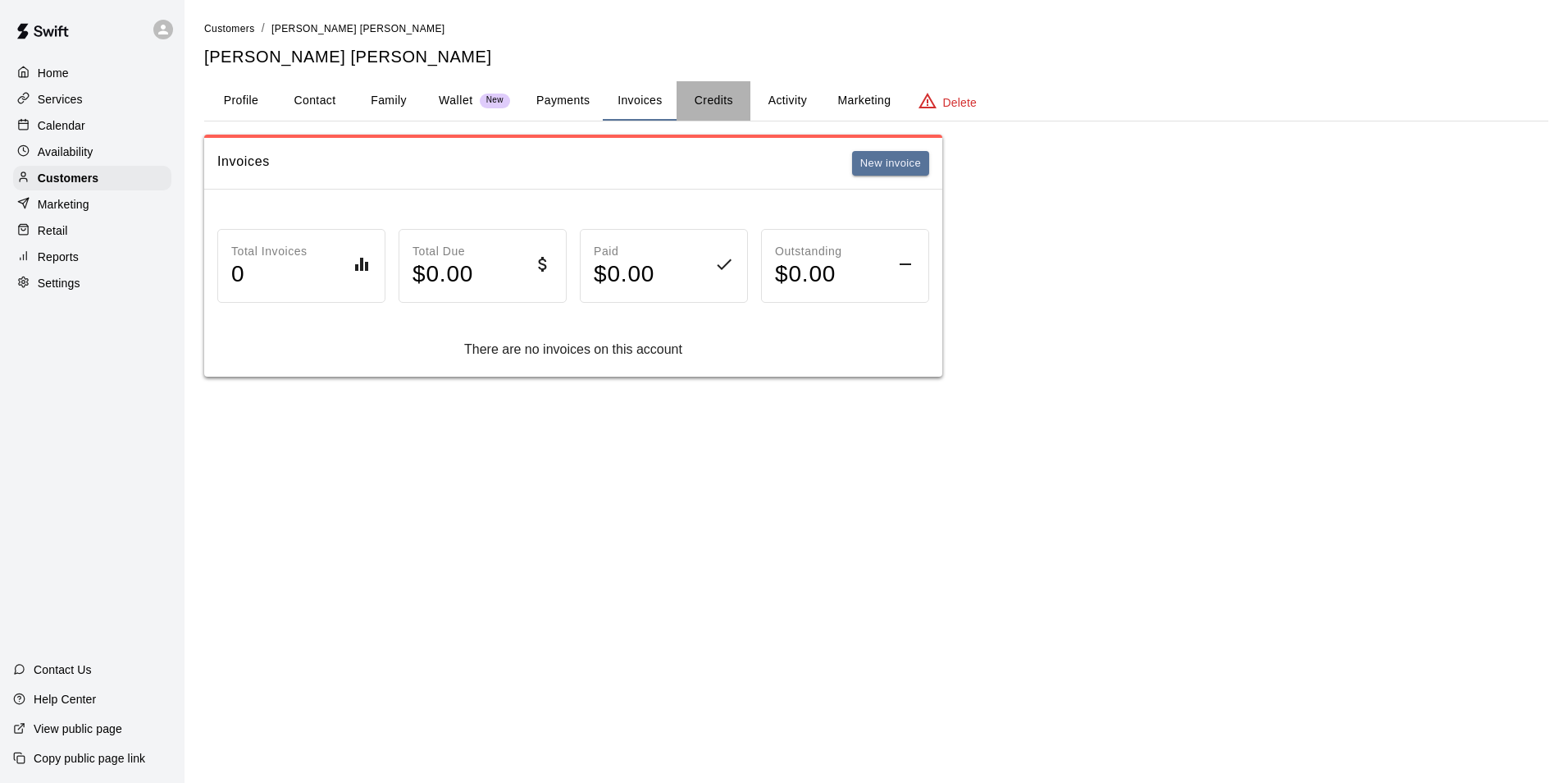
click at [736, 94] on button "Credits" at bounding box center [714, 100] width 74 height 40
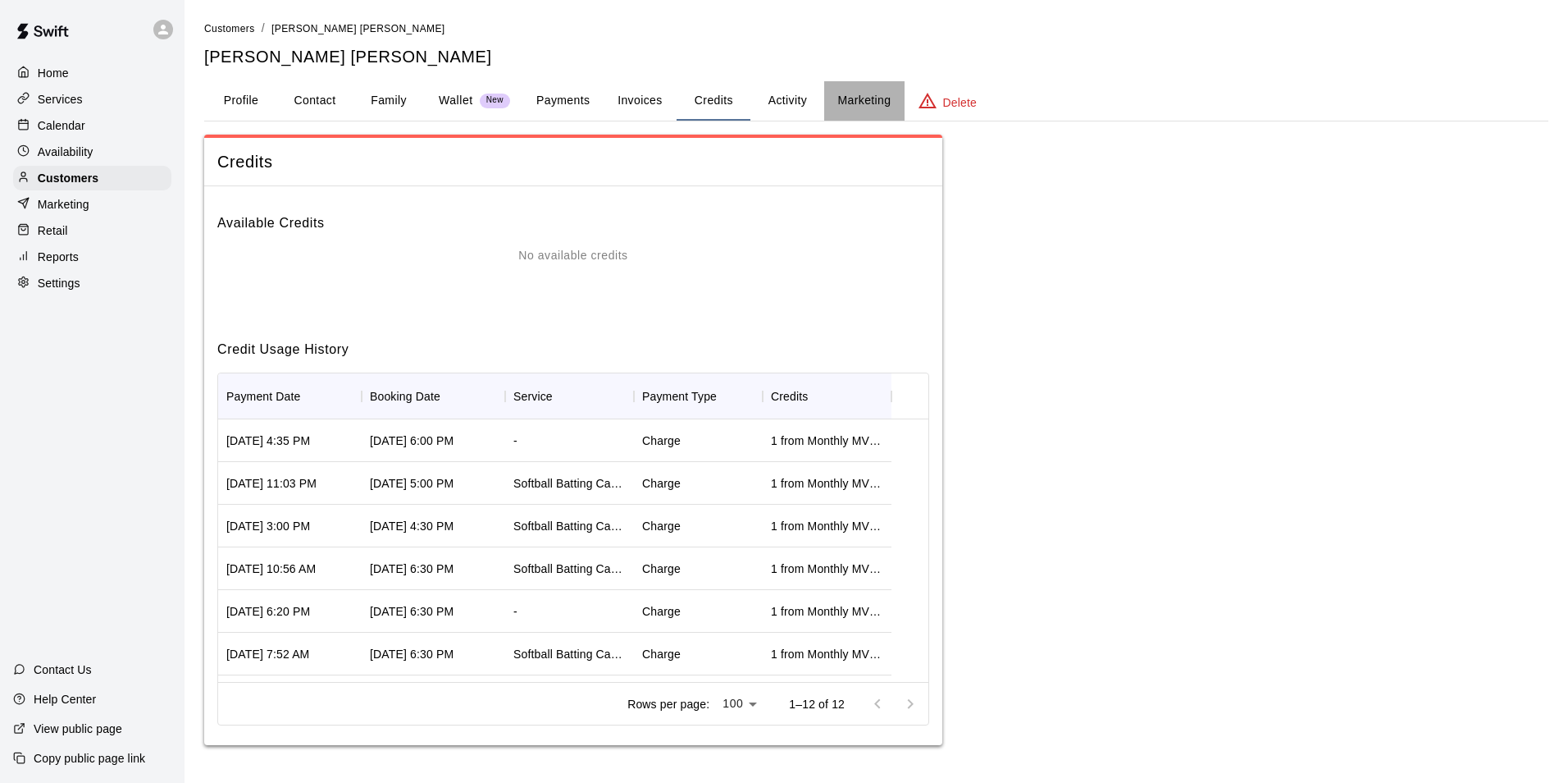
click at [861, 98] on button "Marketing" at bounding box center [864, 100] width 79 height 40
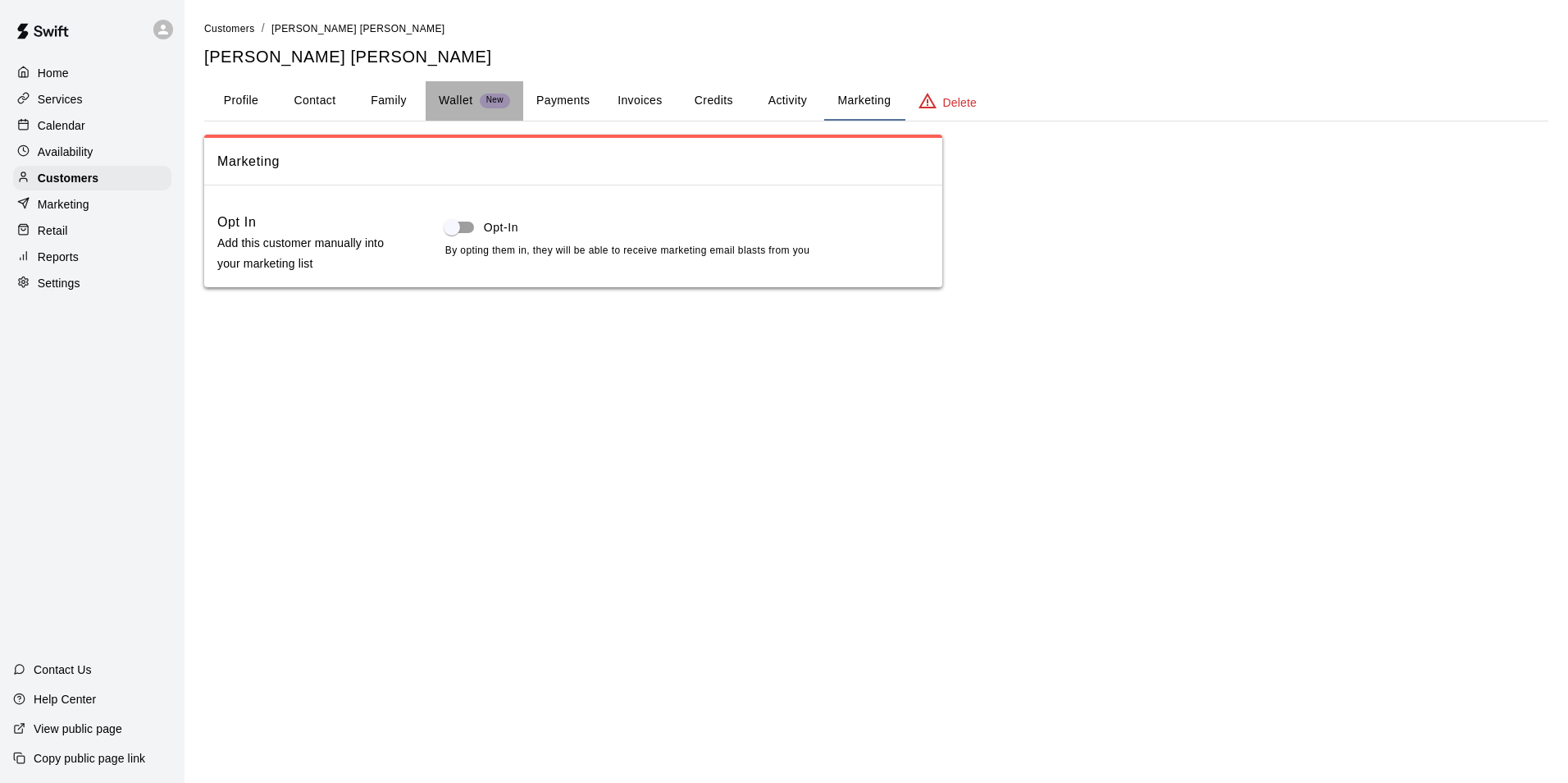
click at [459, 106] on p "Wallet" at bounding box center [456, 100] width 35 height 17
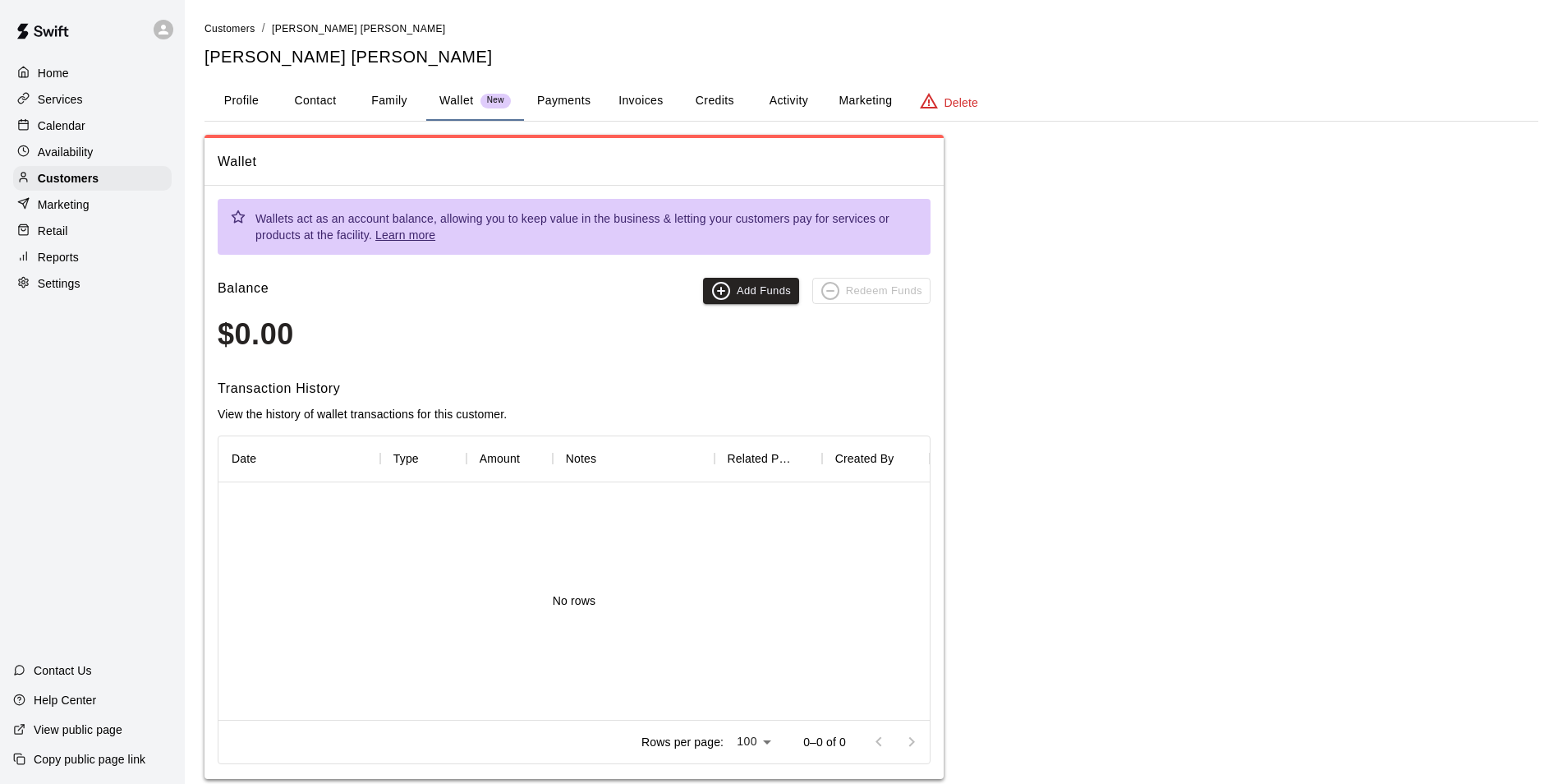
click at [384, 105] on button "Family" at bounding box center [390, 100] width 74 height 40
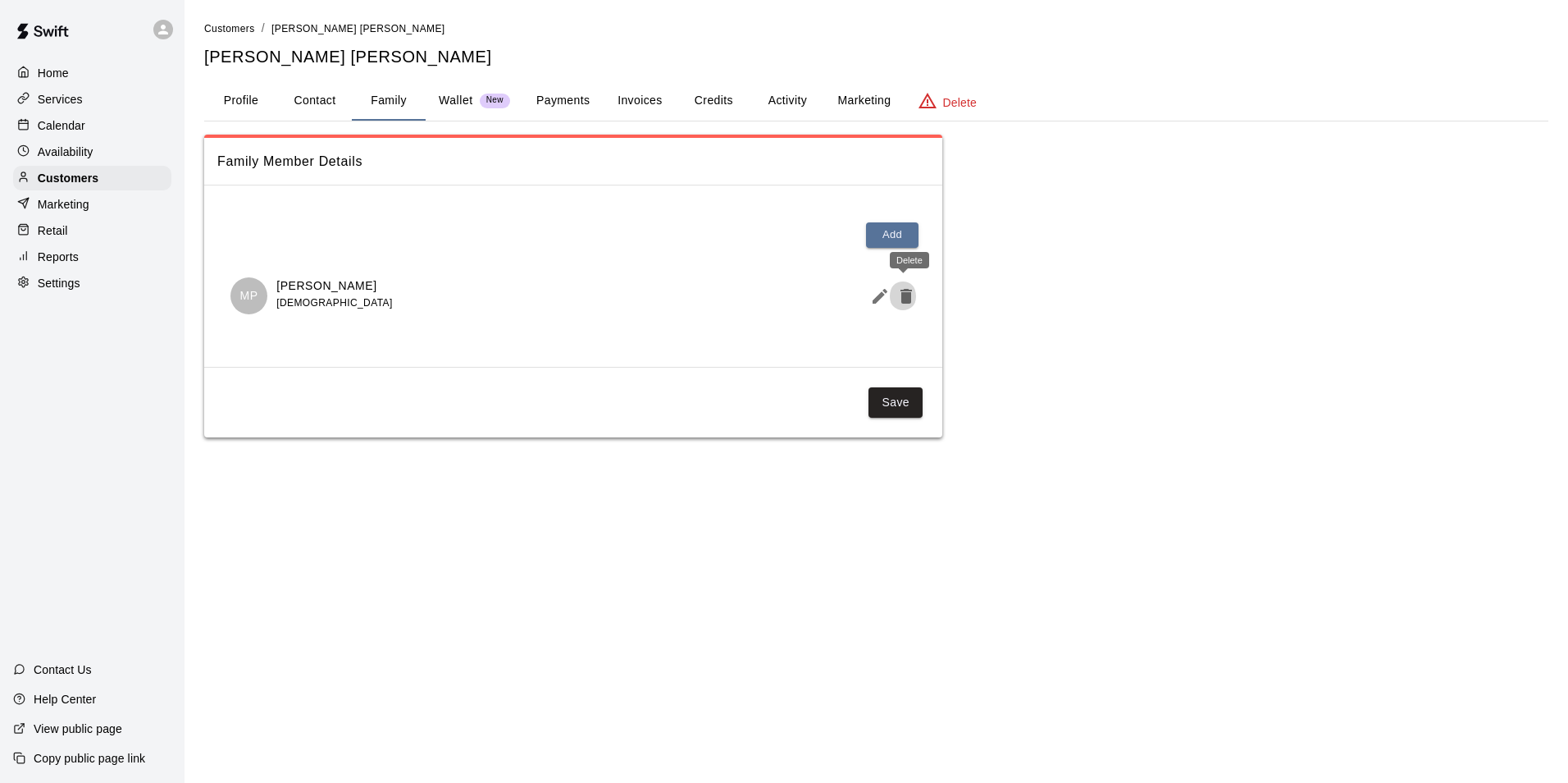
click at [907, 292] on icon "Delete" at bounding box center [906, 296] width 19 height 19
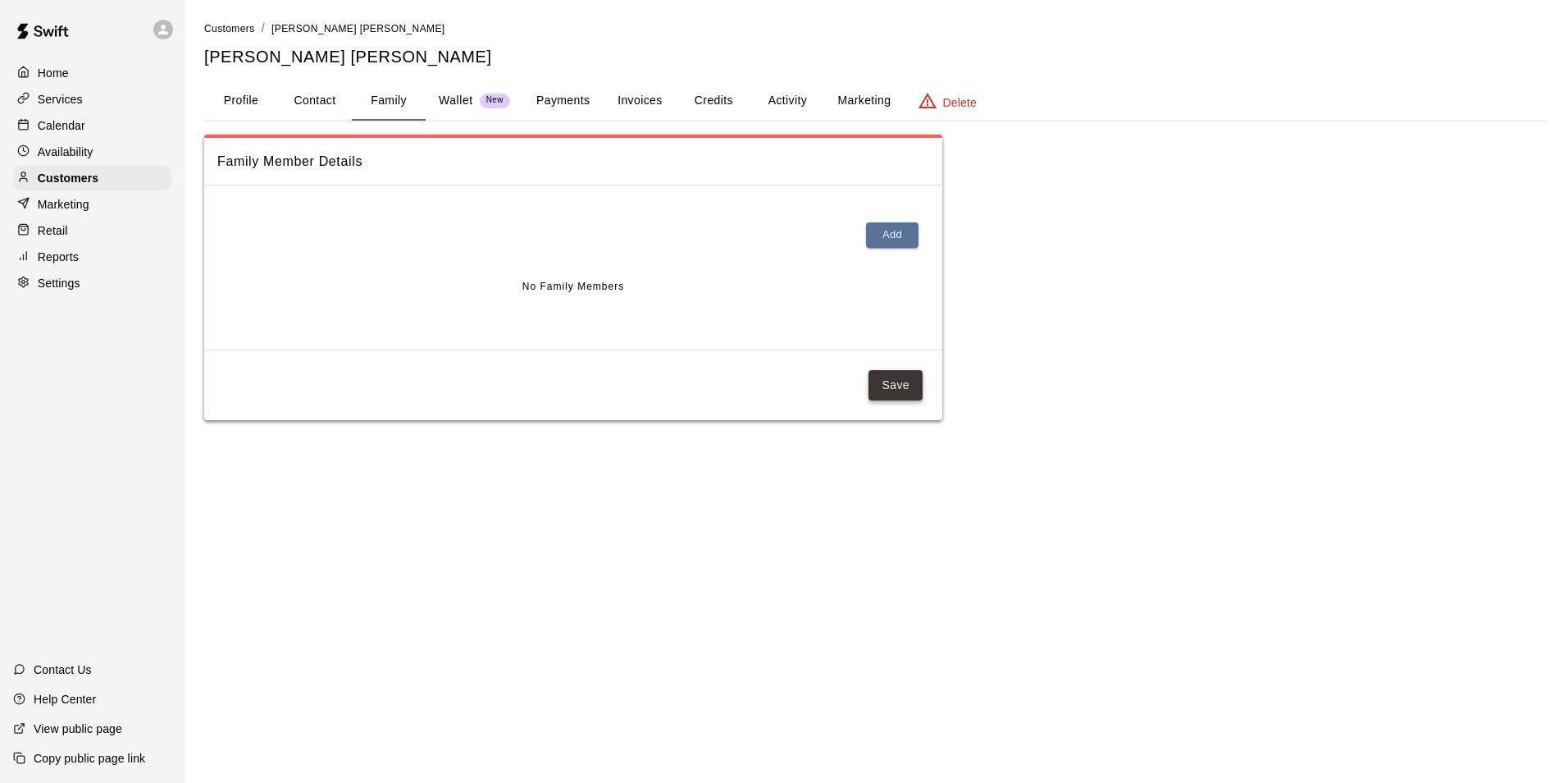
click at [902, 383] on button "Save" at bounding box center [896, 385] width 54 height 30
click at [785, 99] on button "Activity" at bounding box center [788, 100] width 74 height 40
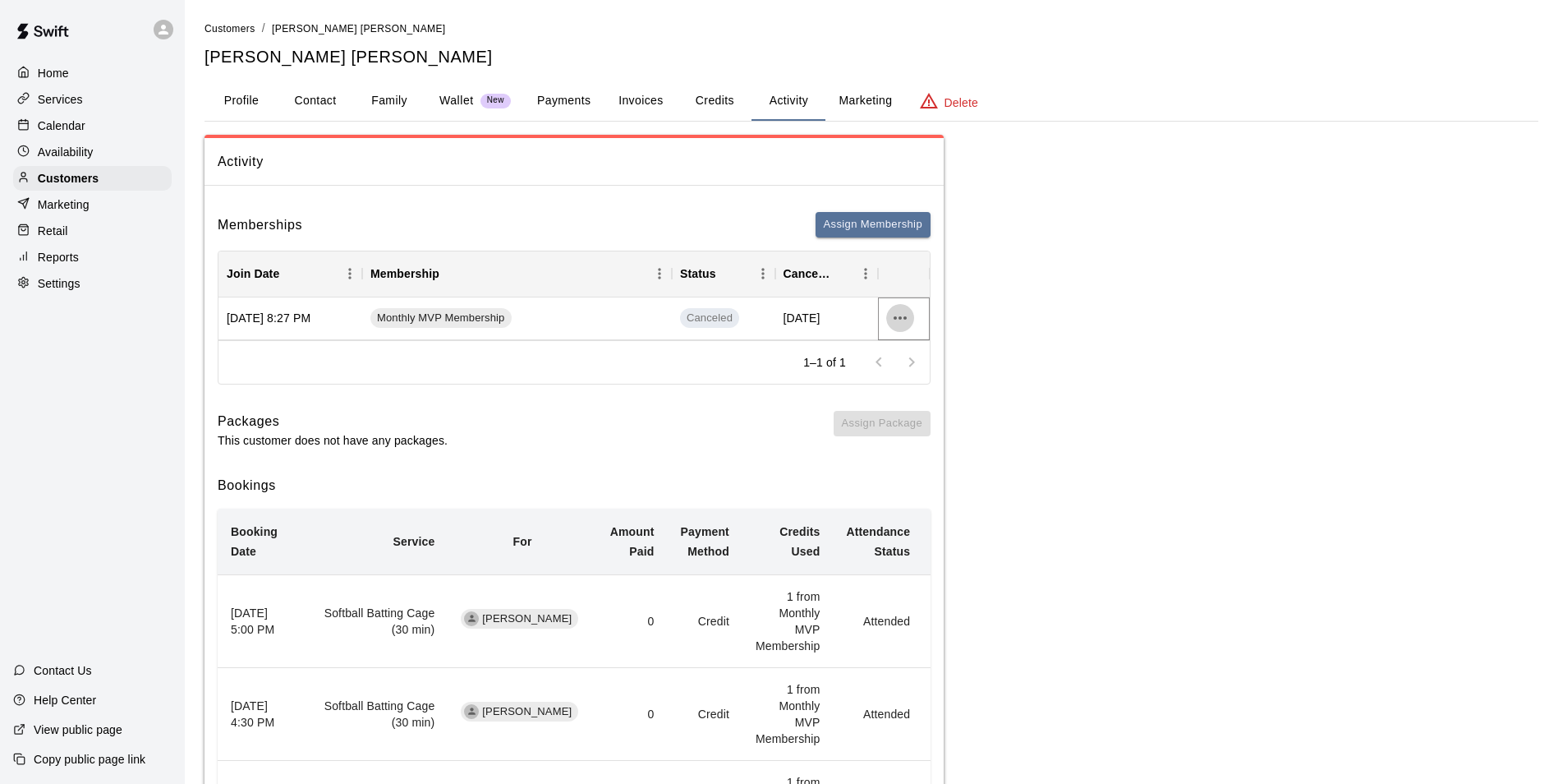
click at [894, 320] on icon "more actions" at bounding box center [900, 317] width 19 height 19
click at [993, 219] on div at bounding box center [785, 392] width 1571 height 784
click at [250, 94] on button "Profile" at bounding box center [241, 100] width 74 height 40
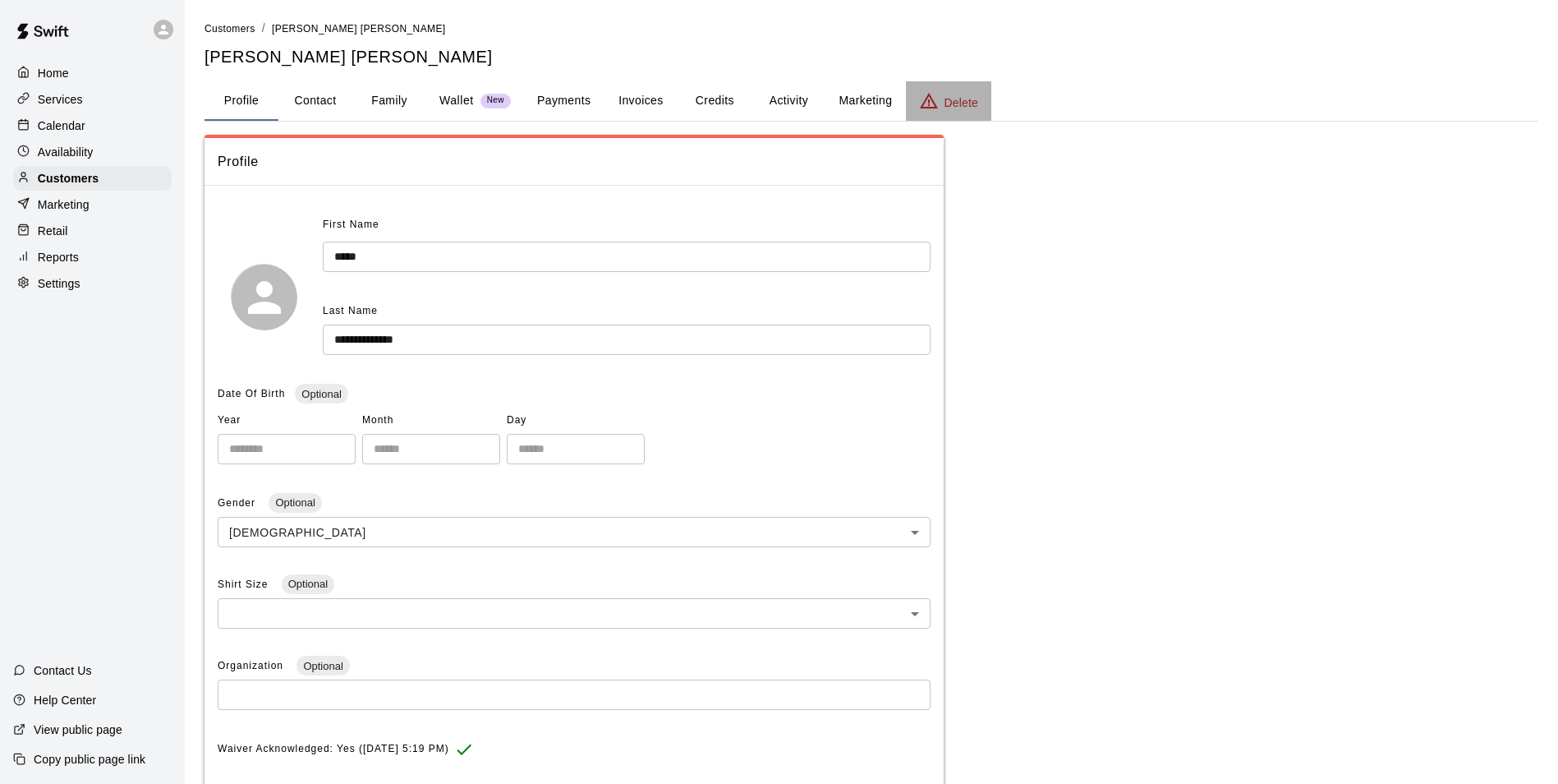
click at [976, 103] on p "Delete" at bounding box center [961, 102] width 34 height 16
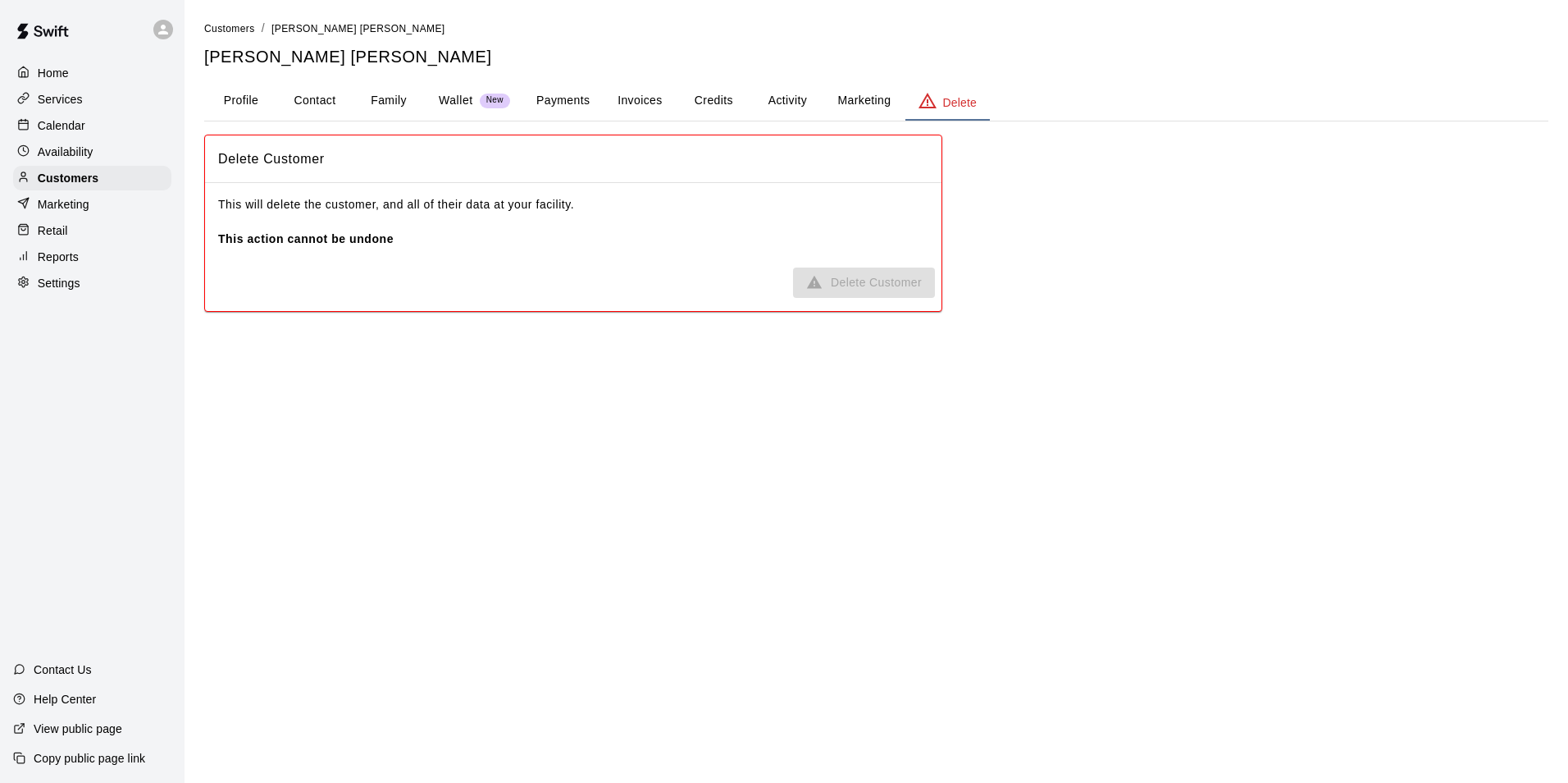
click at [871, 280] on span "Delete Customer" at bounding box center [864, 282] width 142 height 30
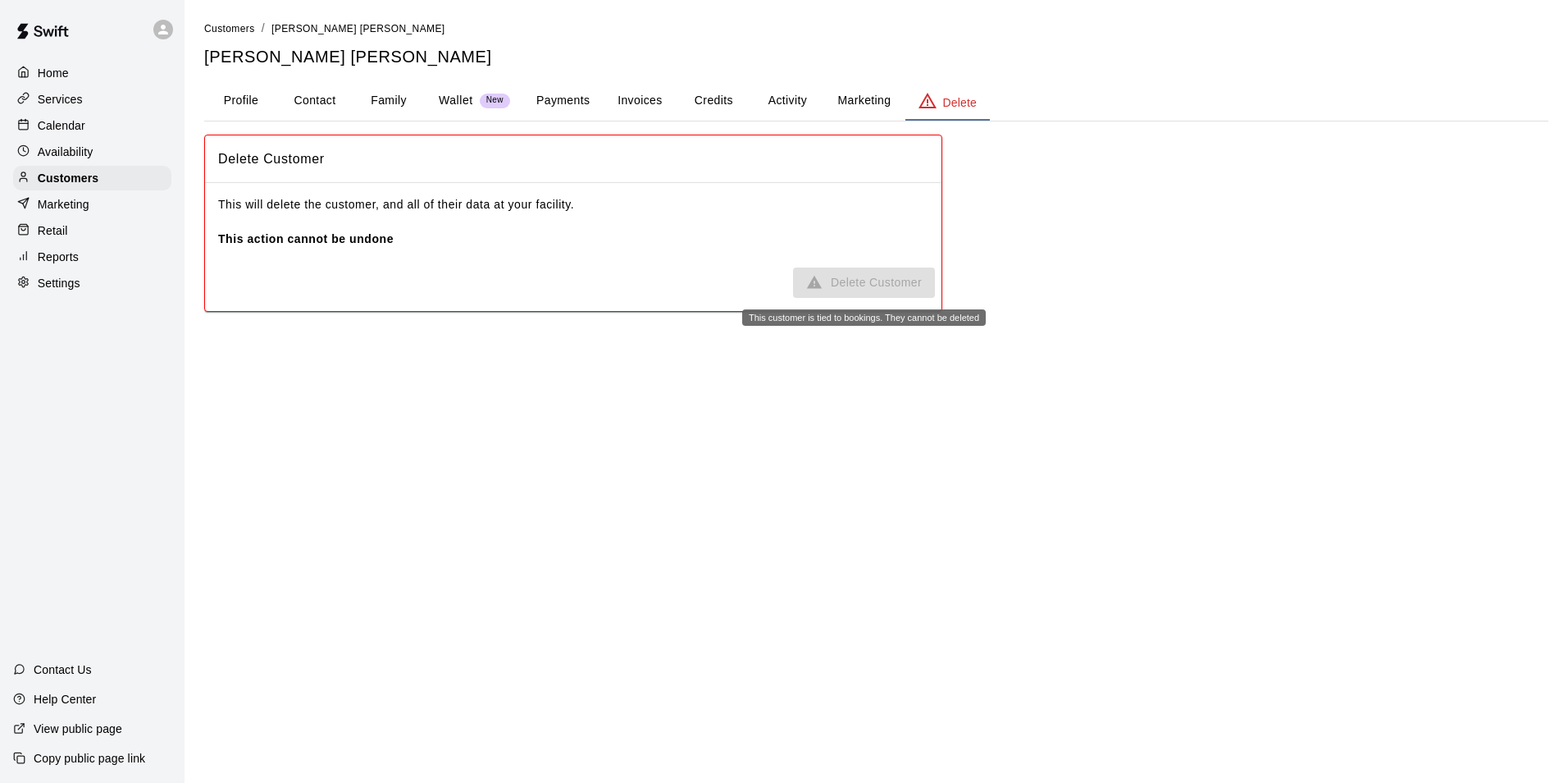
drag, startPoint x: 871, startPoint y: 280, endPoint x: 863, endPoint y: 269, distance: 13.6
click at [865, 274] on span "Delete Customer" at bounding box center [864, 282] width 142 height 30
click at [863, 269] on span "Delete Customer" at bounding box center [864, 282] width 142 height 30
click at [863, 268] on span "Delete Customer" at bounding box center [864, 282] width 142 height 30
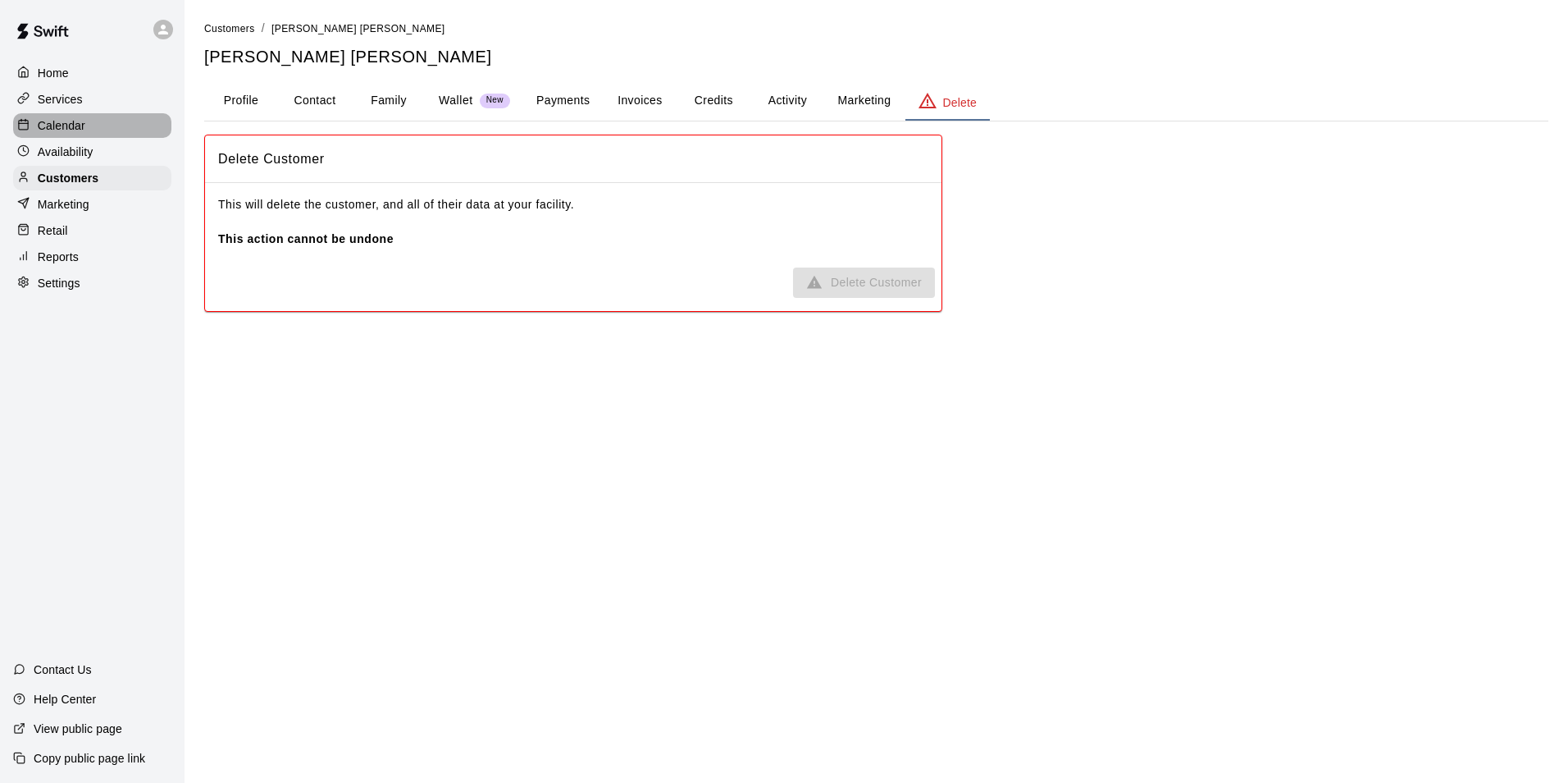
click at [97, 117] on div "Calendar" at bounding box center [93, 125] width 158 height 24
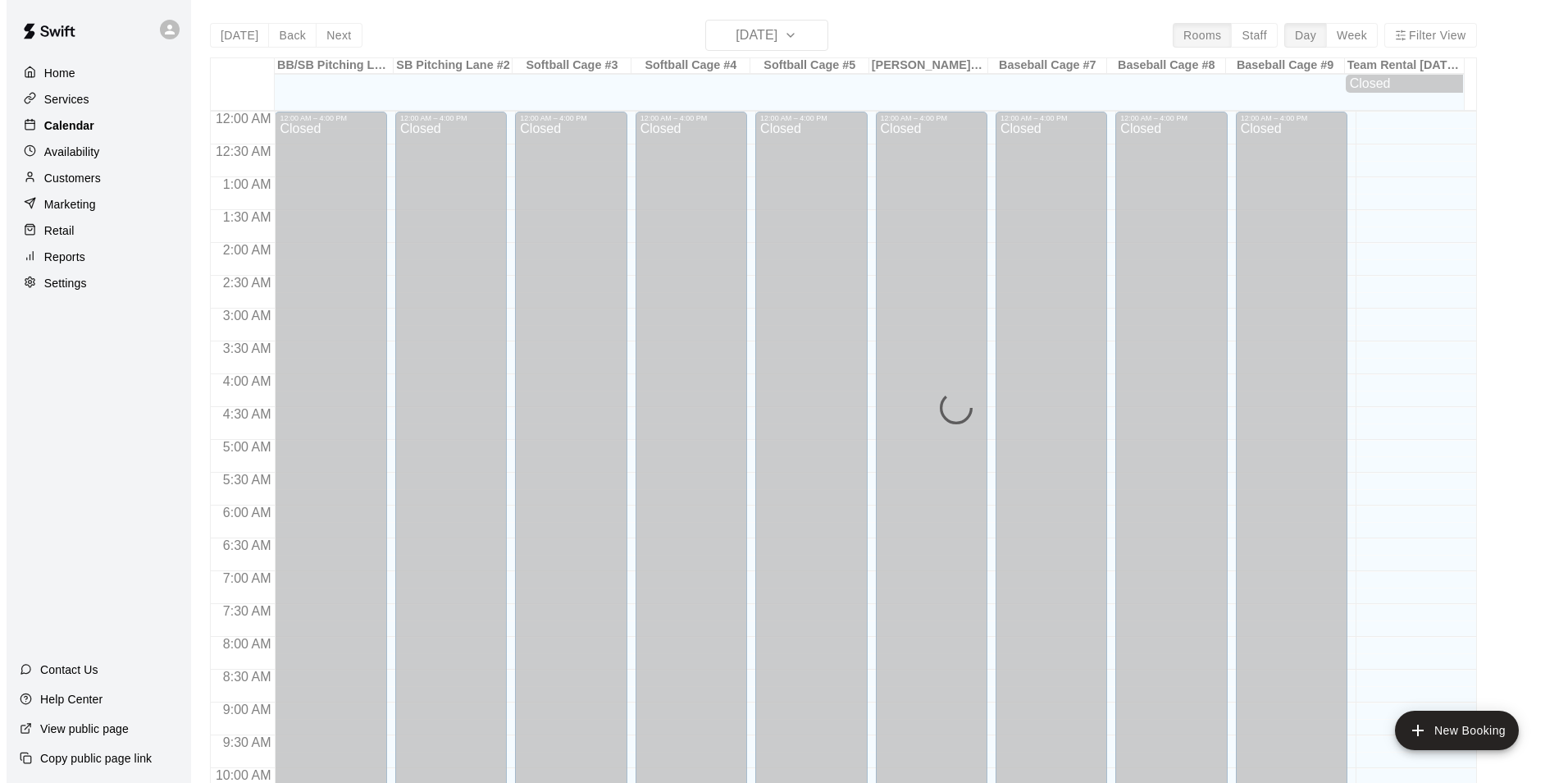
scroll to position [834, 0]
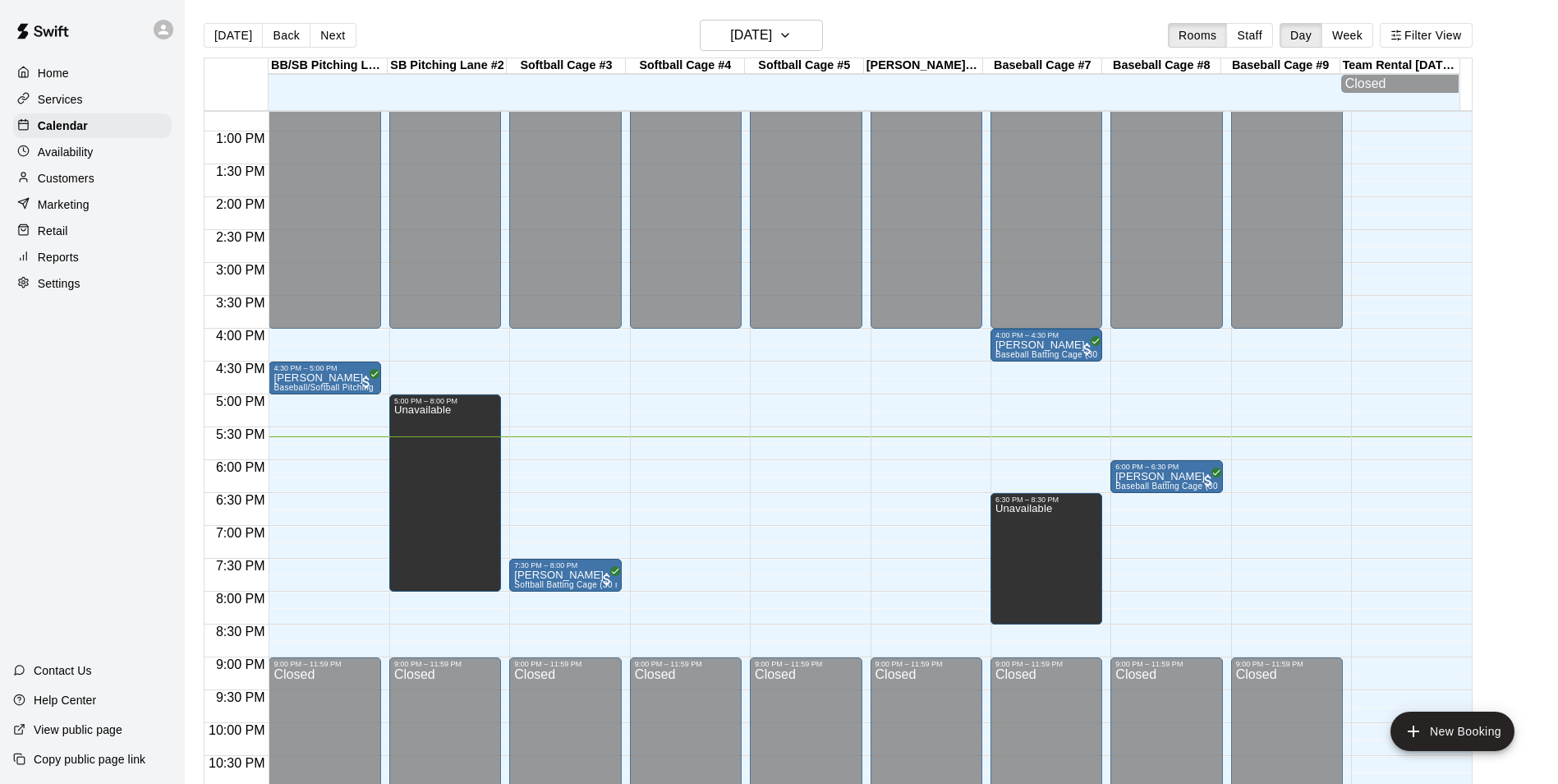
click at [537, 466] on div "12:00 AM – 4:00 PM Closed 7:30 PM – 8:00 PM [PERSON_NAME] Softball Batting Cage…" at bounding box center [565, 65] width 111 height 1577
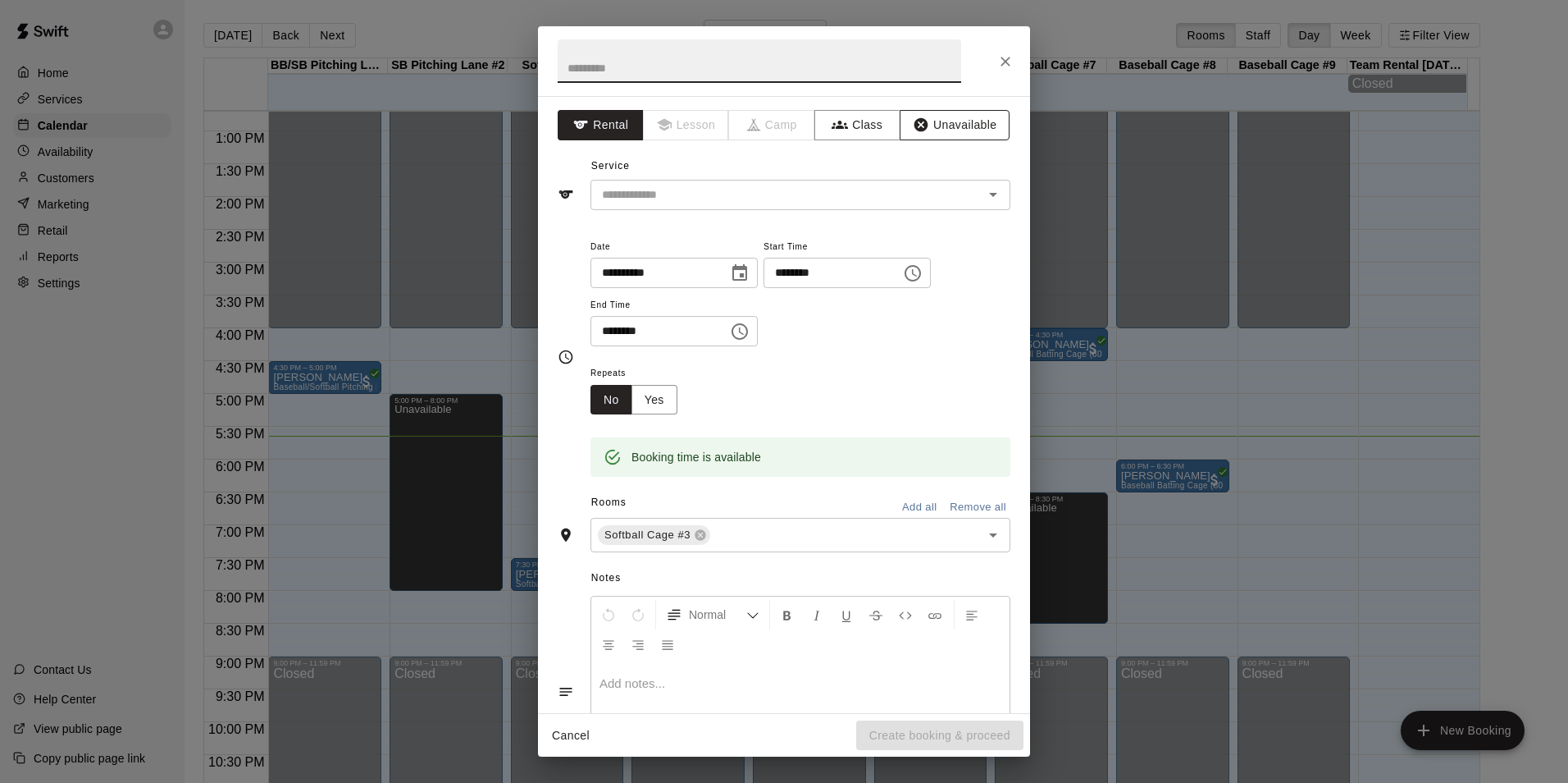
click at [932, 131] on button "Unavailable" at bounding box center [955, 125] width 110 height 30
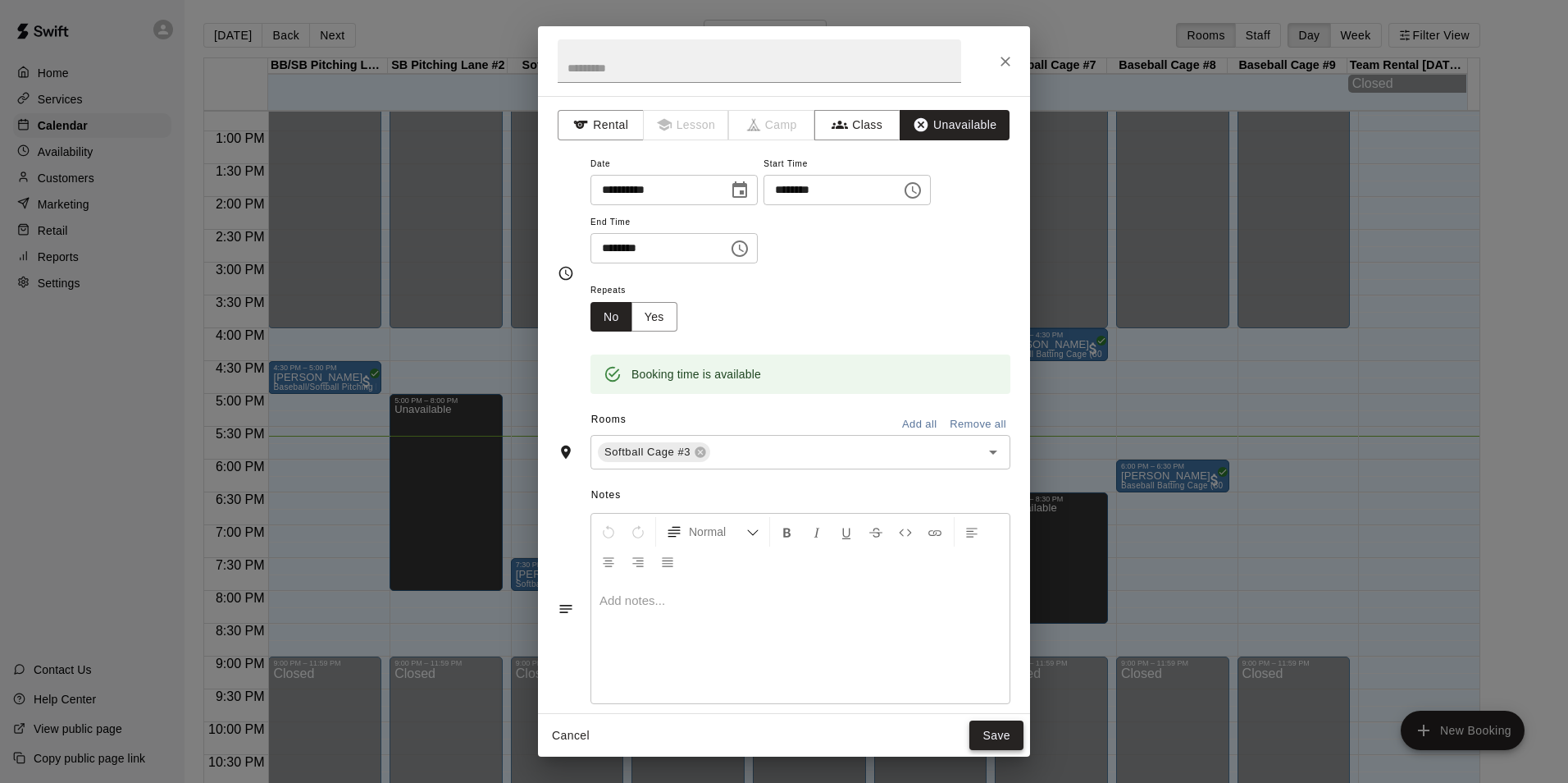
click at [993, 724] on button "Save" at bounding box center [997, 736] width 54 height 30
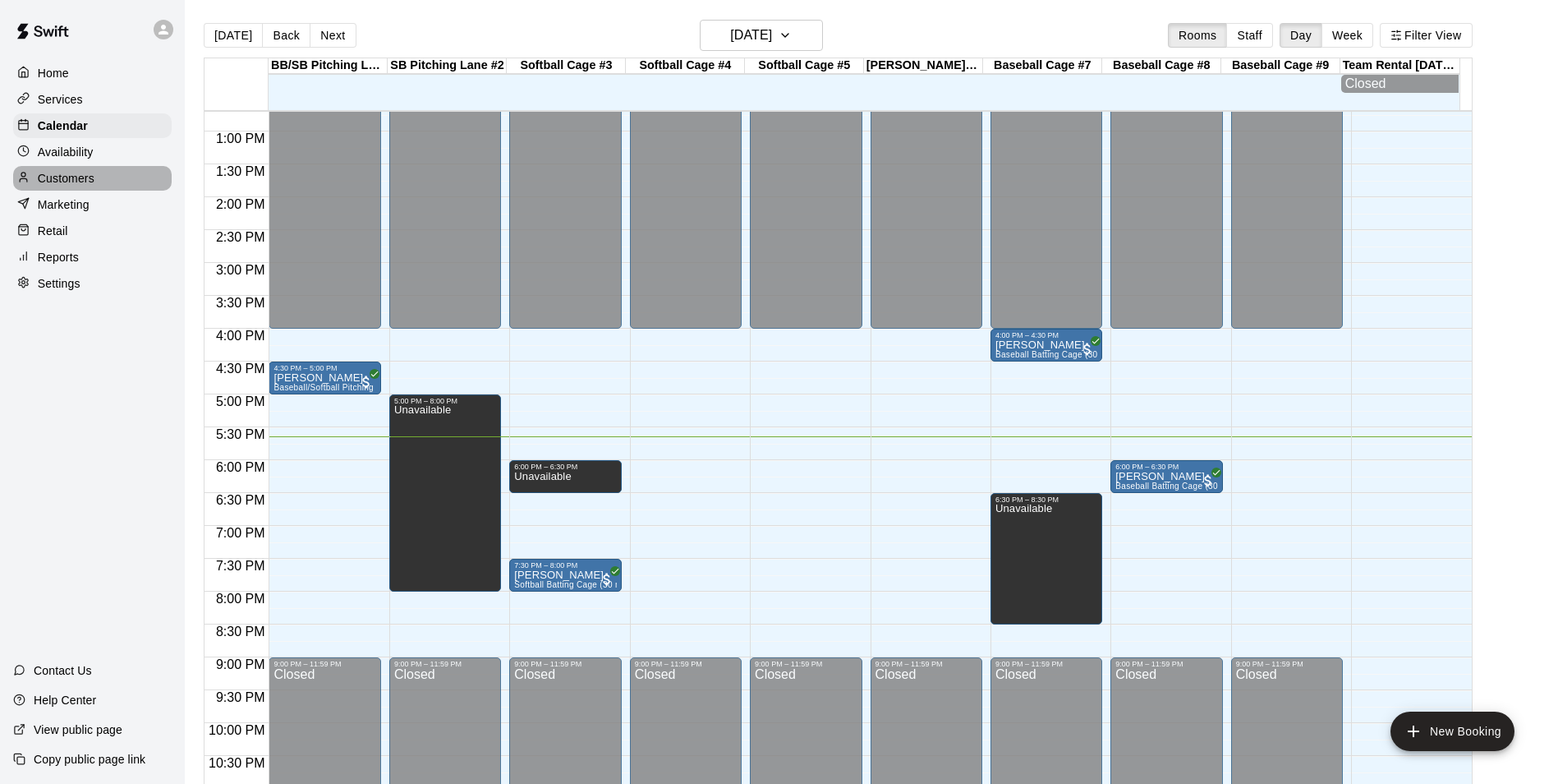
click at [111, 178] on div "Customers" at bounding box center [93, 178] width 159 height 24
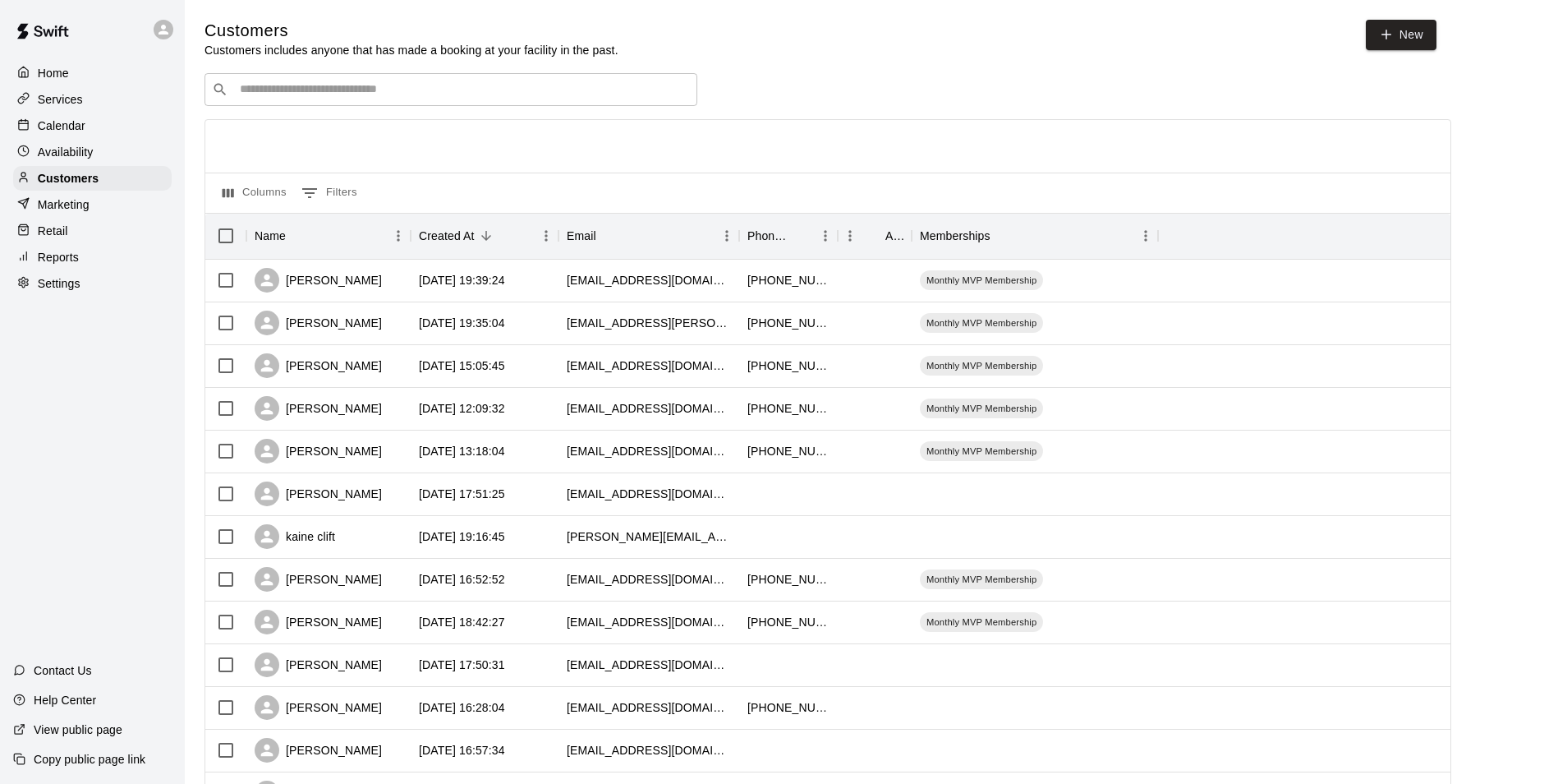
click at [469, 87] on input "Search customers by name or email" at bounding box center [462, 89] width 455 height 16
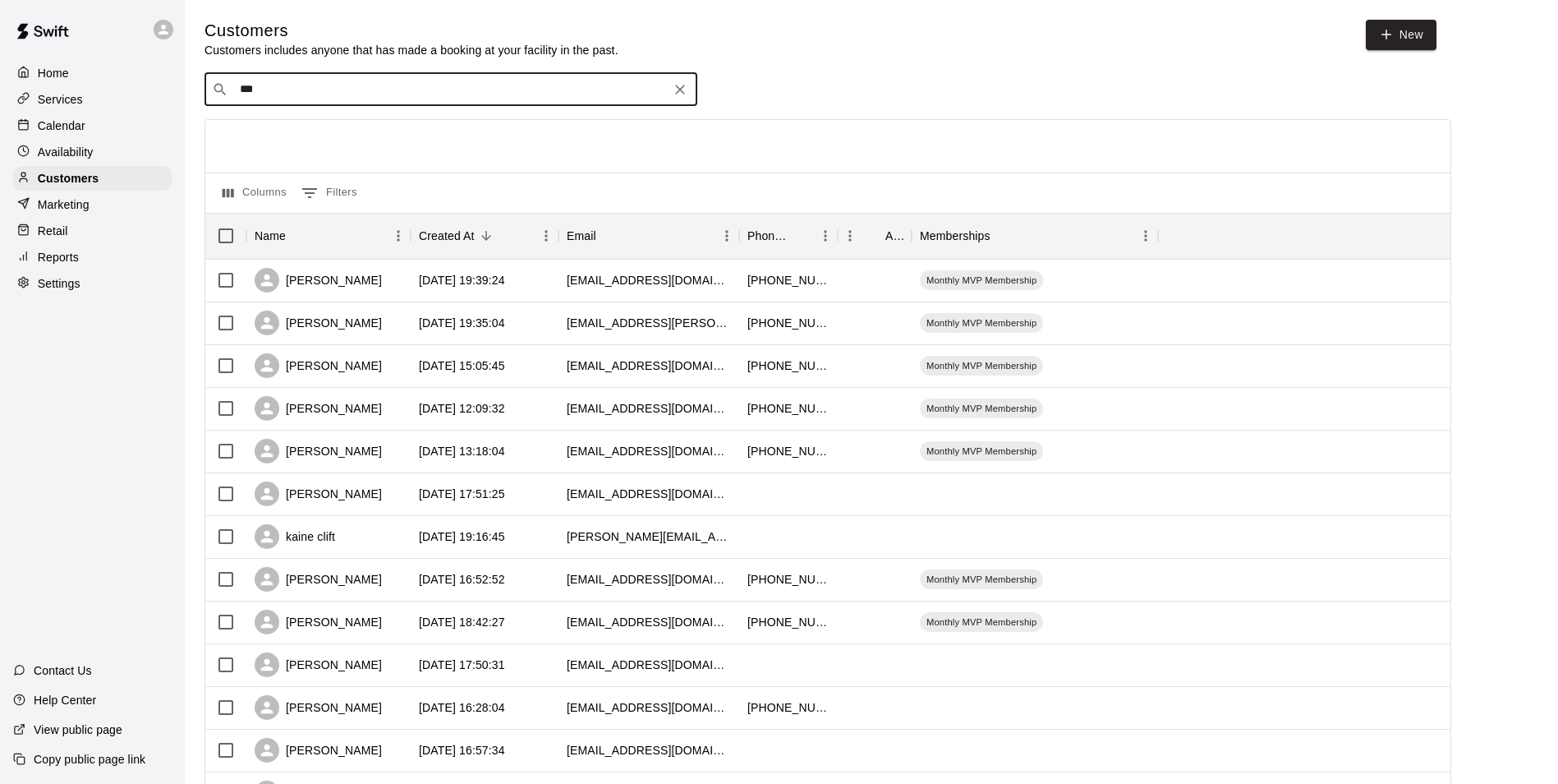
type input "****"
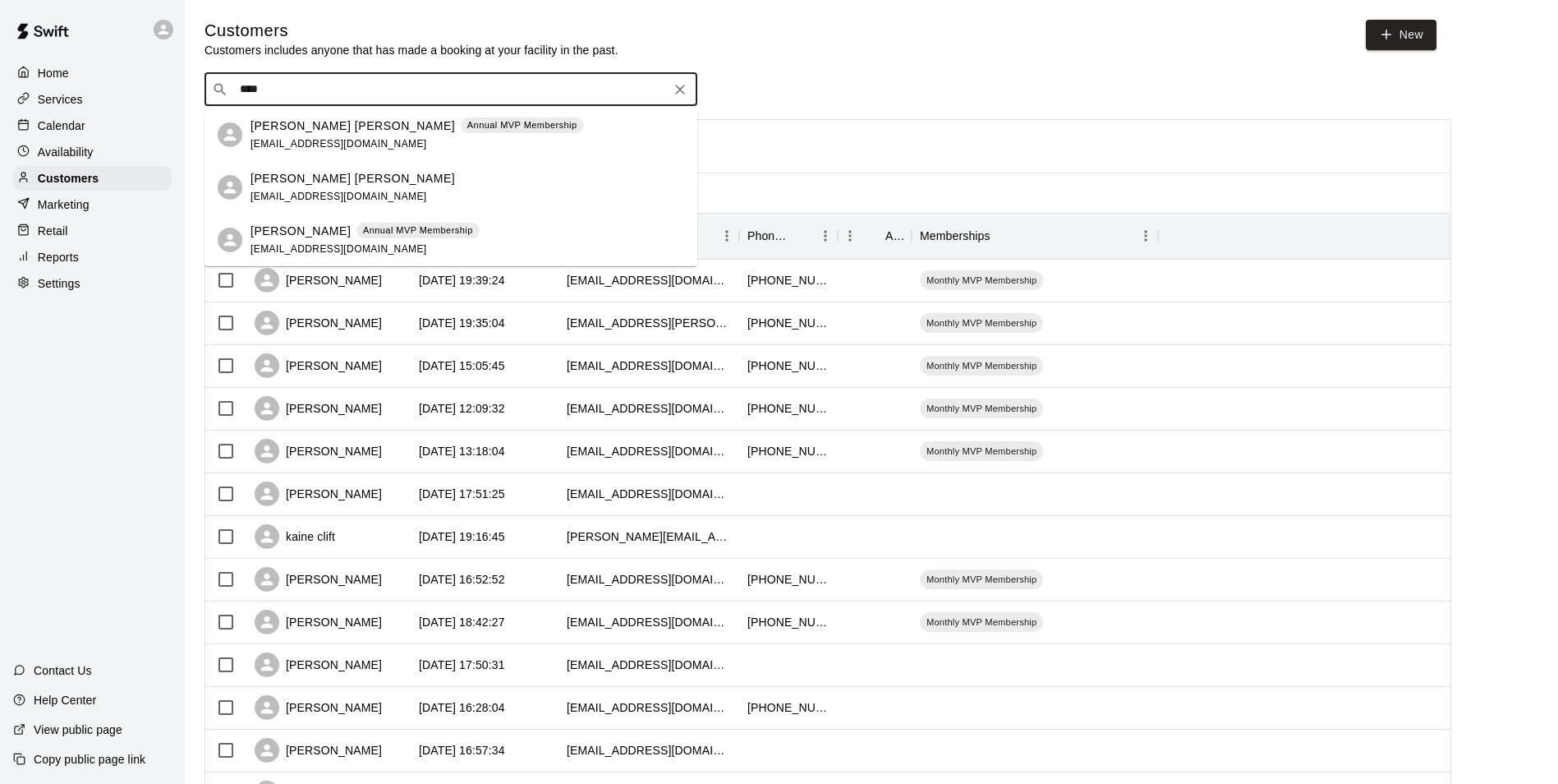
click at [546, 194] on div "[PERSON_NAME] [PERSON_NAME] [EMAIL_ADDRESS][DOMAIN_NAME]" at bounding box center [468, 187] width 434 height 35
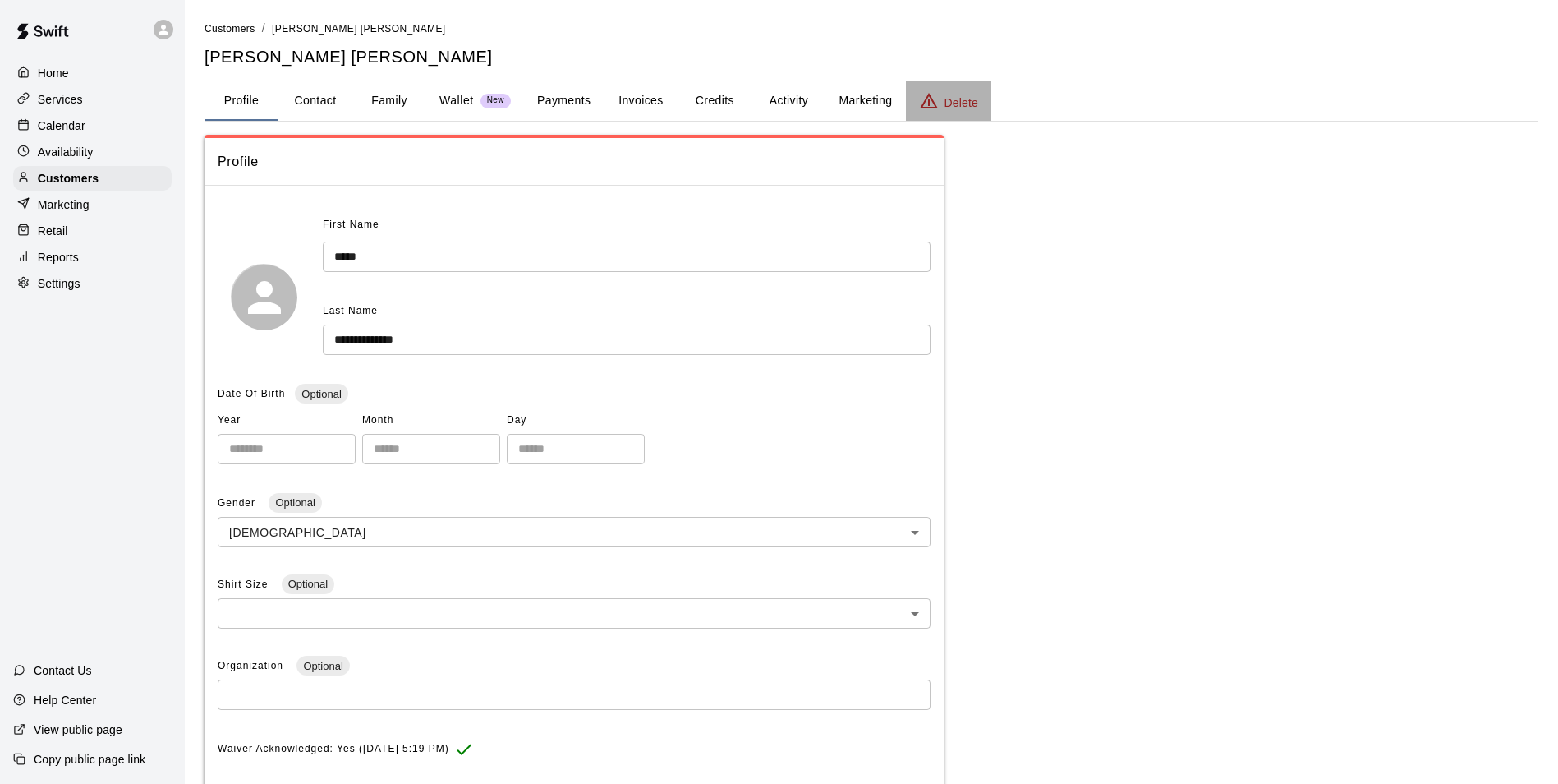
click at [970, 107] on p "Delete" at bounding box center [961, 102] width 34 height 16
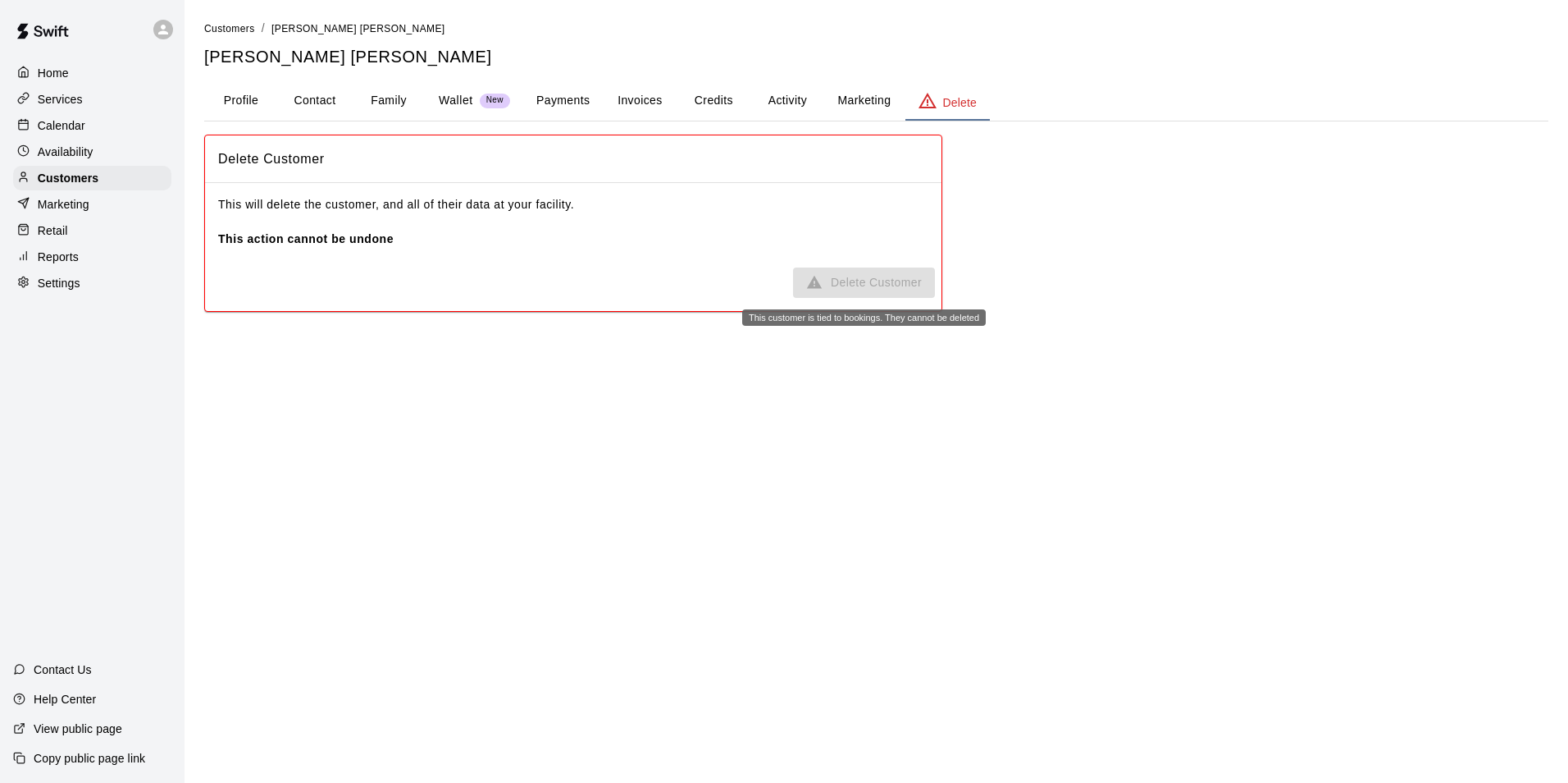
click at [870, 278] on span "Delete Customer" at bounding box center [864, 282] width 142 height 30
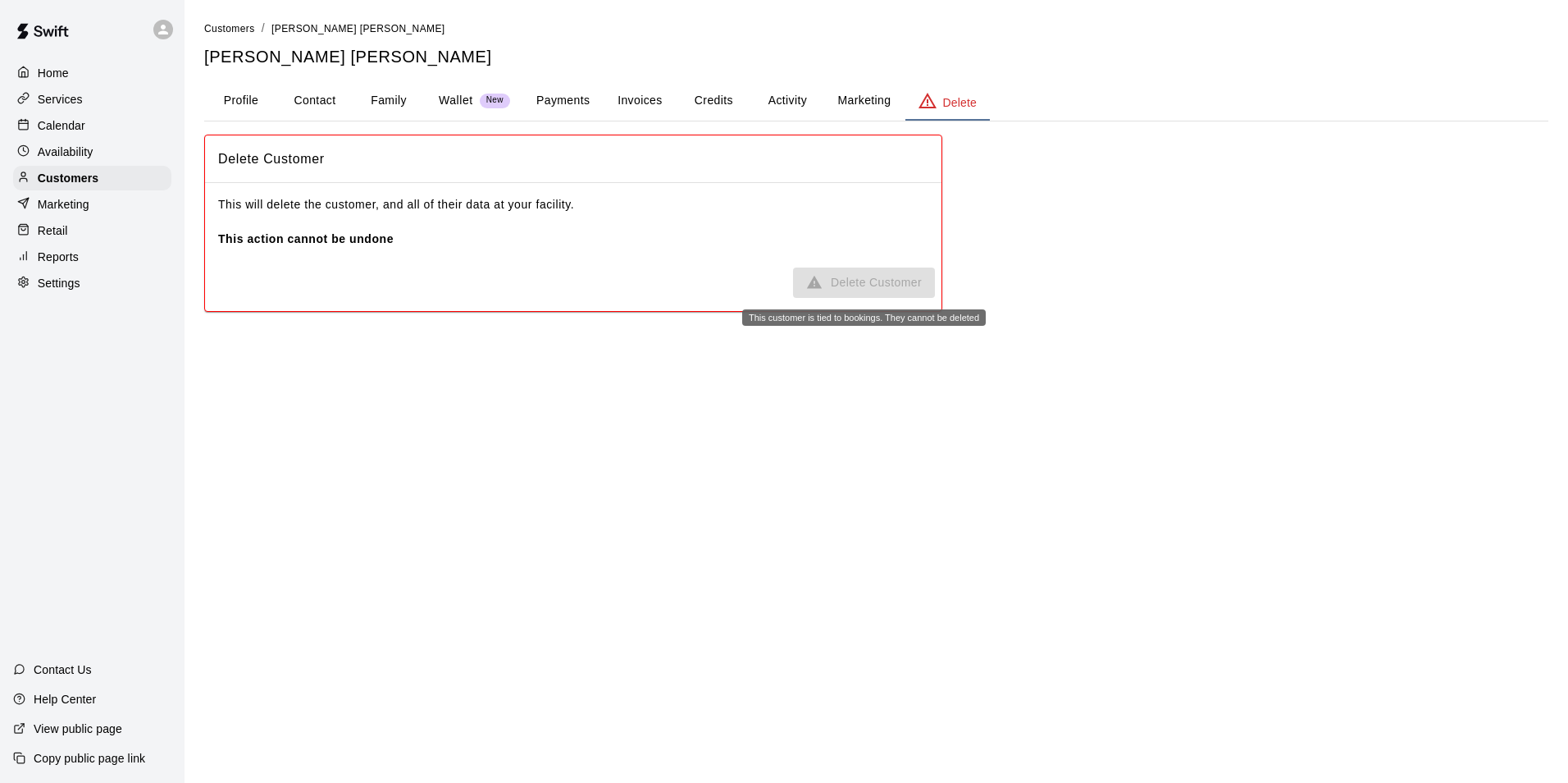
click at [870, 278] on span "Delete Customer" at bounding box center [864, 282] width 142 height 30
click at [870, 279] on span "Delete Customer" at bounding box center [864, 282] width 142 height 30
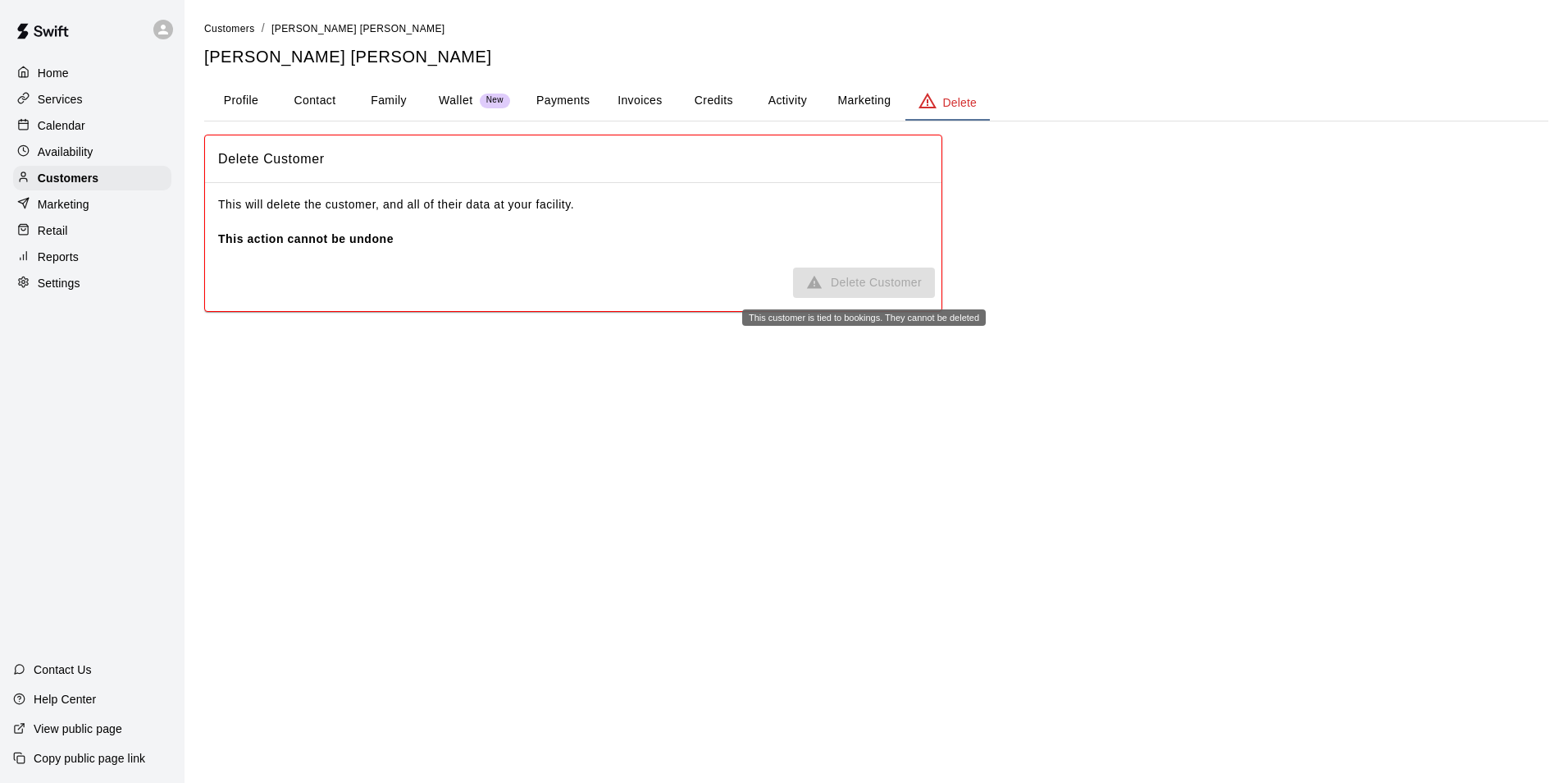
click at [865, 280] on span "Delete Customer" at bounding box center [864, 282] width 142 height 30
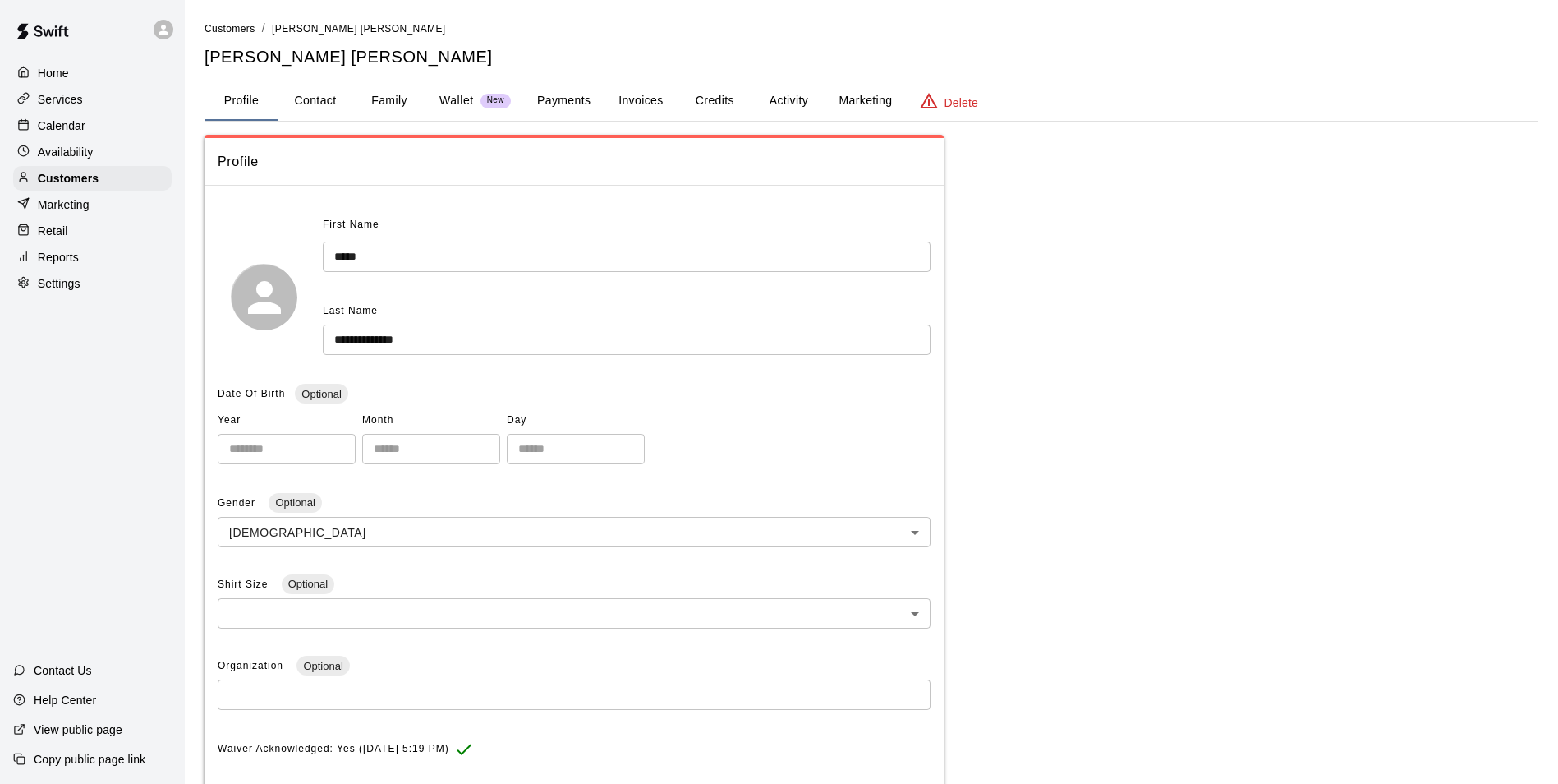
click at [958, 100] on p "Delete" at bounding box center [961, 102] width 34 height 16
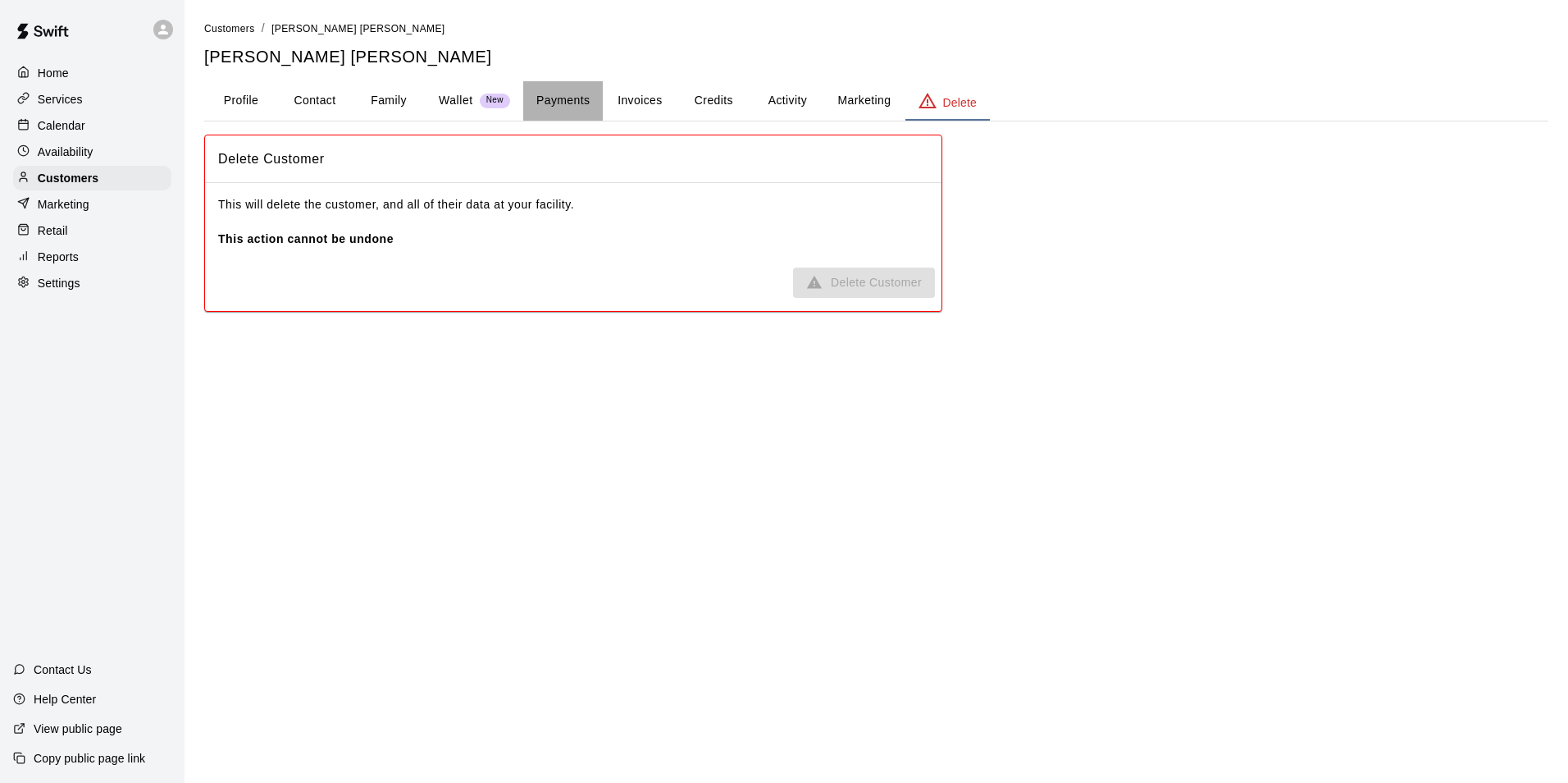
click at [565, 95] on button "Payments" at bounding box center [563, 100] width 79 height 40
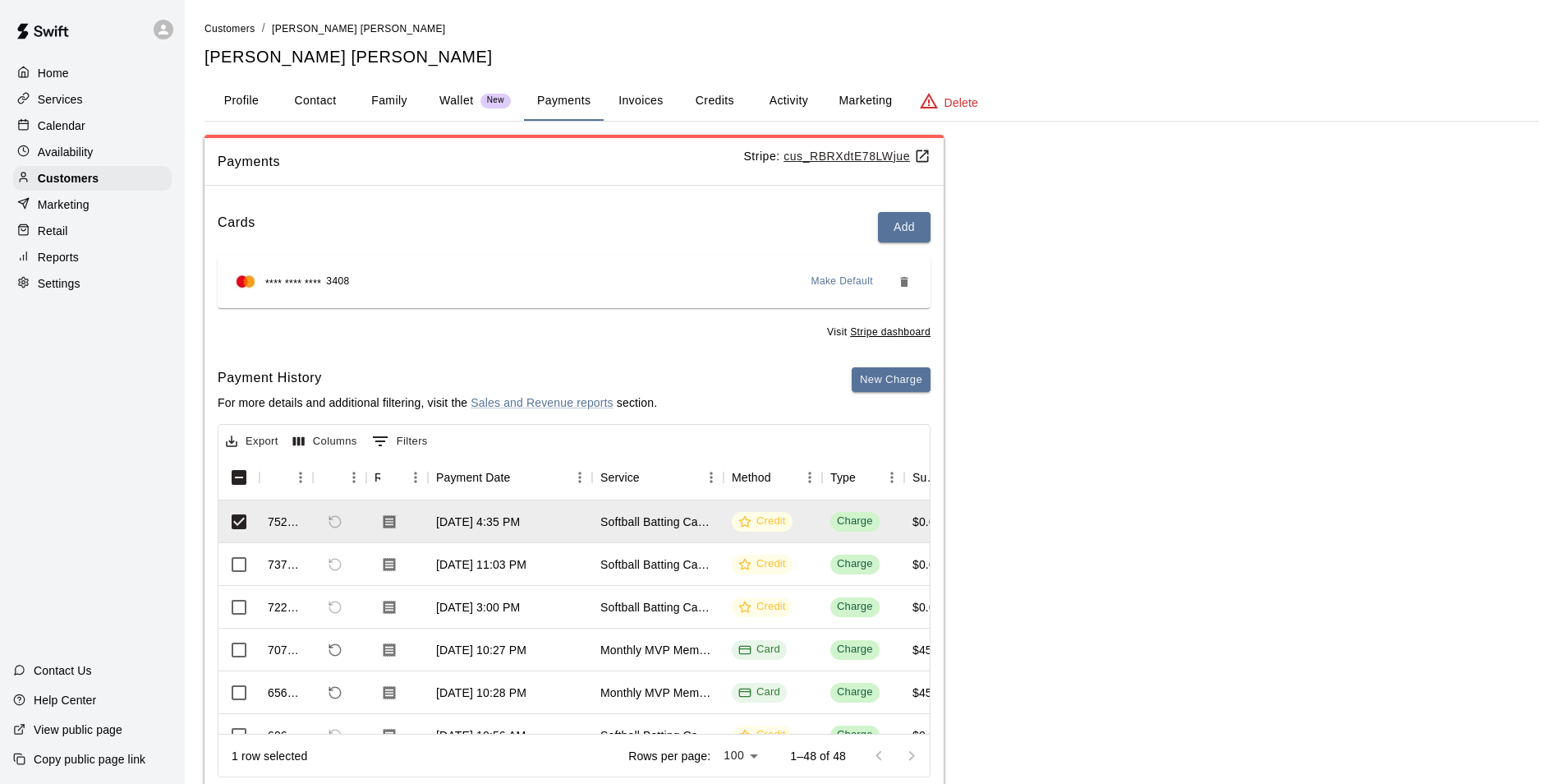
click at [1014, 427] on div "Payments Stripe: cus_RBRXdtE78LWjue Cards Add **** **** **** 3408 Make Default …" at bounding box center [871, 466] width 1334 height 662
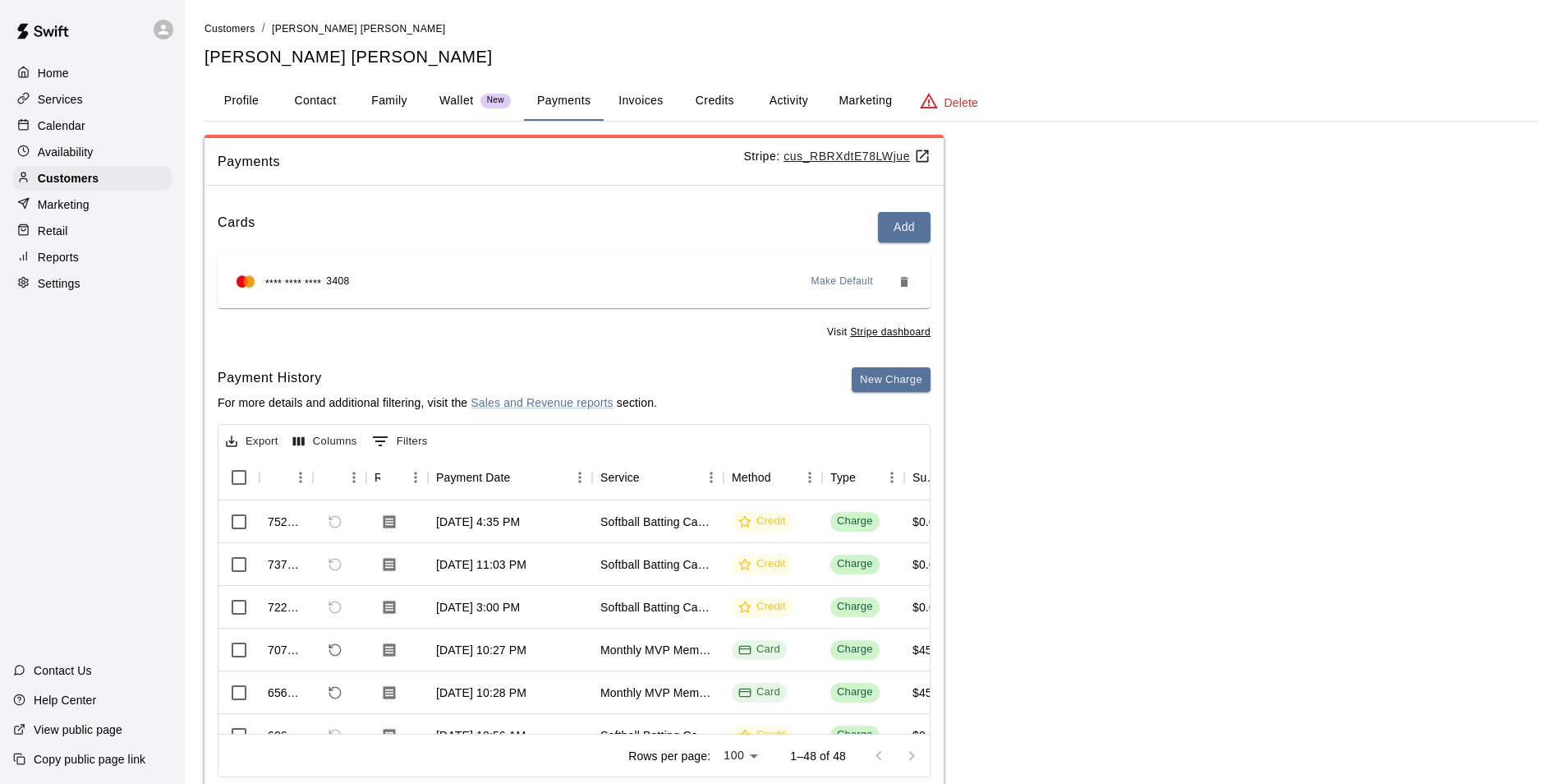
click at [71, 127] on p "Calendar" at bounding box center [62, 125] width 47 height 16
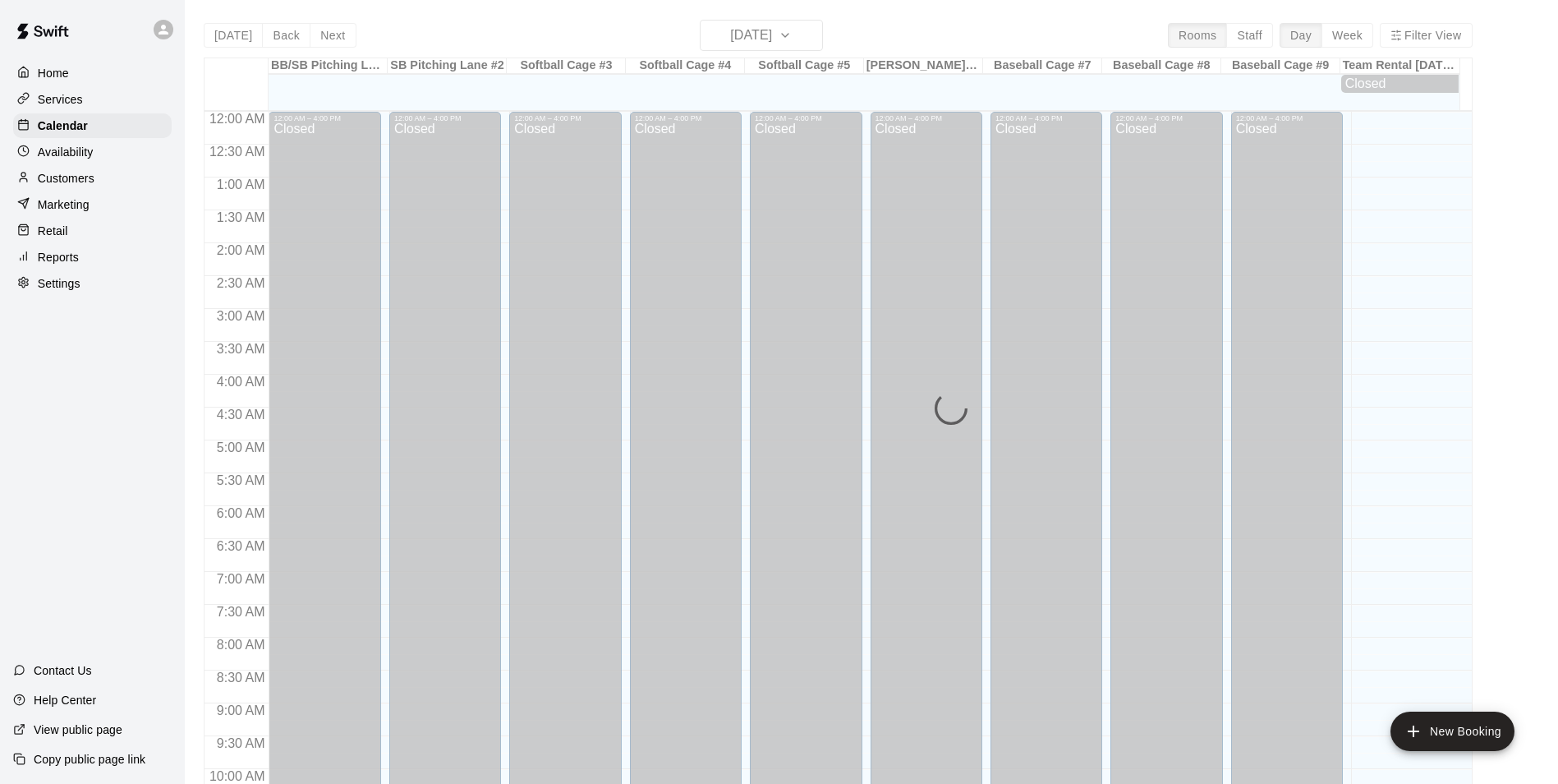
scroll to position [835, 0]
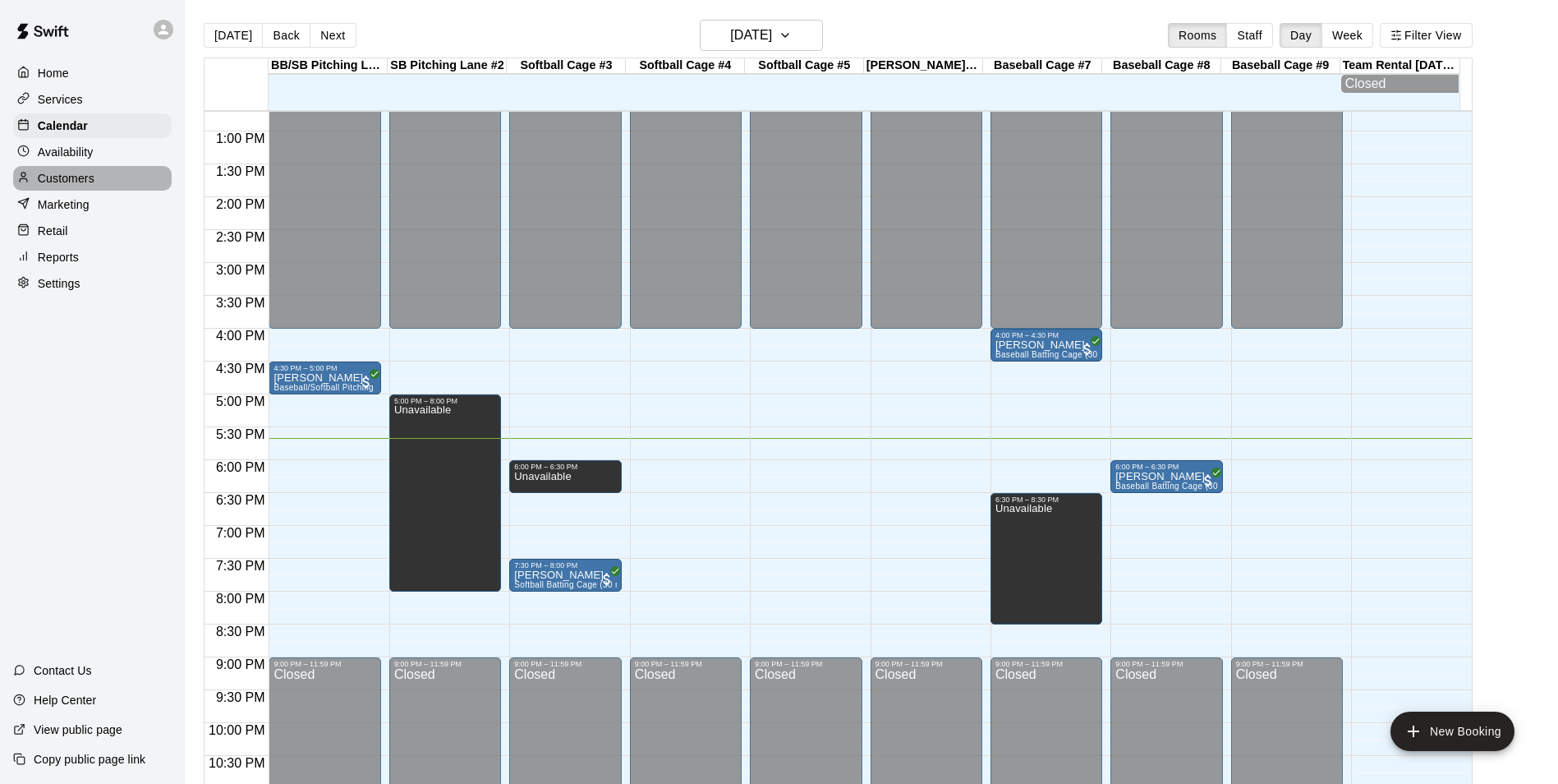
click at [62, 184] on p "Customers" at bounding box center [66, 177] width 57 height 16
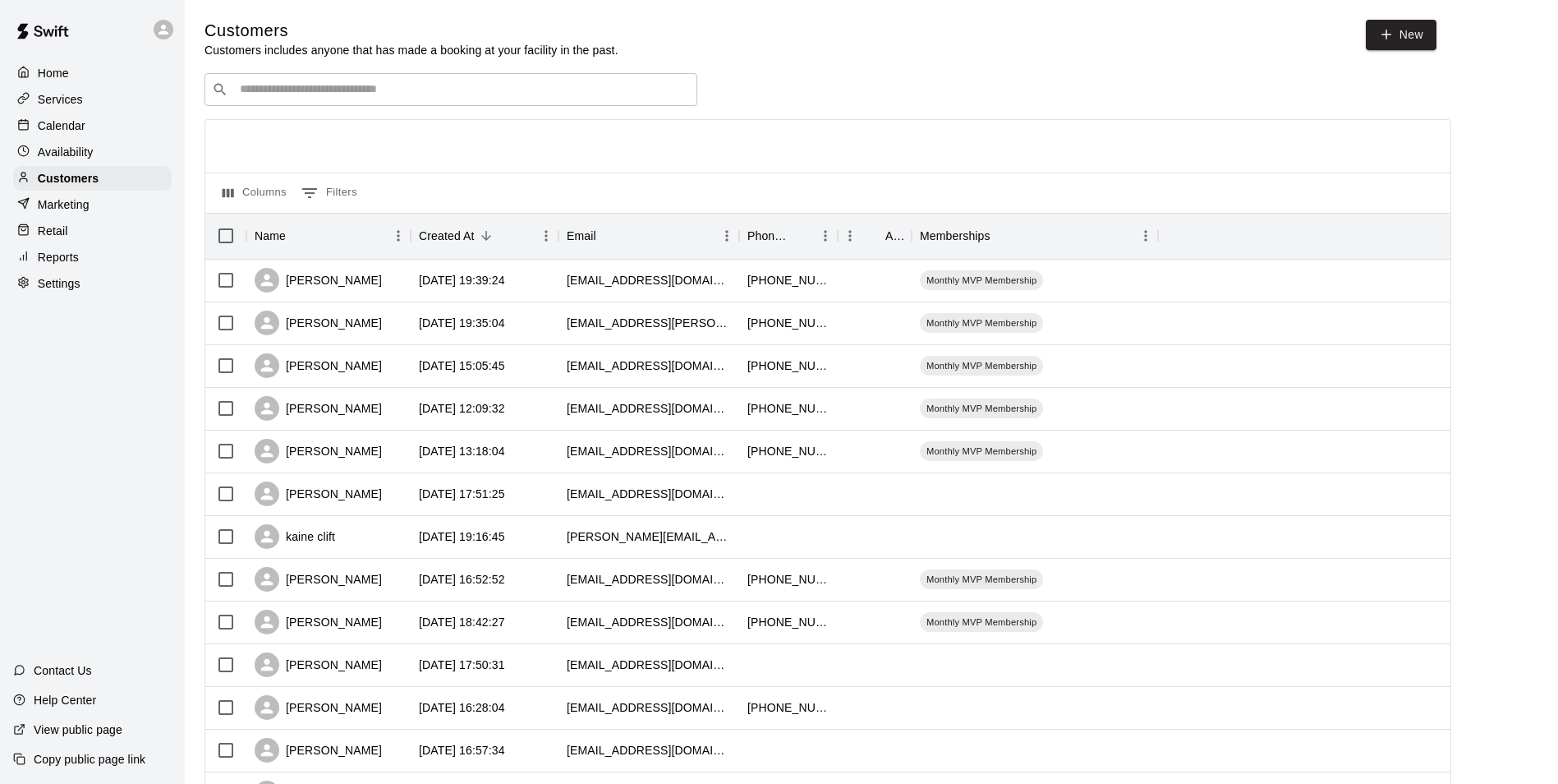
click at [435, 102] on div "​ ​" at bounding box center [451, 89] width 493 height 33
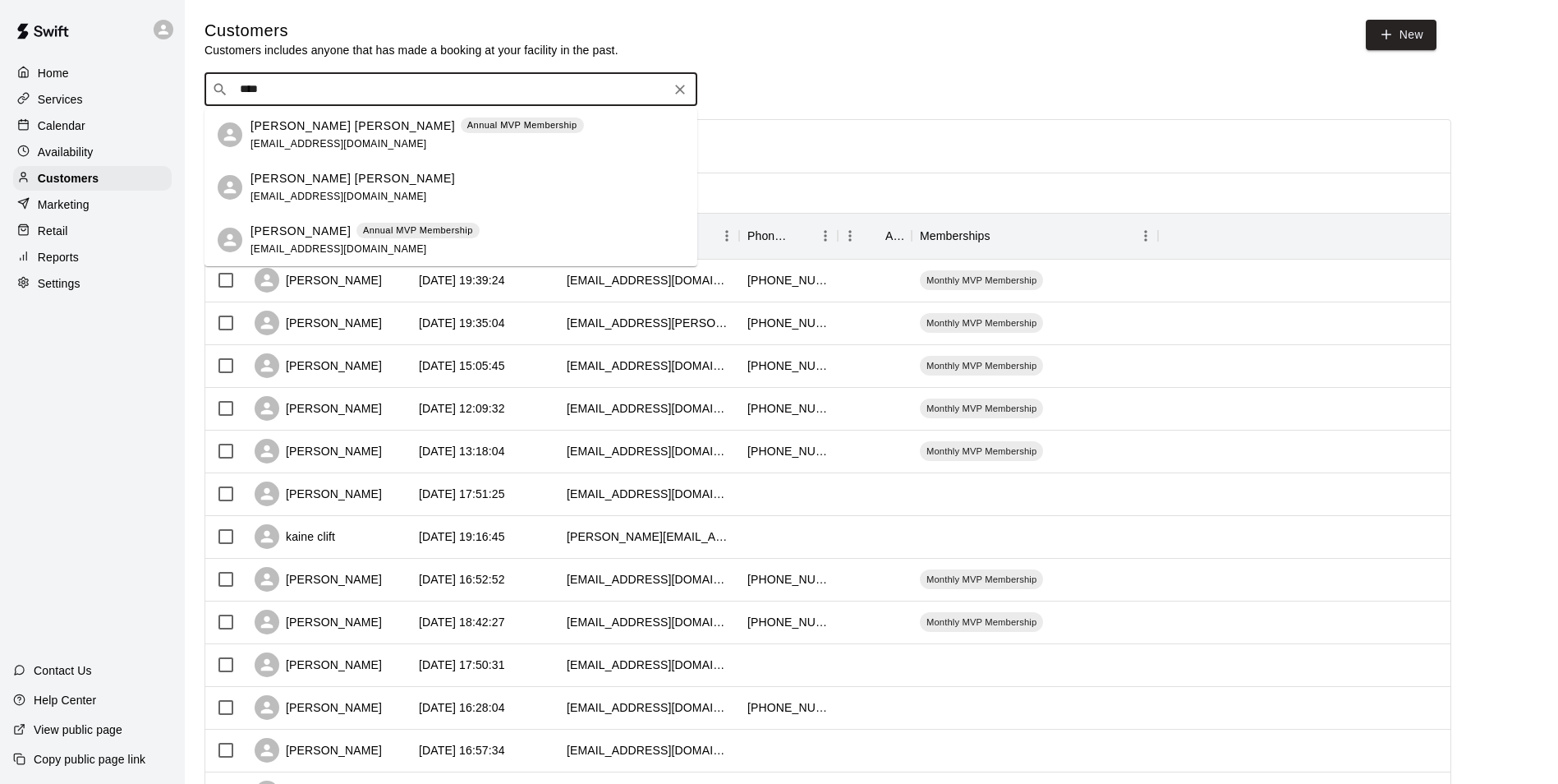
type input "****"
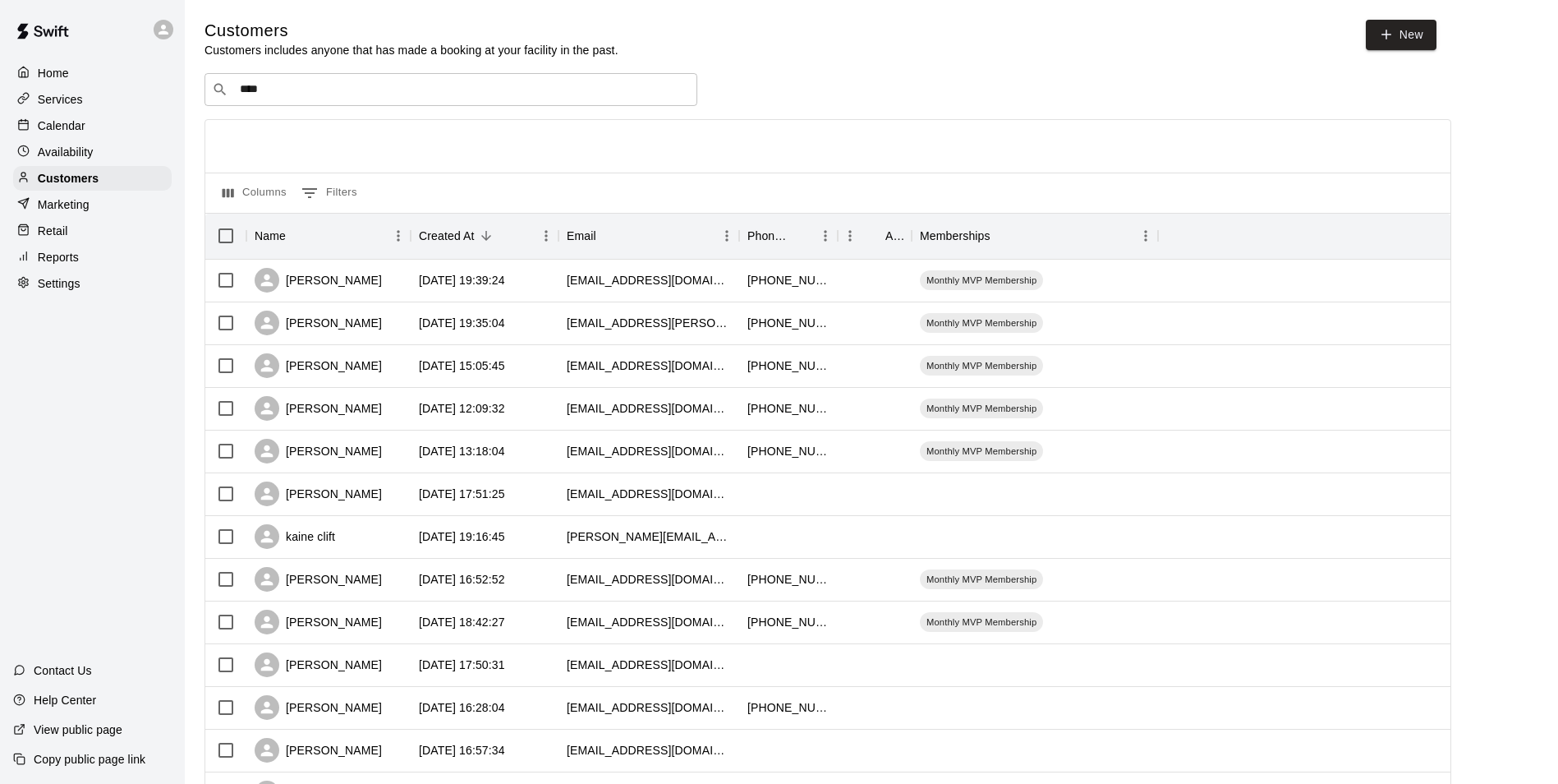
click at [1188, 121] on div "Columns 0 Filters Name Created At Email Phone Number Age Memberships Jennifer C…" at bounding box center [828, 745] width 1247 height 1252
click at [68, 128] on p "Calendar" at bounding box center [62, 125] width 47 height 16
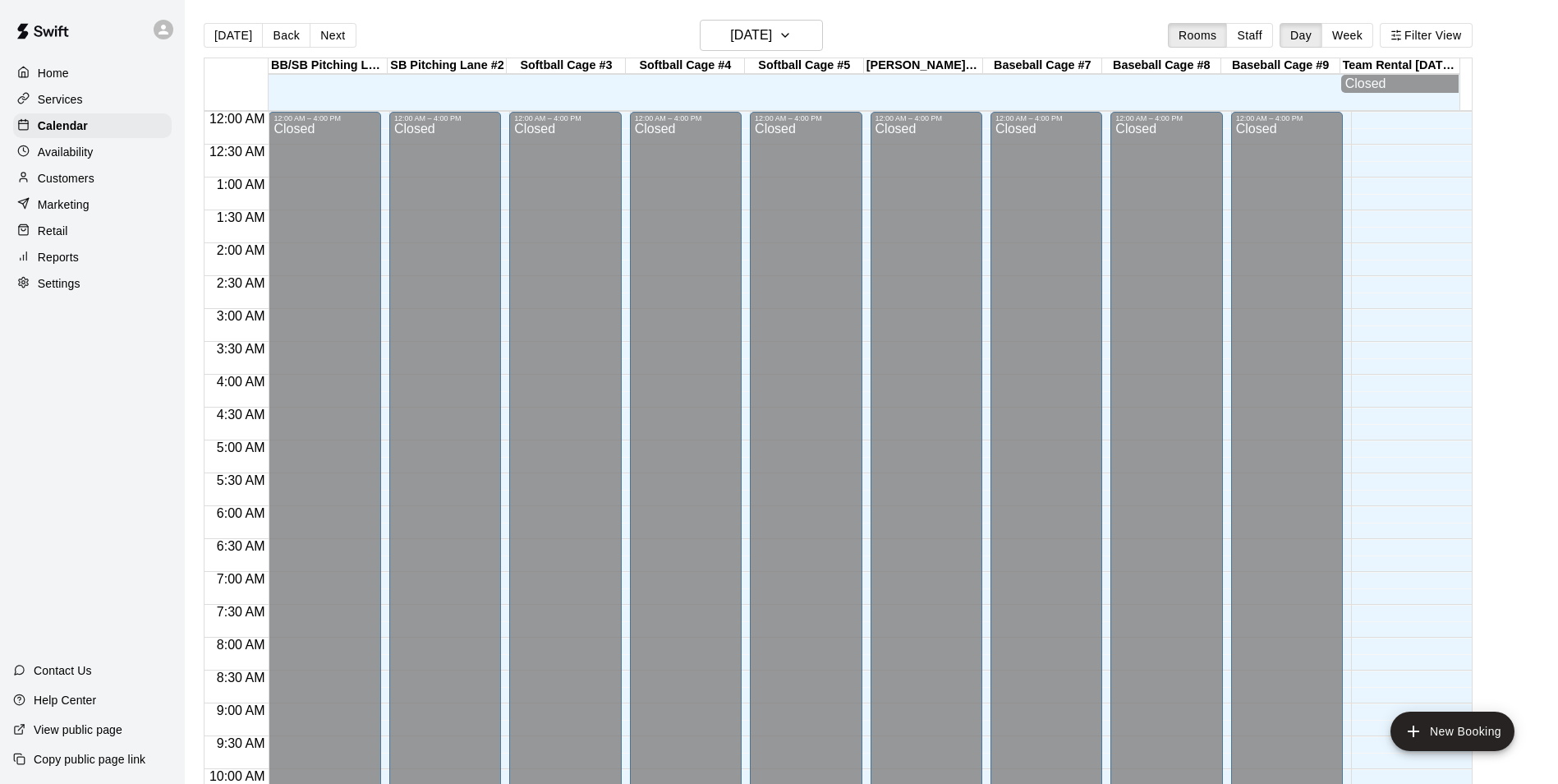
scroll to position [835, 0]
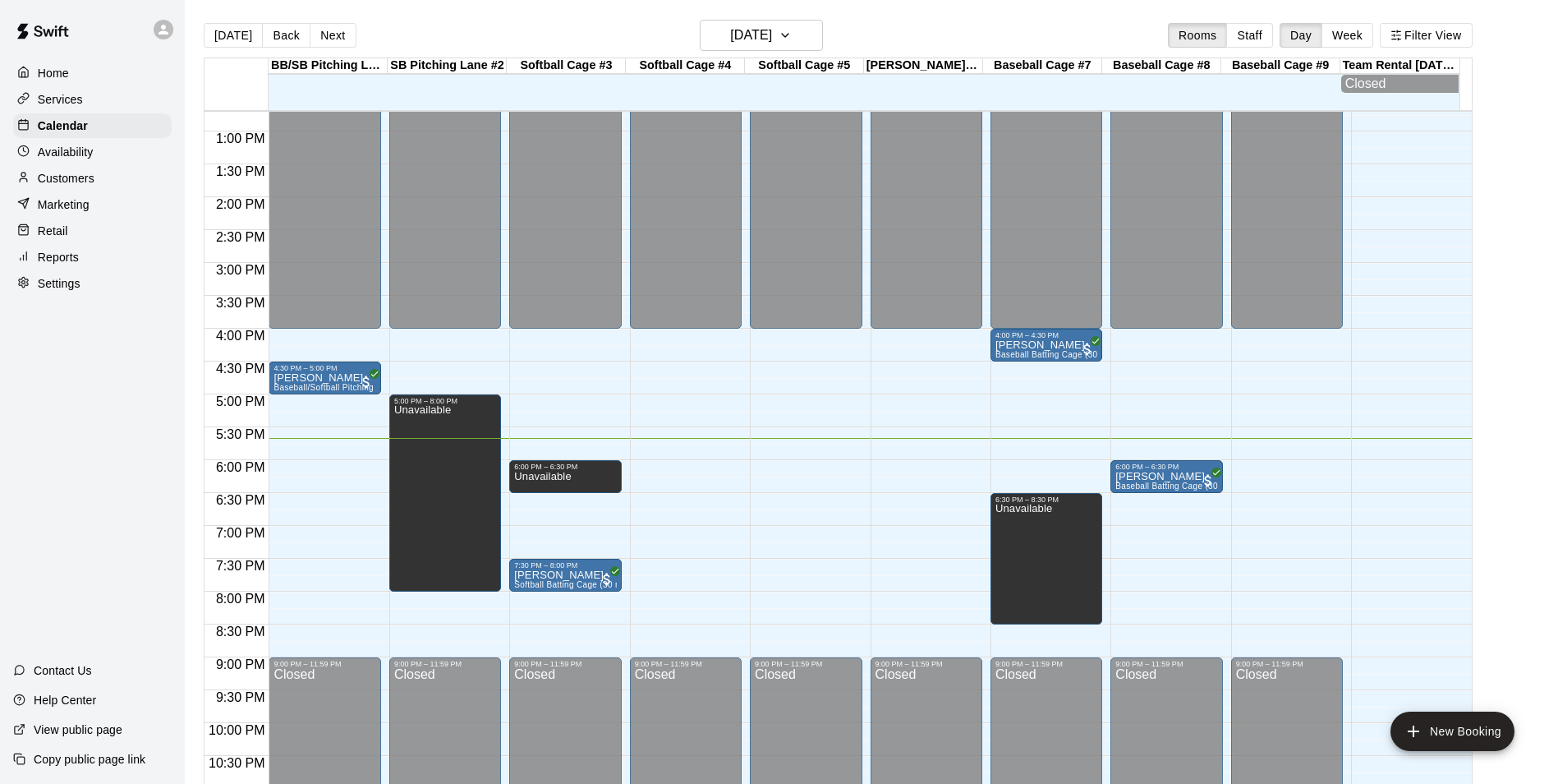
click at [121, 429] on div "Home Services Calendar Availability Customers Marketing Retail Reports Settings…" at bounding box center [92, 392] width 185 height 784
click at [68, 181] on p "Customers" at bounding box center [66, 177] width 57 height 16
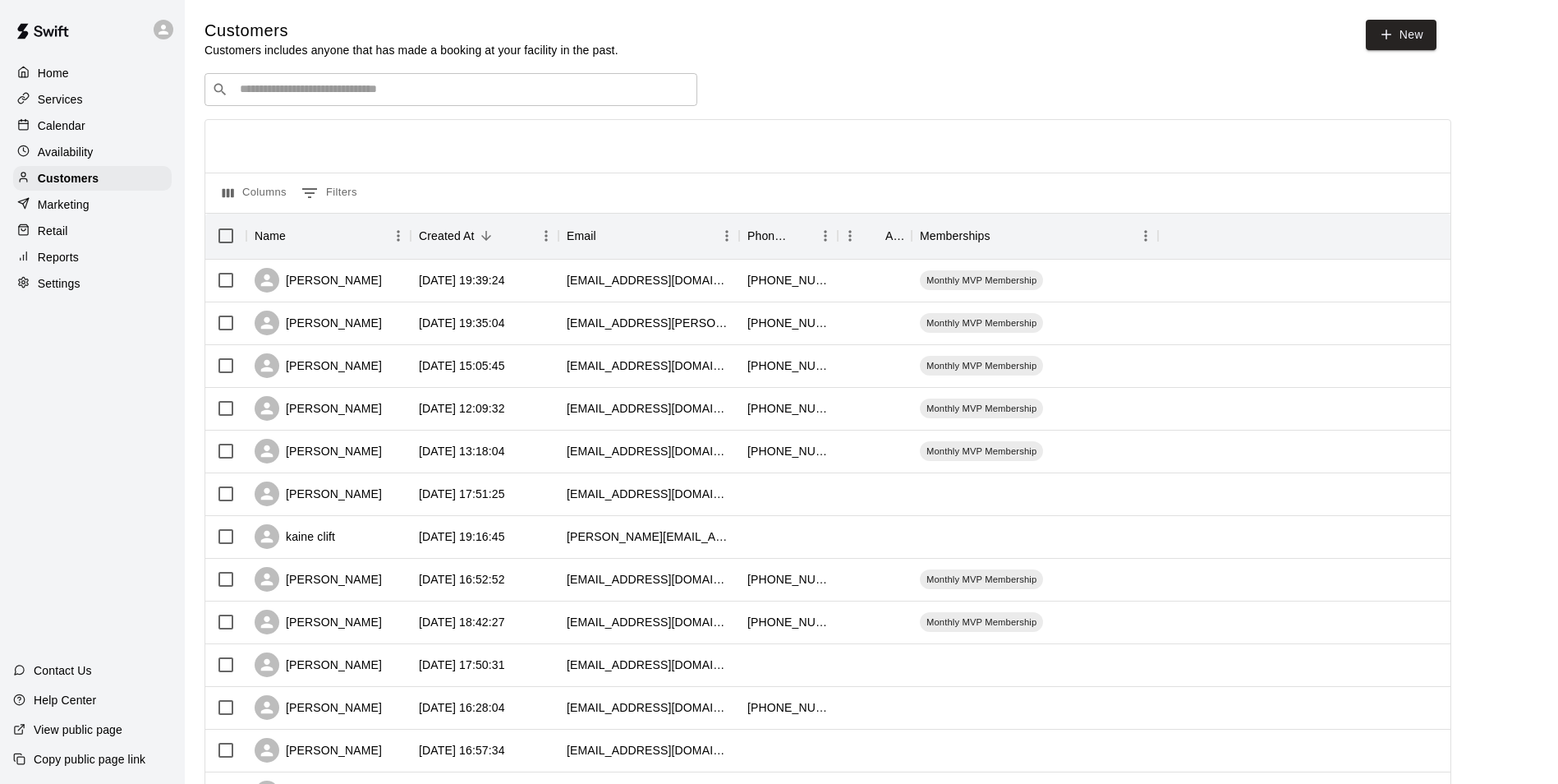
click at [520, 86] on input "Search customers by name or email" at bounding box center [462, 89] width 455 height 16
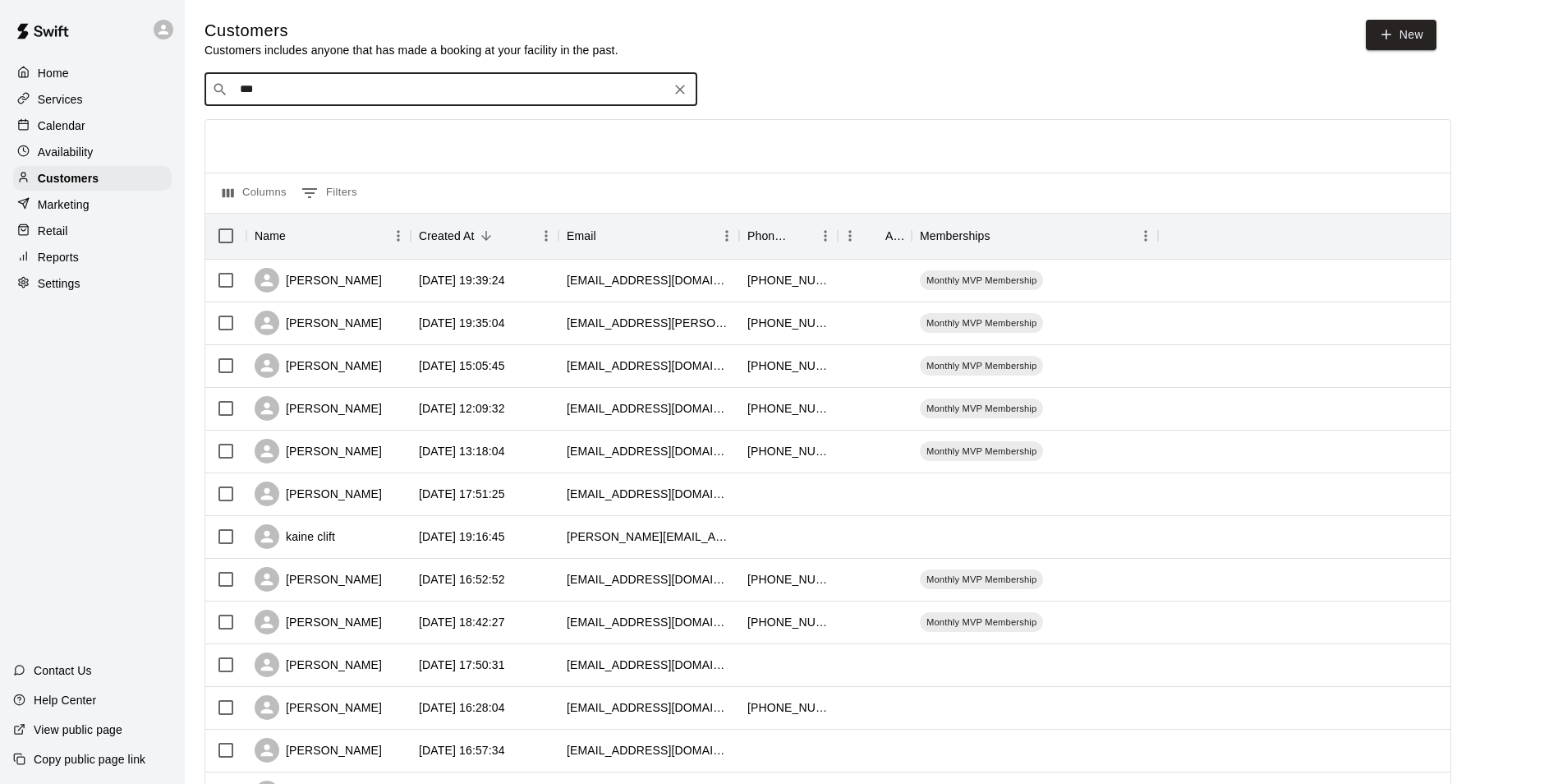
type input "****"
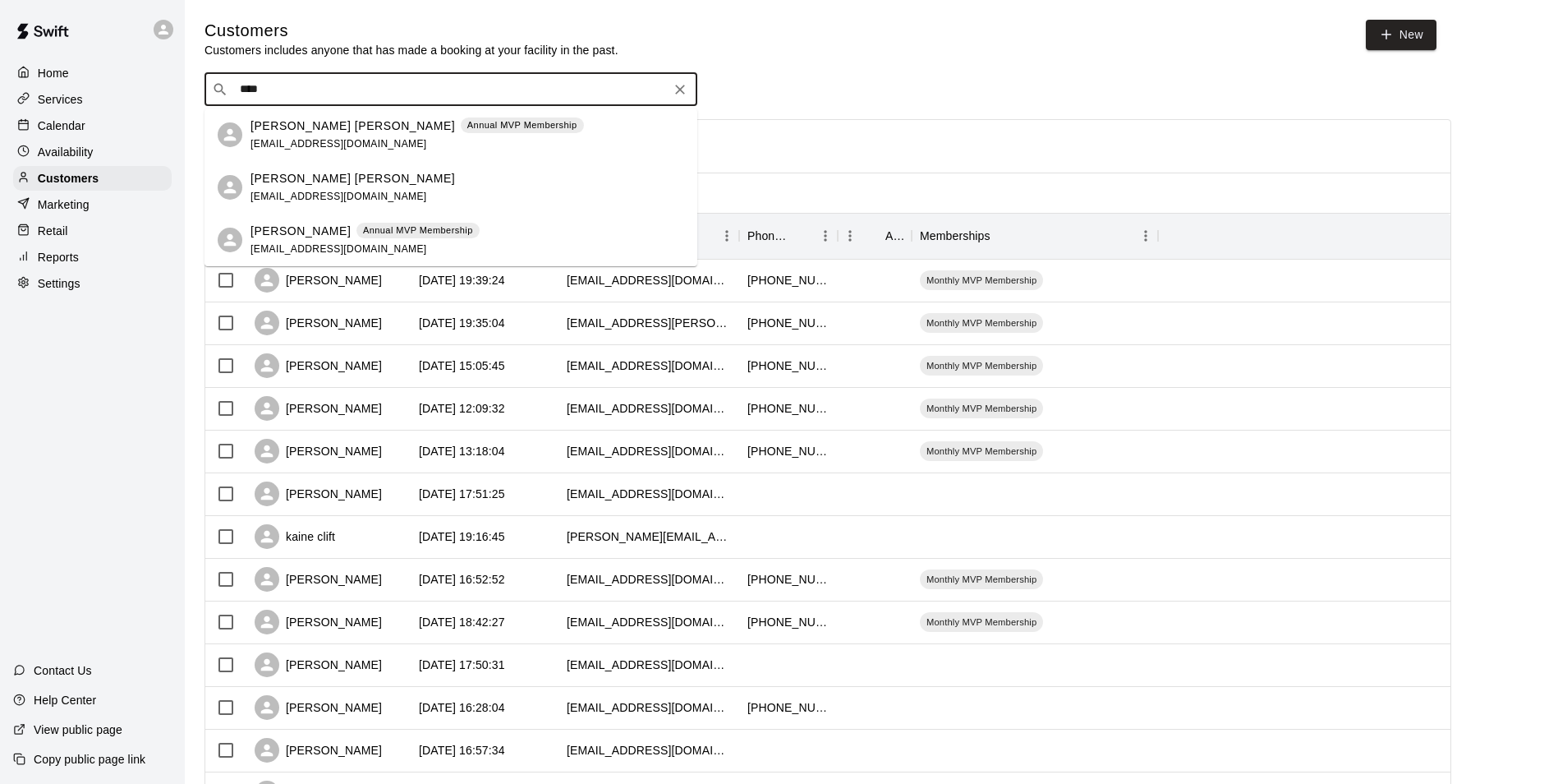
click at [569, 133] on div "Betty Nelson Pollock Annual MVP Membership avalonretrievers@gmail.com" at bounding box center [468, 135] width 434 height 35
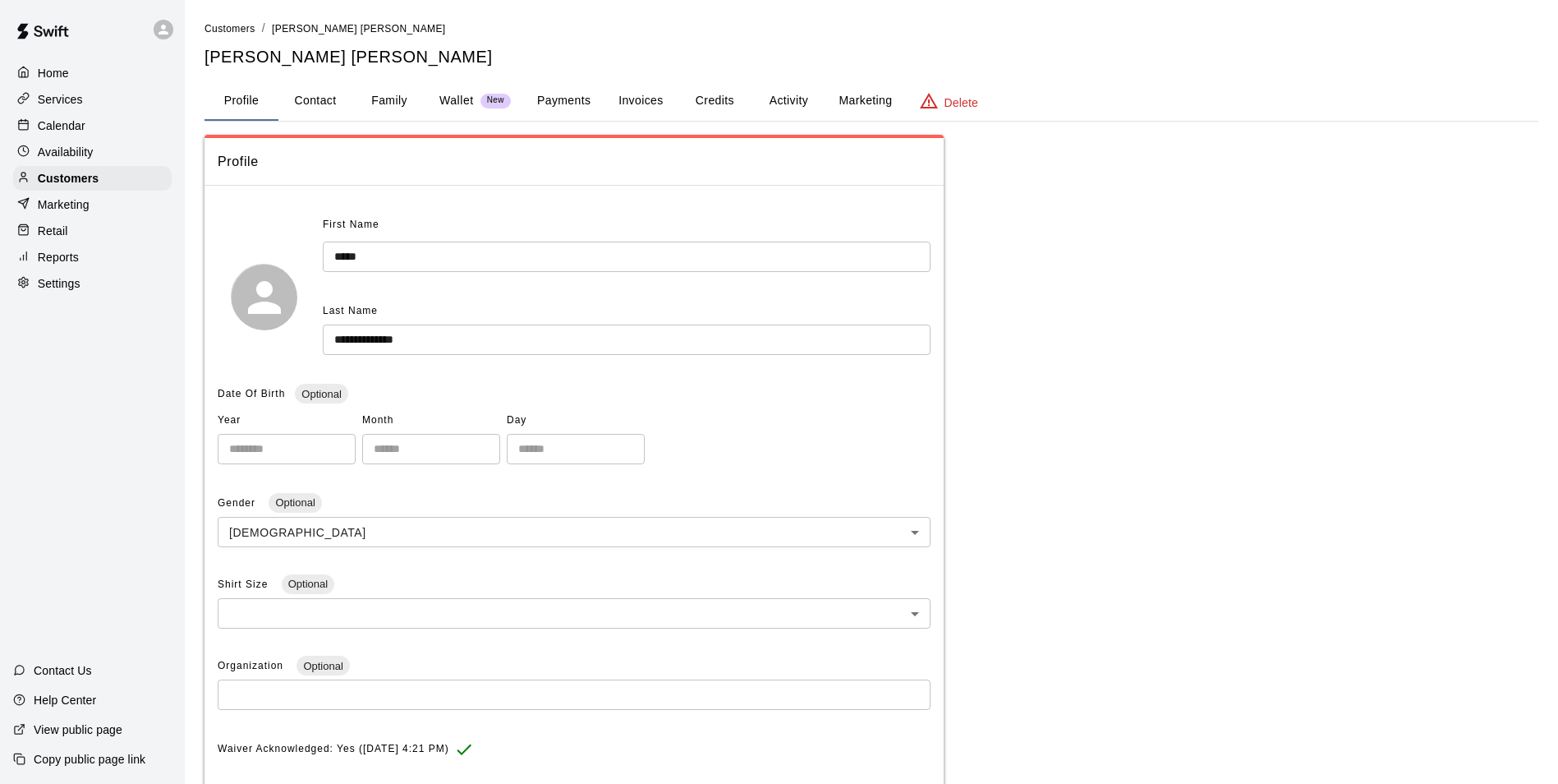
click at [312, 112] on button "Contact" at bounding box center [316, 100] width 74 height 40
select select "**"
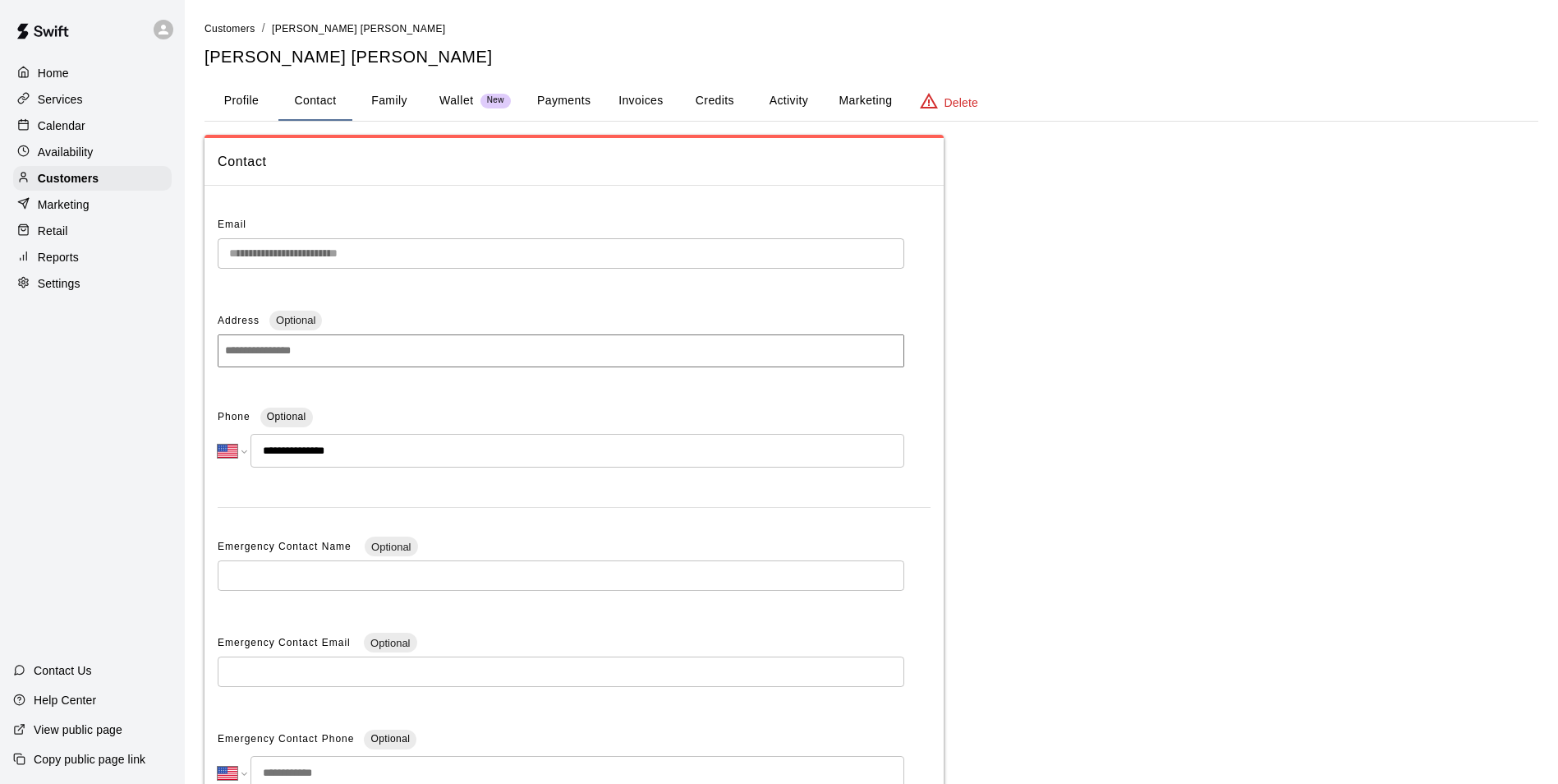
click at [68, 123] on p "Calendar" at bounding box center [62, 125] width 47 height 16
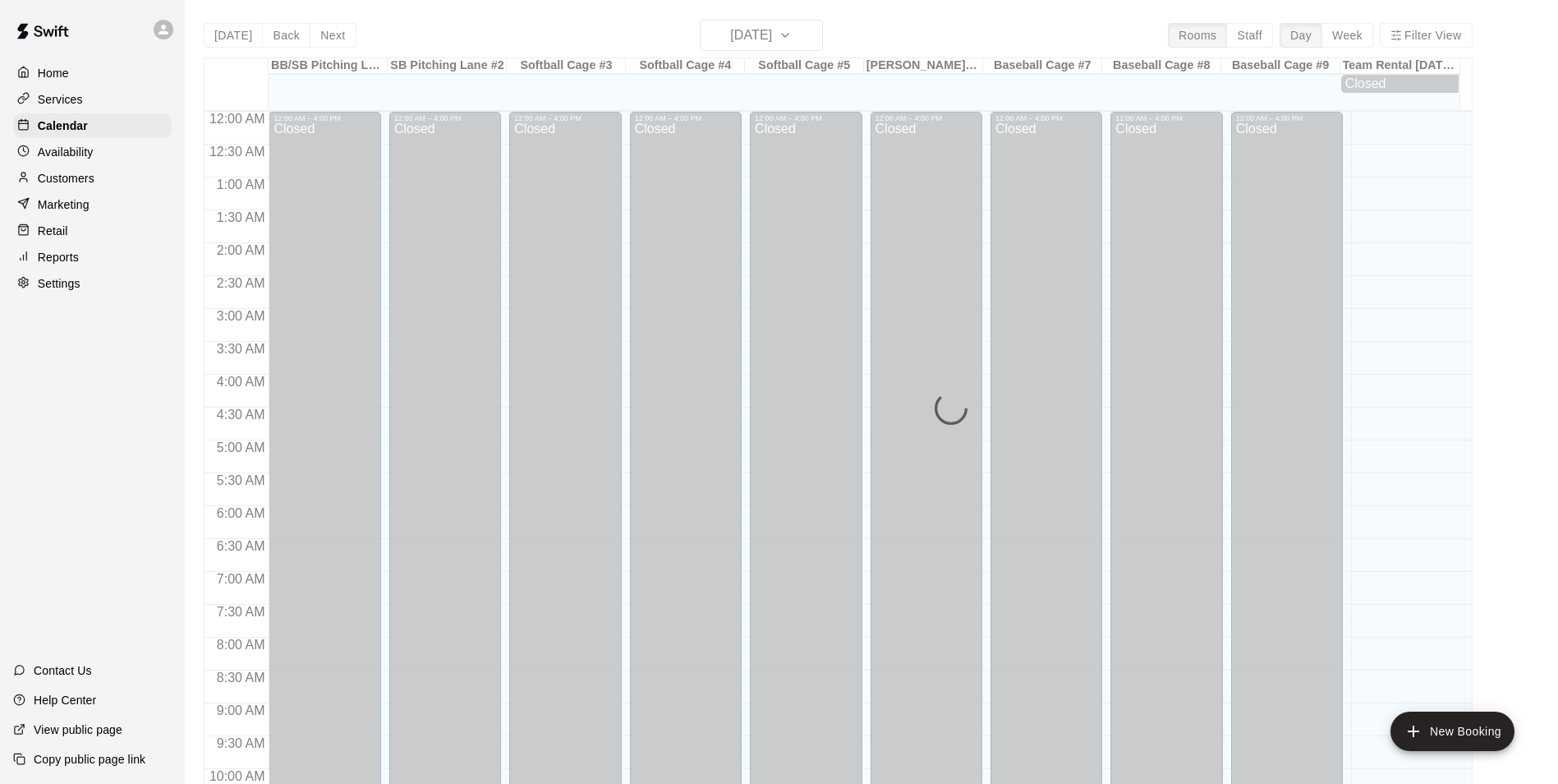
scroll to position [835, 0]
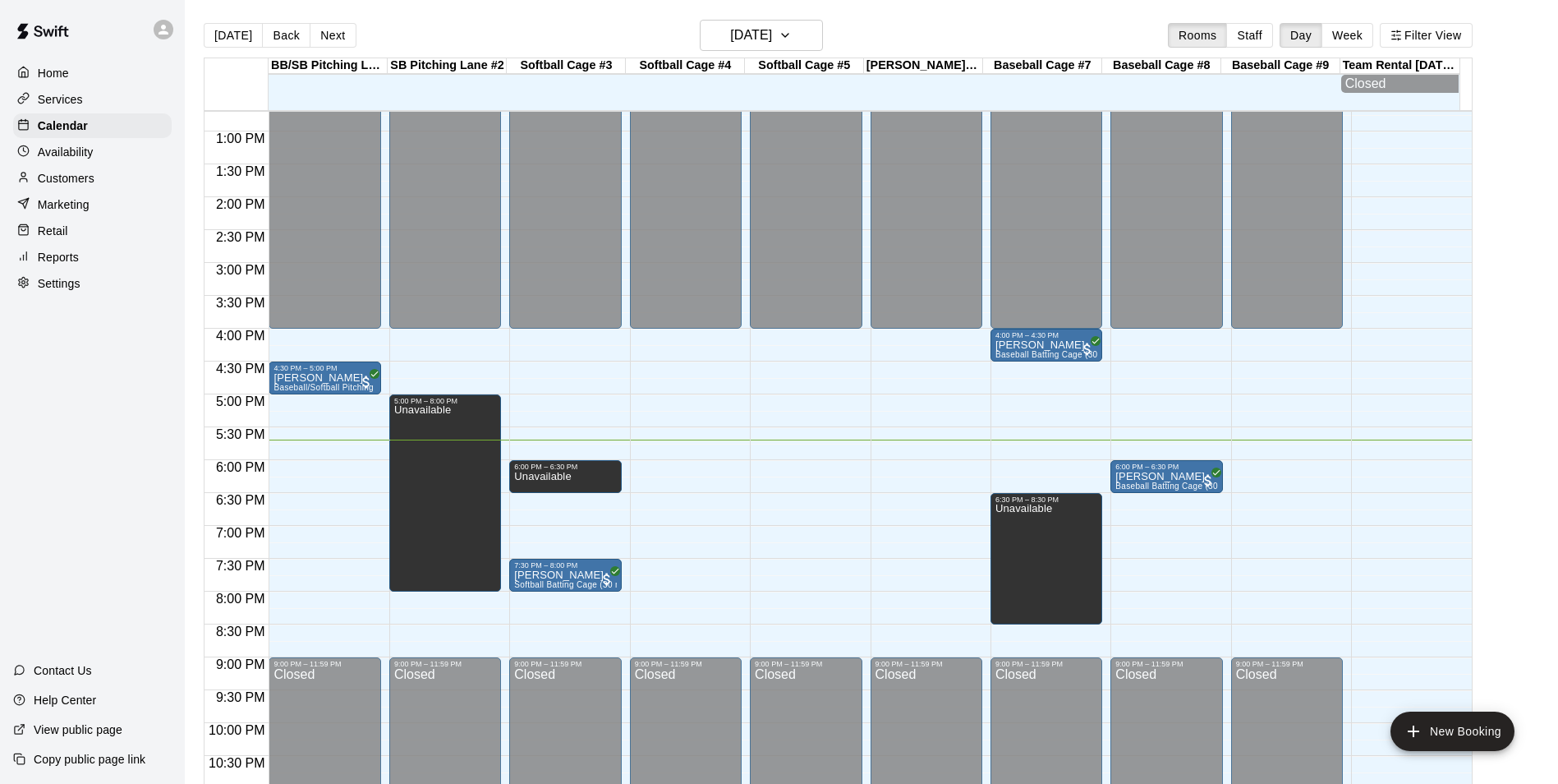
click at [95, 179] on p "Customers" at bounding box center [66, 177] width 57 height 16
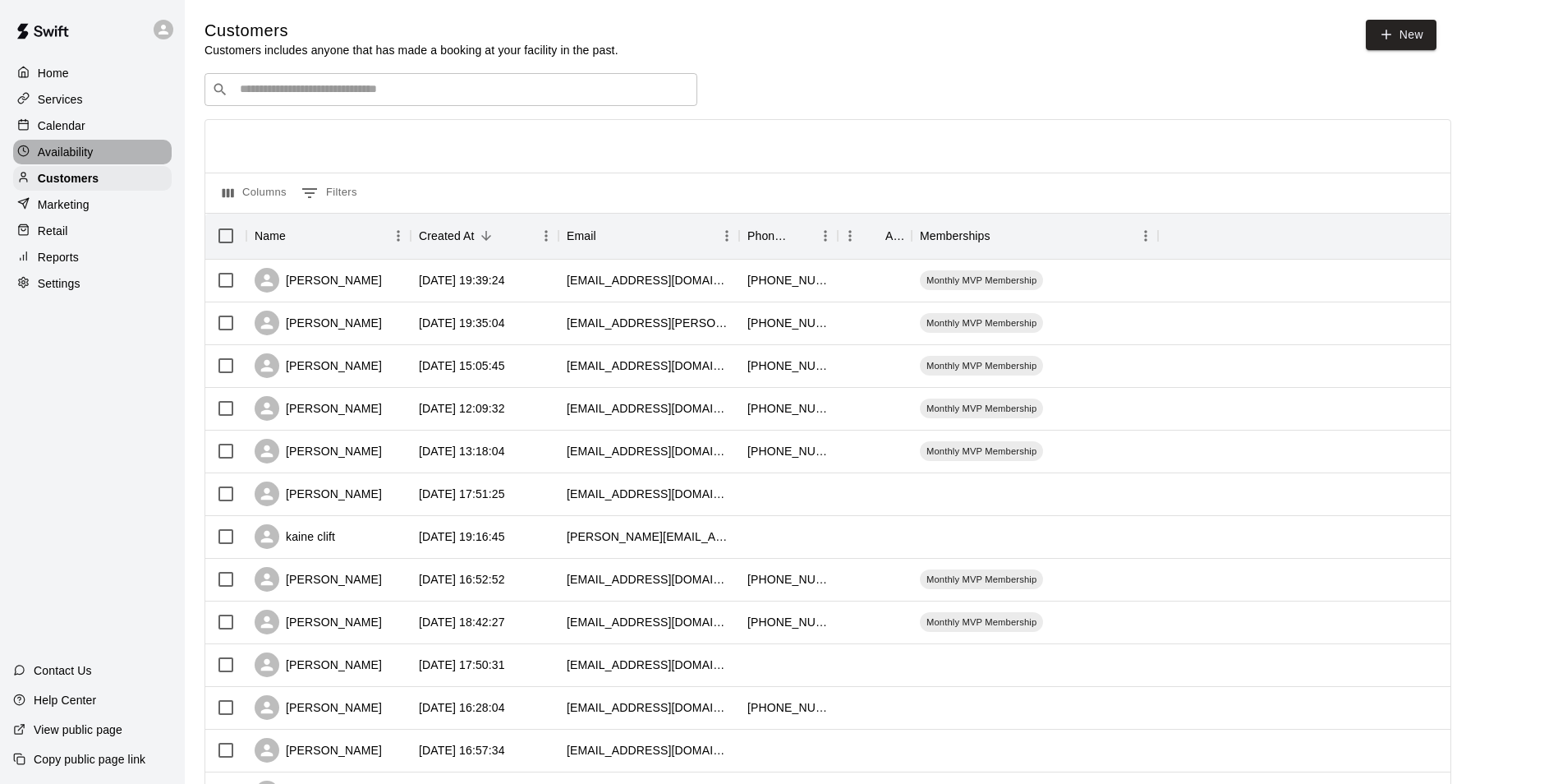
click at [104, 160] on div "Availability" at bounding box center [93, 151] width 159 height 24
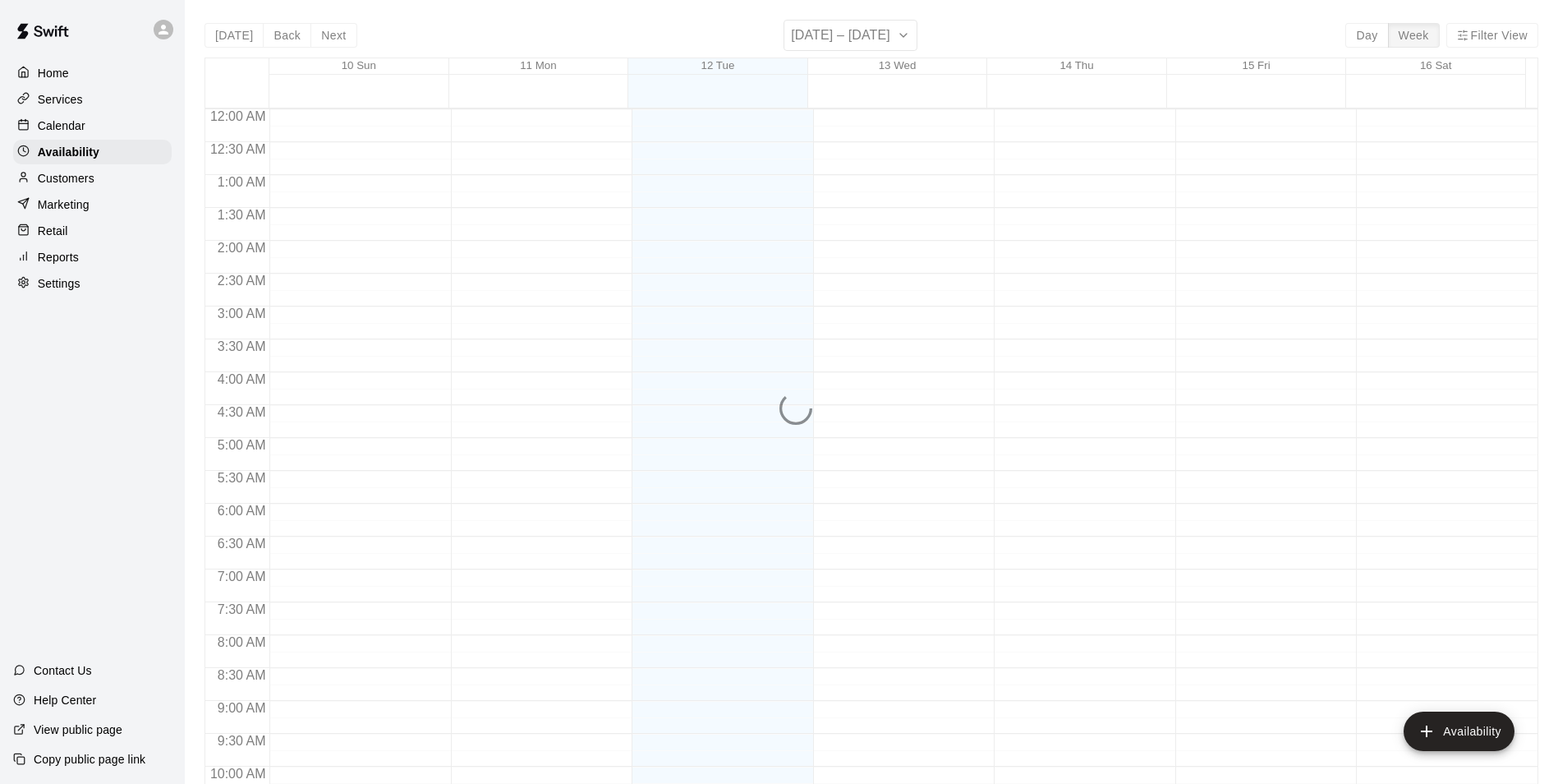
scroll to position [884, 0]
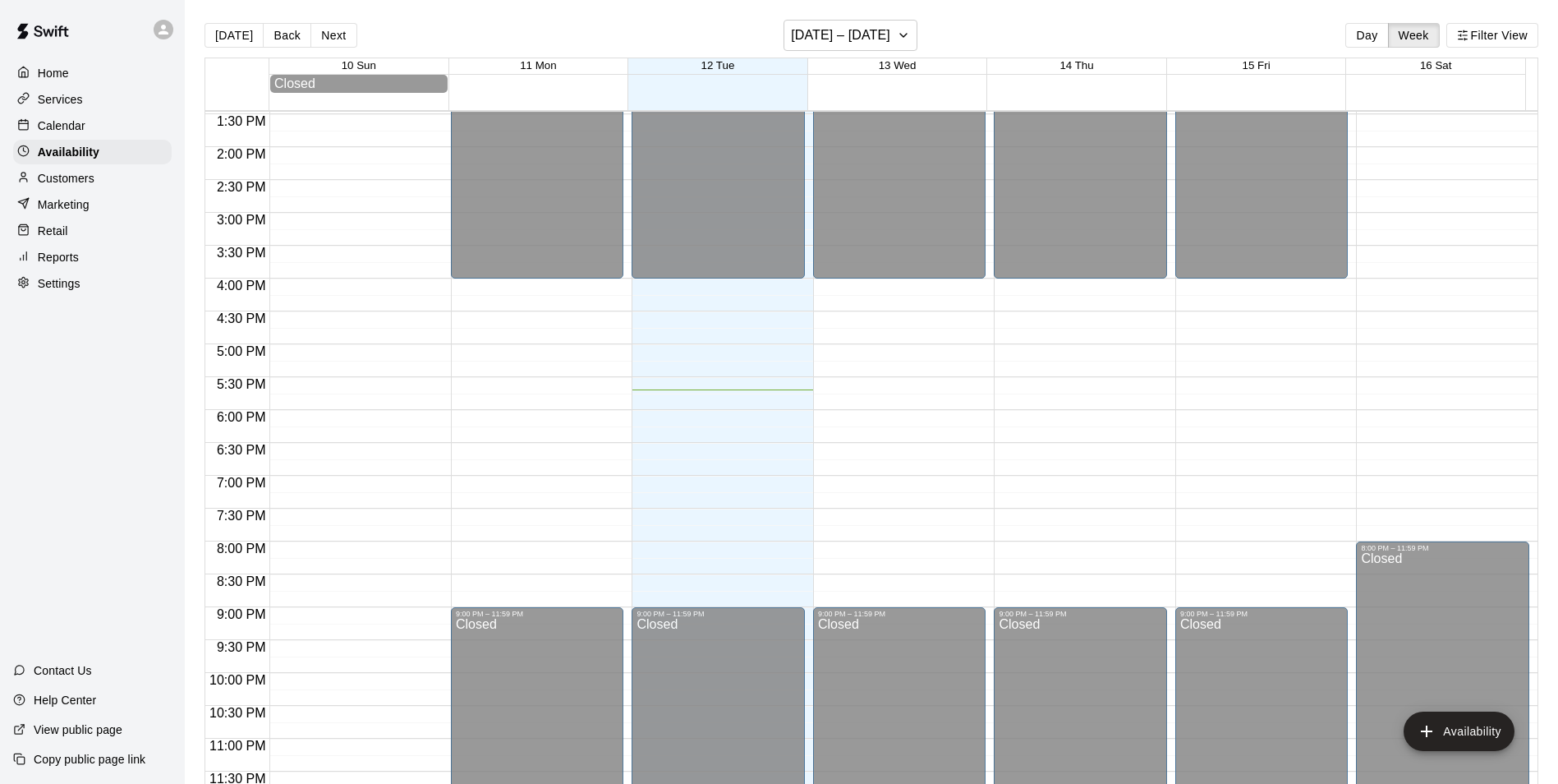
click at [110, 178] on div "Customers" at bounding box center [93, 178] width 159 height 24
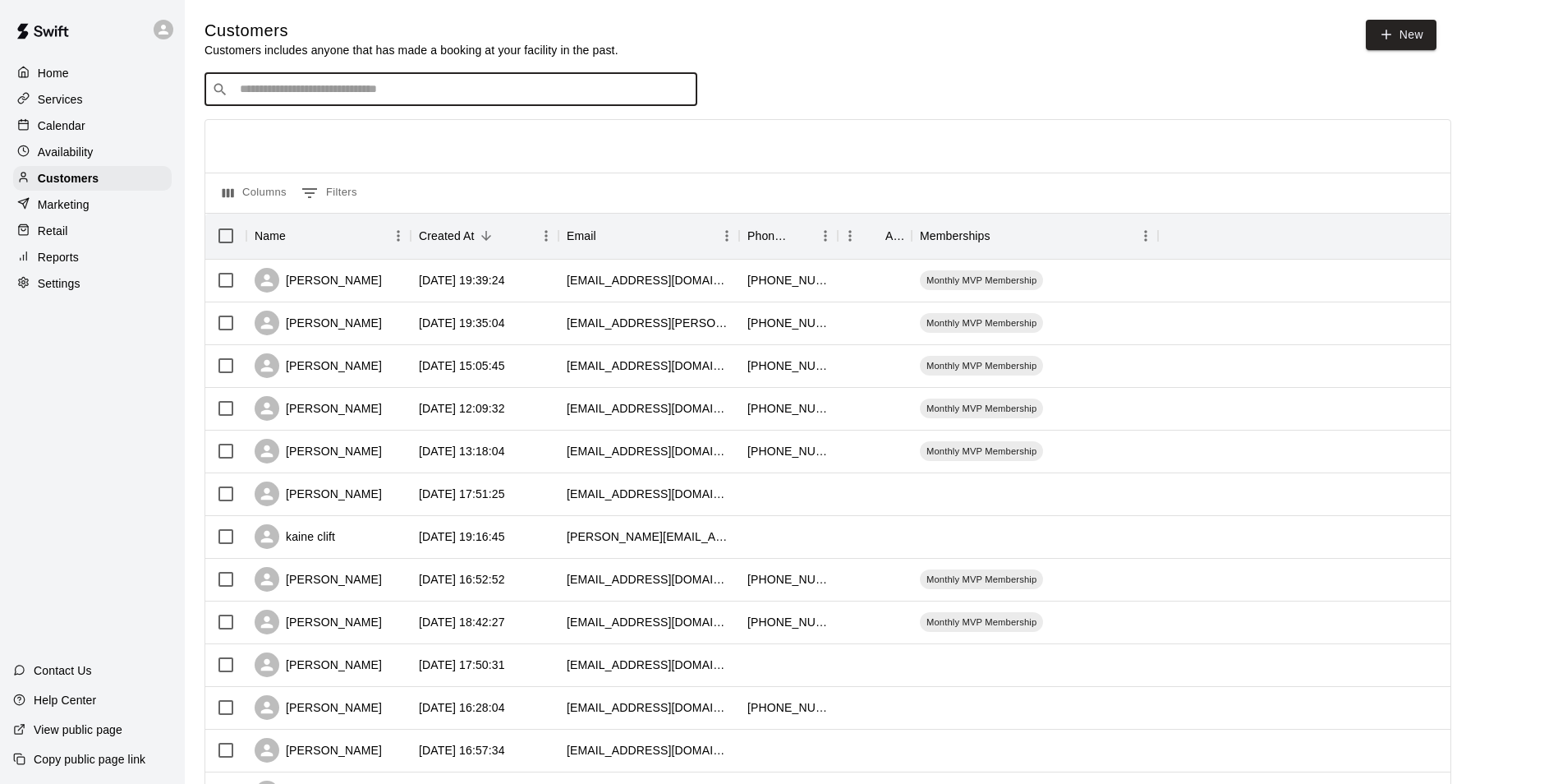
click at [374, 92] on input "Search customers by name or email" at bounding box center [462, 89] width 455 height 16
type input "****"
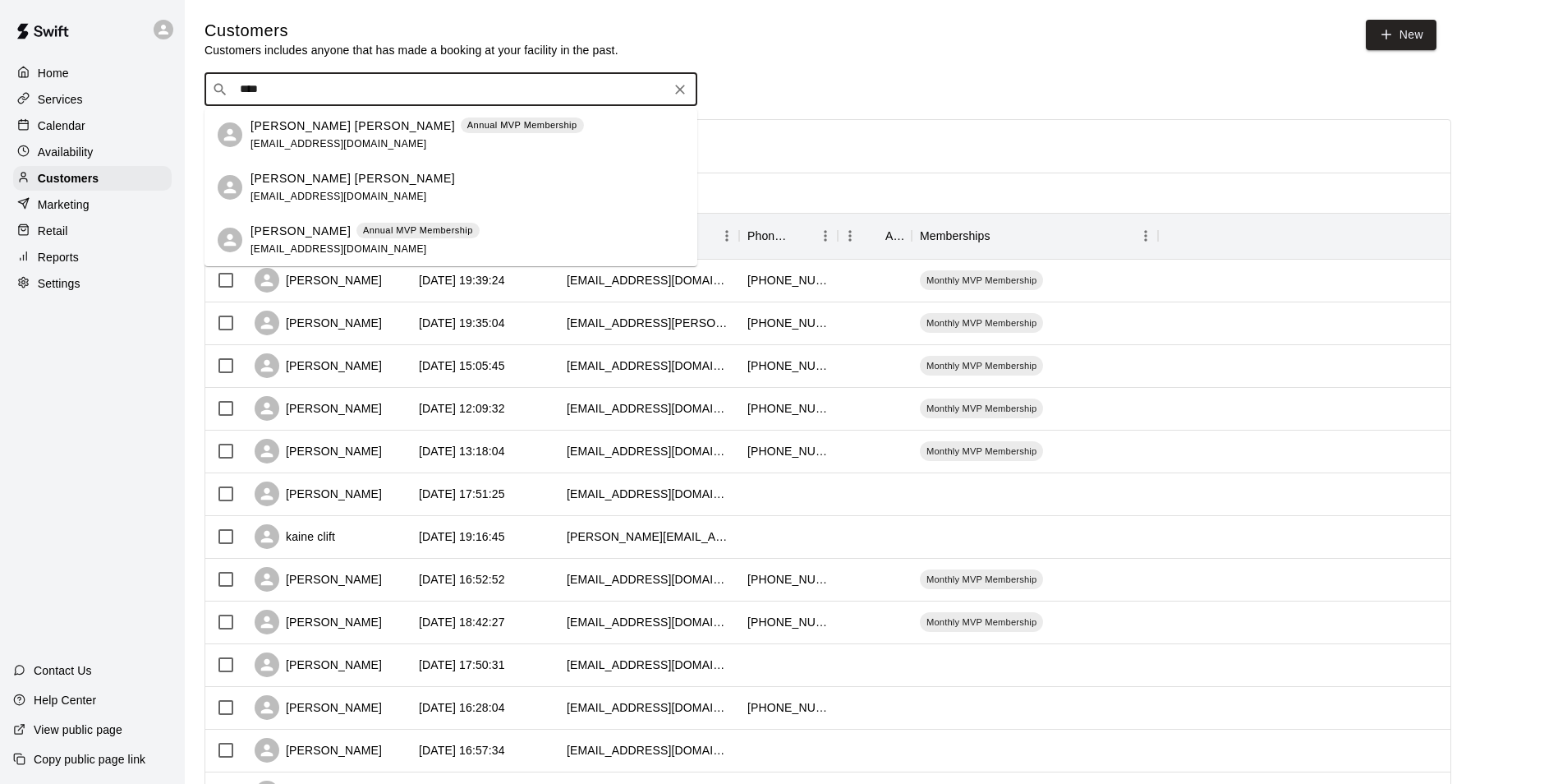
click at [352, 180] on p "[PERSON_NAME] [PERSON_NAME]" at bounding box center [353, 178] width 204 height 17
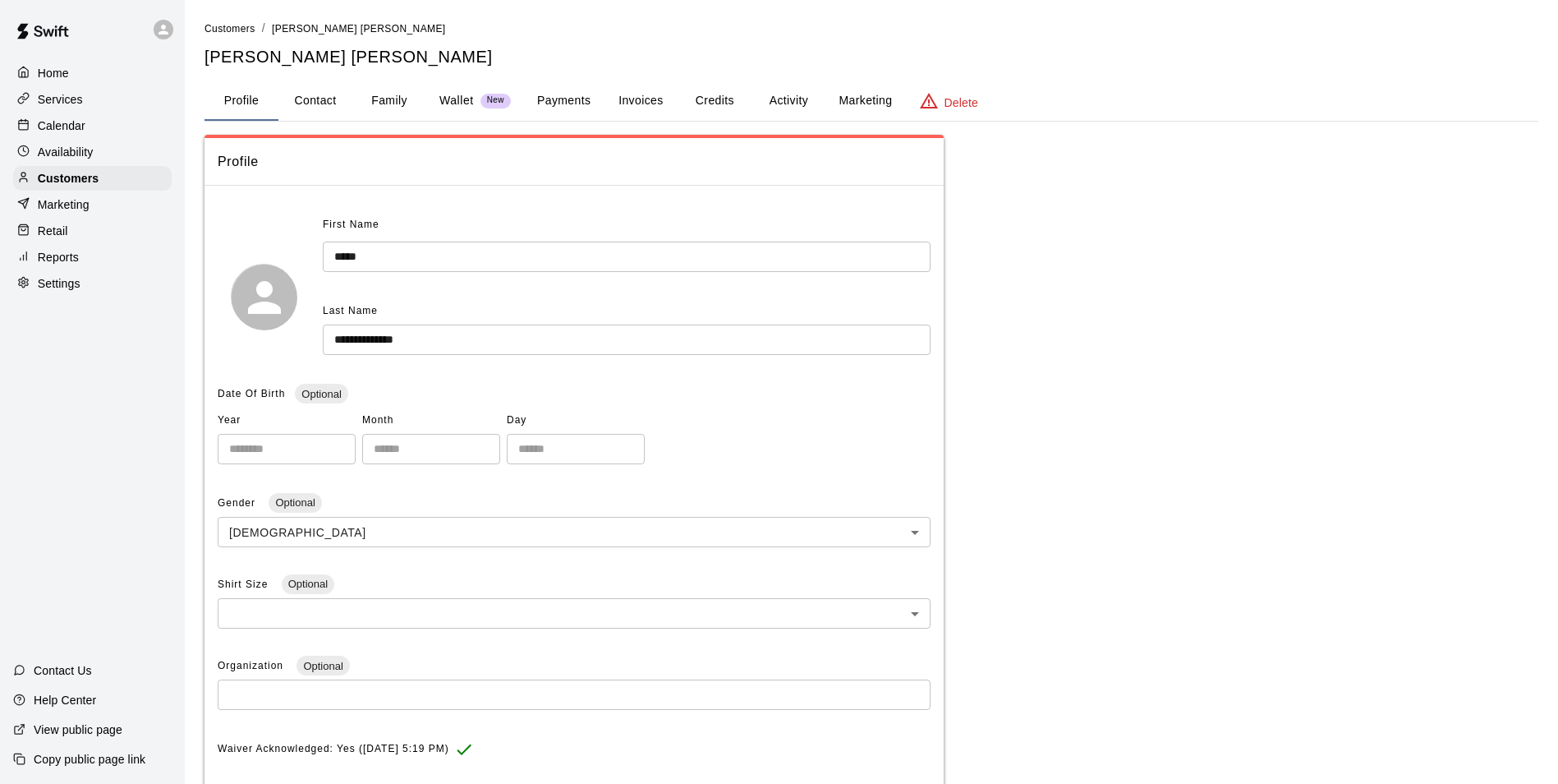
click at [568, 100] on button "Payments" at bounding box center [564, 100] width 79 height 40
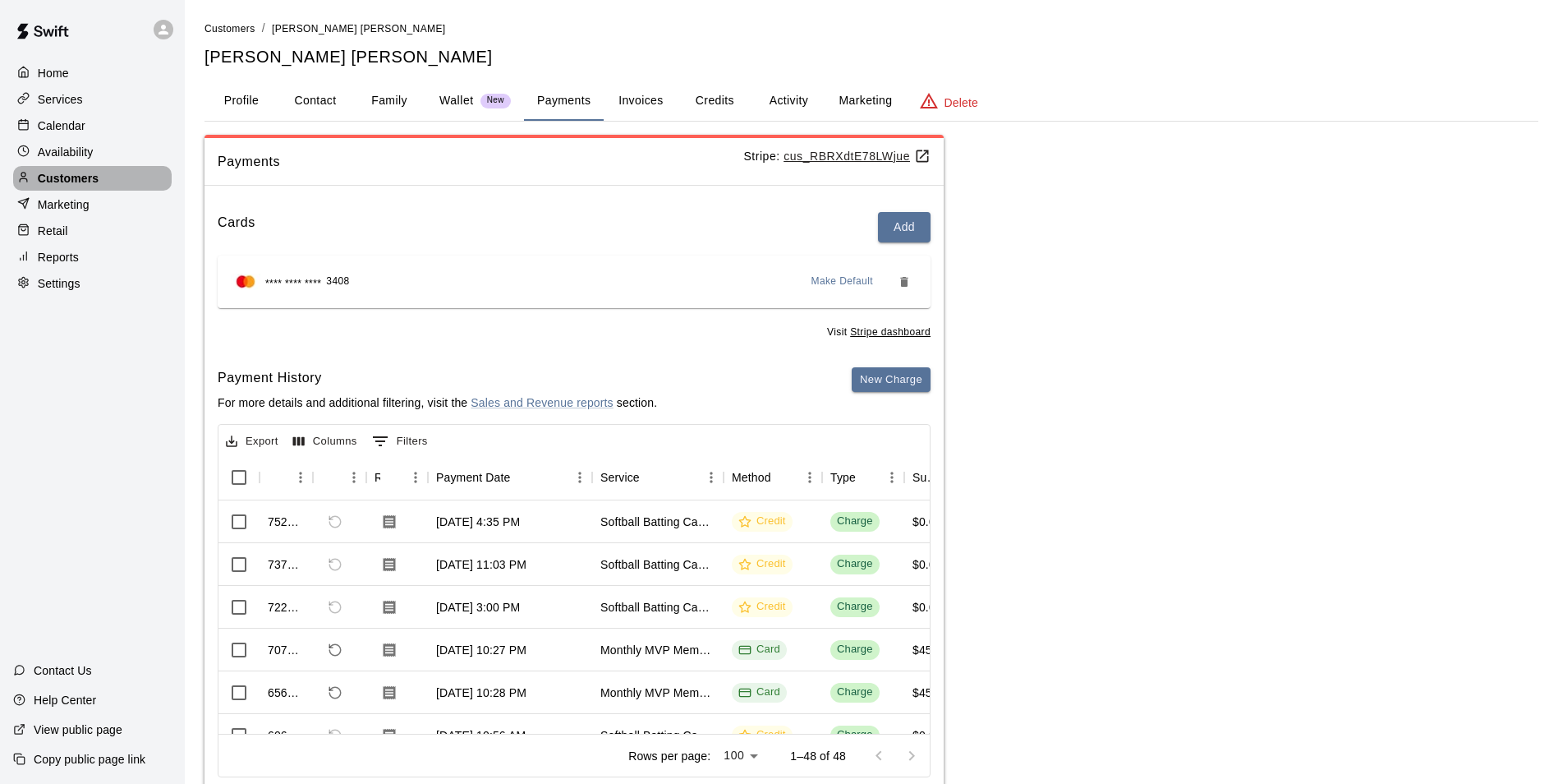
click at [83, 187] on p "Customers" at bounding box center [68, 177] width 61 height 16
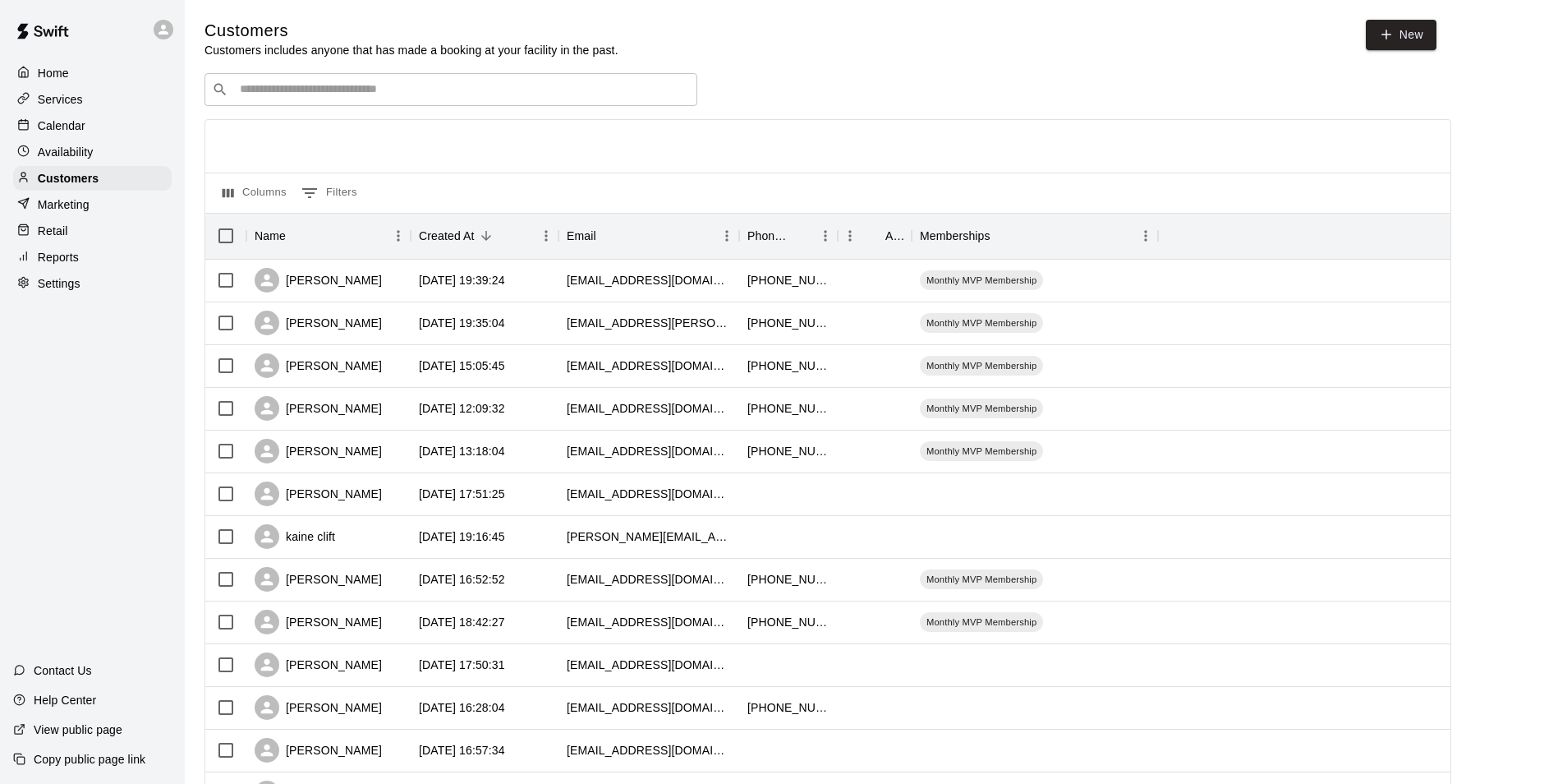
click at [495, 95] on input "Search customers by name or email" at bounding box center [462, 89] width 455 height 16
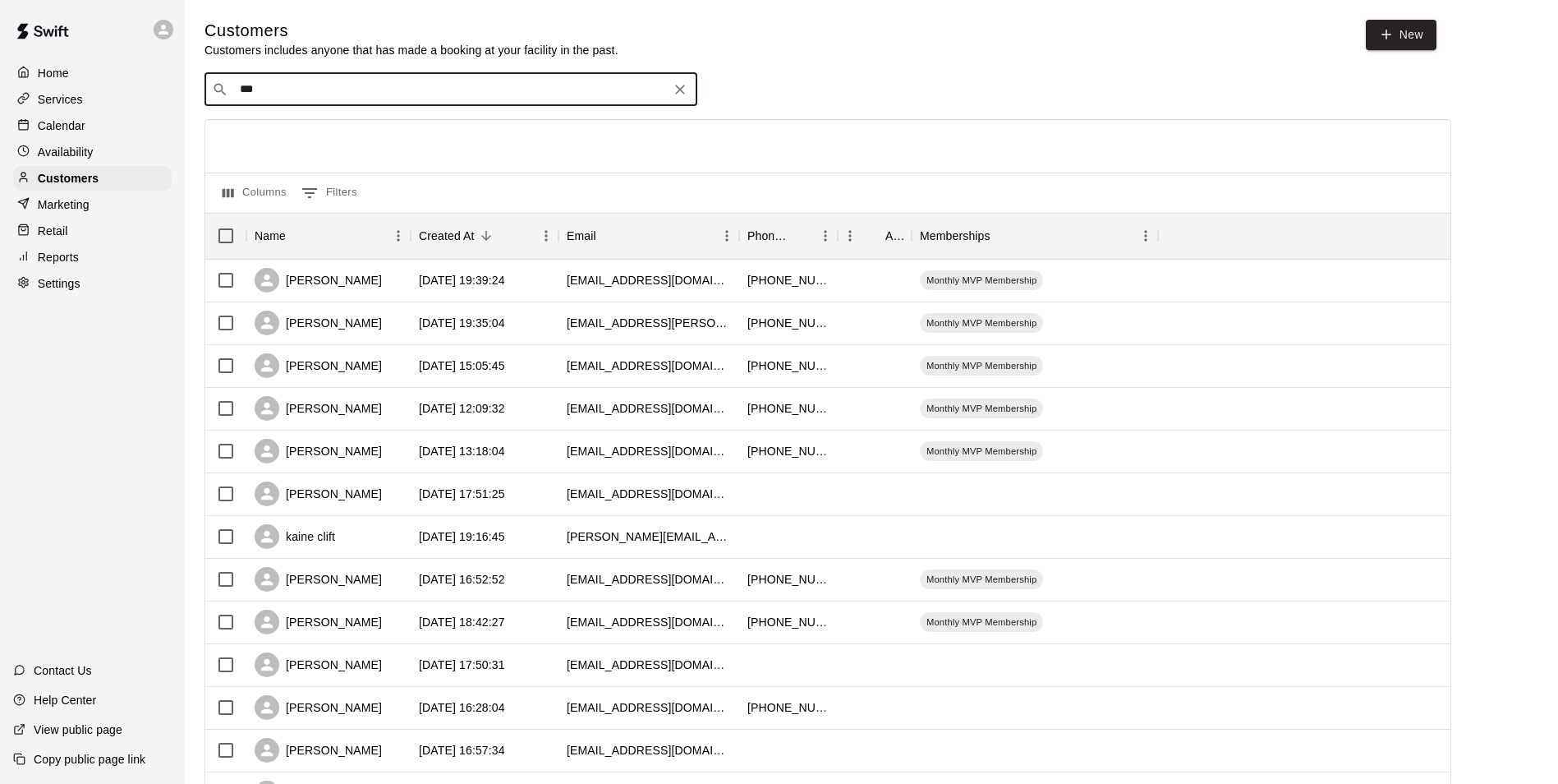
type input "****"
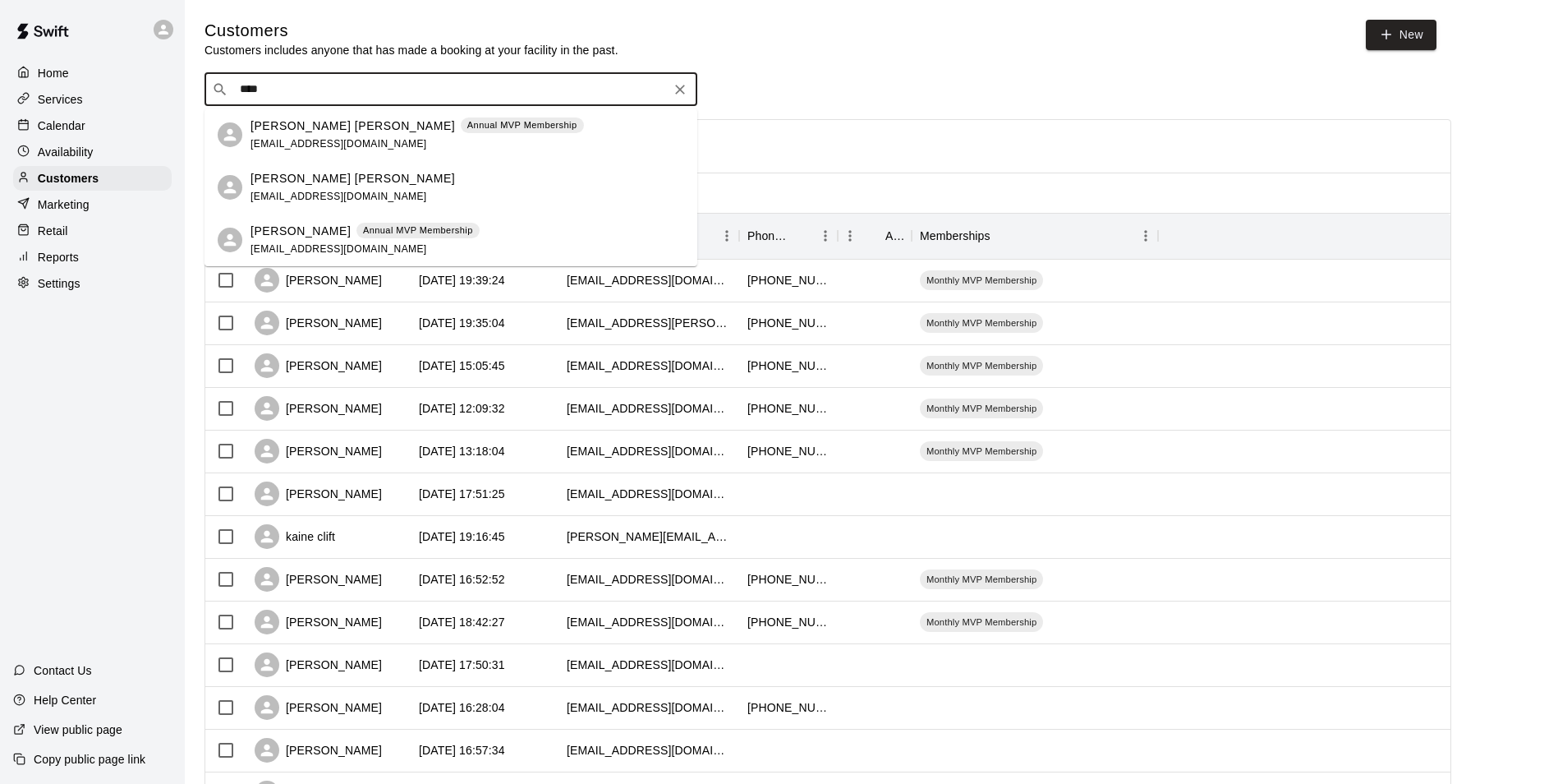
click at [321, 127] on p "[PERSON_NAME] [PERSON_NAME]" at bounding box center [353, 126] width 204 height 17
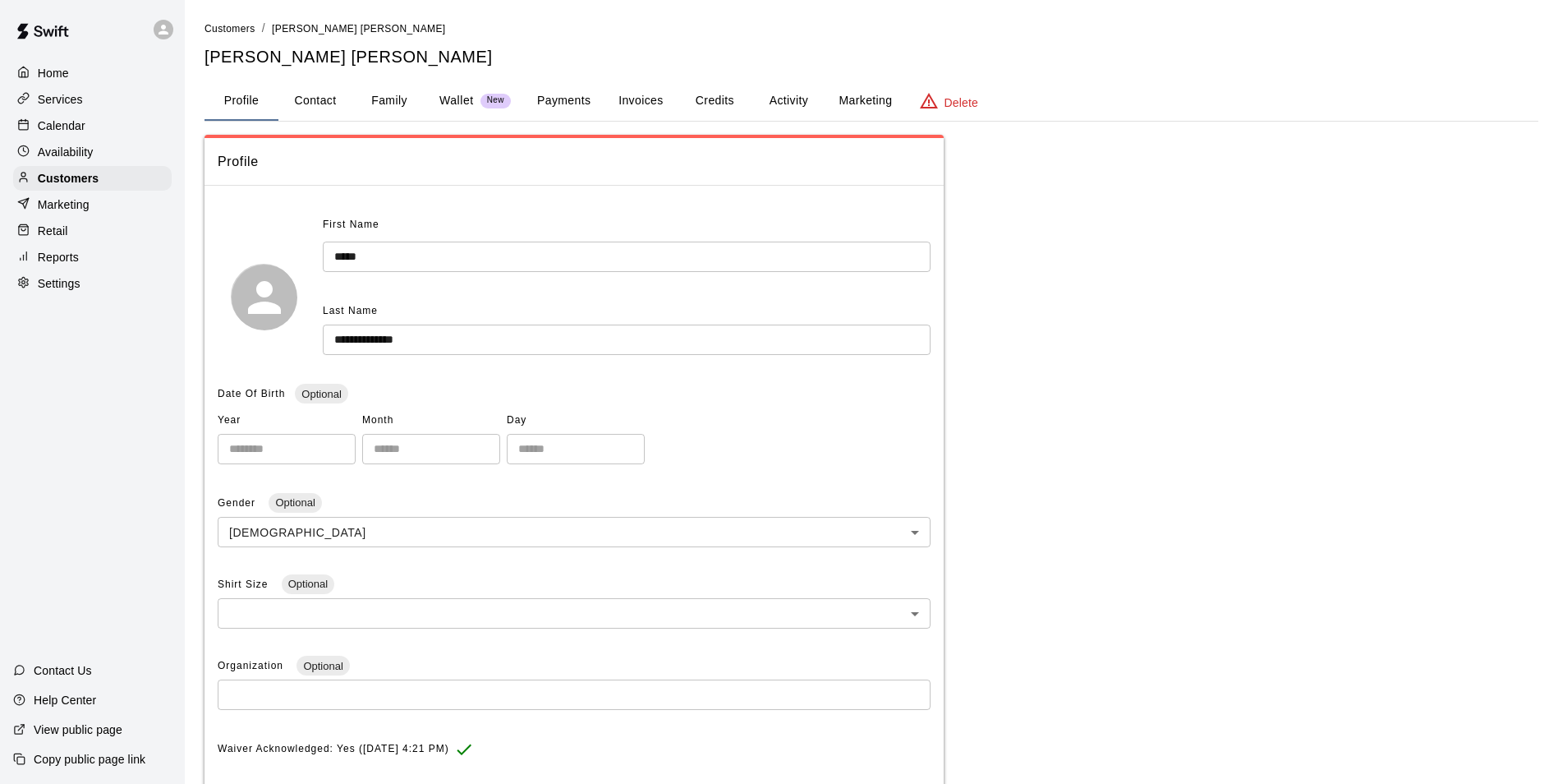
click at [571, 108] on button "Payments" at bounding box center [564, 100] width 79 height 40
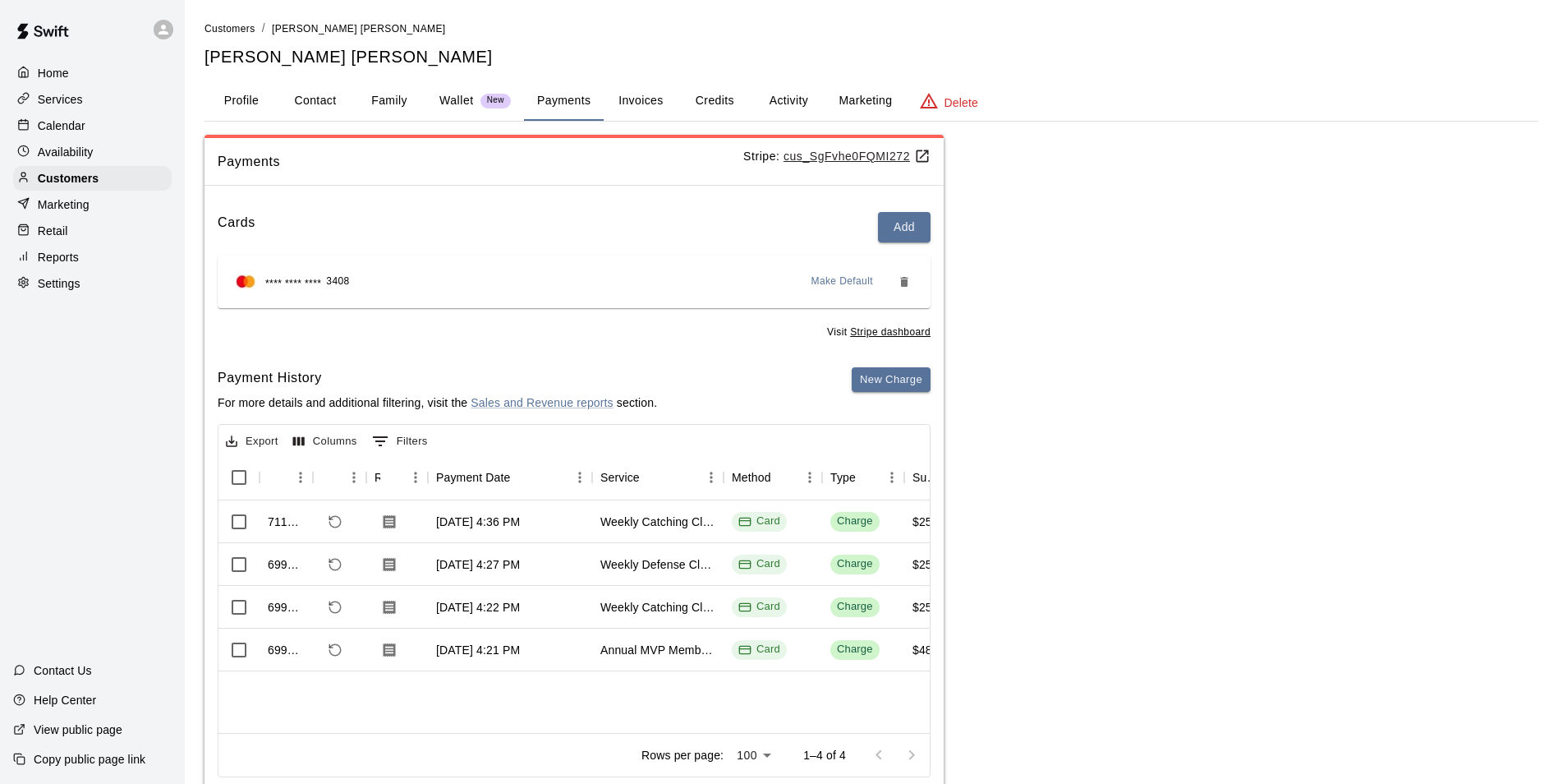
click at [1166, 310] on div "Payments Stripe: cus_SgFvhe0FQMI272 Cards Add **** **** **** 3408 Make Default …" at bounding box center [871, 466] width 1334 height 662
click at [73, 175] on p "Customers" at bounding box center [68, 177] width 61 height 16
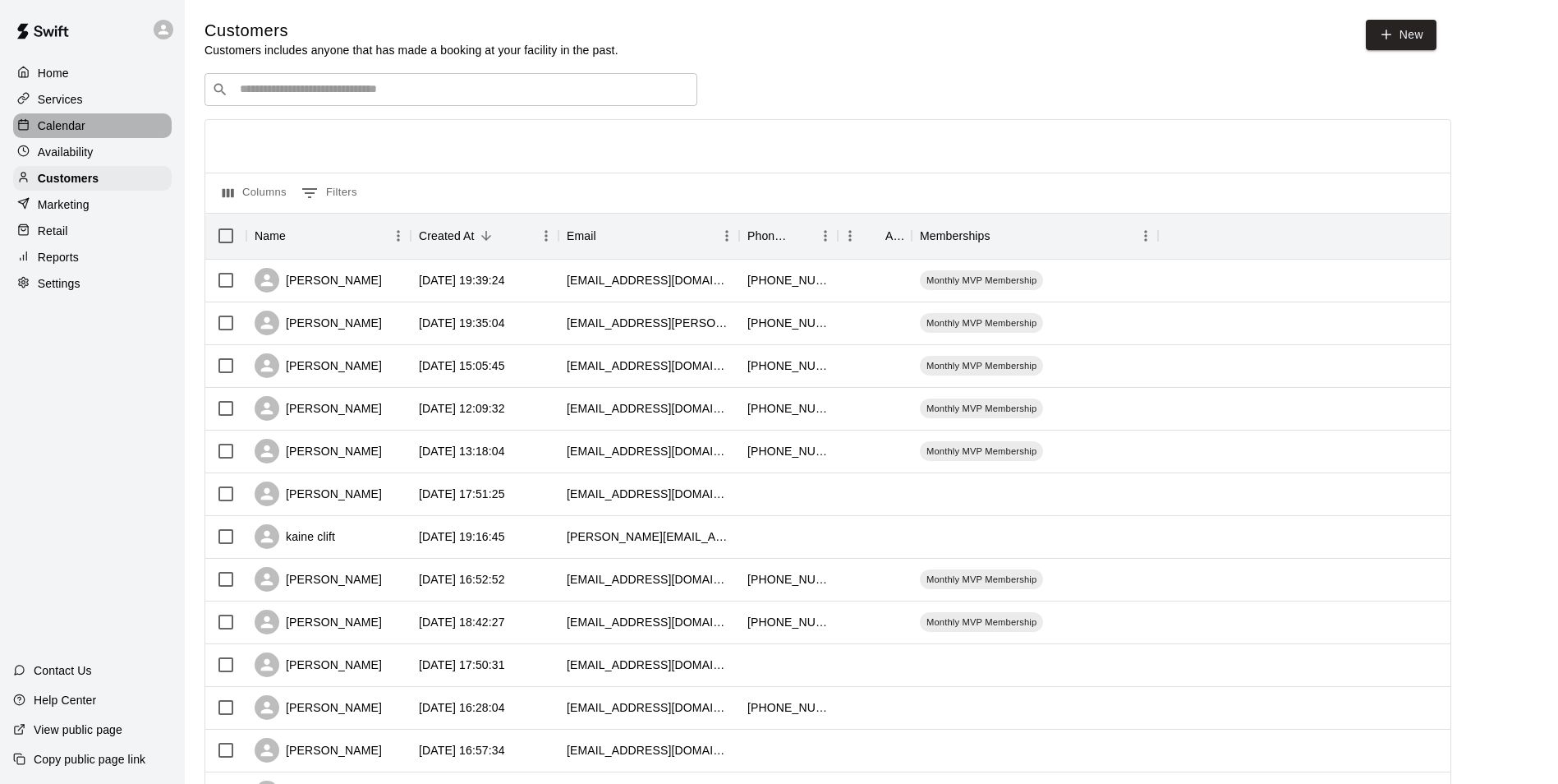
click at [61, 132] on p "Calendar" at bounding box center [62, 125] width 47 height 16
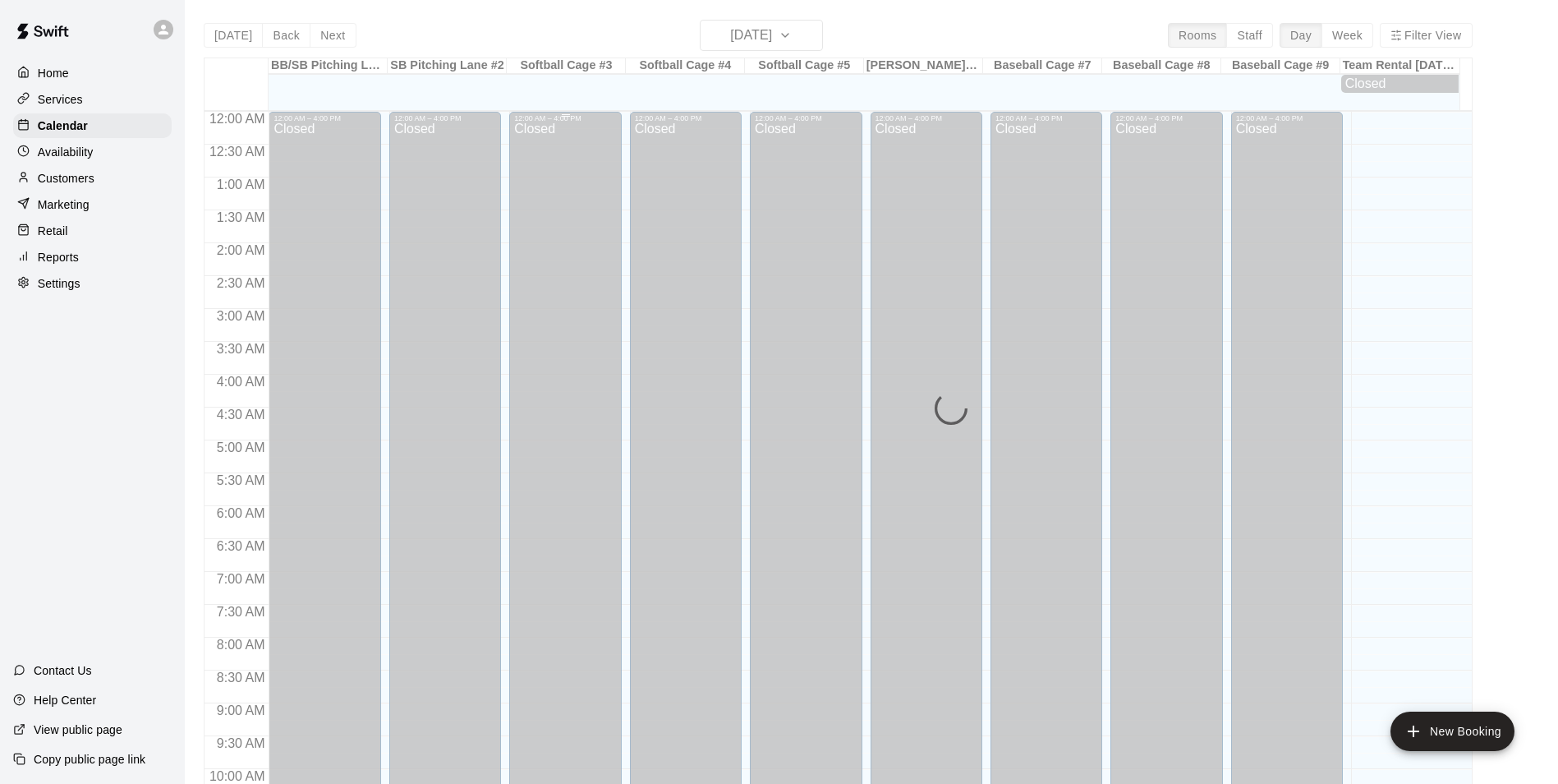
scroll to position [835, 0]
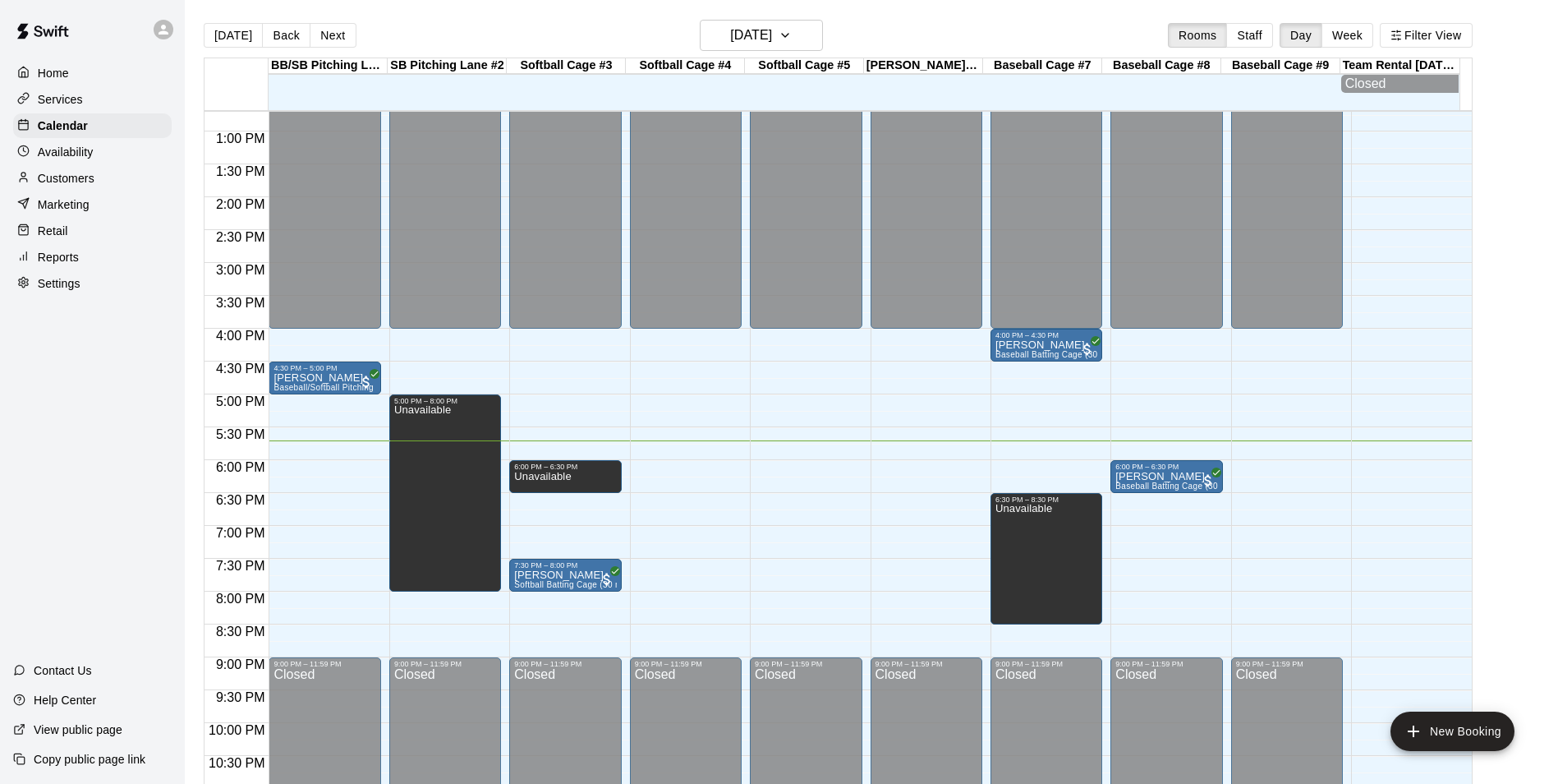
click at [1507, 229] on main "Today Back Next Tuesday Aug 12 Rooms Staff Day Week Filter View BB/SB Pitching …" at bounding box center [872, 411] width 1361 height 784
click at [1181, 471] on div "6:00 PM – 6:30 PM" at bounding box center [1166, 467] width 102 height 8
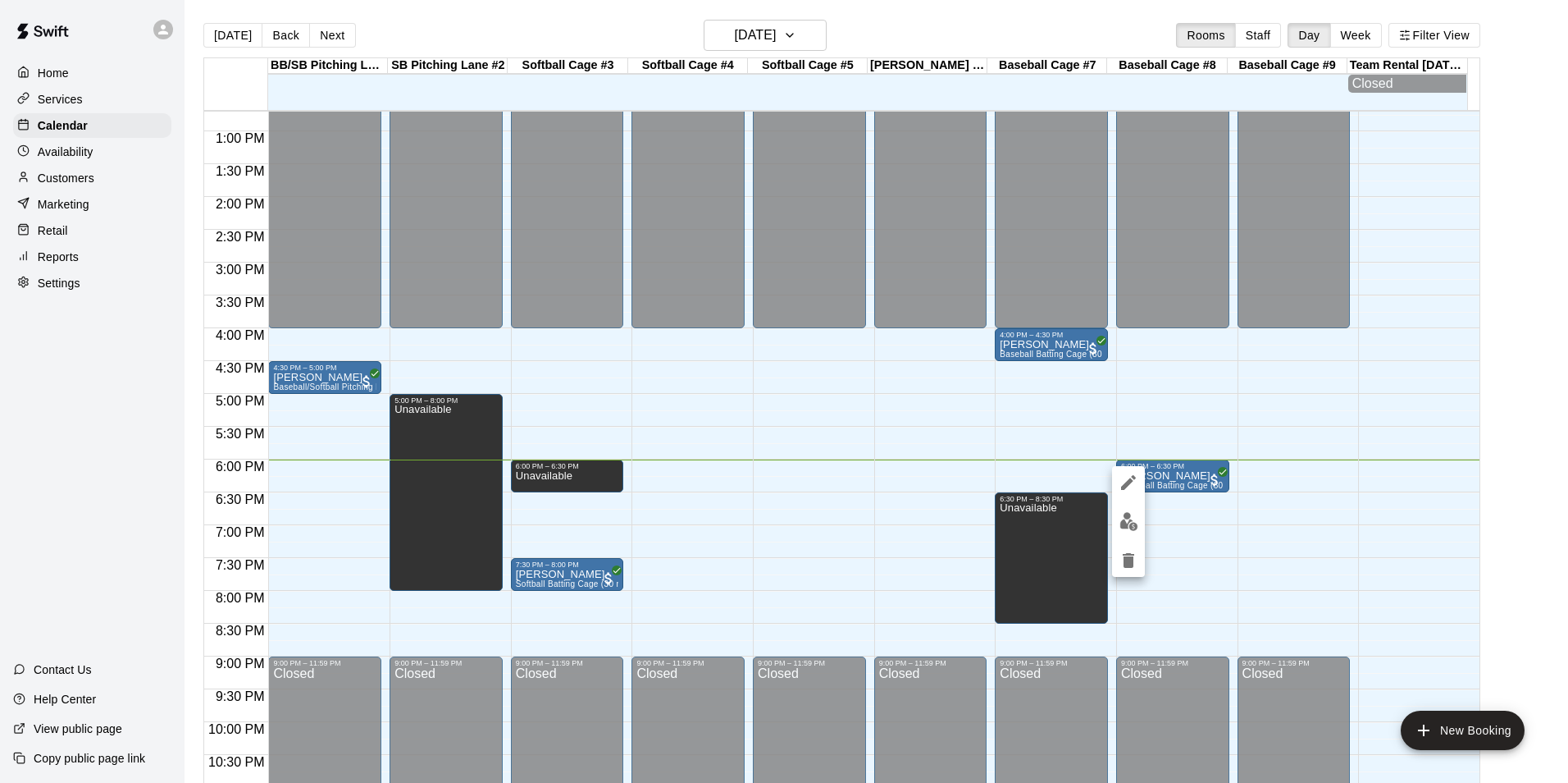
click at [1129, 527] on img "edit" at bounding box center [1129, 521] width 19 height 19
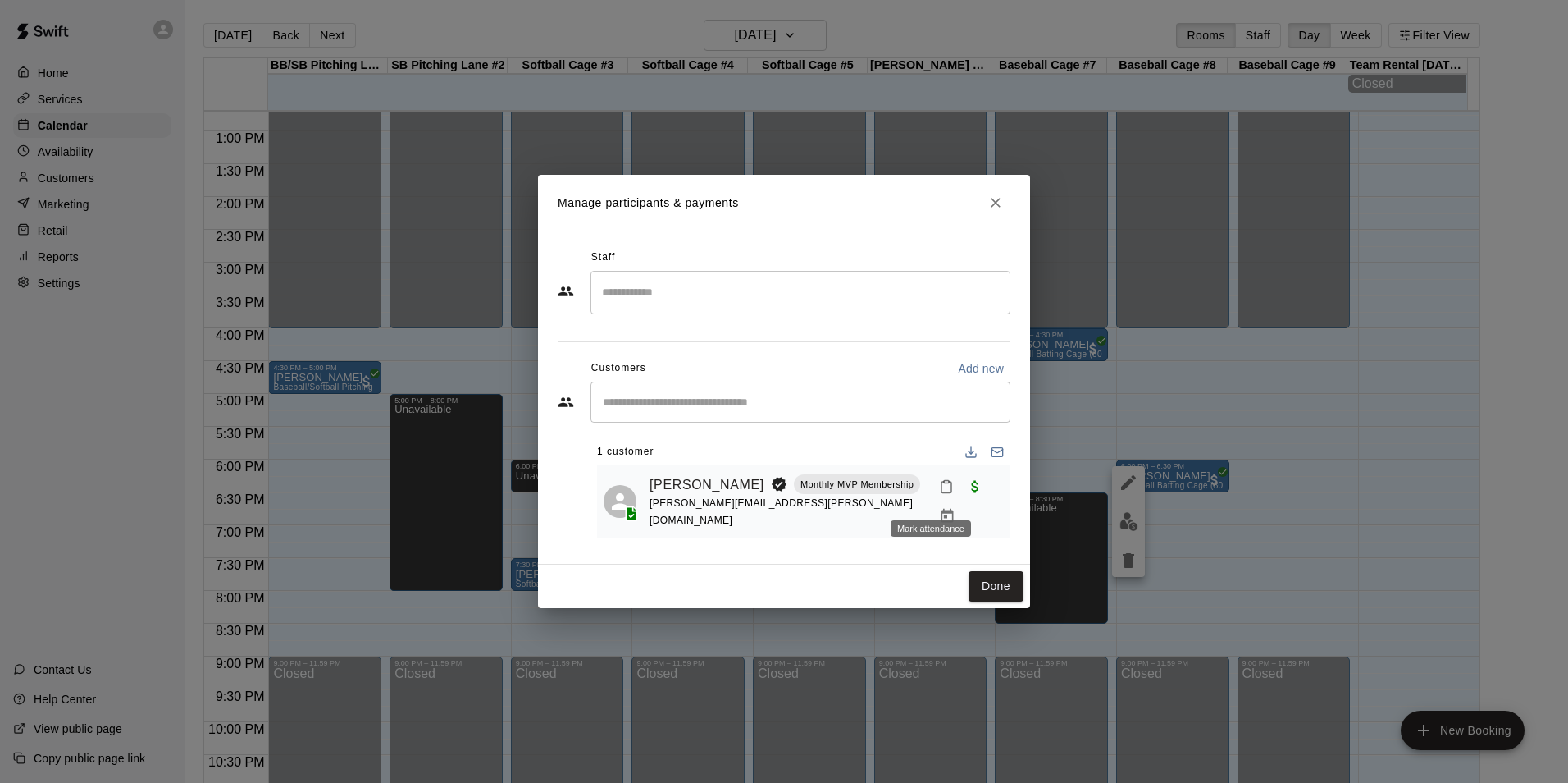
click at [940, 487] on button "Mark attendance" at bounding box center [946, 486] width 28 height 28
click at [995, 487] on p "Mark attended" at bounding box center [1036, 493] width 145 height 16
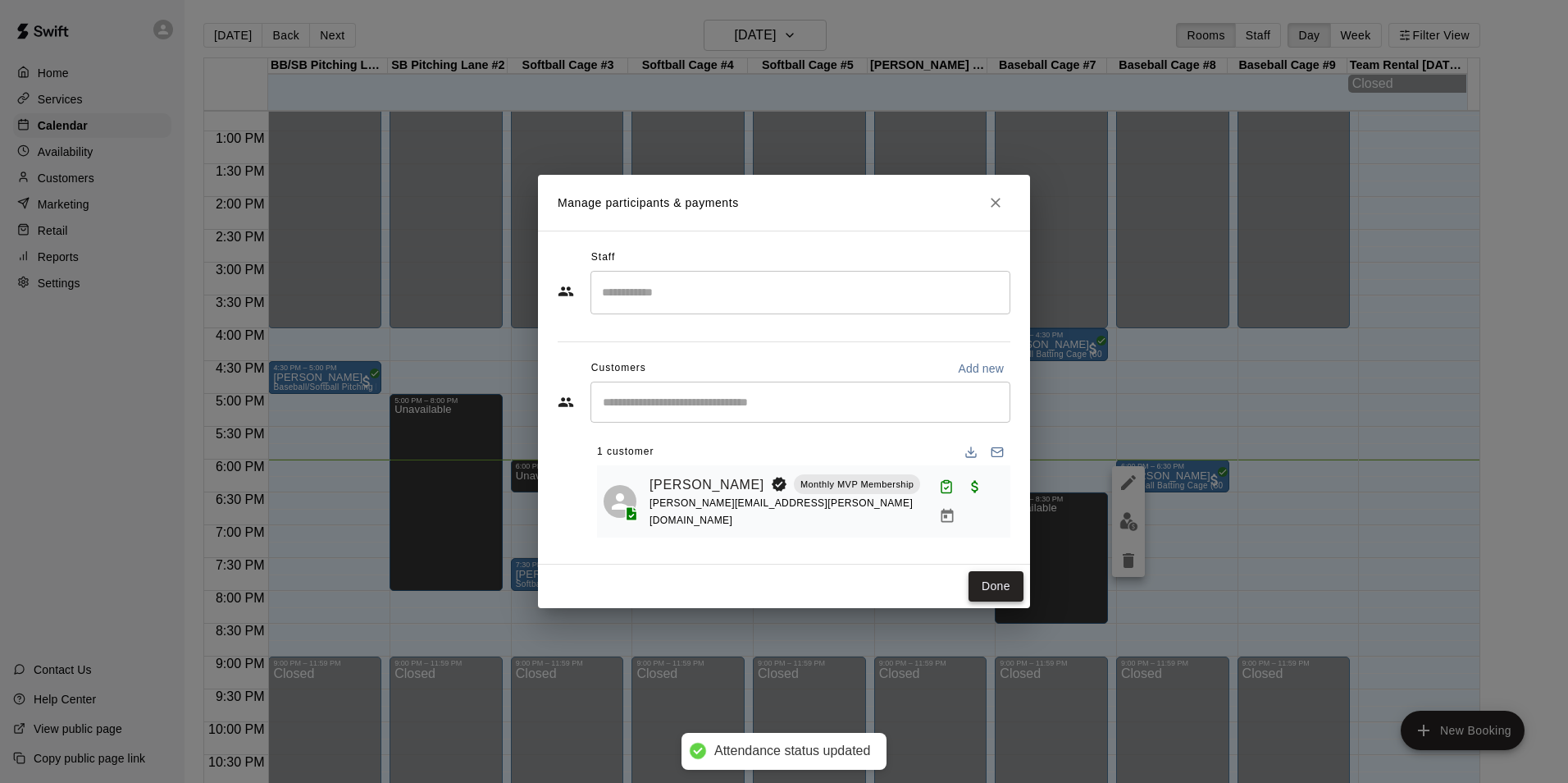
click at [1013, 588] on button "Done" at bounding box center [996, 586] width 55 height 30
